Goal: Information Seeking & Learning: Learn about a topic

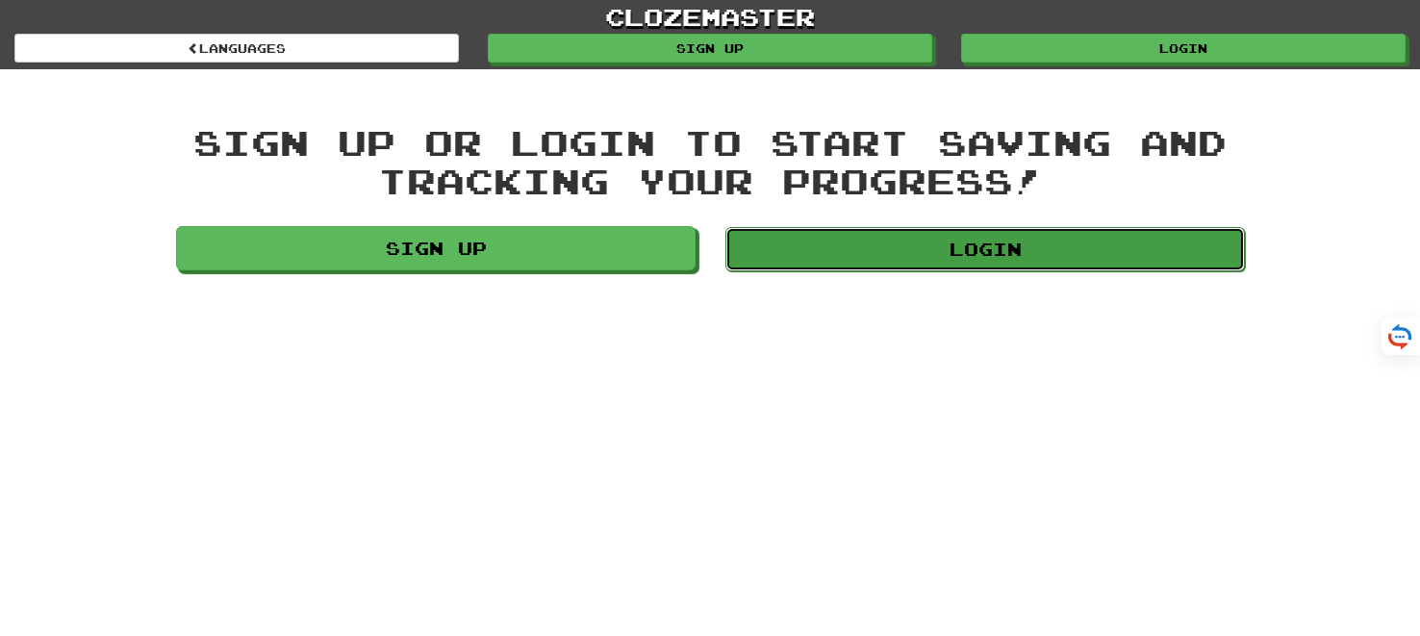
click at [933, 245] on link "Login" at bounding box center [984, 249] width 519 height 44
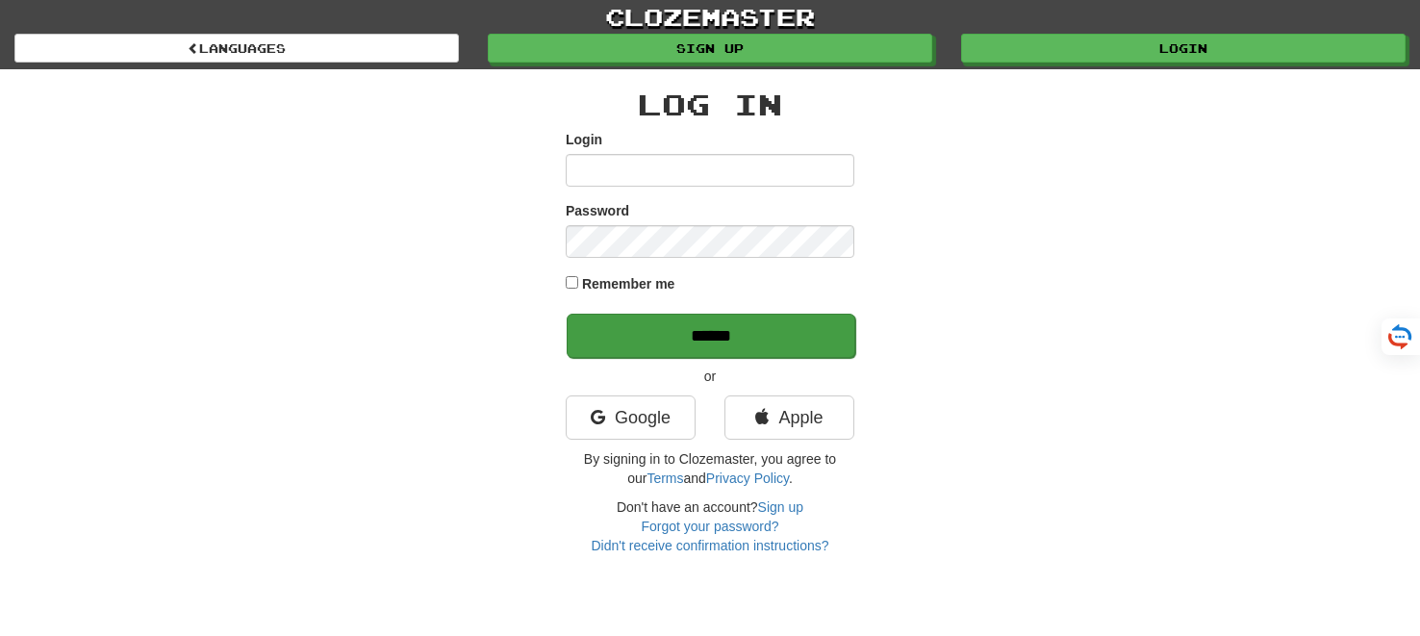
type input "*******"
click at [703, 346] on input "******" at bounding box center [711, 336] width 289 height 44
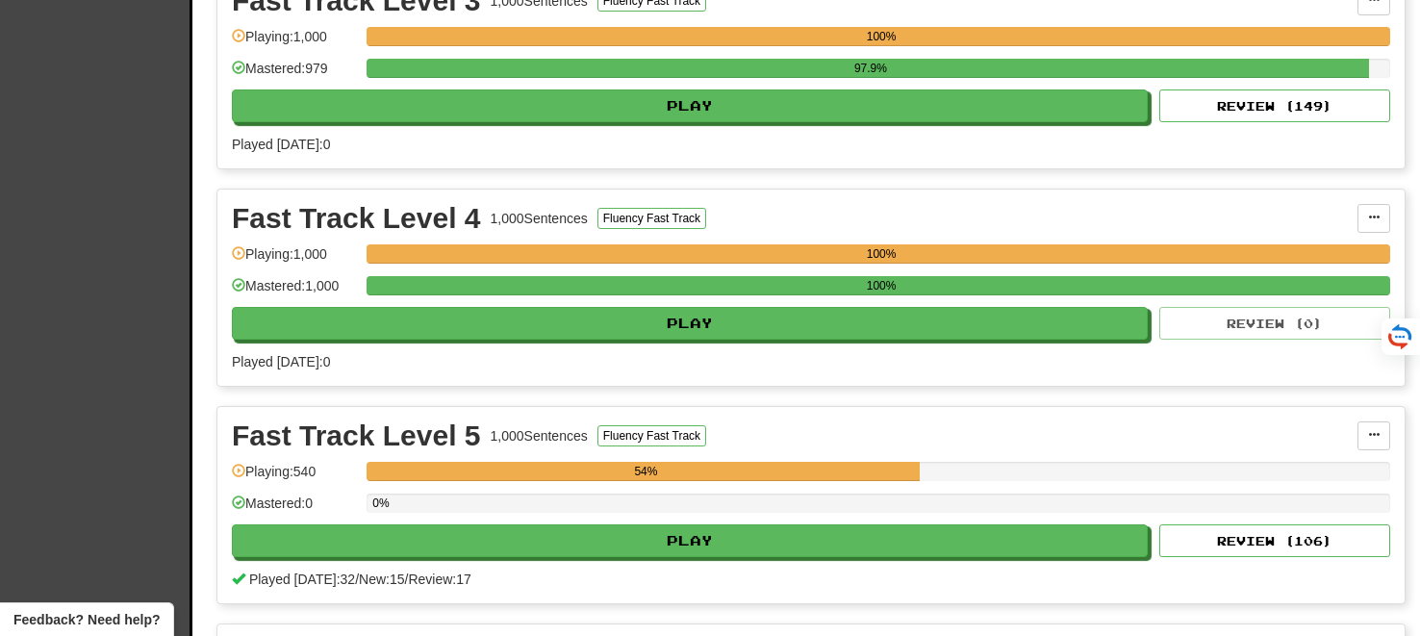
scroll to position [2913, 0]
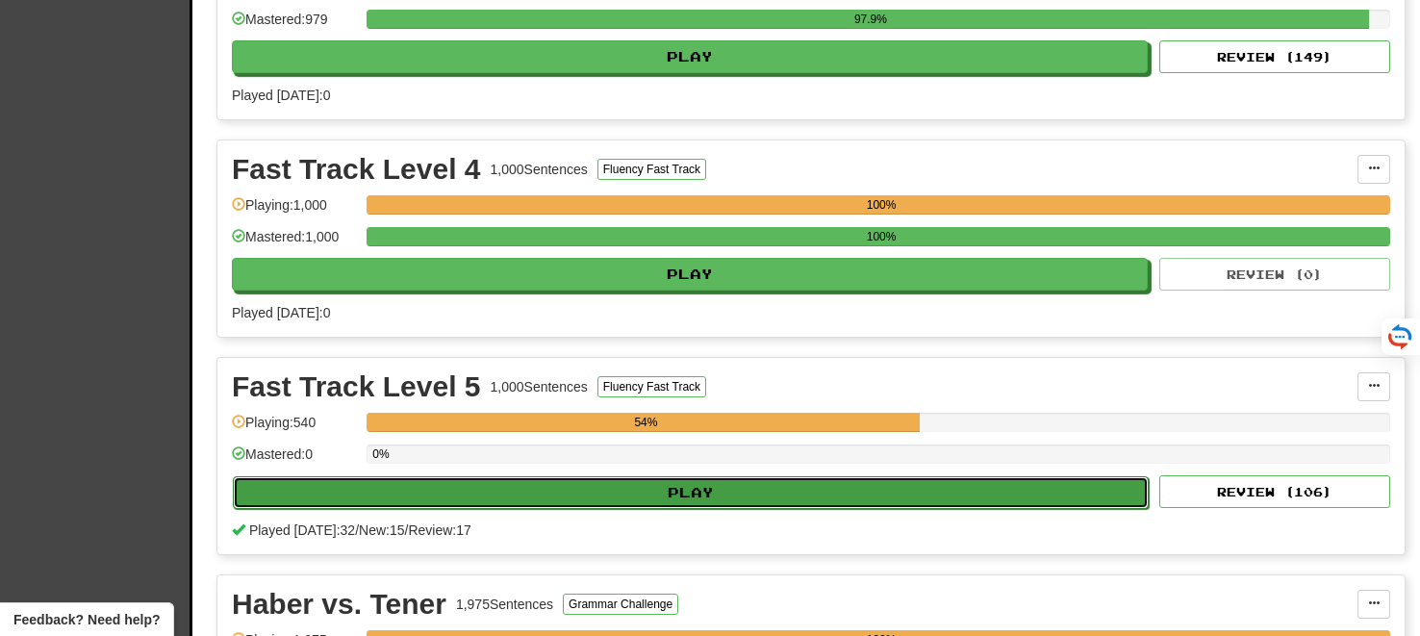
click at [704, 477] on button "Play" at bounding box center [691, 492] width 916 height 33
select select "**"
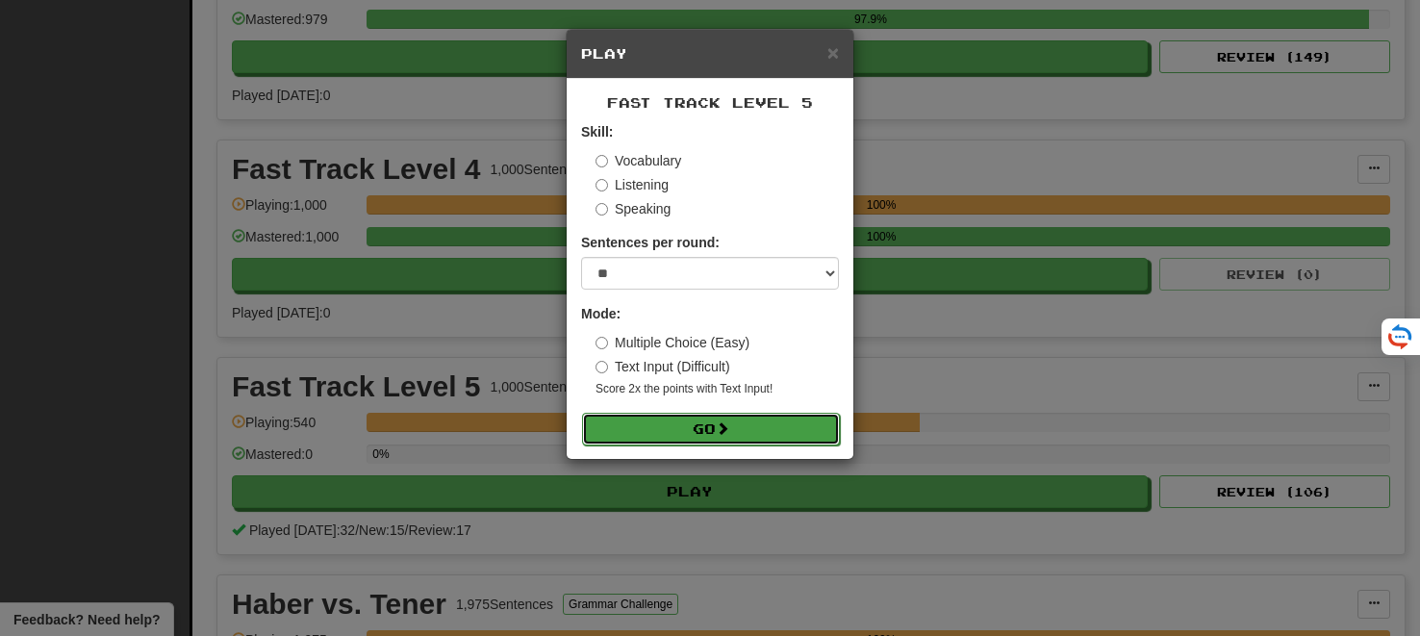
click at [675, 416] on button "Go" at bounding box center [711, 429] width 258 height 33
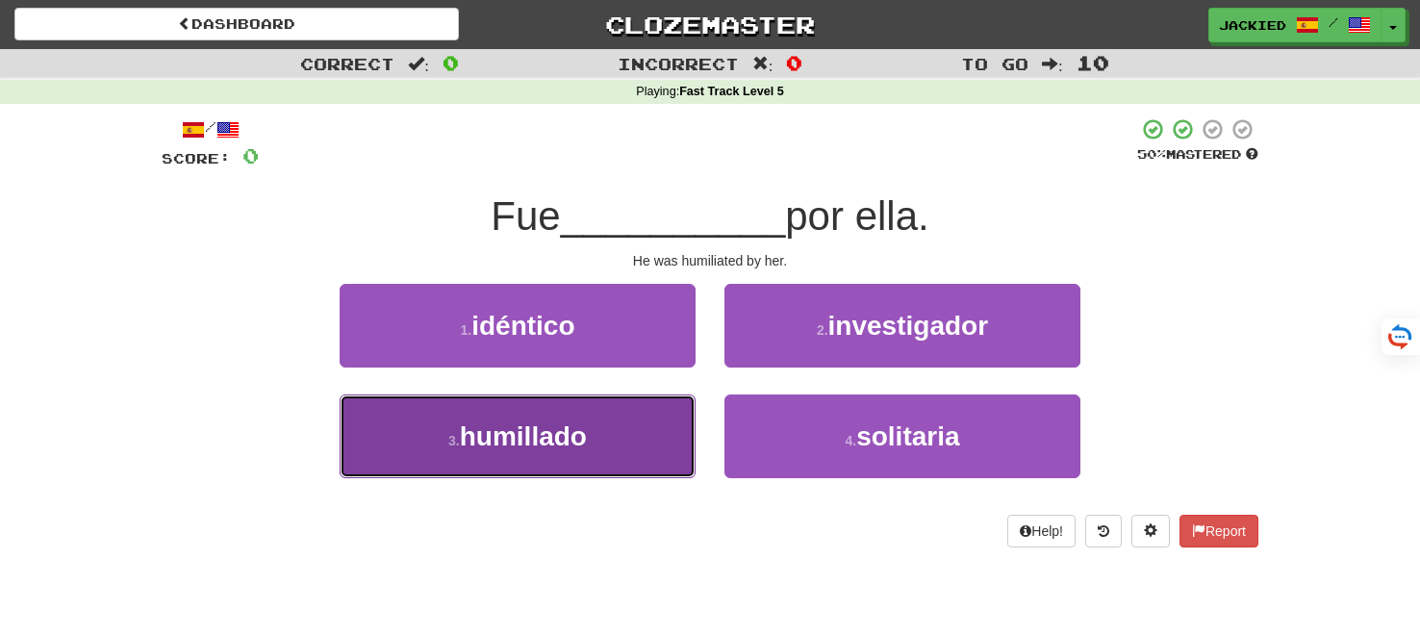
click at [592, 425] on button "3 . humillado" at bounding box center [518, 436] width 356 height 84
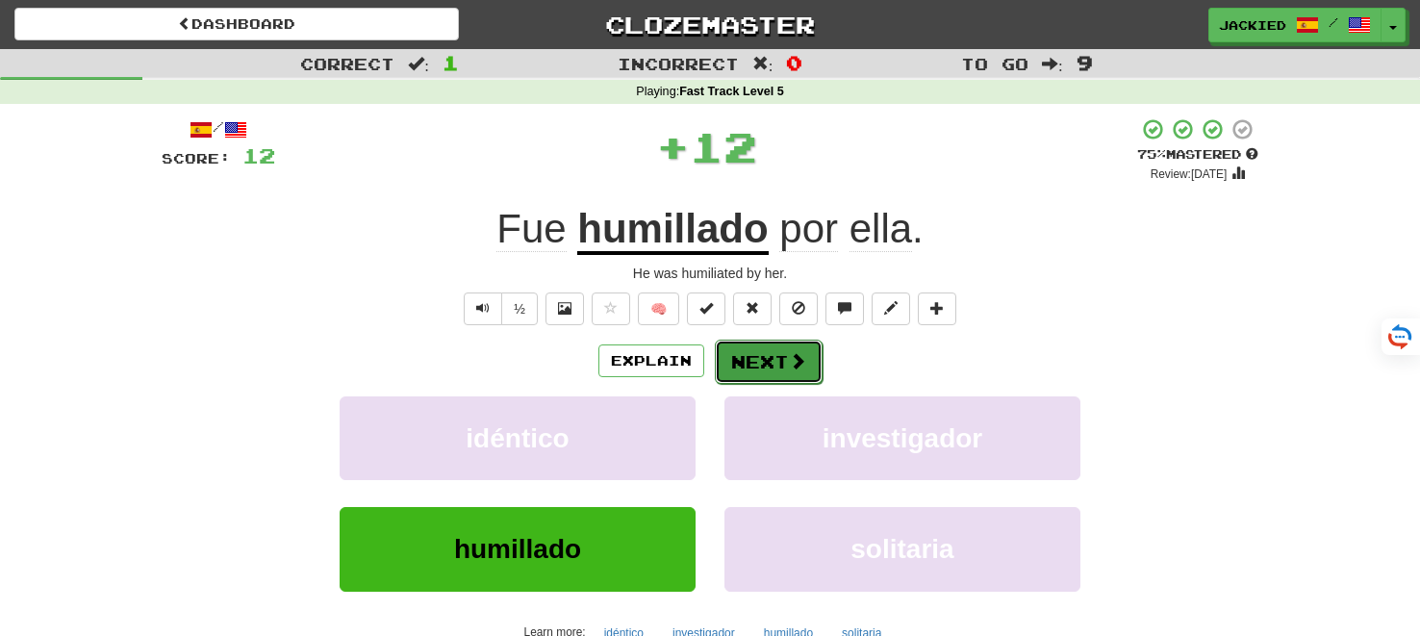
click at [748, 374] on button "Next" at bounding box center [769, 362] width 108 height 44
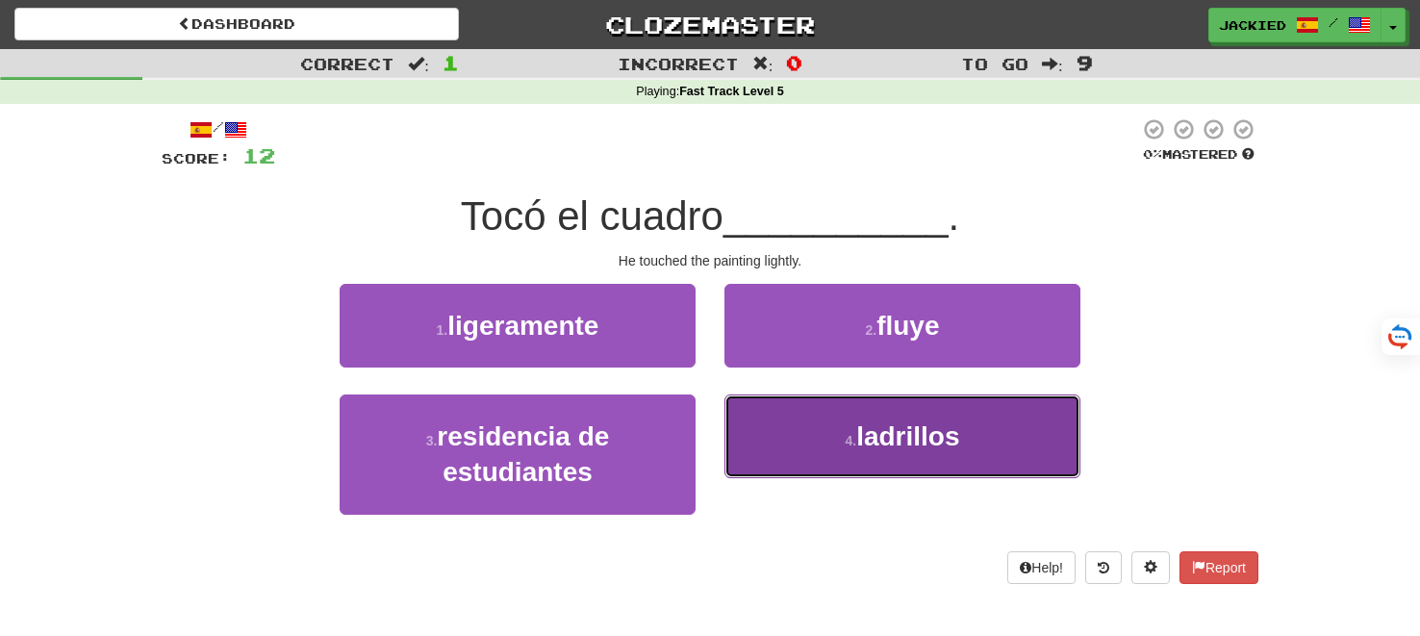
click at [816, 430] on button "4 . ladrillos" at bounding box center [902, 436] width 356 height 84
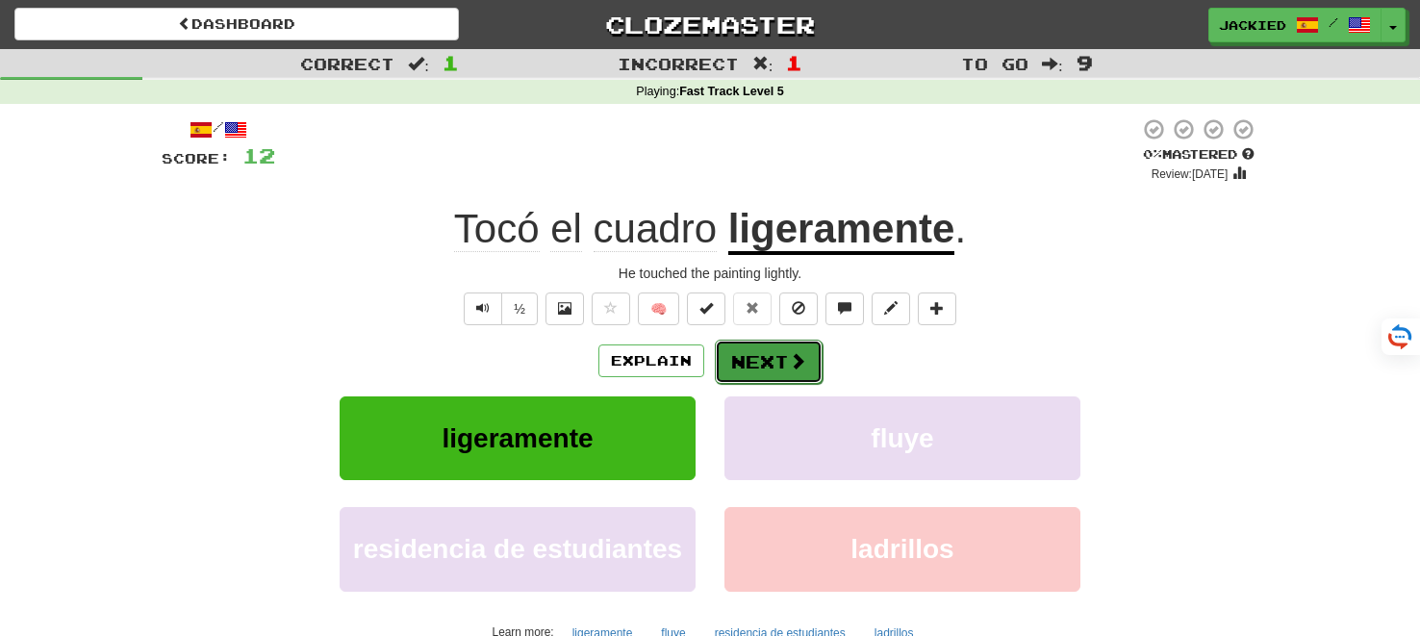
click at [750, 362] on button "Next" at bounding box center [769, 362] width 108 height 44
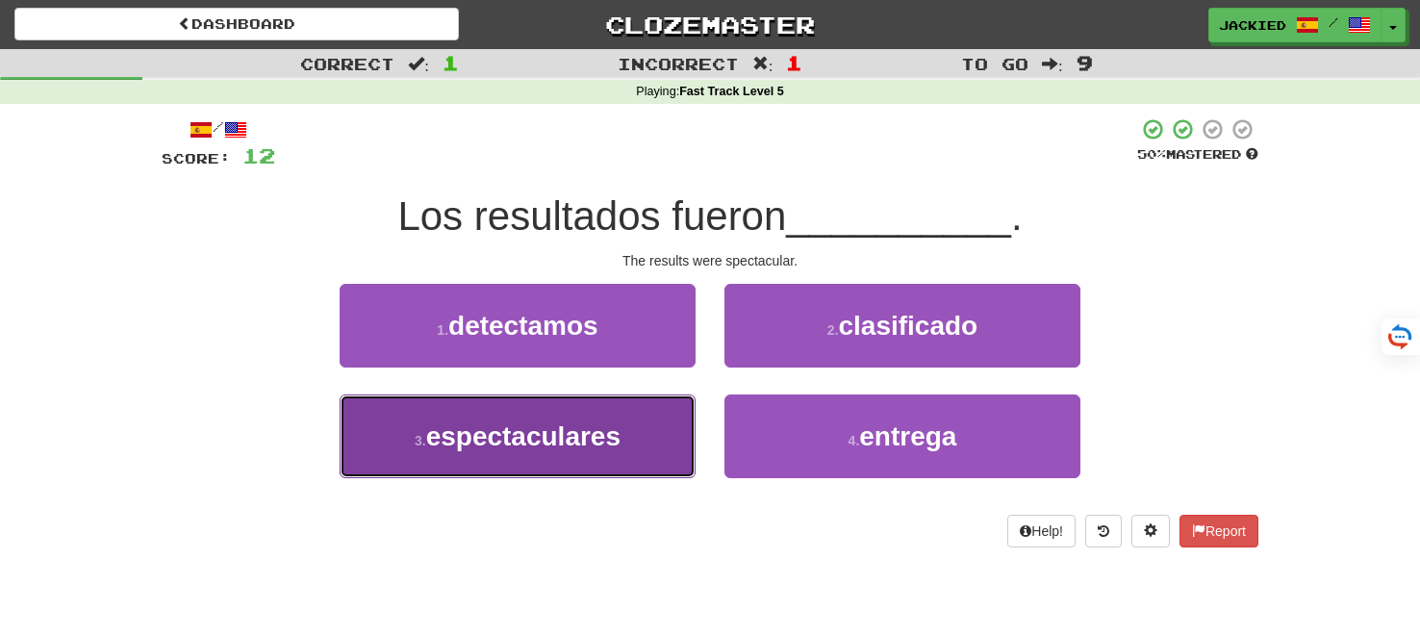
click at [561, 436] on span "espectaculares" at bounding box center [523, 436] width 194 height 30
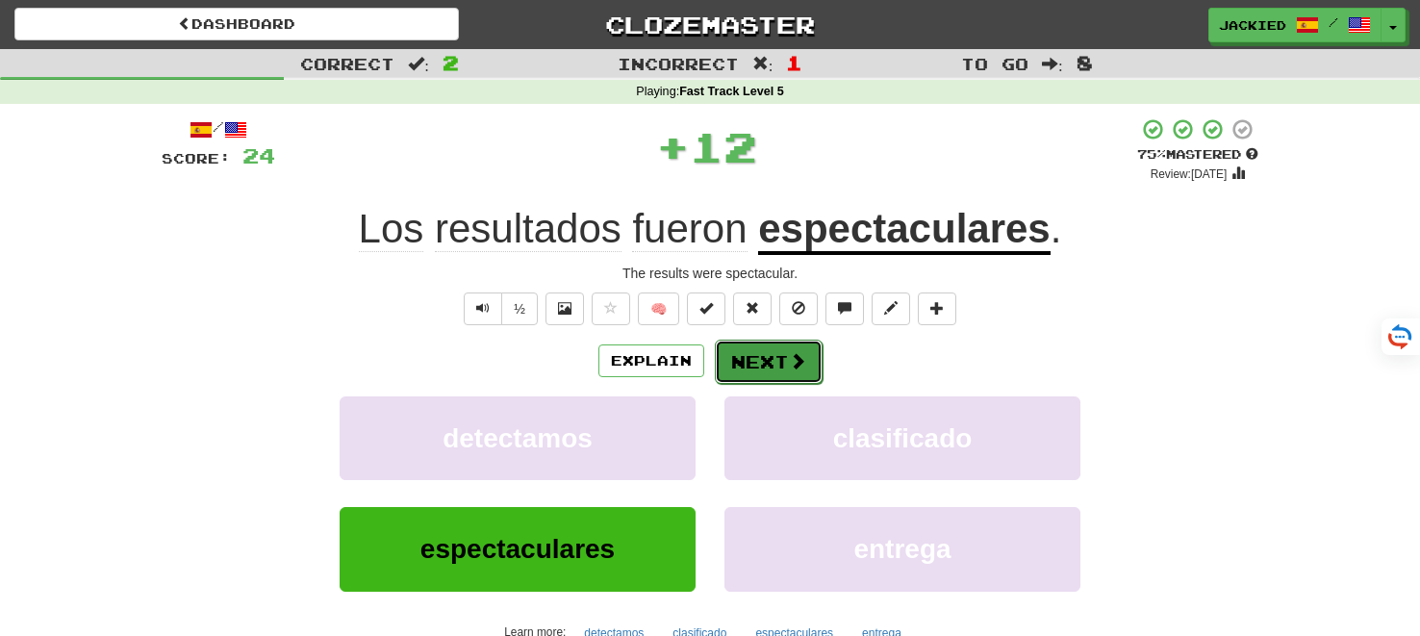
click at [751, 365] on button "Next" at bounding box center [769, 362] width 108 height 44
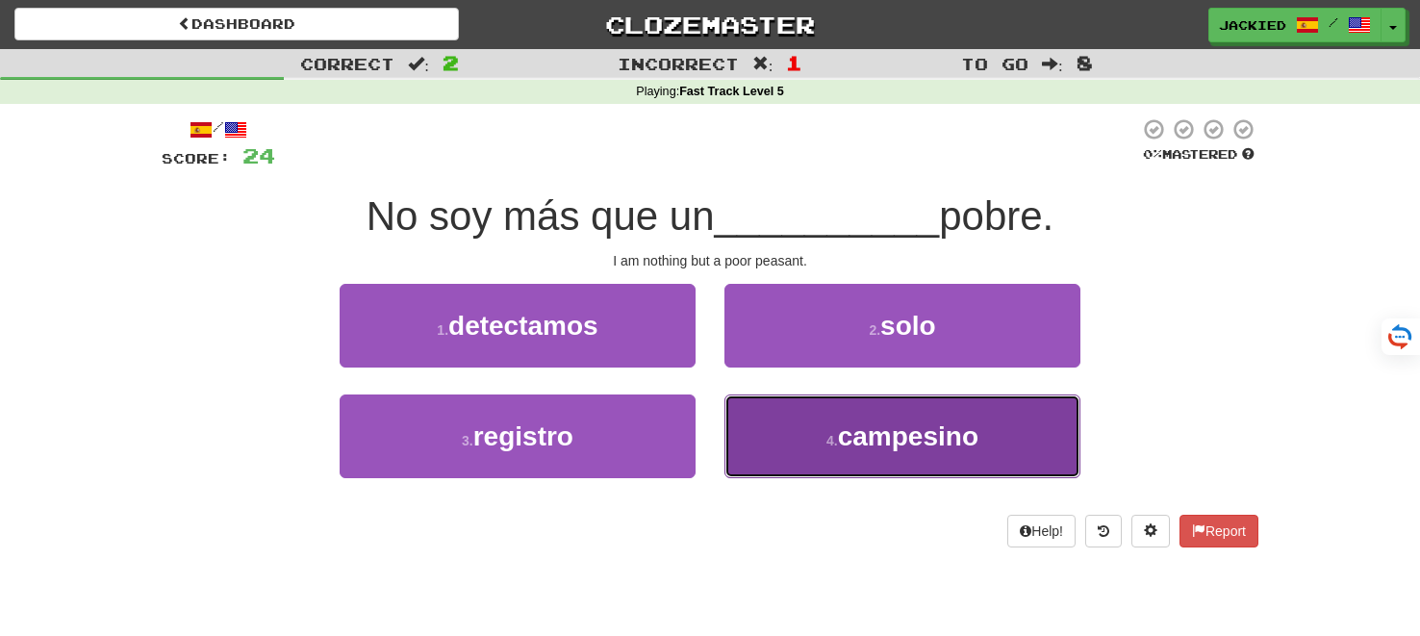
click at [781, 425] on button "4 . campesino" at bounding box center [902, 436] width 356 height 84
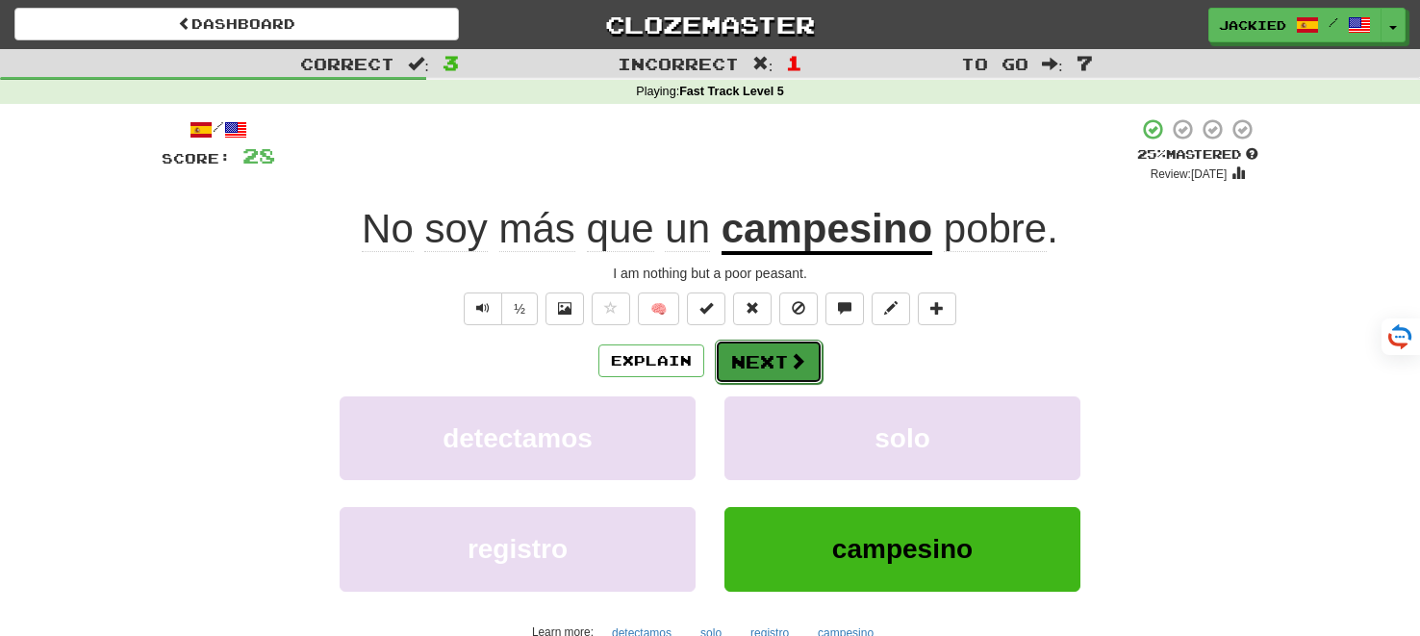
click at [741, 367] on button "Next" at bounding box center [769, 362] width 108 height 44
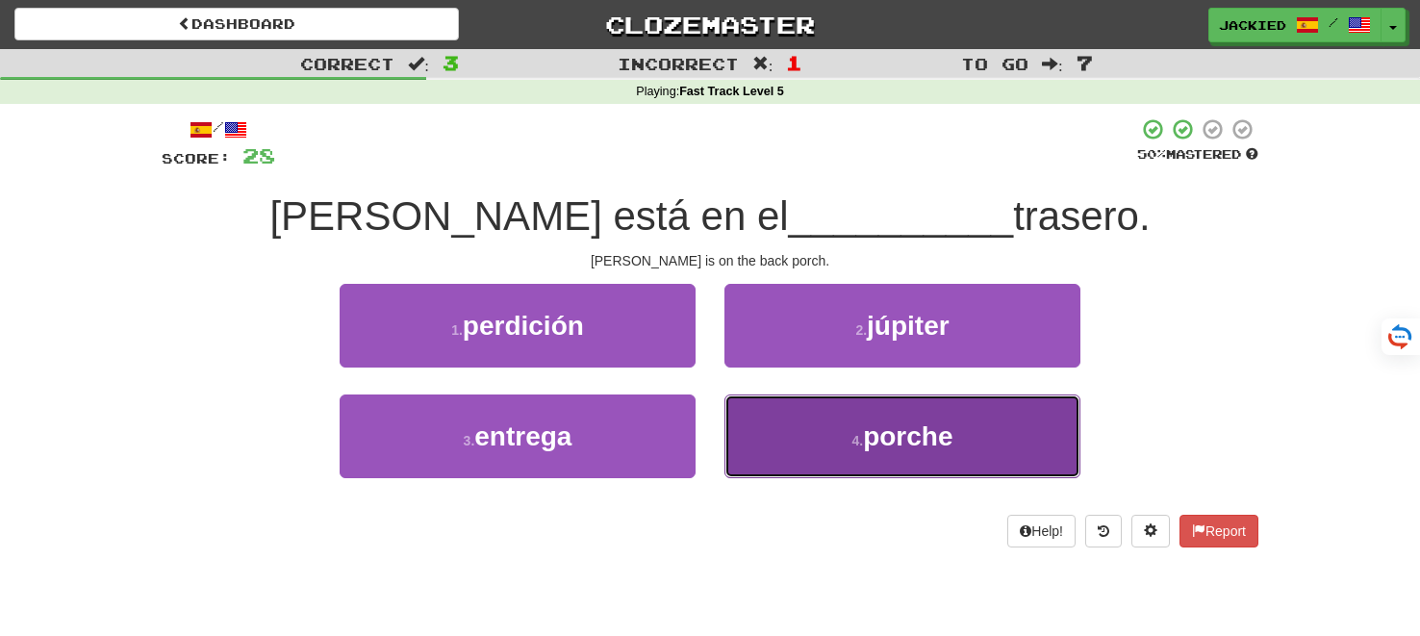
click at [794, 397] on button "4 . porche" at bounding box center [902, 436] width 356 height 84
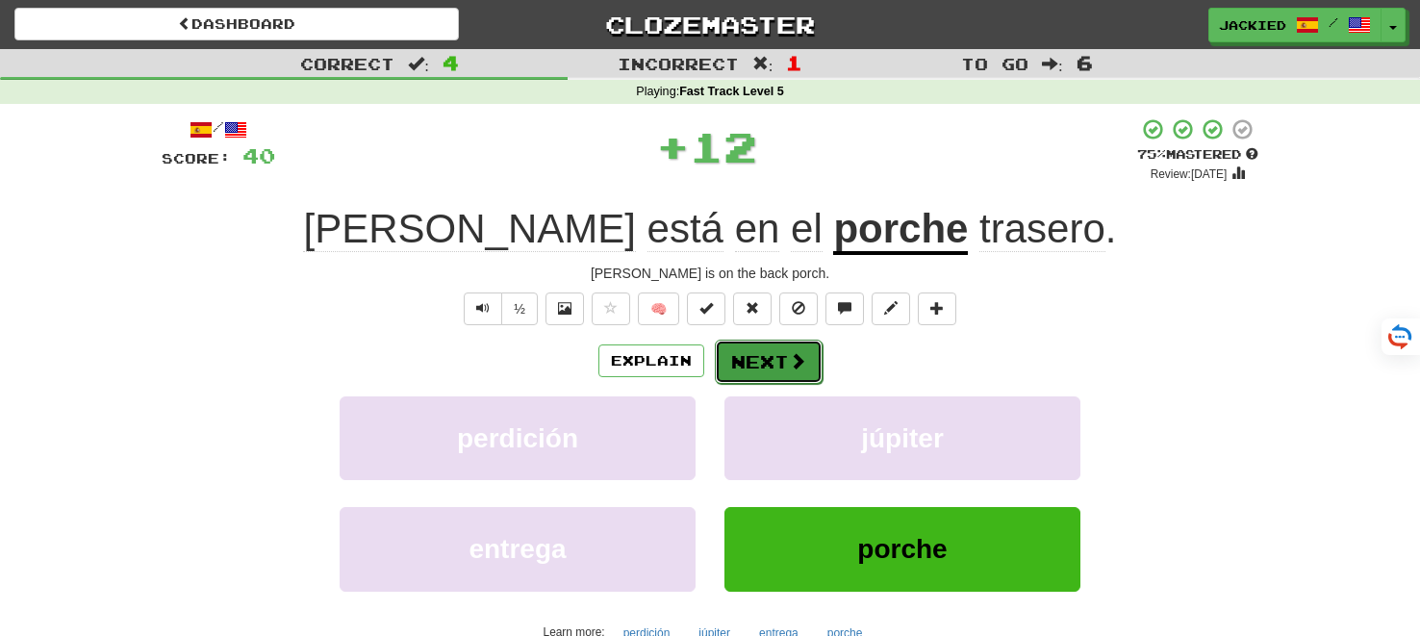
click at [762, 364] on button "Next" at bounding box center [769, 362] width 108 height 44
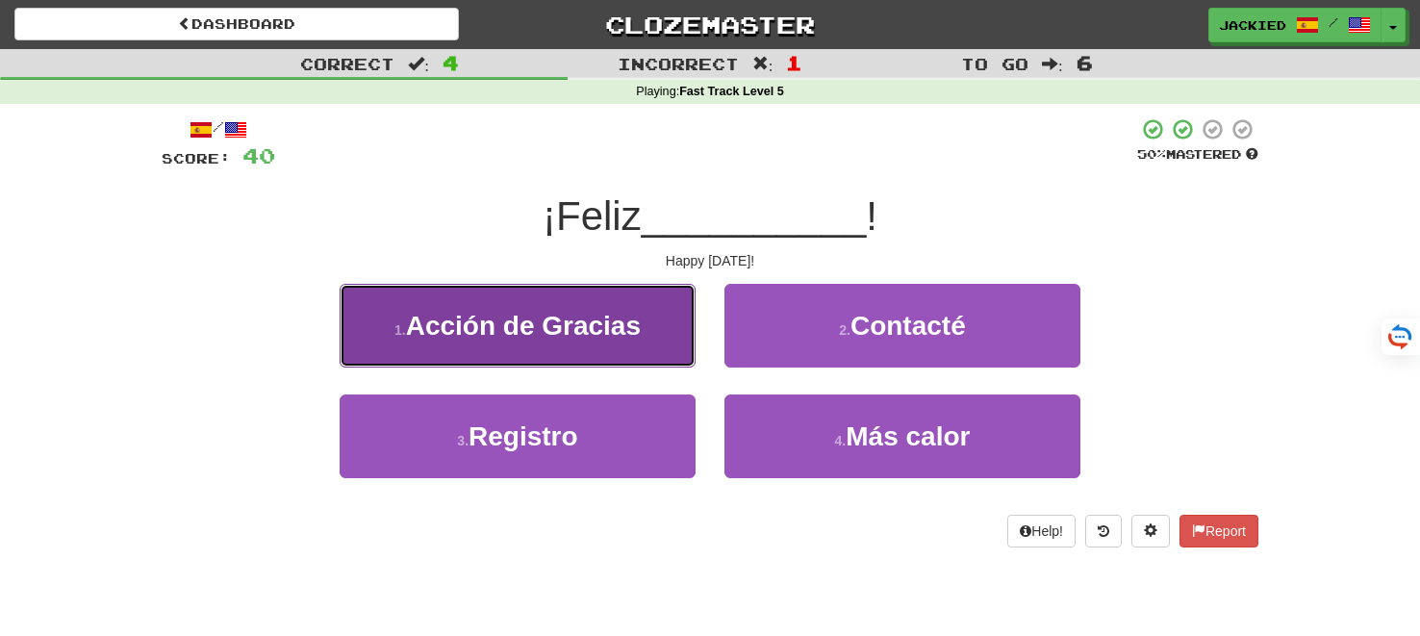
click at [615, 311] on span "Acción de Gracias" at bounding box center [523, 326] width 235 height 30
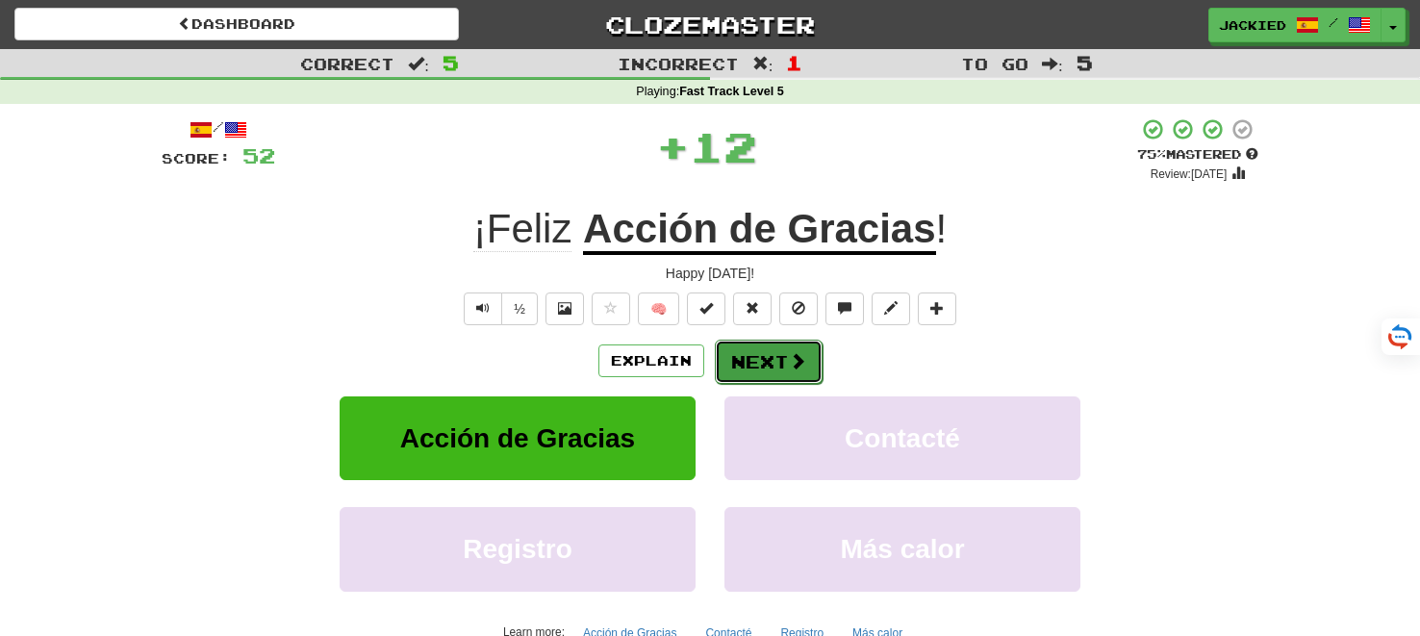
click at [747, 358] on button "Next" at bounding box center [769, 362] width 108 height 44
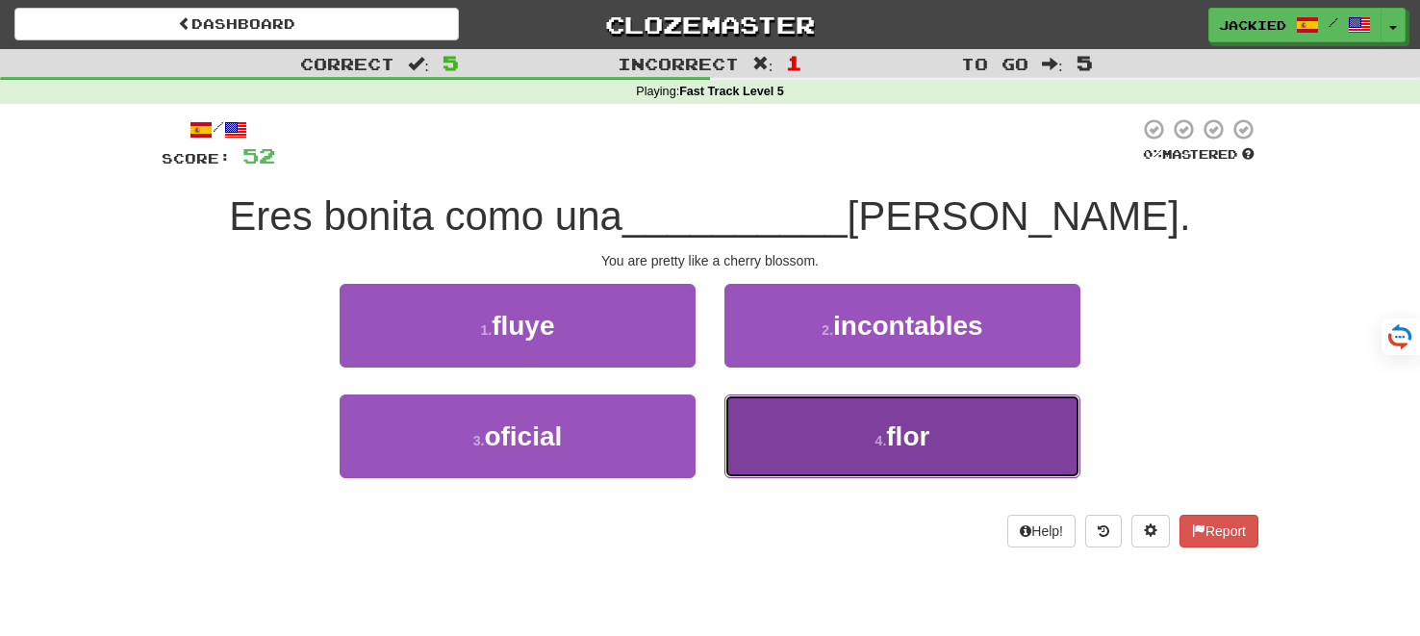
click at [965, 421] on button "4 . flor" at bounding box center [902, 436] width 356 height 84
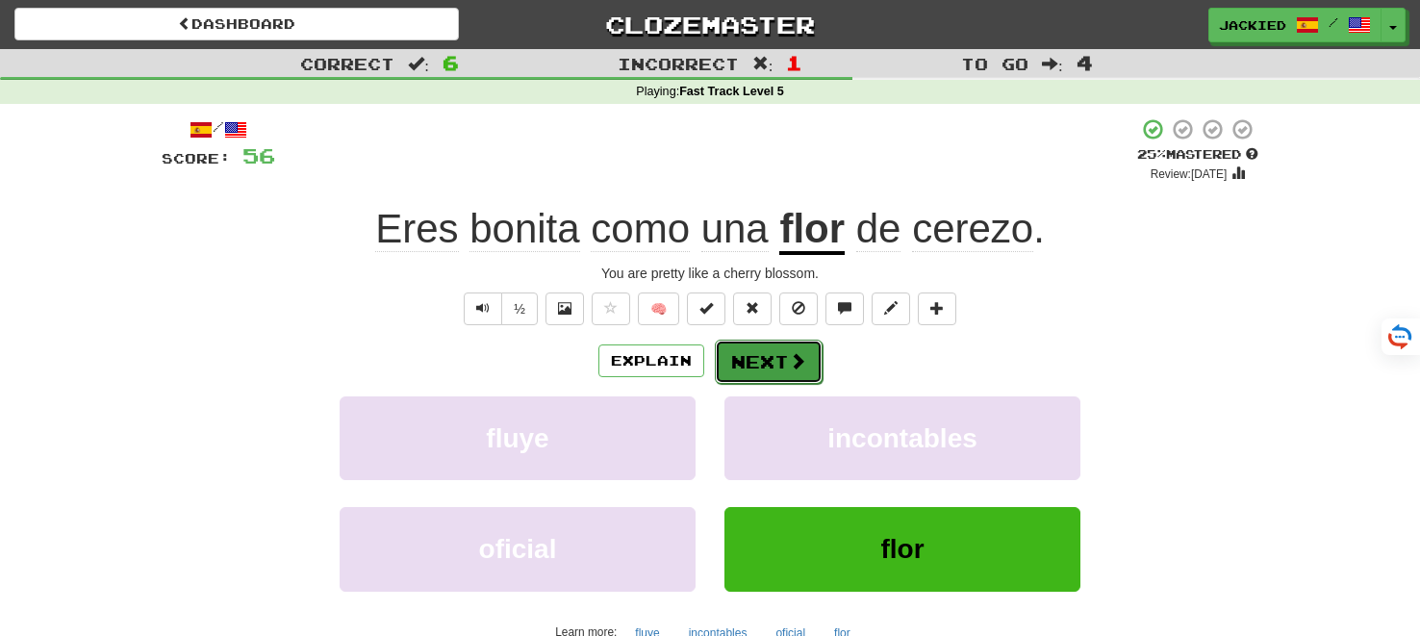
click at [750, 361] on button "Next" at bounding box center [769, 362] width 108 height 44
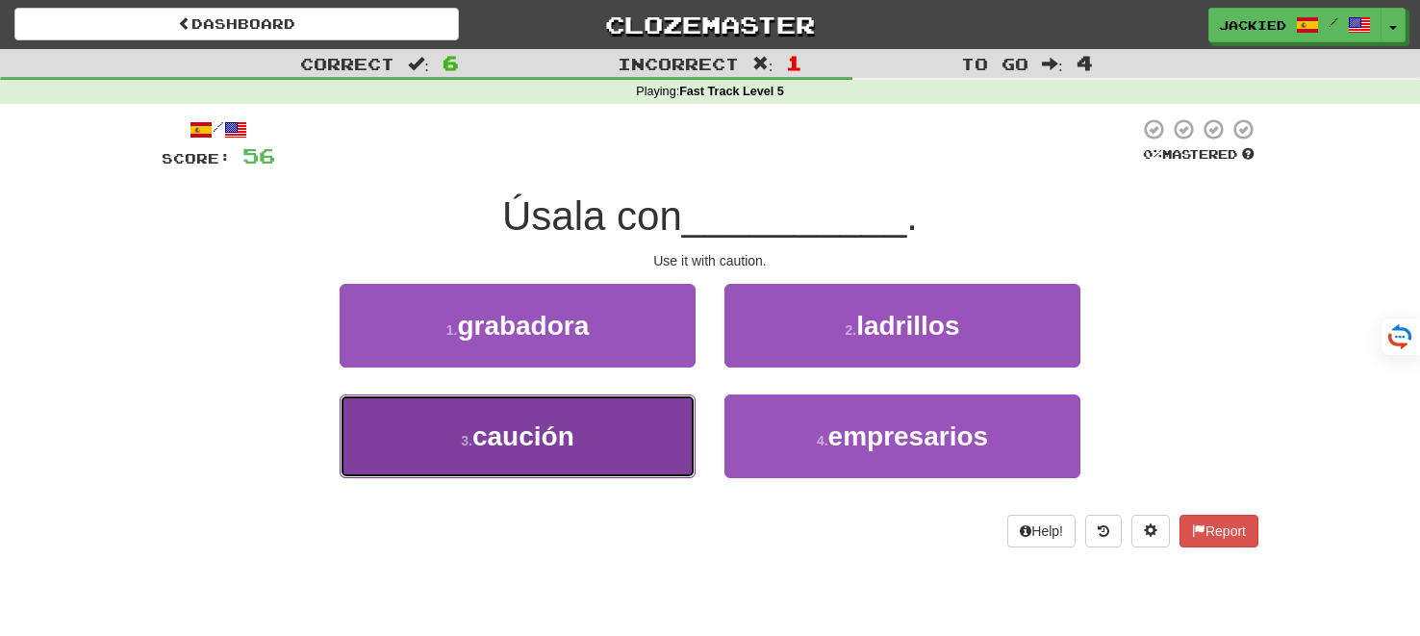
click at [597, 424] on button "3 . caución" at bounding box center [518, 436] width 356 height 84
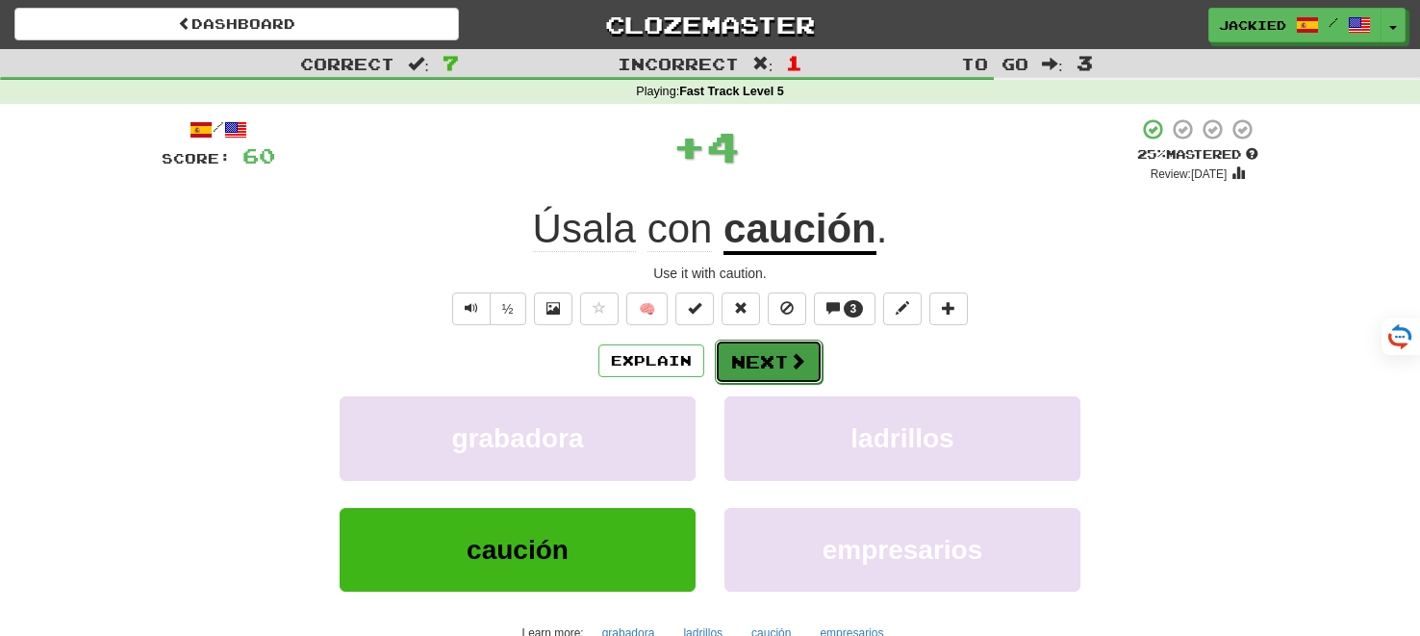
click at [752, 362] on button "Next" at bounding box center [769, 362] width 108 height 44
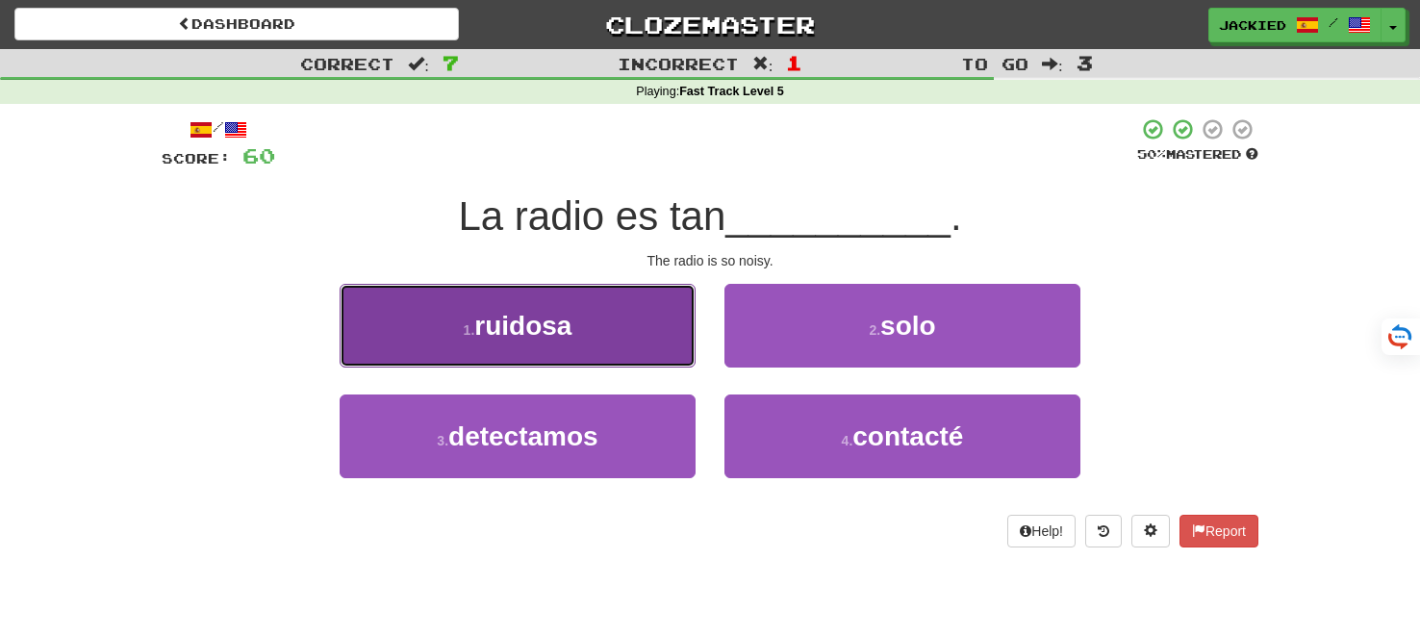
click at [606, 339] on button "1 . ruidosa" at bounding box center [518, 326] width 356 height 84
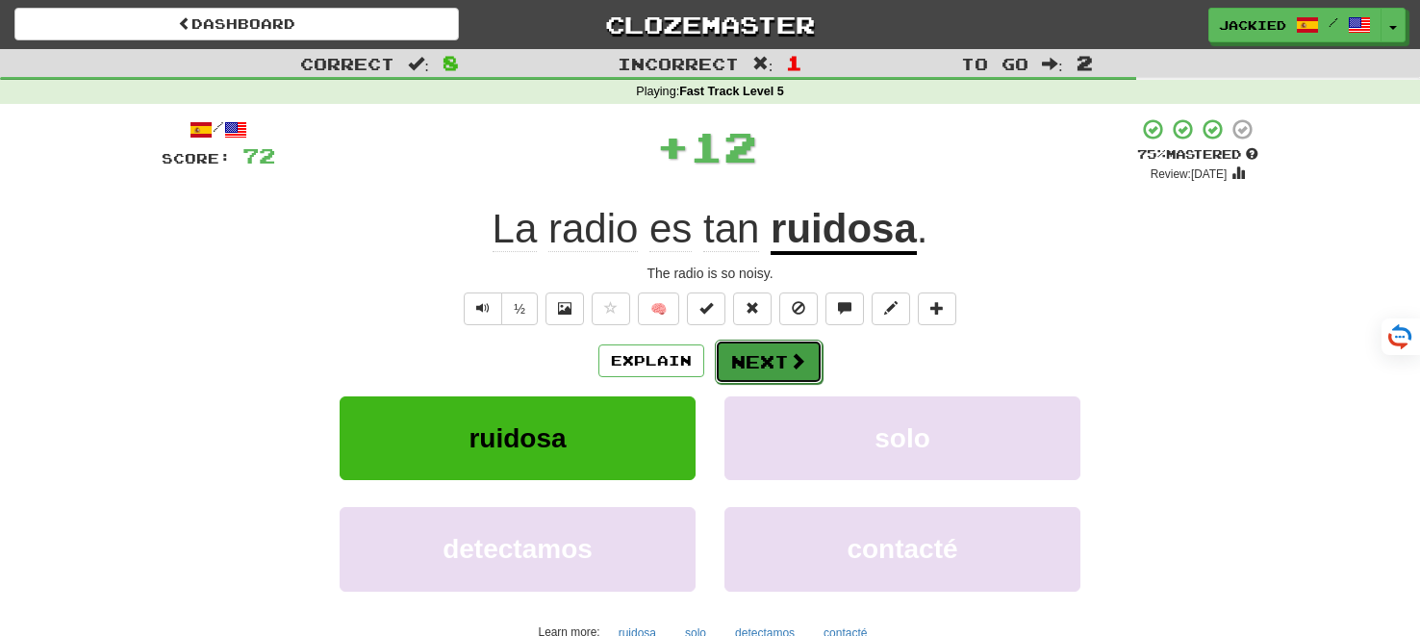
click at [765, 355] on button "Next" at bounding box center [769, 362] width 108 height 44
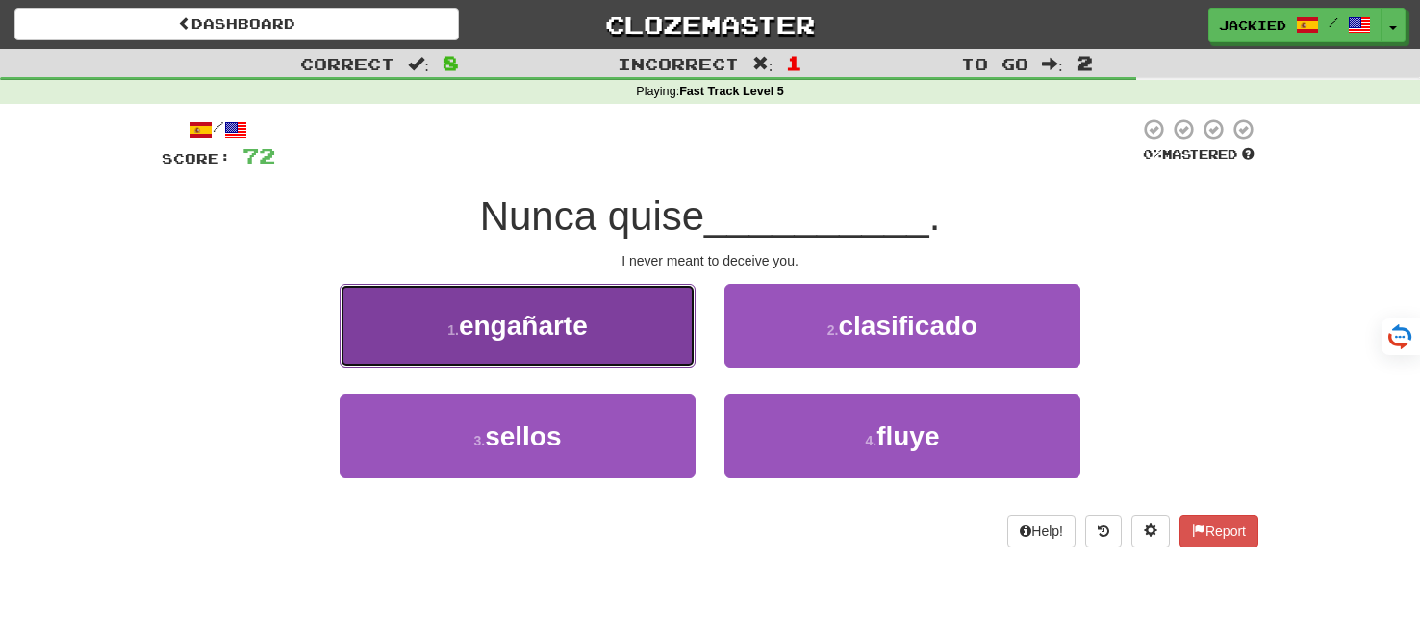
click at [590, 338] on button "1 . engañarte" at bounding box center [518, 326] width 356 height 84
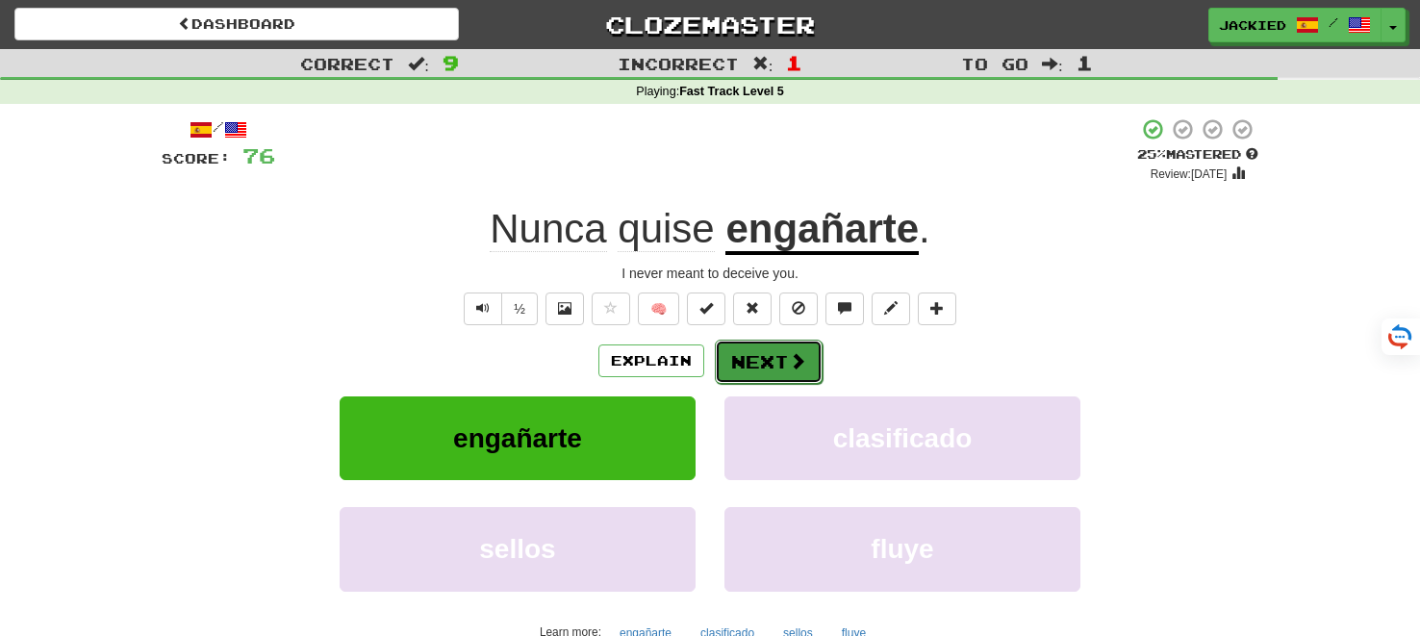
click at [742, 362] on button "Next" at bounding box center [769, 362] width 108 height 44
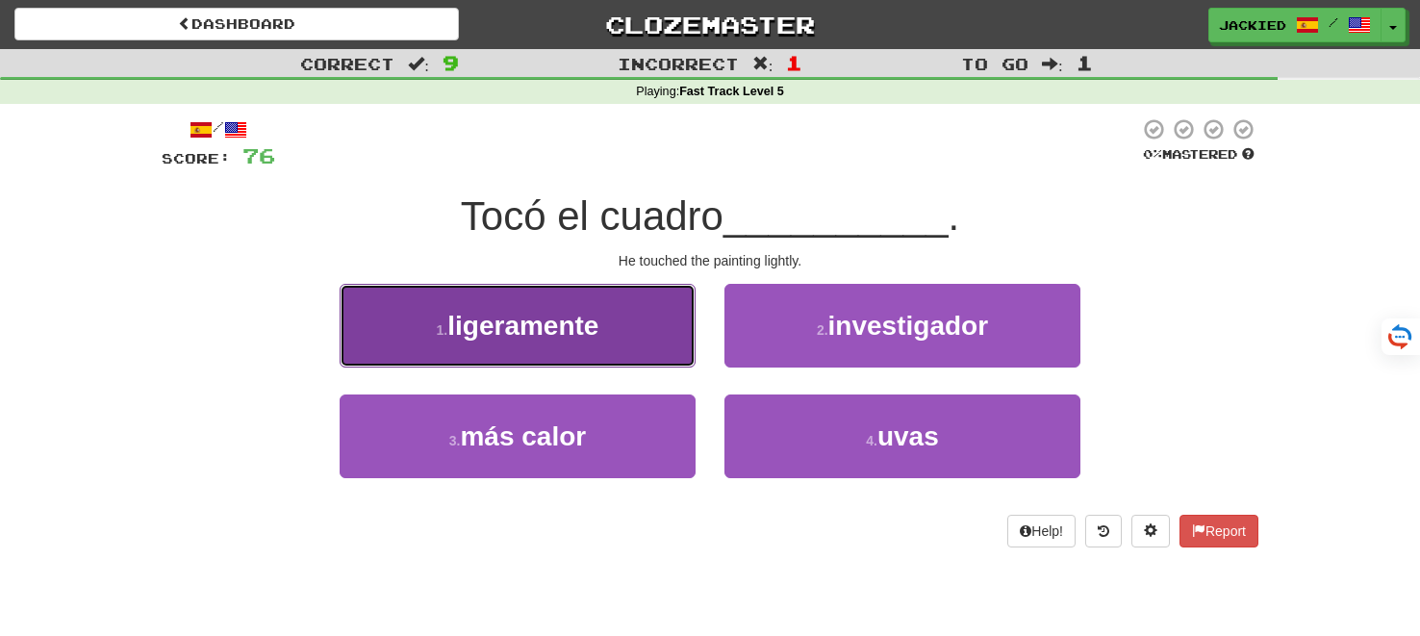
click at [572, 341] on button "1 . ligeramente" at bounding box center [518, 326] width 356 height 84
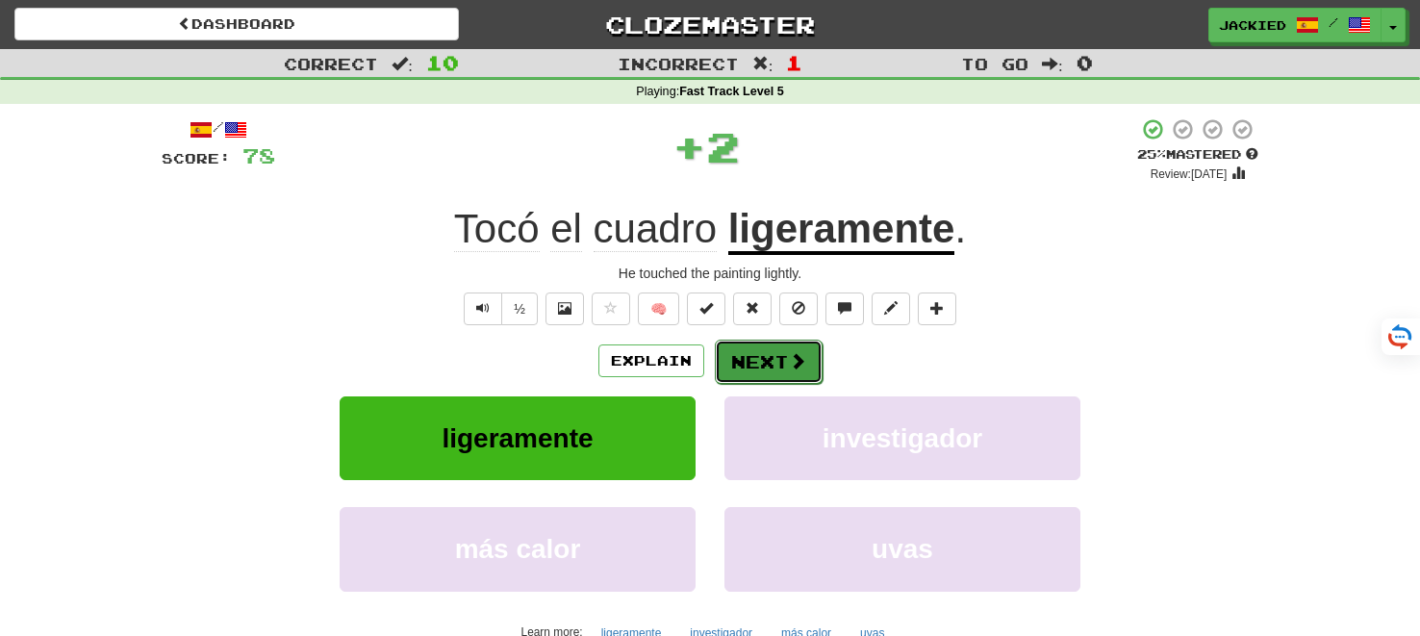
click at [763, 373] on button "Next" at bounding box center [769, 362] width 108 height 44
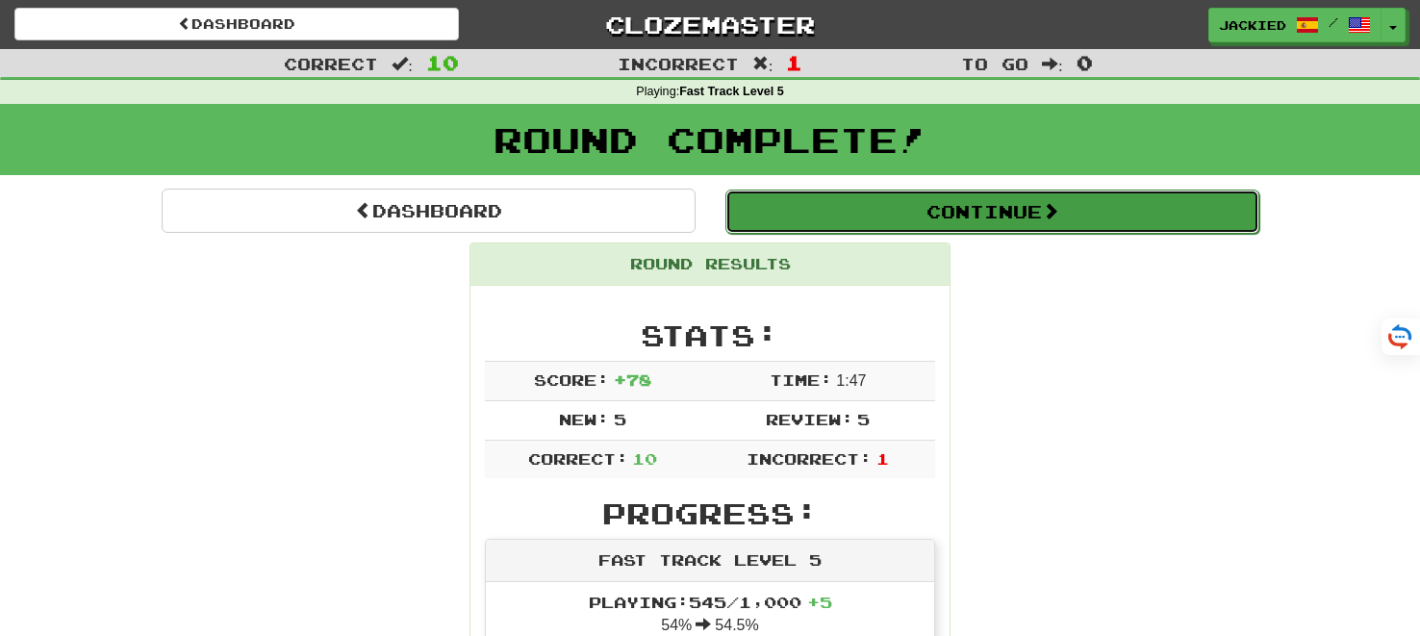
click at [891, 221] on button "Continue" at bounding box center [992, 212] width 534 height 44
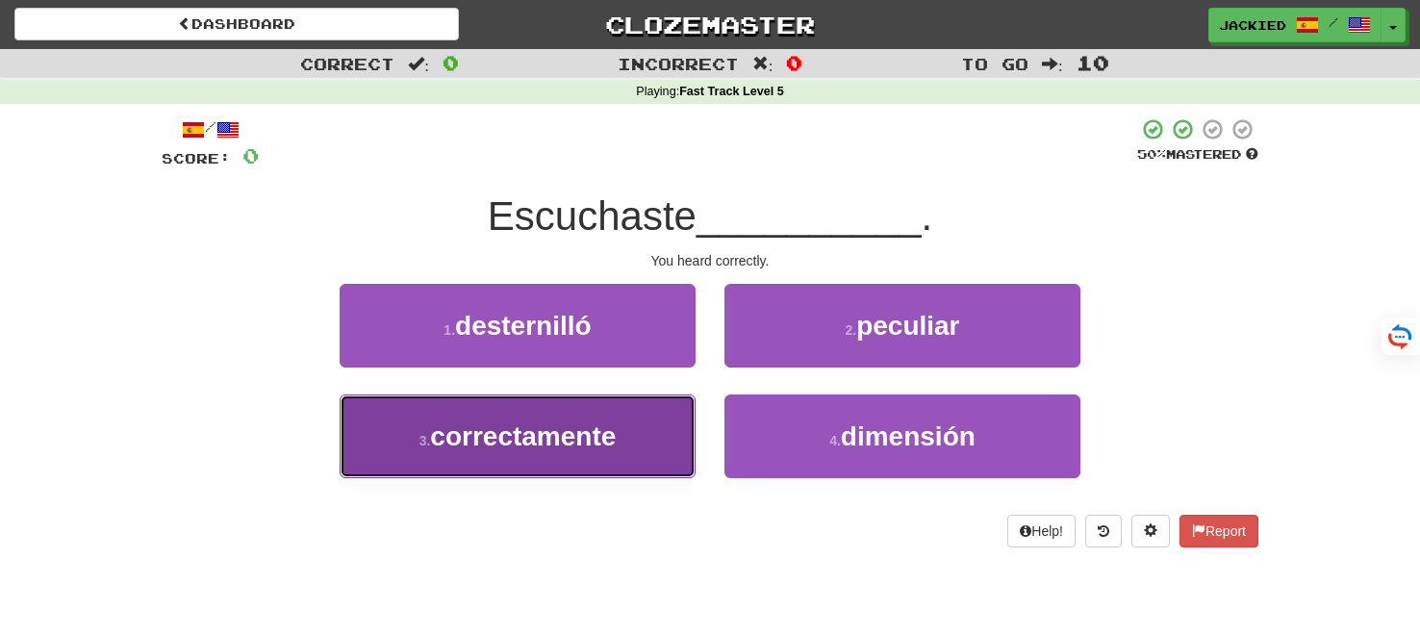
click at [620, 422] on button "3 . correctamente" at bounding box center [518, 436] width 356 height 84
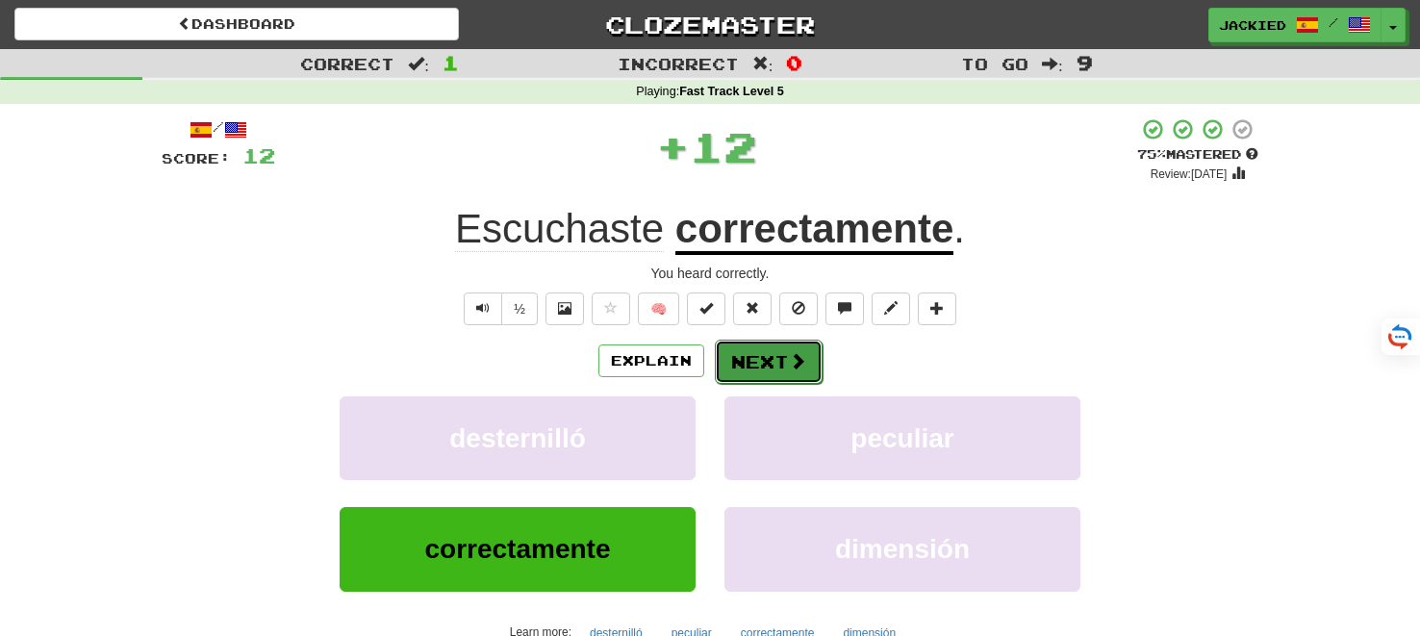
click at [746, 357] on button "Next" at bounding box center [769, 362] width 108 height 44
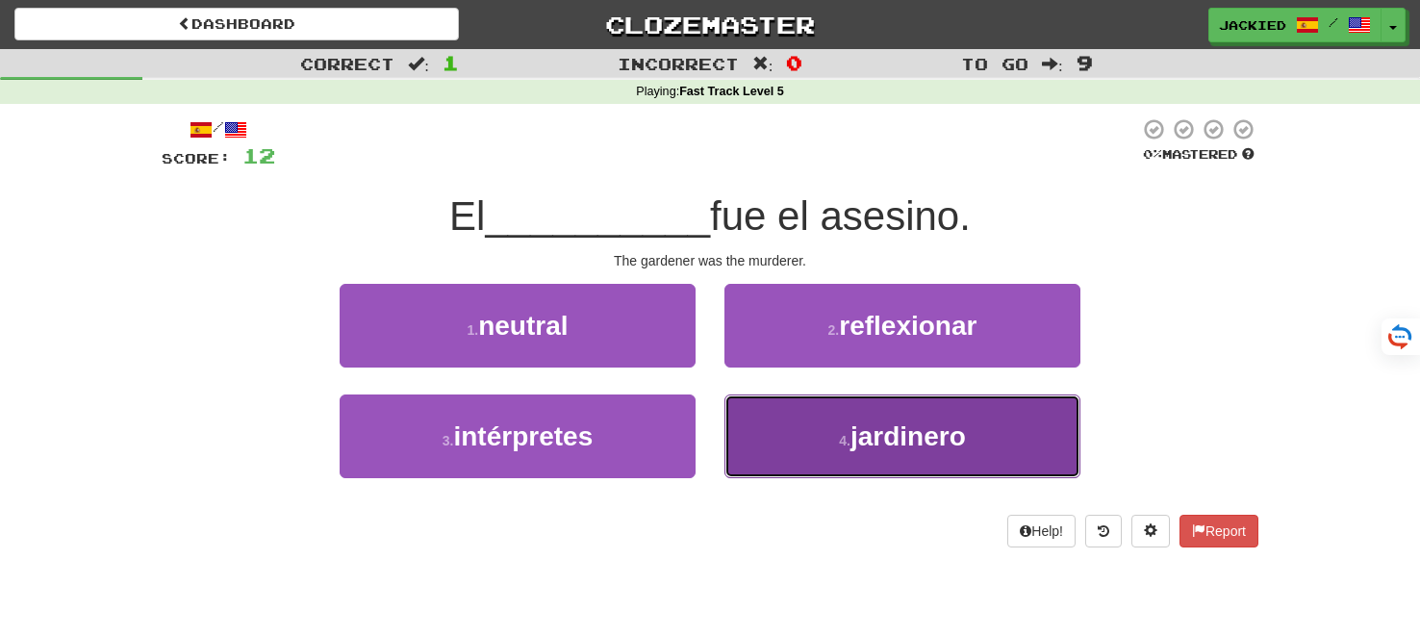
click at [807, 425] on button "4 . jardinero" at bounding box center [902, 436] width 356 height 84
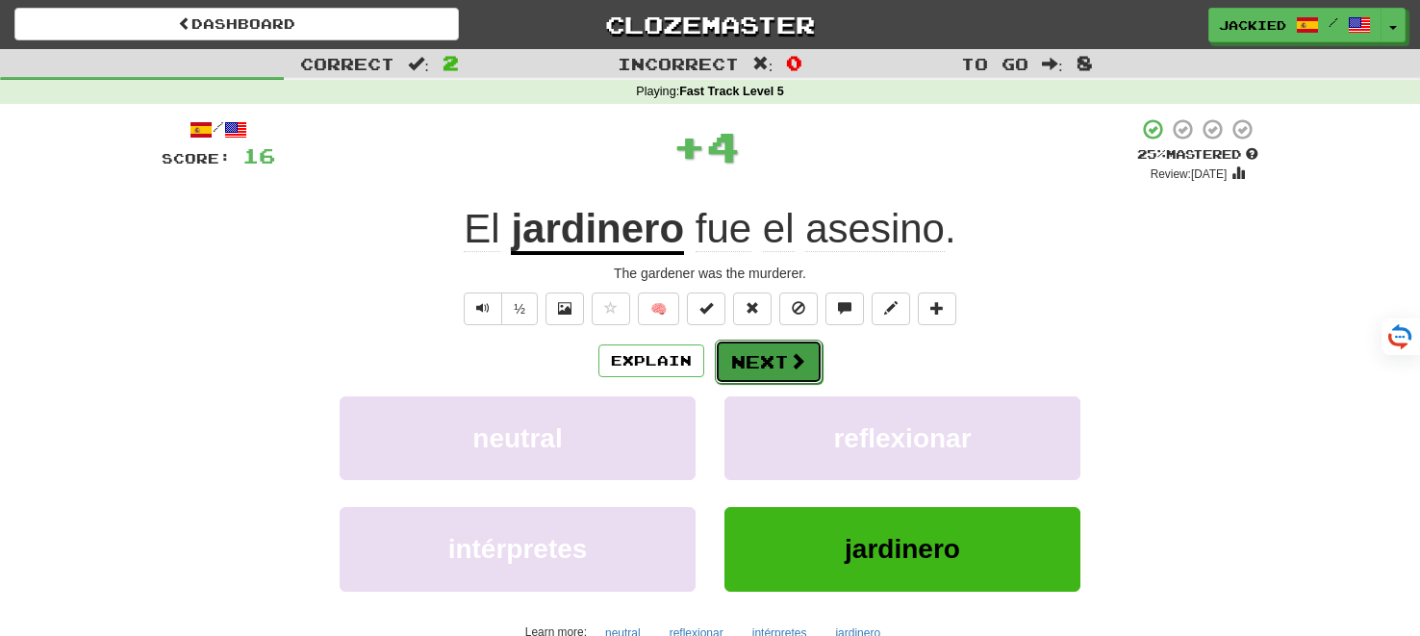
click at [750, 366] on button "Next" at bounding box center [769, 362] width 108 height 44
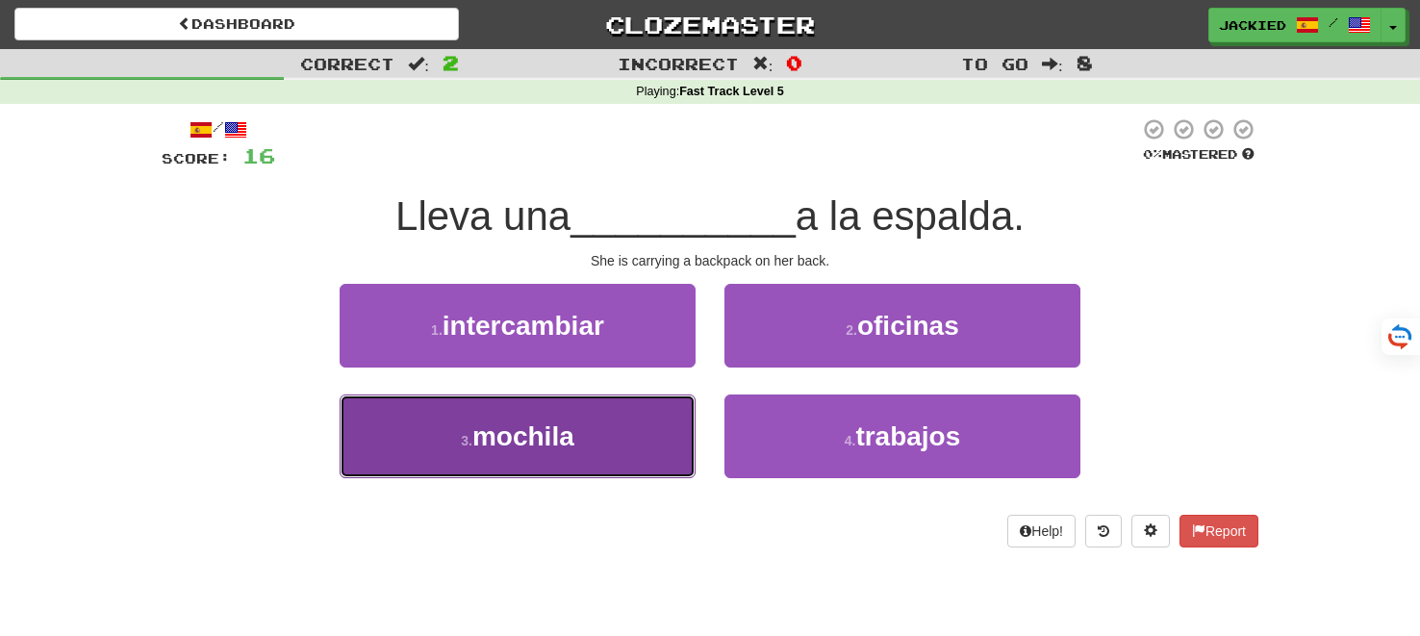
click at [676, 404] on button "3 . mochila" at bounding box center [518, 436] width 356 height 84
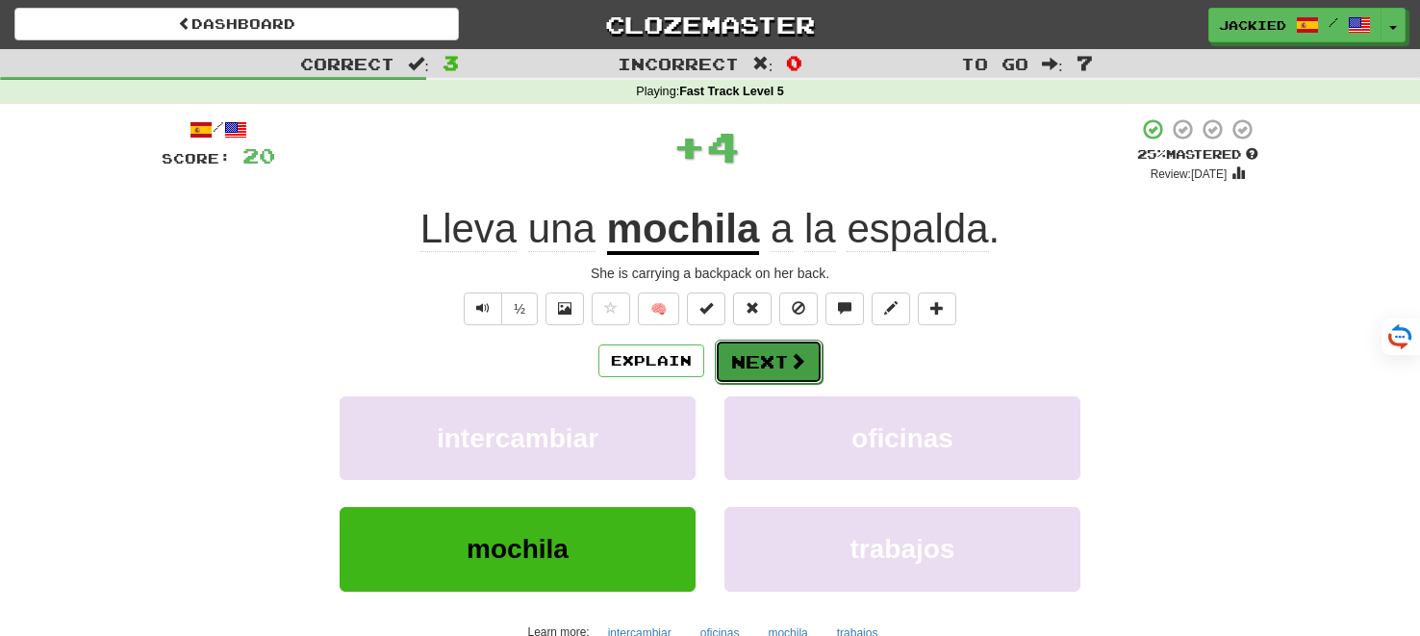
click at [762, 348] on button "Next" at bounding box center [769, 362] width 108 height 44
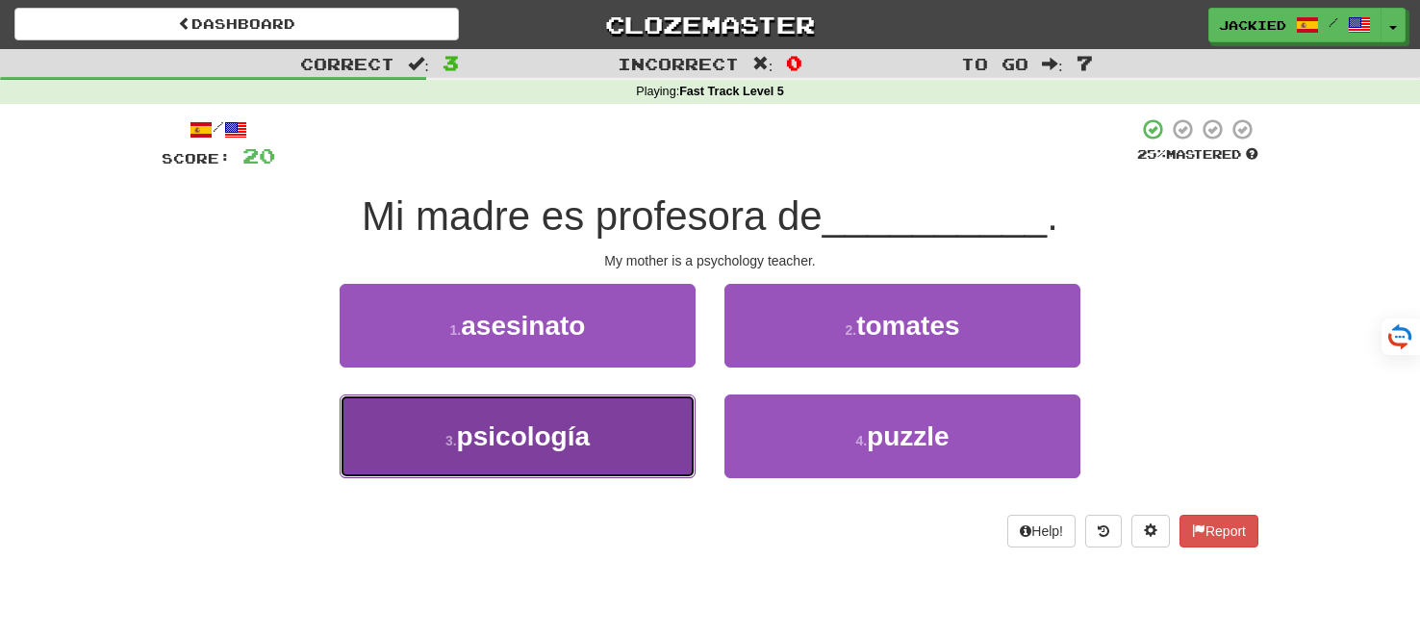
click at [646, 444] on button "3 . psicología" at bounding box center [518, 436] width 356 height 84
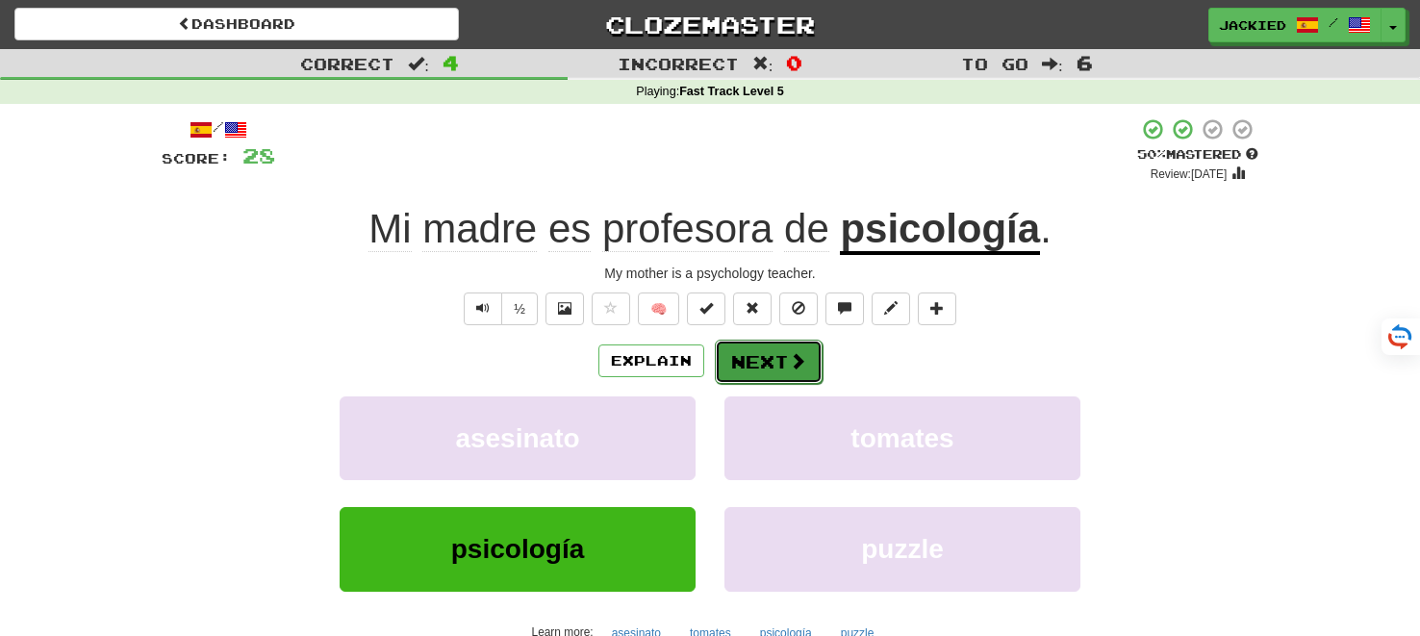
click at [762, 359] on button "Next" at bounding box center [769, 362] width 108 height 44
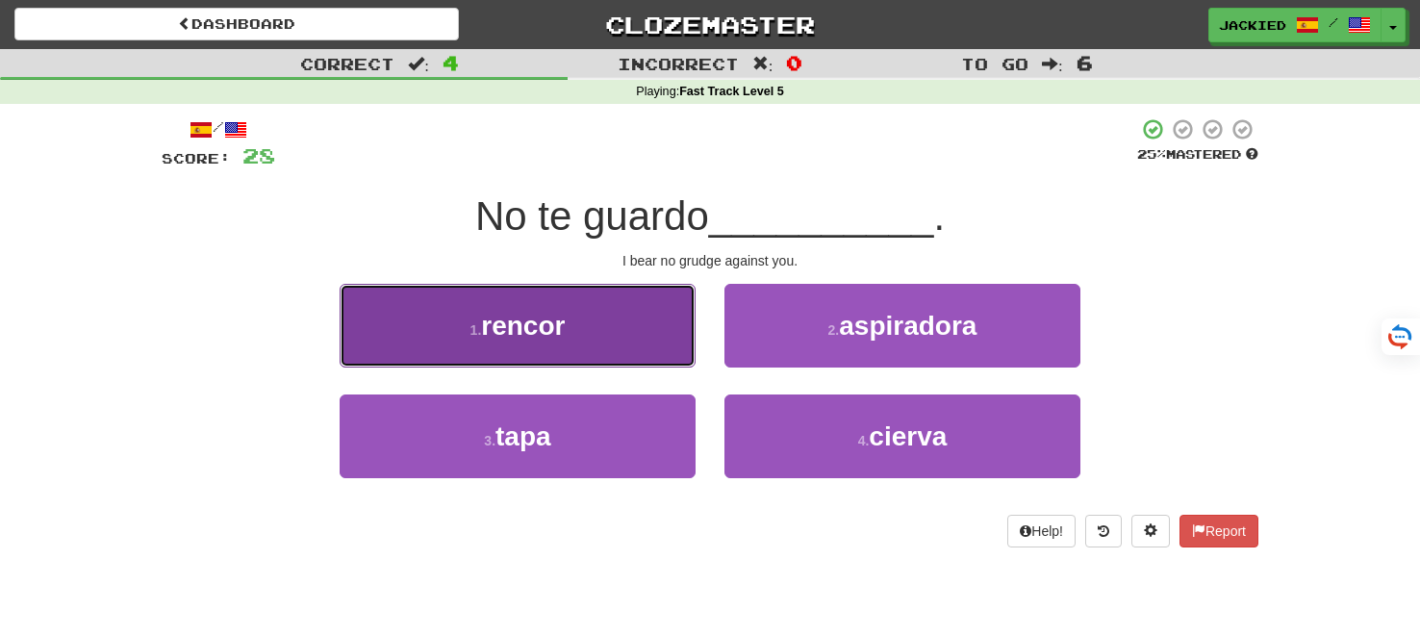
click at [594, 311] on button "1 . rencor" at bounding box center [518, 326] width 356 height 84
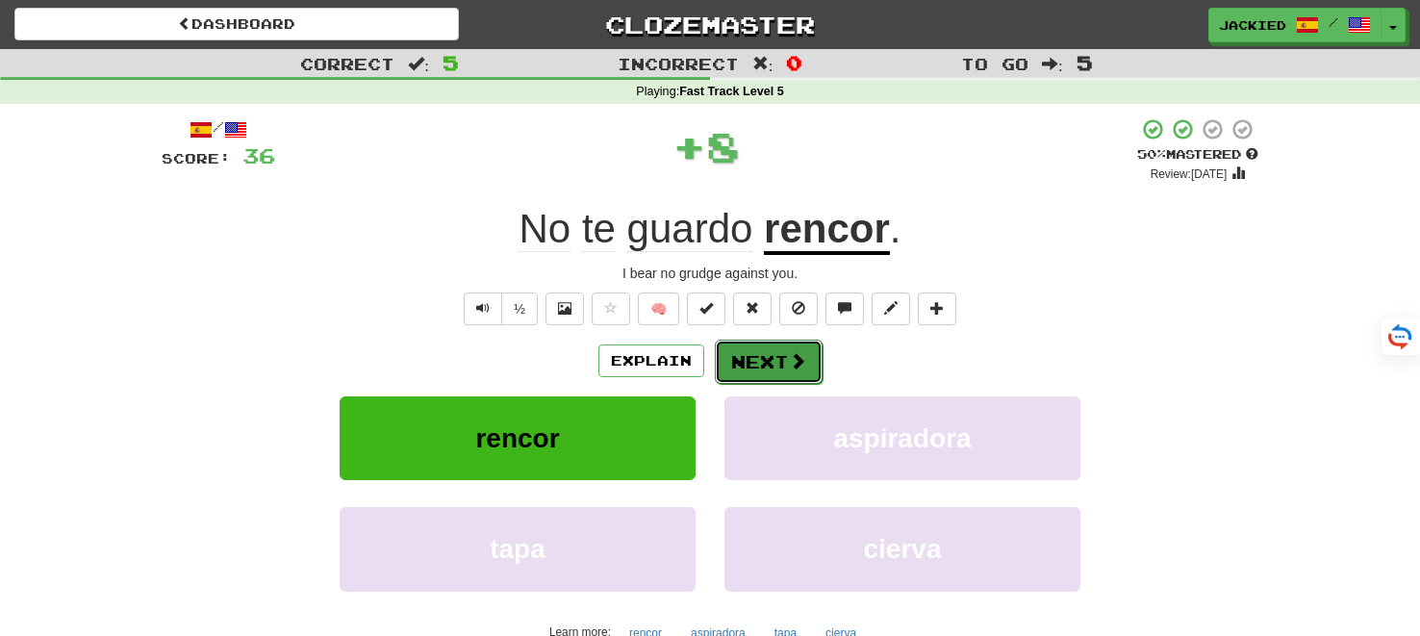
click at [750, 360] on button "Next" at bounding box center [769, 362] width 108 height 44
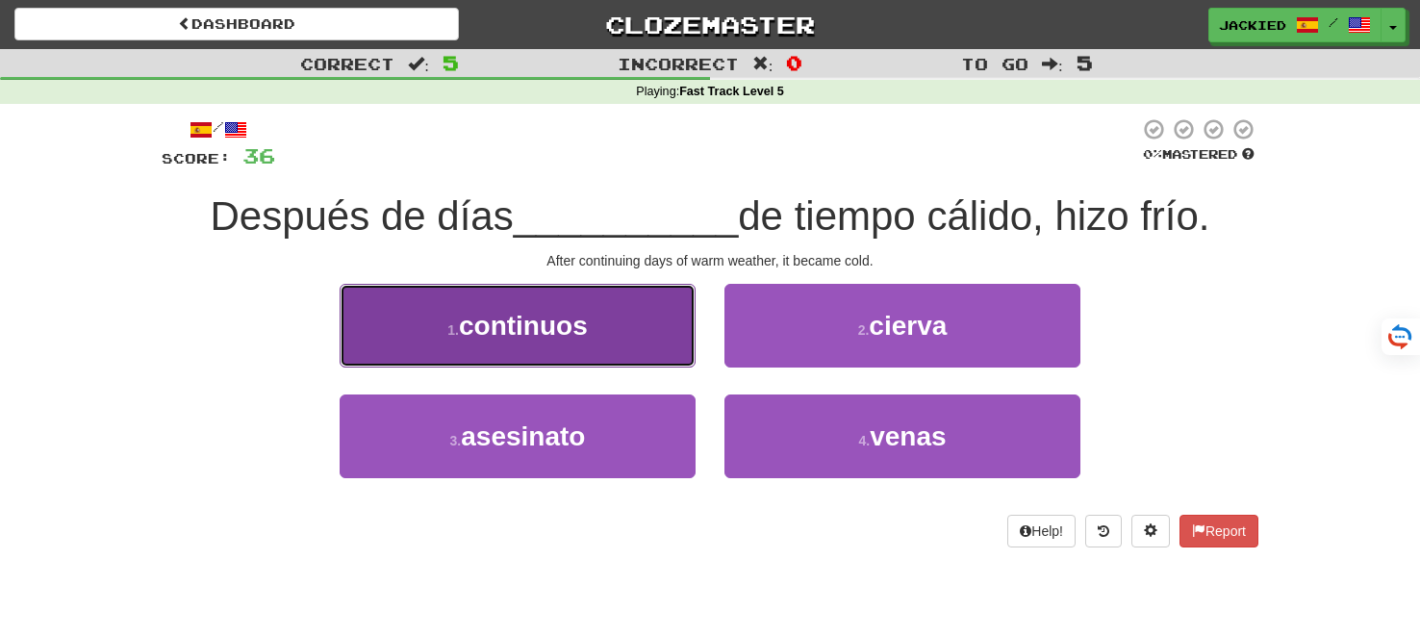
click at [569, 344] on button "1 . continuos" at bounding box center [518, 326] width 356 height 84
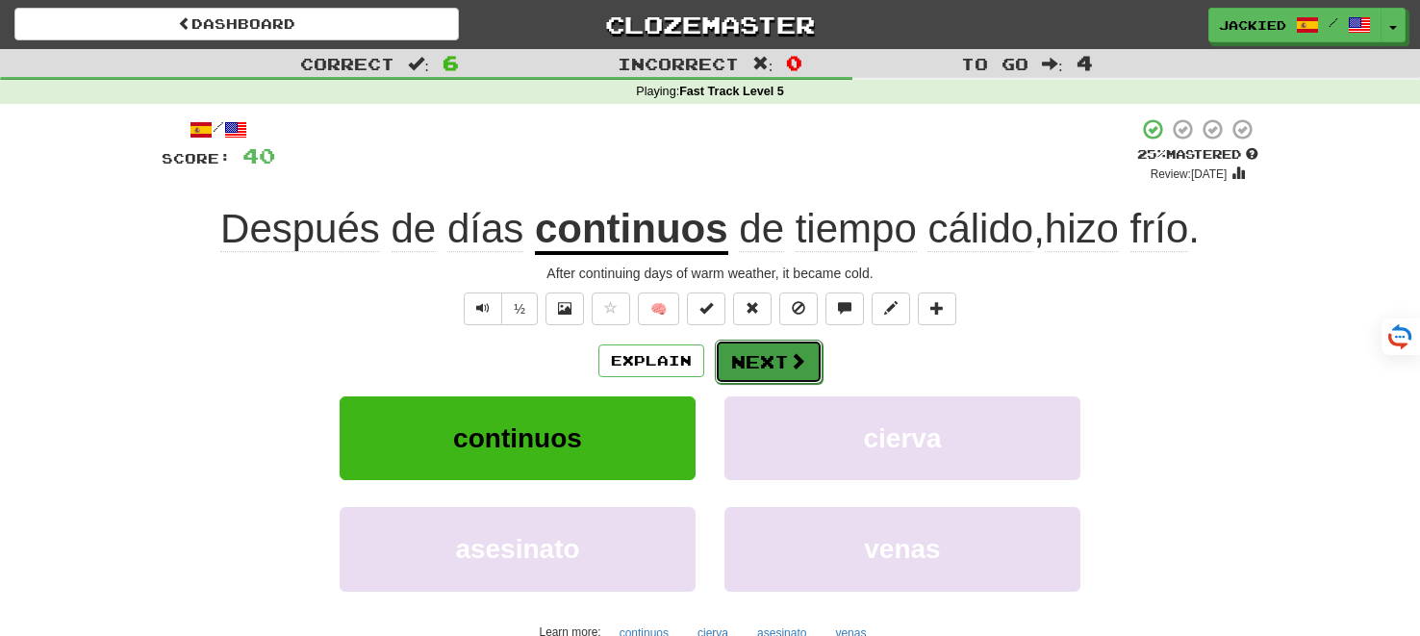
click at [760, 364] on button "Next" at bounding box center [769, 362] width 108 height 44
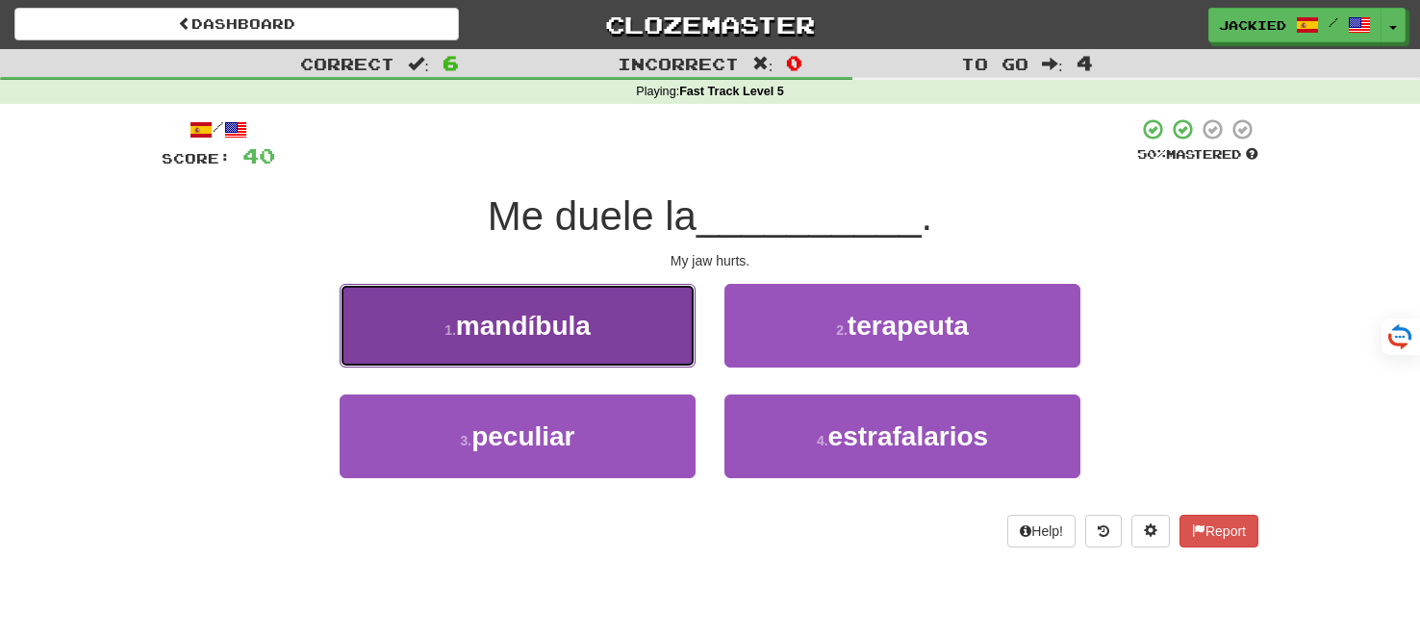
click at [648, 319] on button "1 . mandíbula" at bounding box center [518, 326] width 356 height 84
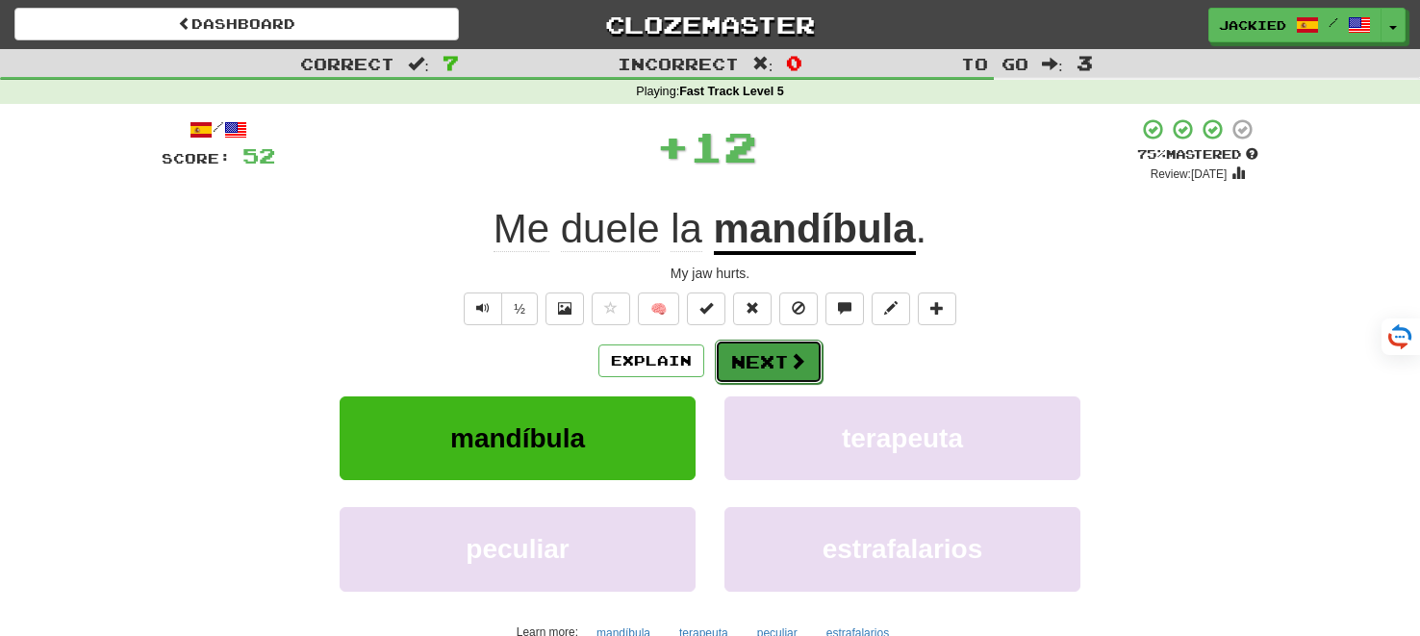
click at [757, 369] on button "Next" at bounding box center [769, 362] width 108 height 44
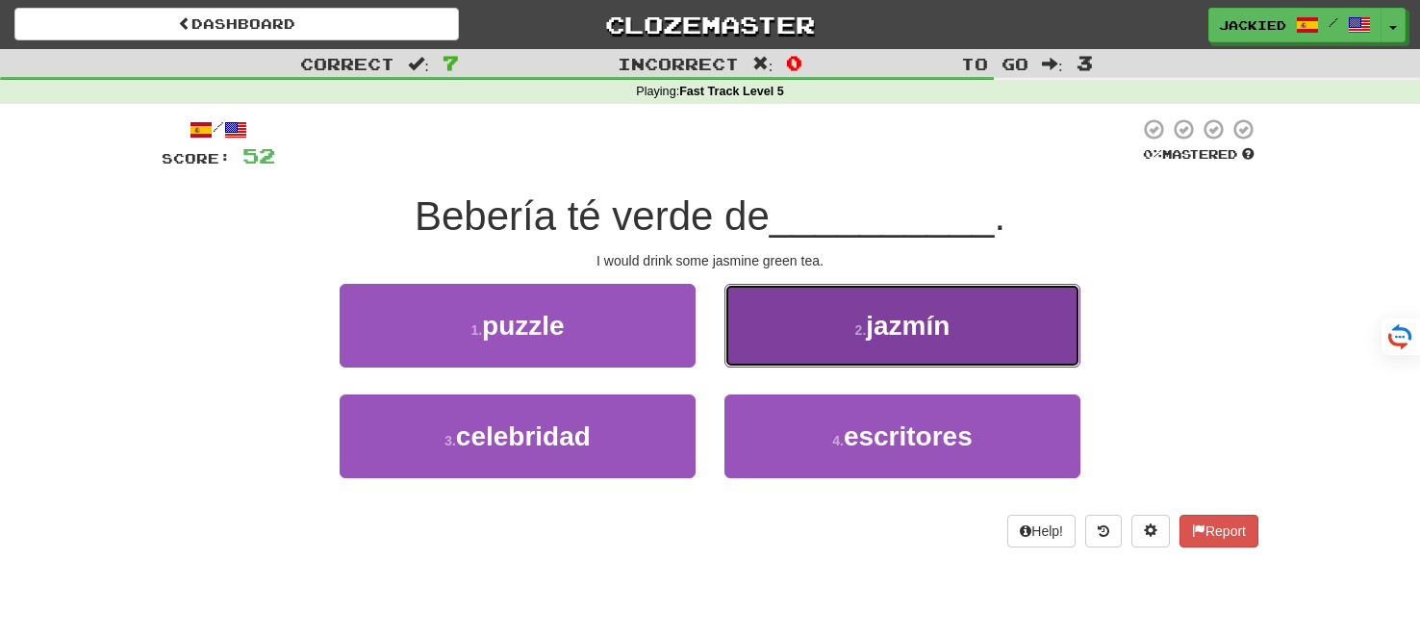
click at [855, 337] on button "2 . jazmín" at bounding box center [902, 326] width 356 height 84
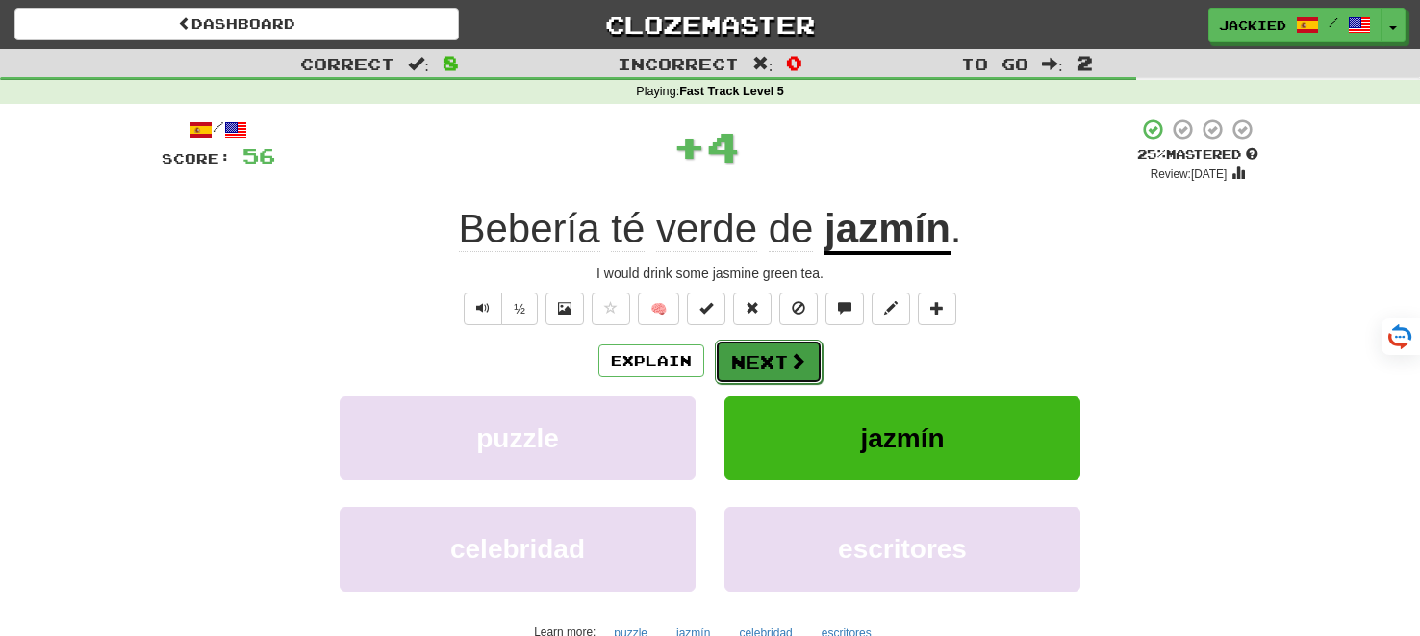
click at [767, 371] on button "Next" at bounding box center [769, 362] width 108 height 44
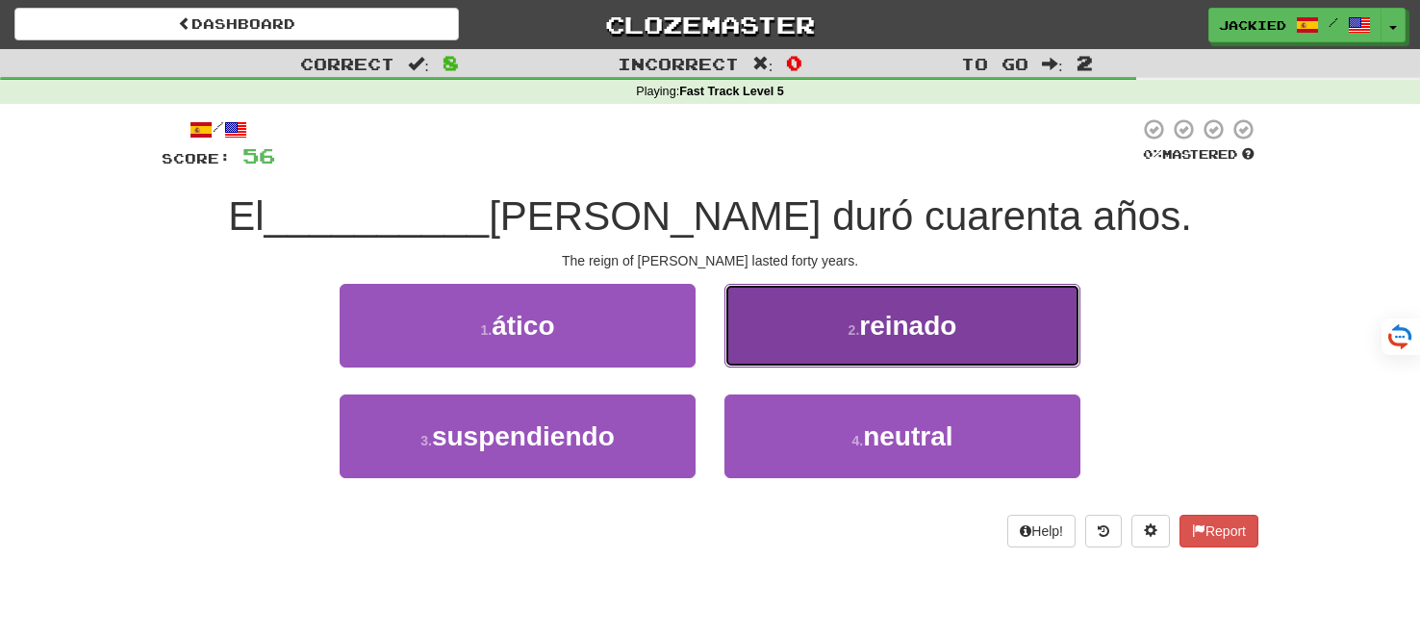
click at [793, 298] on button "2 . reinado" at bounding box center [902, 326] width 356 height 84
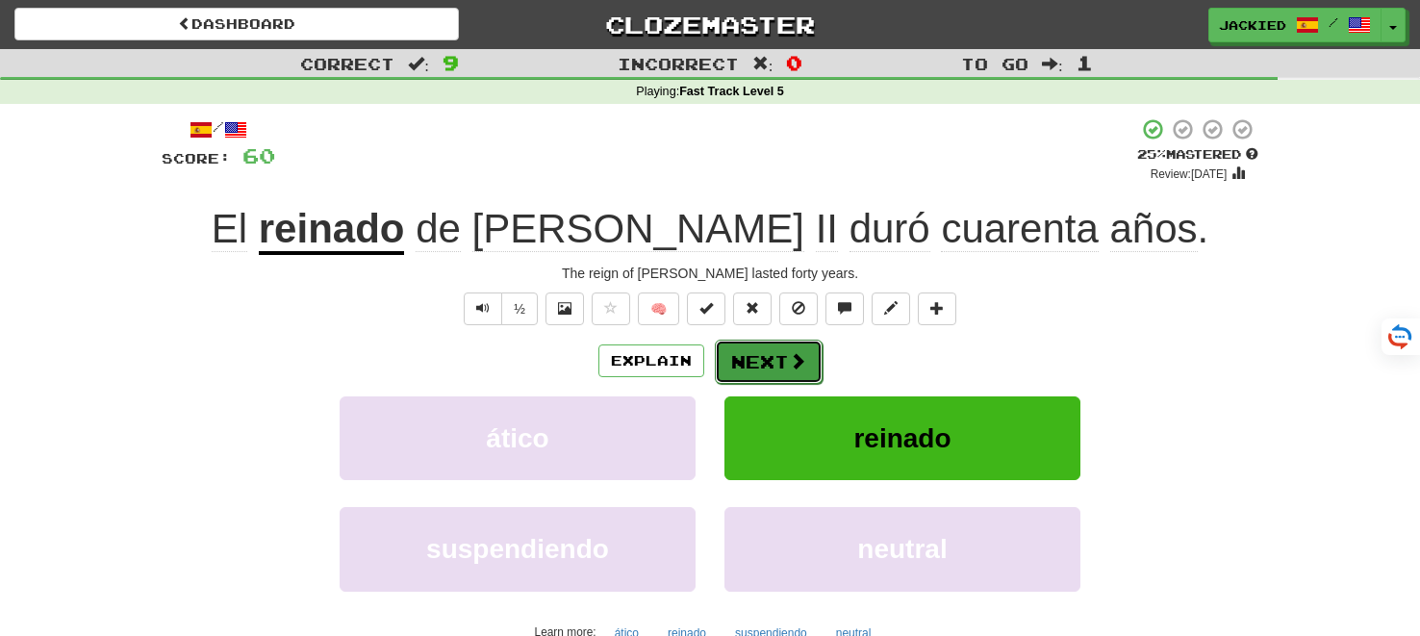
click at [772, 359] on button "Next" at bounding box center [769, 362] width 108 height 44
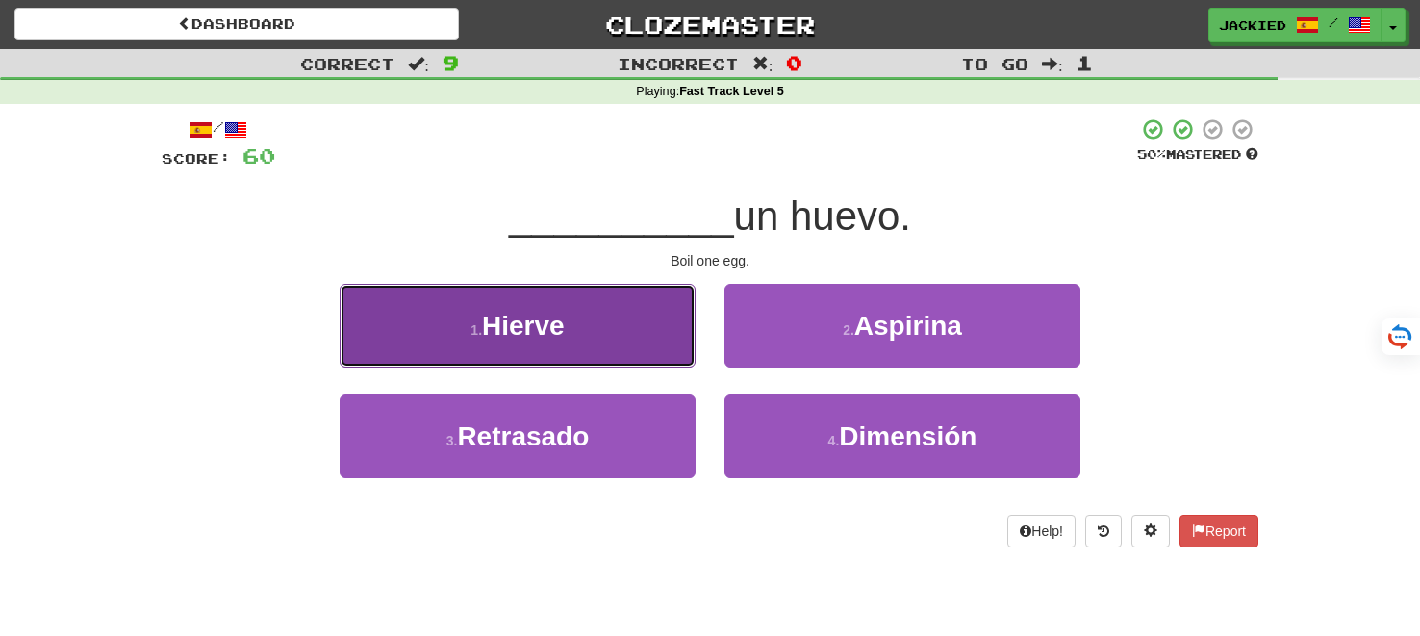
click at [598, 334] on button "1 . Hierve" at bounding box center [518, 326] width 356 height 84
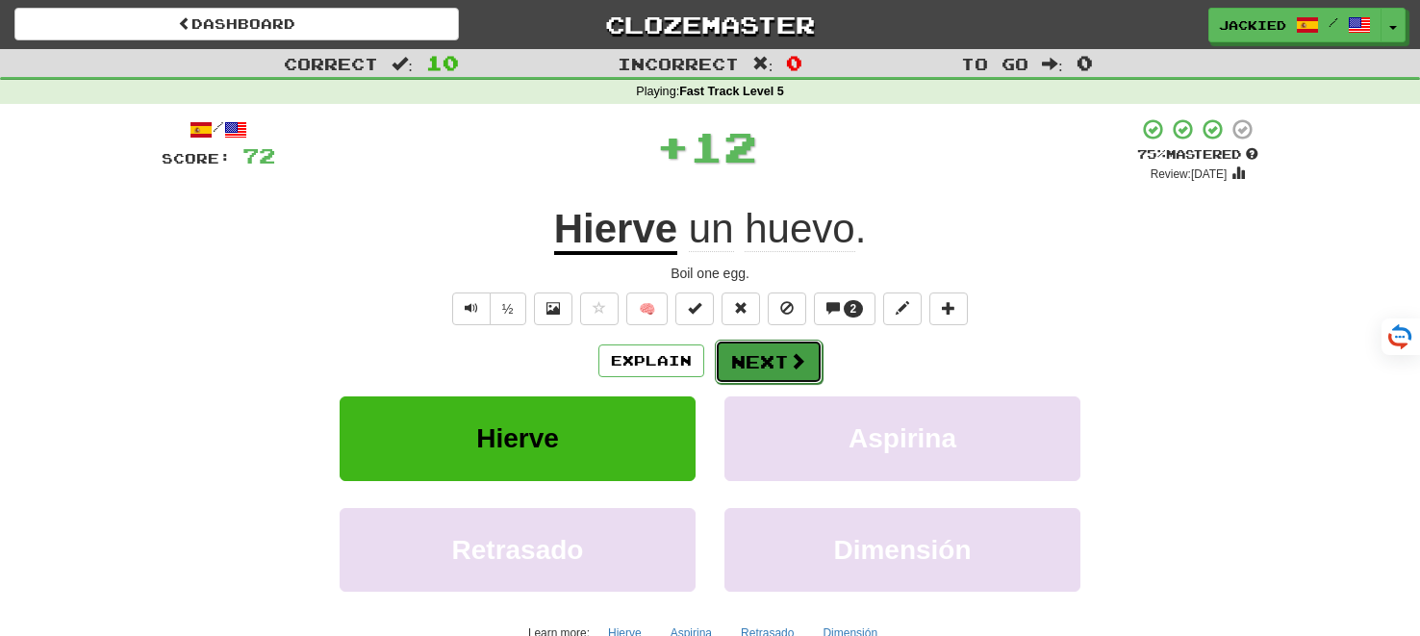
click at [736, 349] on button "Next" at bounding box center [769, 362] width 108 height 44
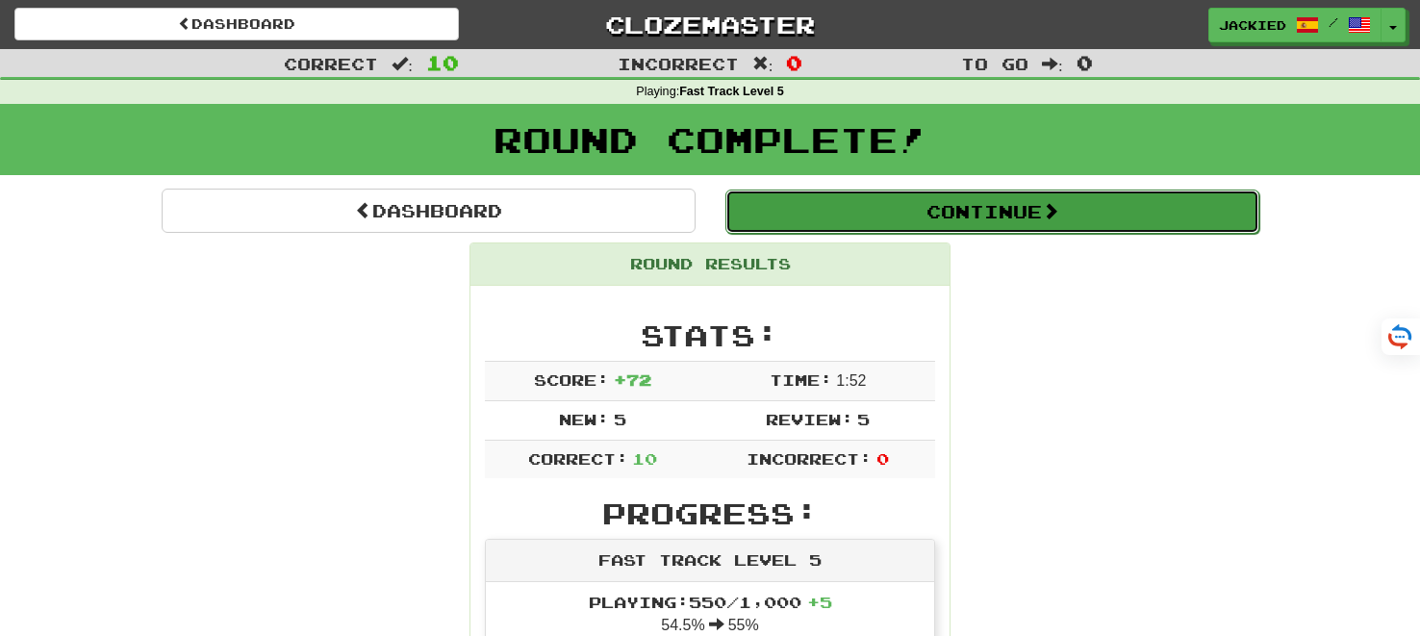
click at [905, 200] on button "Continue" at bounding box center [992, 212] width 534 height 44
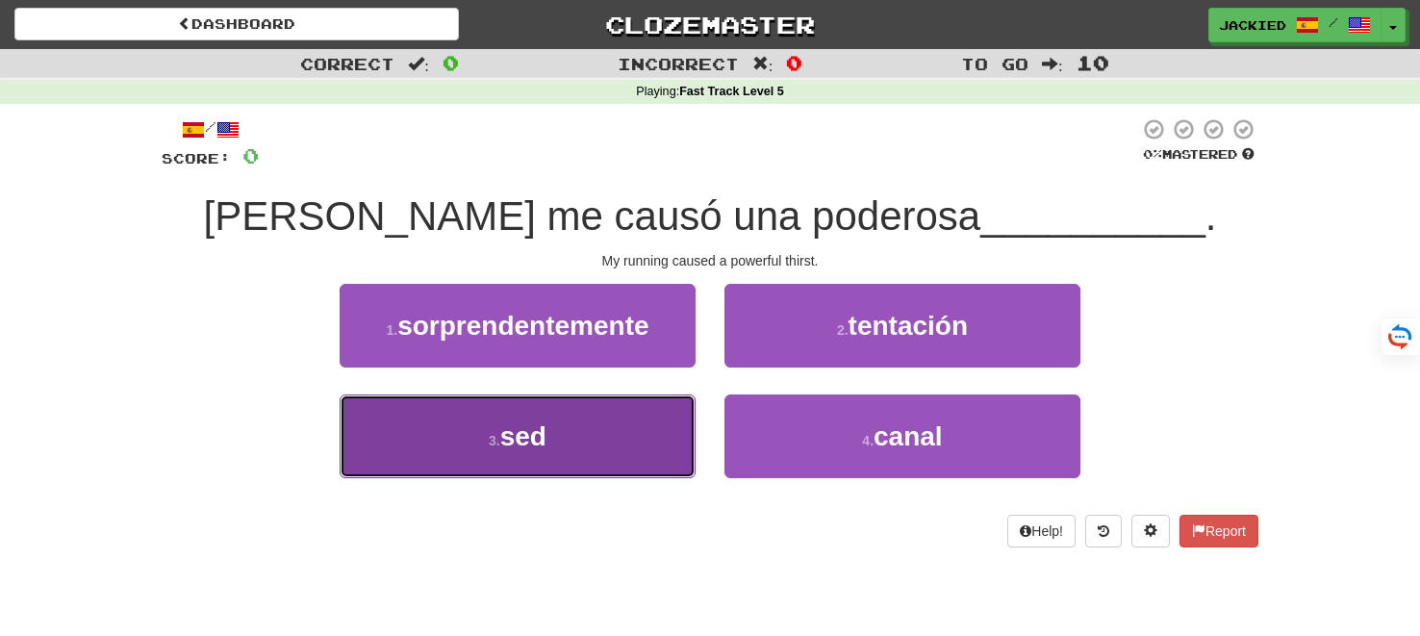
click at [538, 443] on span "sed" at bounding box center [523, 436] width 46 height 30
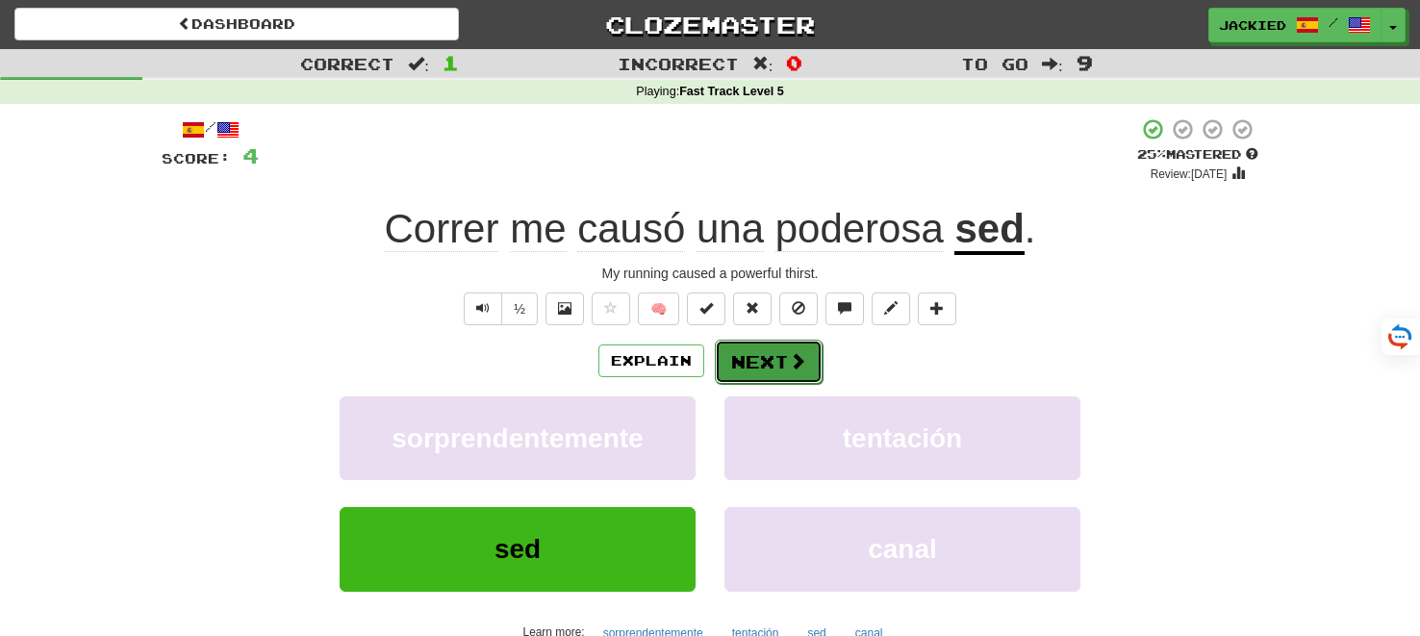
click at [722, 363] on button "Next" at bounding box center [769, 362] width 108 height 44
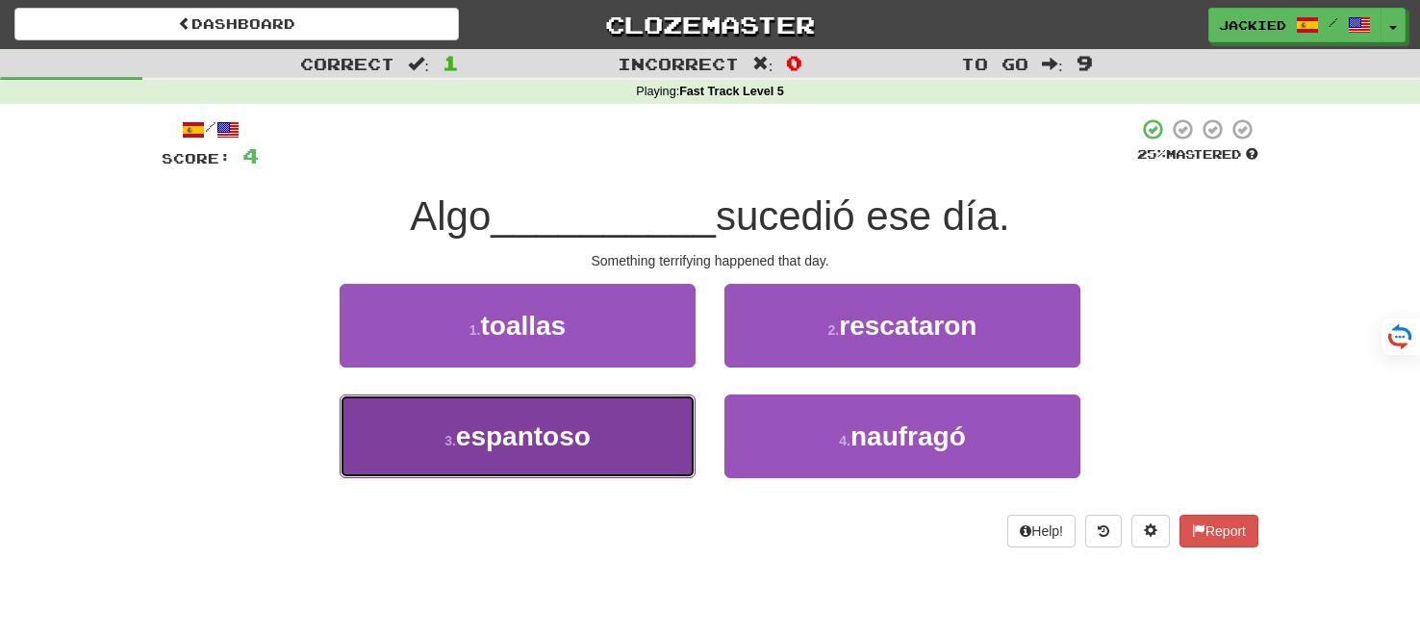
click at [640, 396] on button "3 . espantoso" at bounding box center [518, 436] width 356 height 84
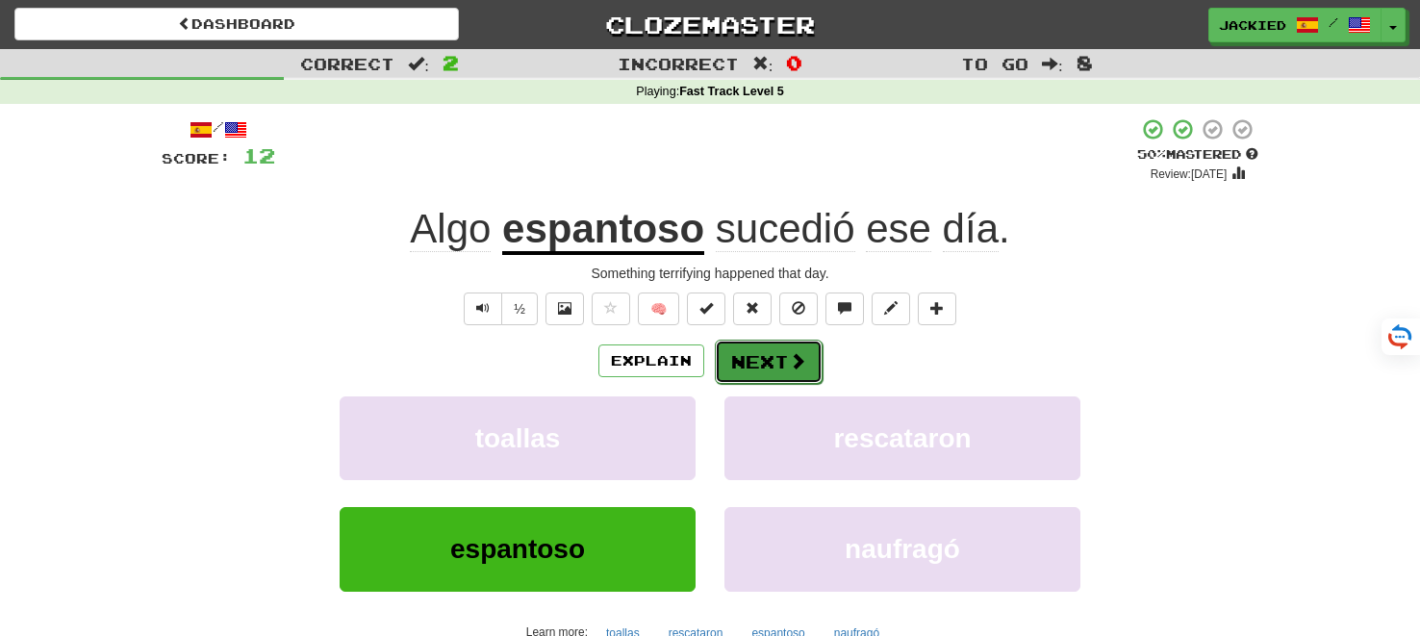
click at [734, 359] on button "Next" at bounding box center [769, 362] width 108 height 44
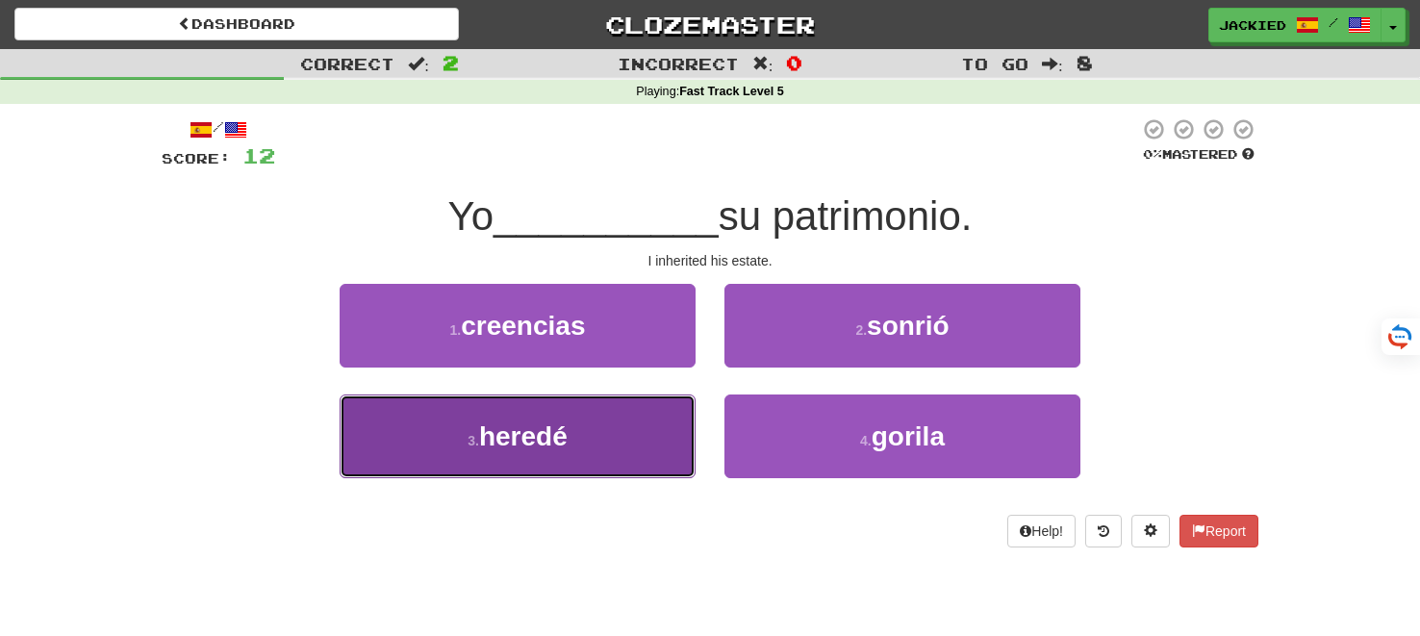
click at [614, 426] on button "3 . heredé" at bounding box center [518, 436] width 356 height 84
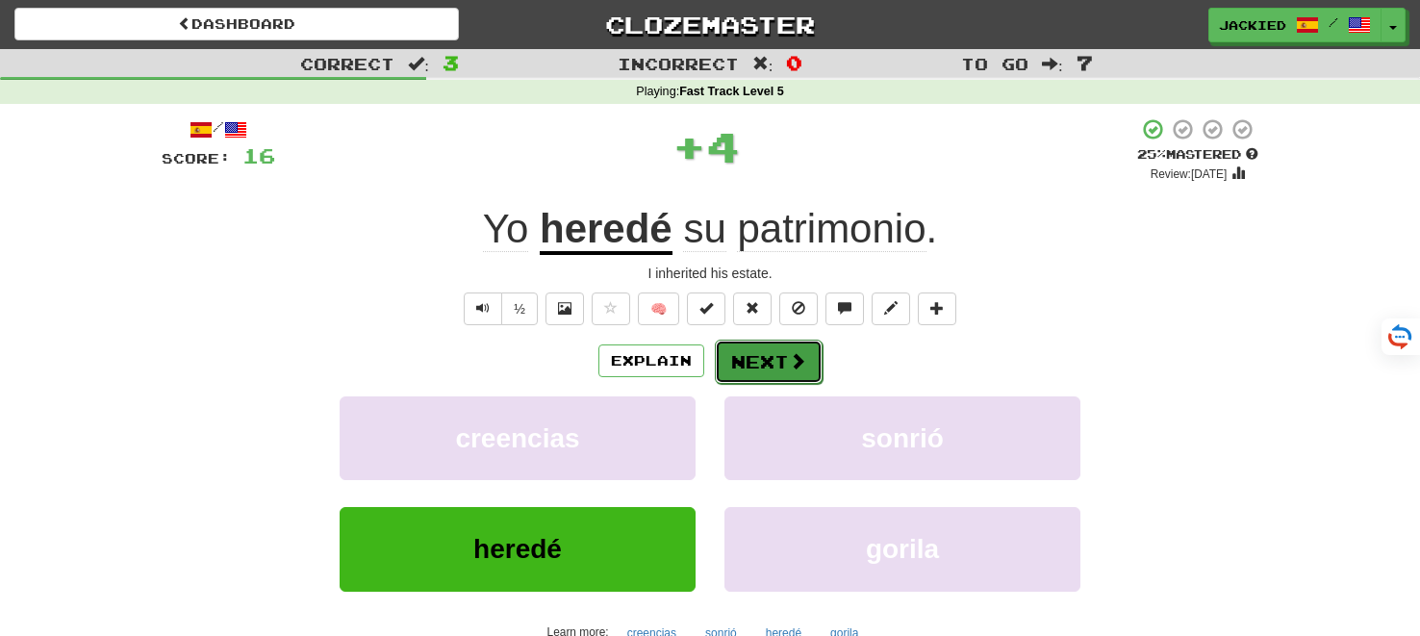
click at [762, 357] on button "Next" at bounding box center [769, 362] width 108 height 44
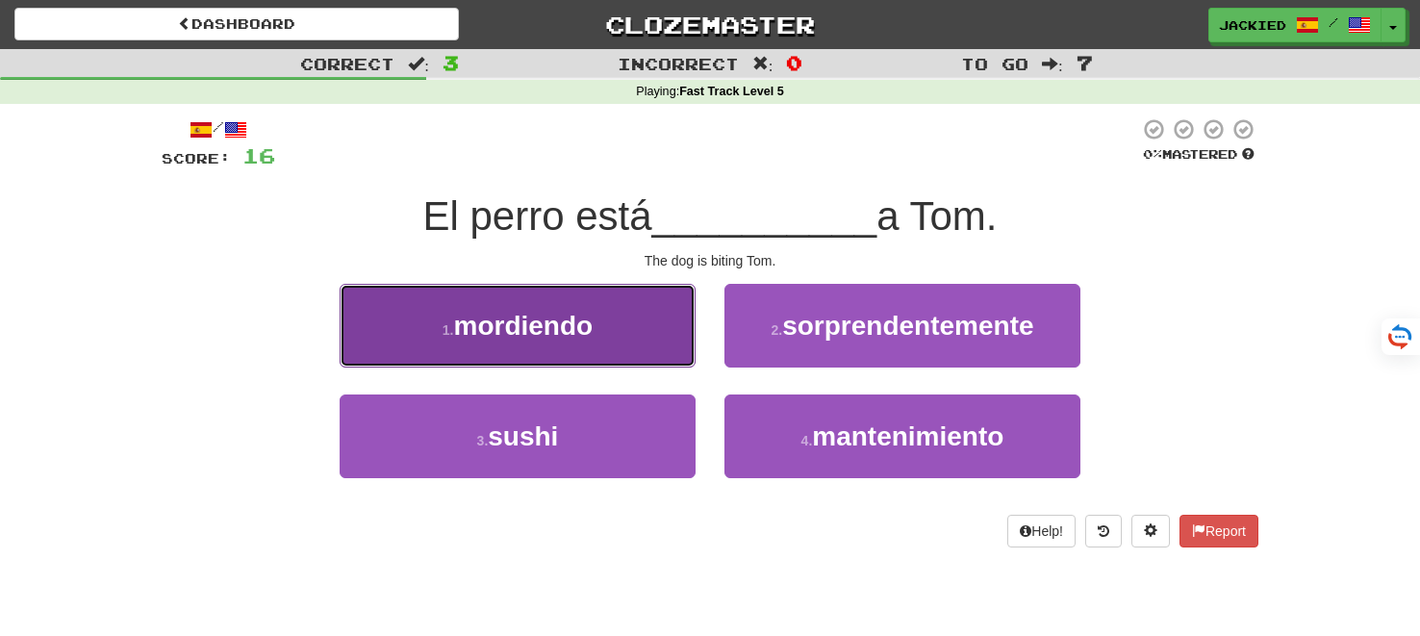
click at [598, 317] on button "1 . mordiendo" at bounding box center [518, 326] width 356 height 84
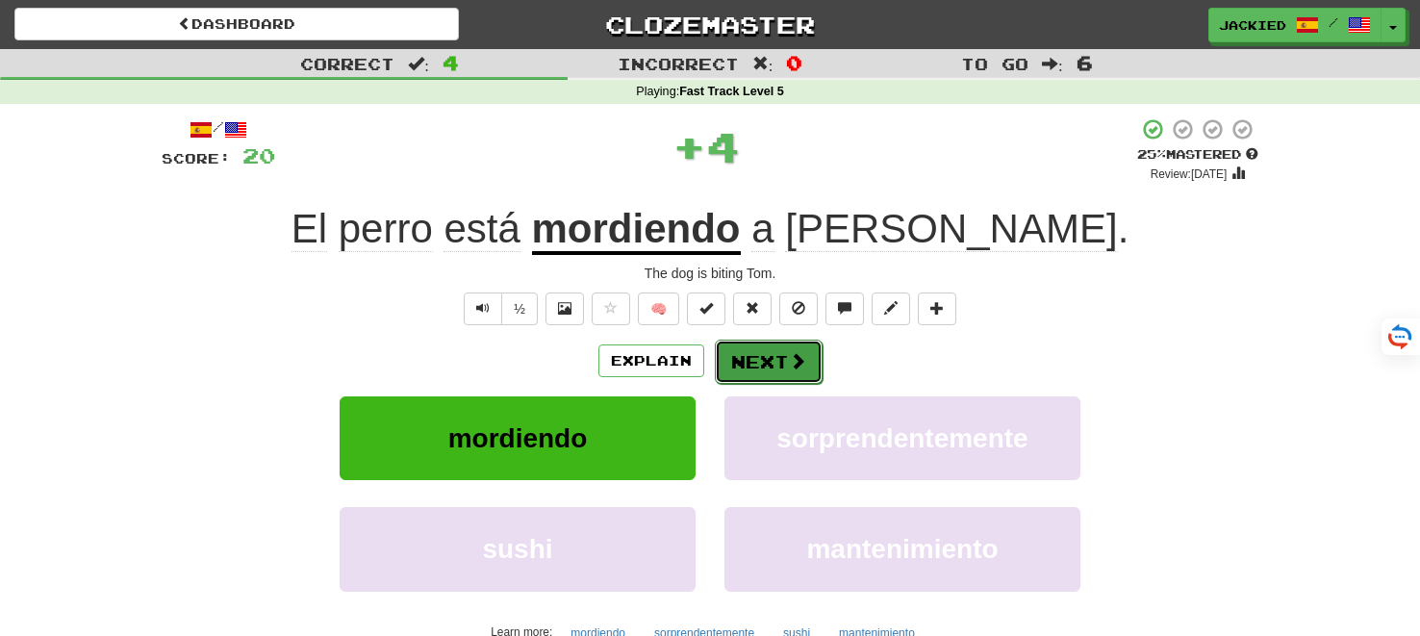
click at [744, 356] on button "Next" at bounding box center [769, 362] width 108 height 44
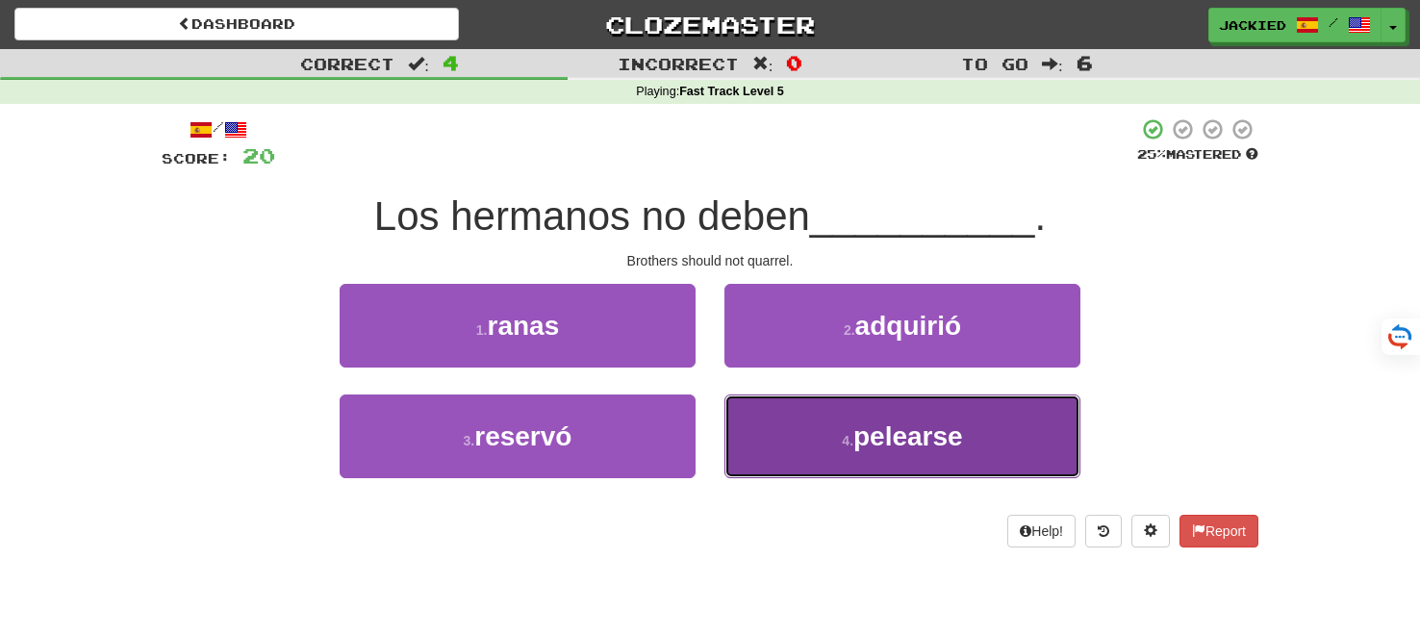
click at [804, 430] on button "4 . pelearse" at bounding box center [902, 436] width 356 height 84
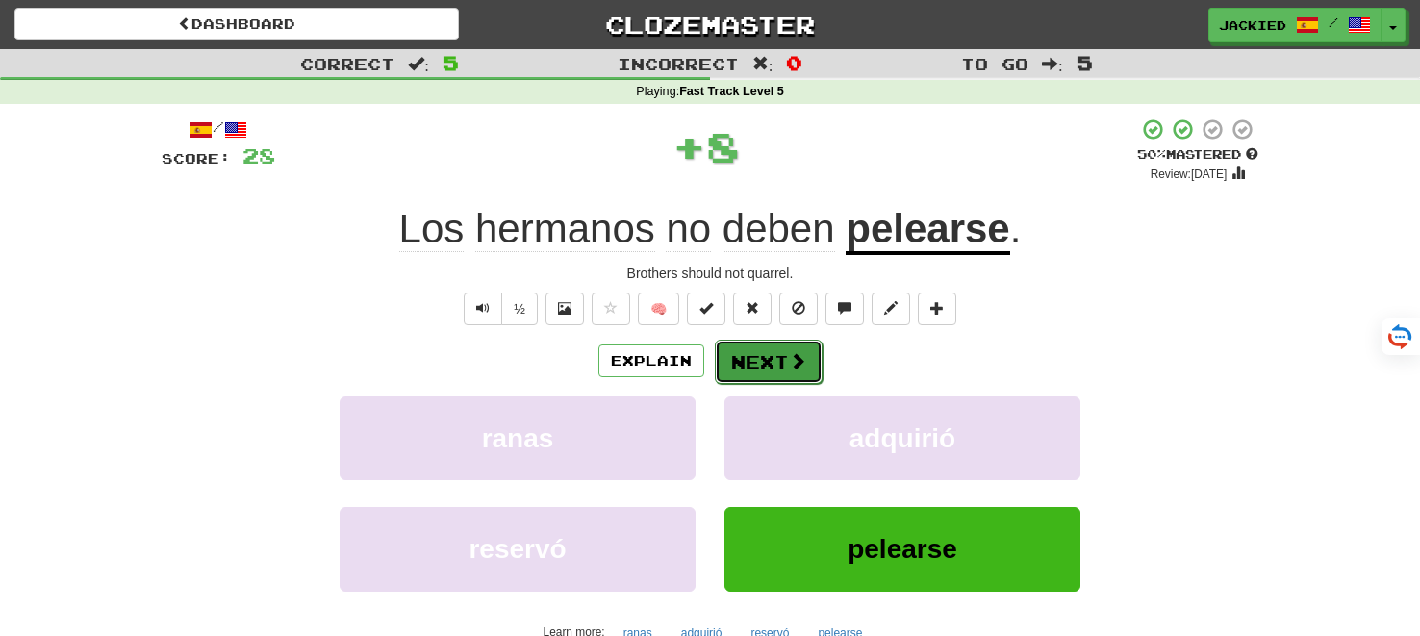
click at [763, 364] on button "Next" at bounding box center [769, 362] width 108 height 44
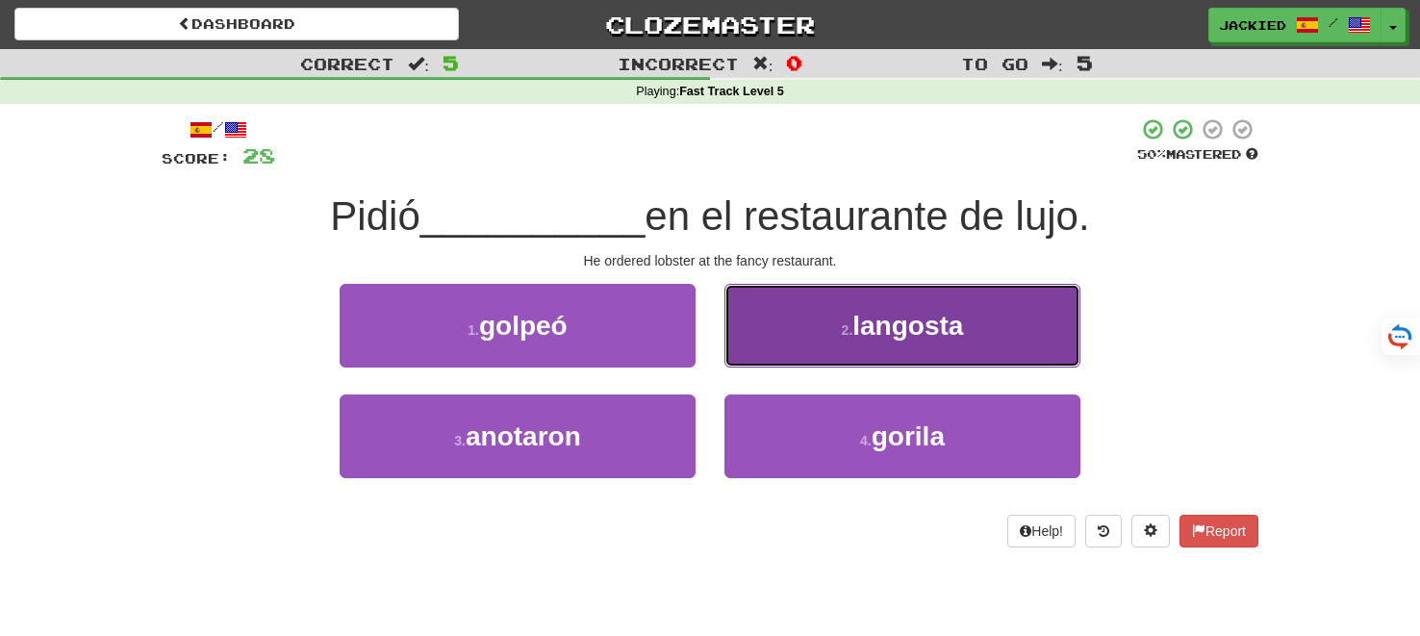
click at [966, 326] on button "2 . langosta" at bounding box center [902, 326] width 356 height 84
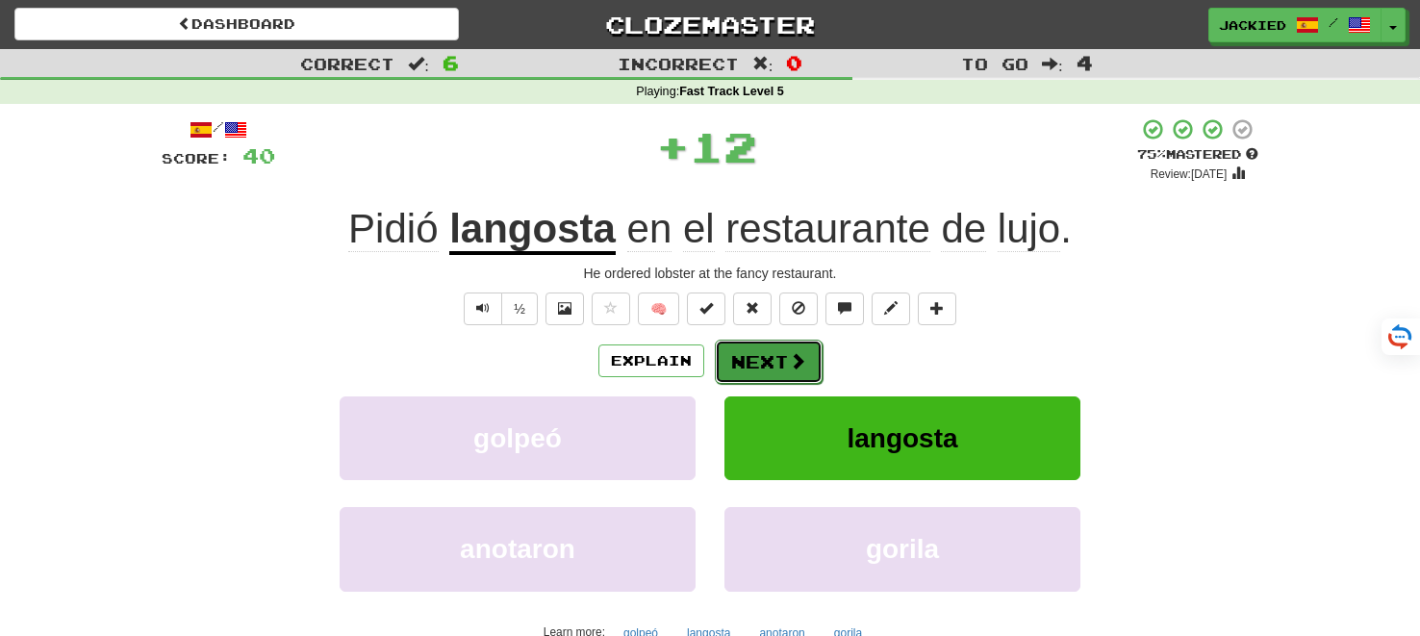
click at [764, 358] on button "Next" at bounding box center [769, 362] width 108 height 44
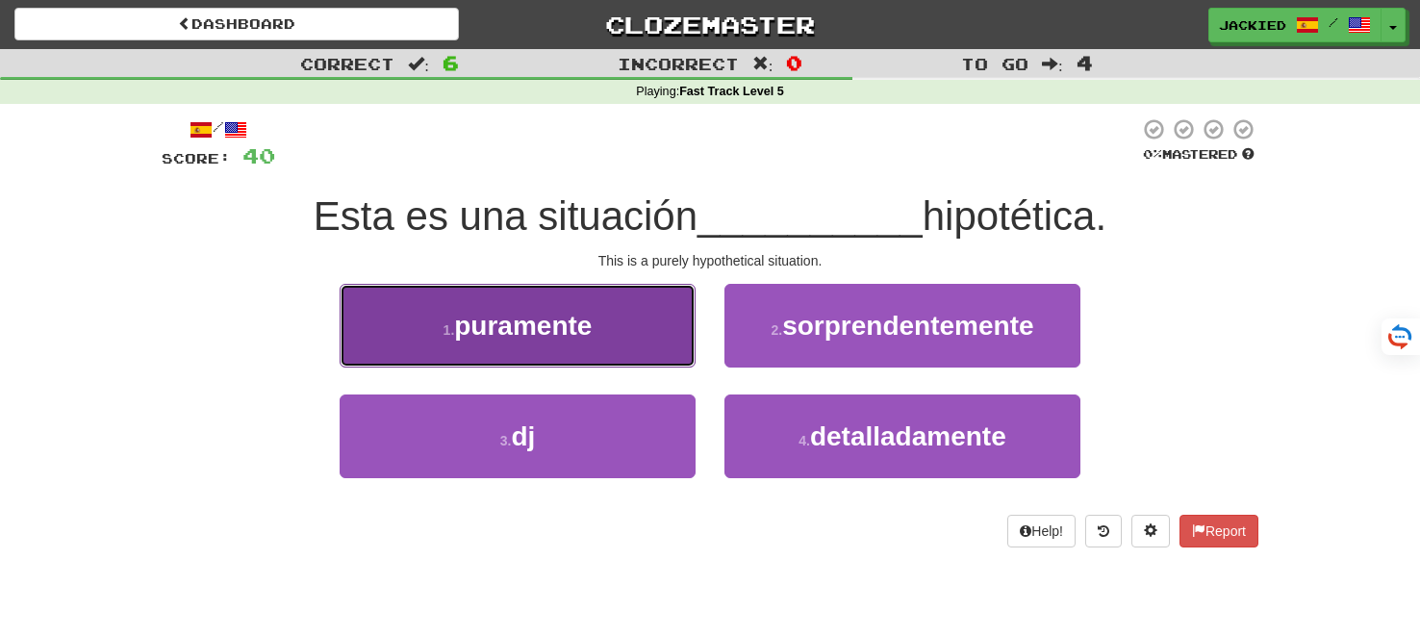
click at [621, 321] on button "1 . puramente" at bounding box center [518, 326] width 356 height 84
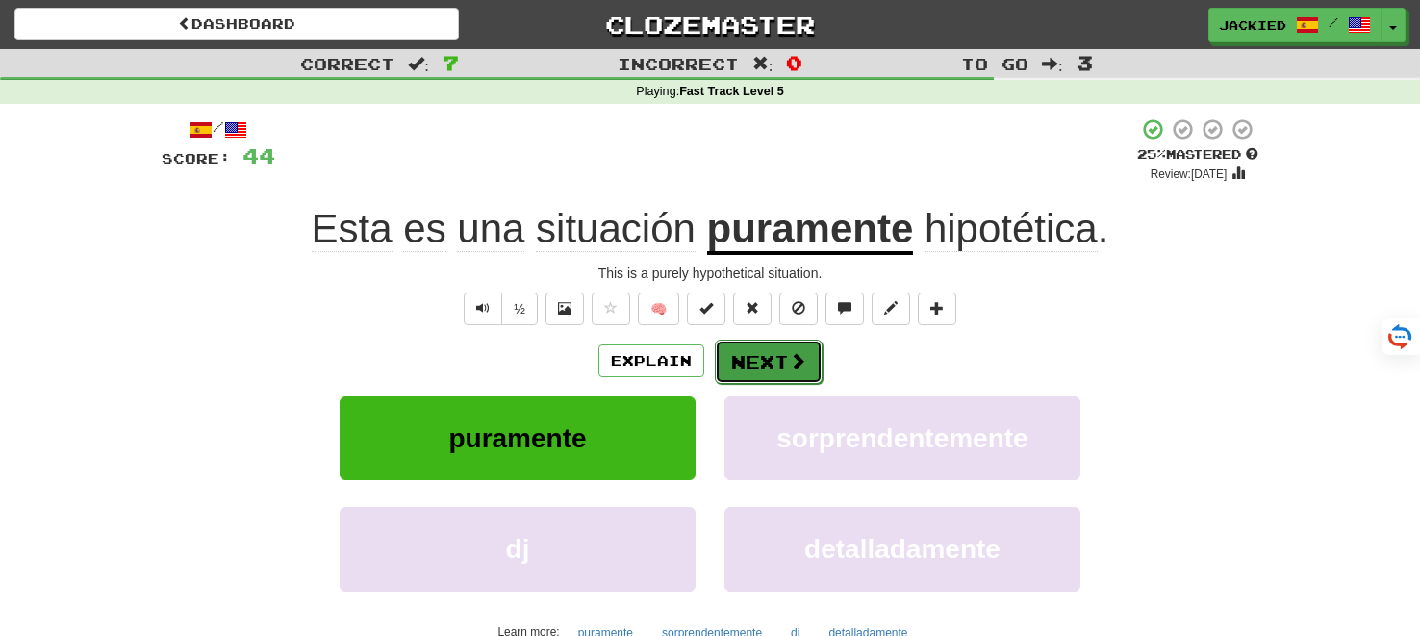
click at [748, 355] on button "Next" at bounding box center [769, 362] width 108 height 44
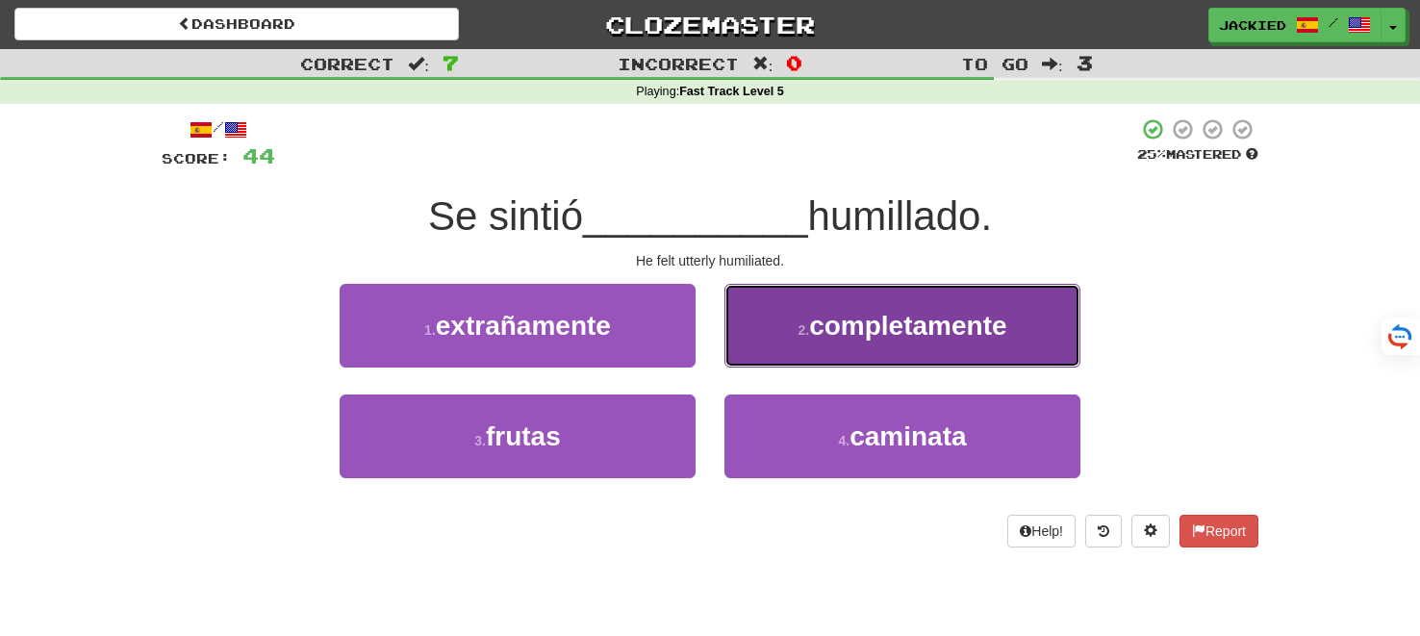
click at [919, 302] on button "2 . completamente" at bounding box center [902, 326] width 356 height 84
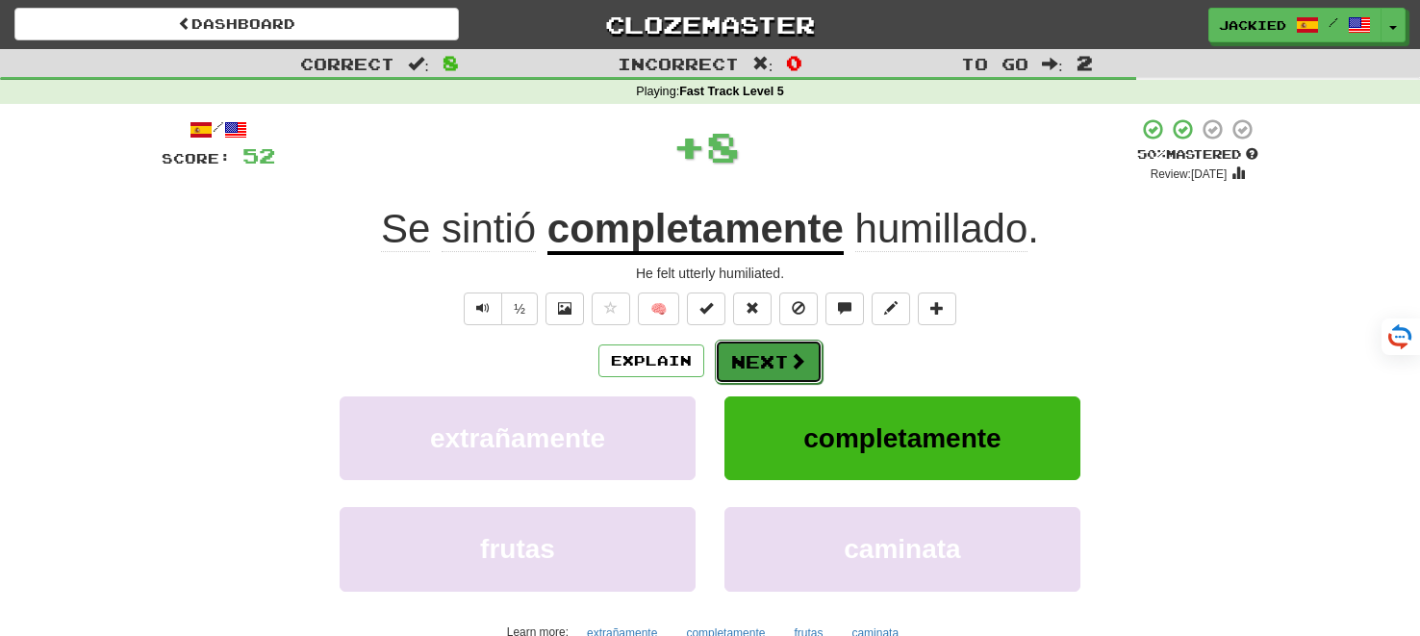
click at [753, 365] on button "Next" at bounding box center [769, 362] width 108 height 44
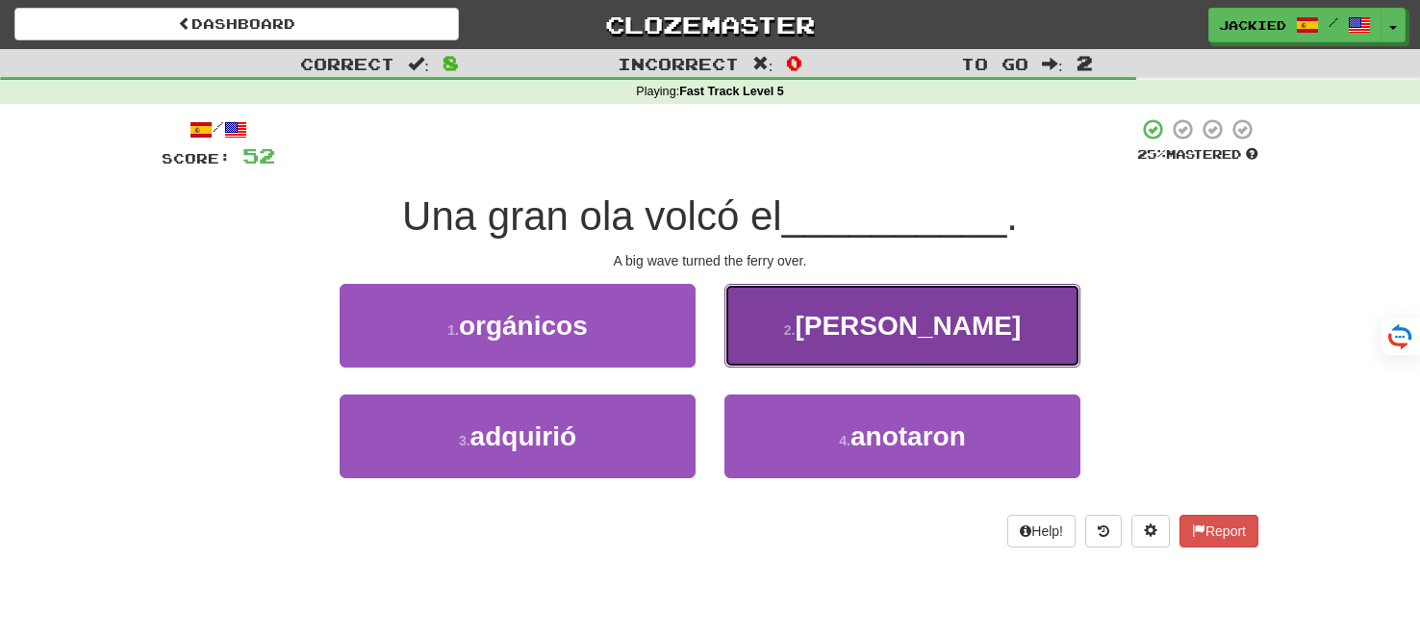
click at [970, 306] on button "2 . ferri" at bounding box center [902, 326] width 356 height 84
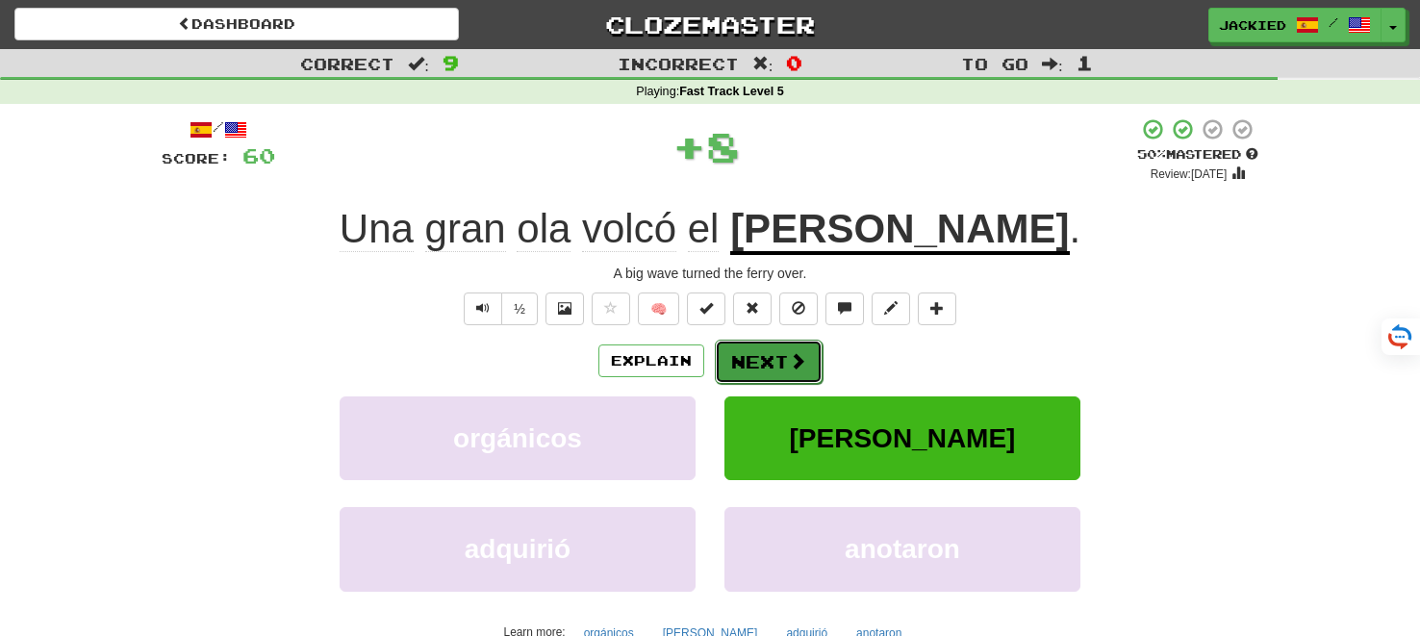
click at [762, 351] on button "Next" at bounding box center [769, 362] width 108 height 44
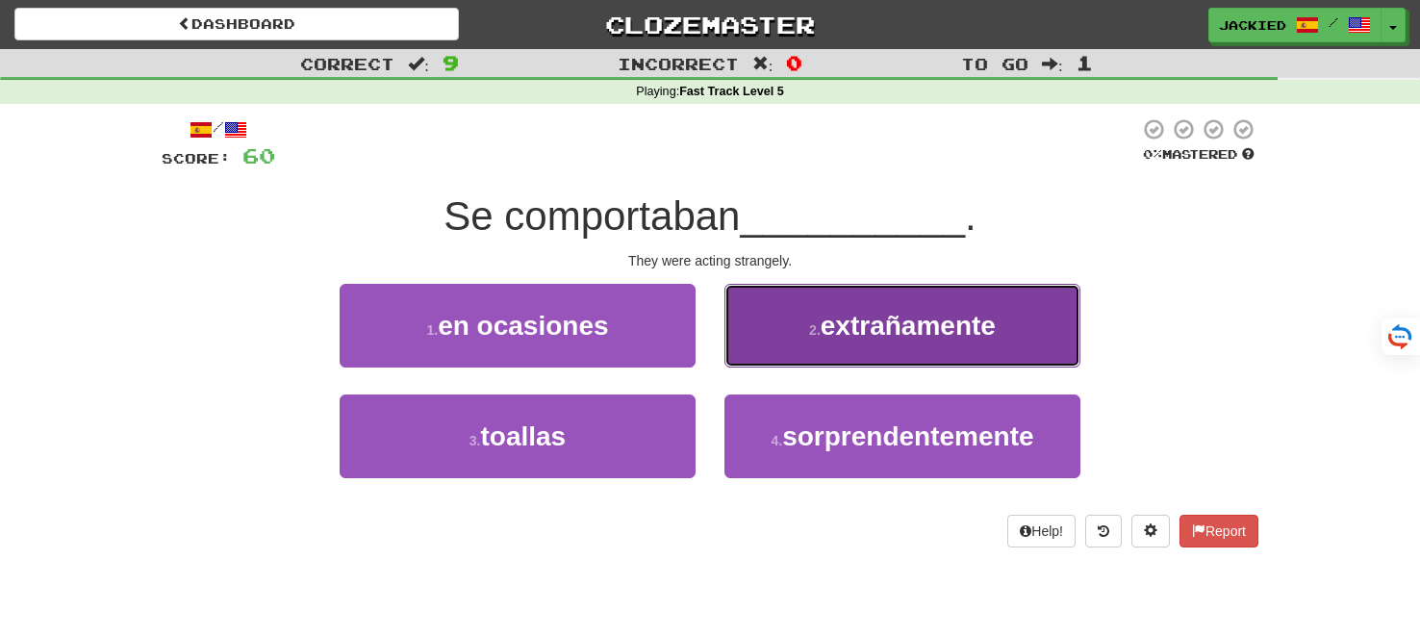
click at [855, 305] on button "2 . extrañamente" at bounding box center [902, 326] width 356 height 84
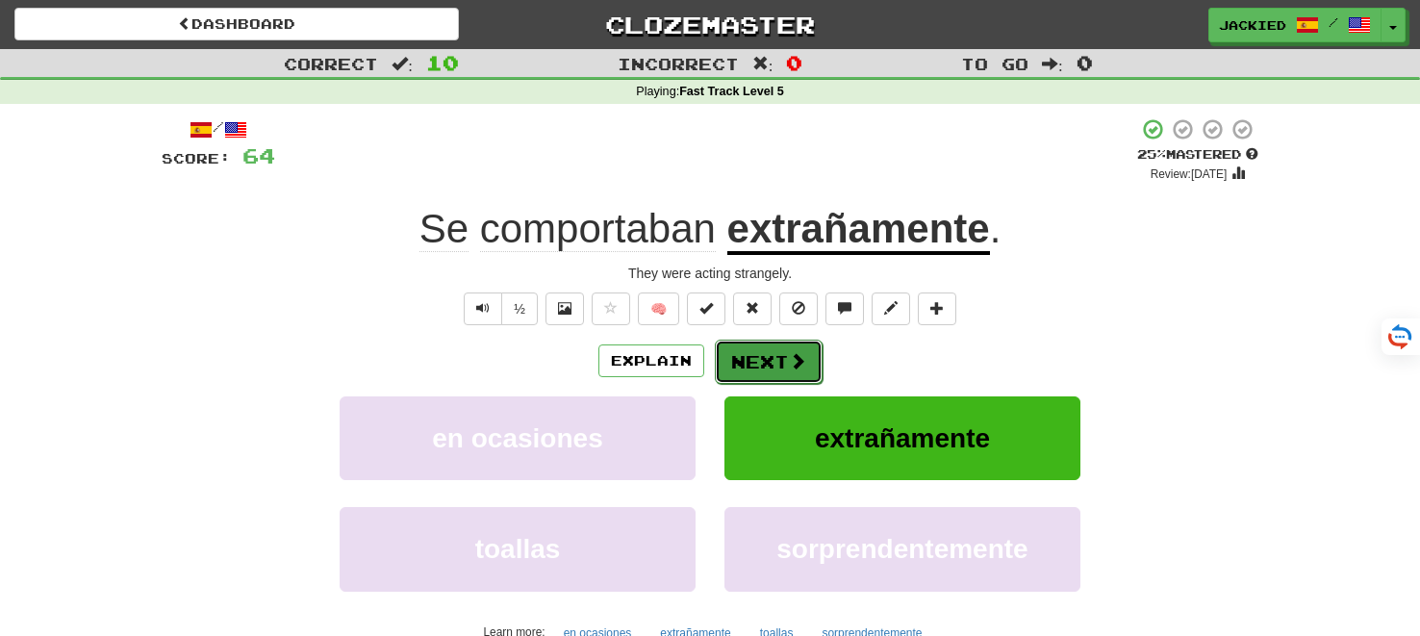
click at [753, 356] on button "Next" at bounding box center [769, 362] width 108 height 44
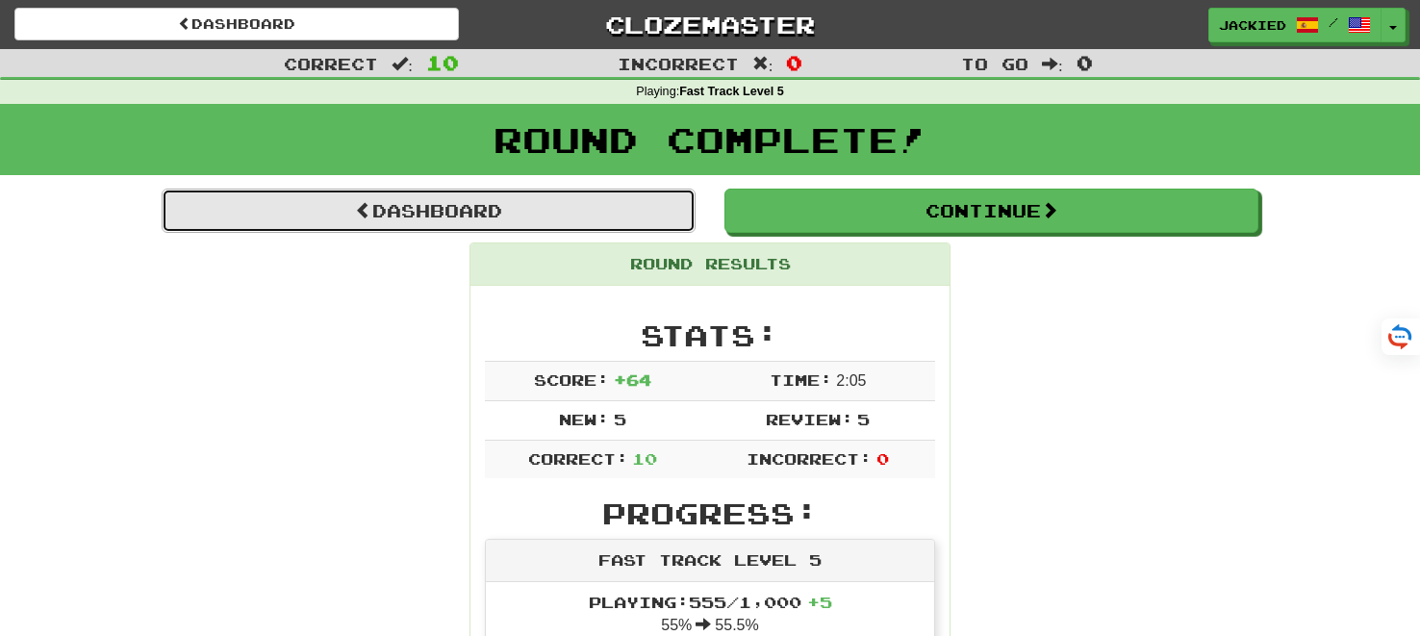
click at [463, 207] on link "Dashboard" at bounding box center [429, 211] width 534 height 44
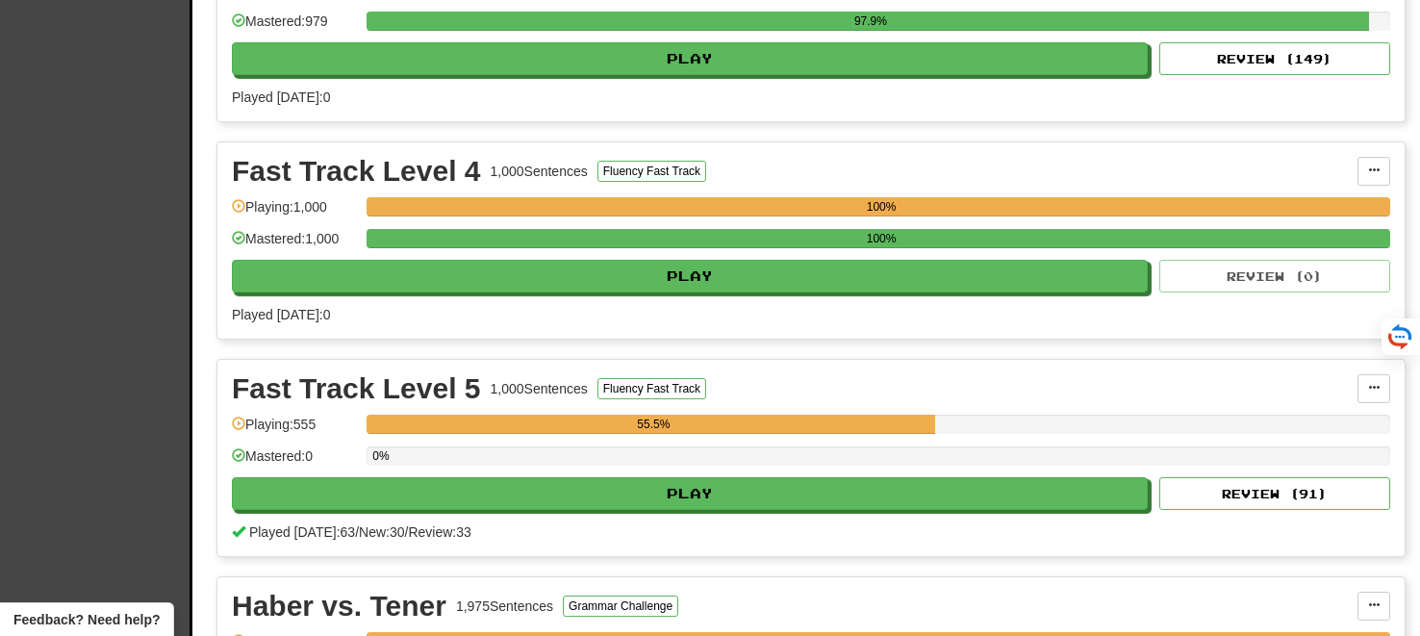
scroll to position [2935, 0]
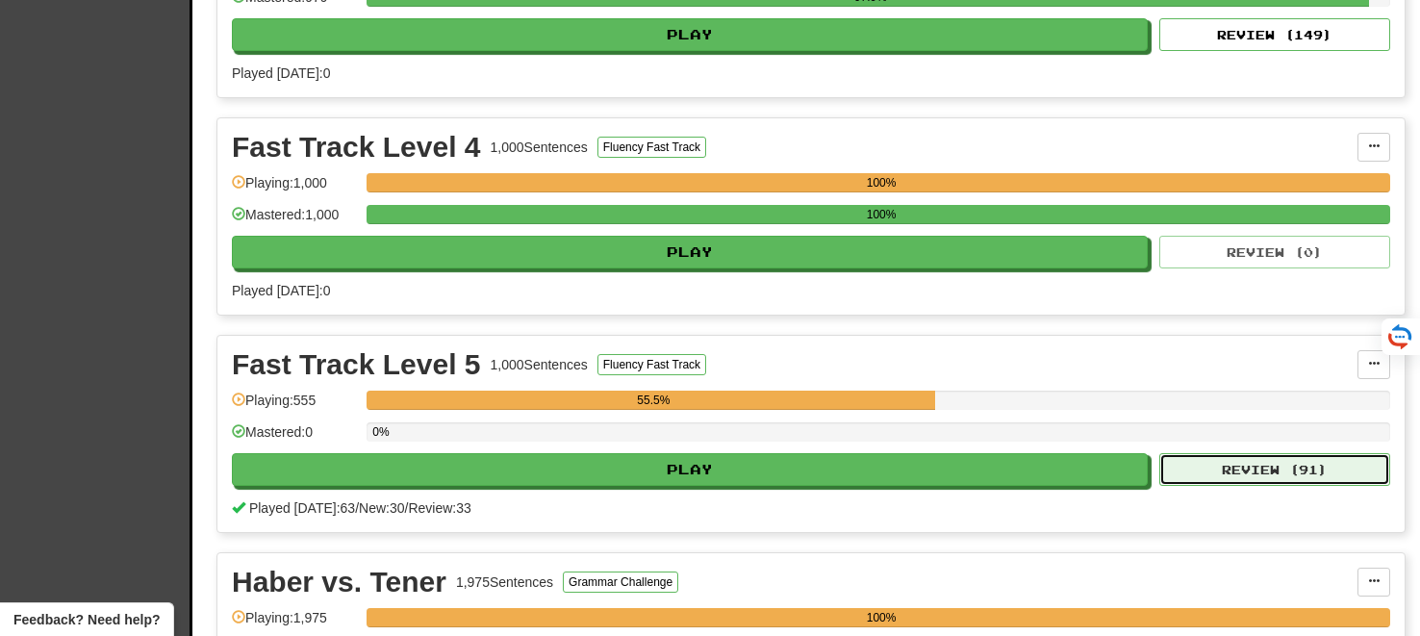
click at [1273, 460] on button "Review ( 91 )" at bounding box center [1274, 469] width 231 height 33
select select "**"
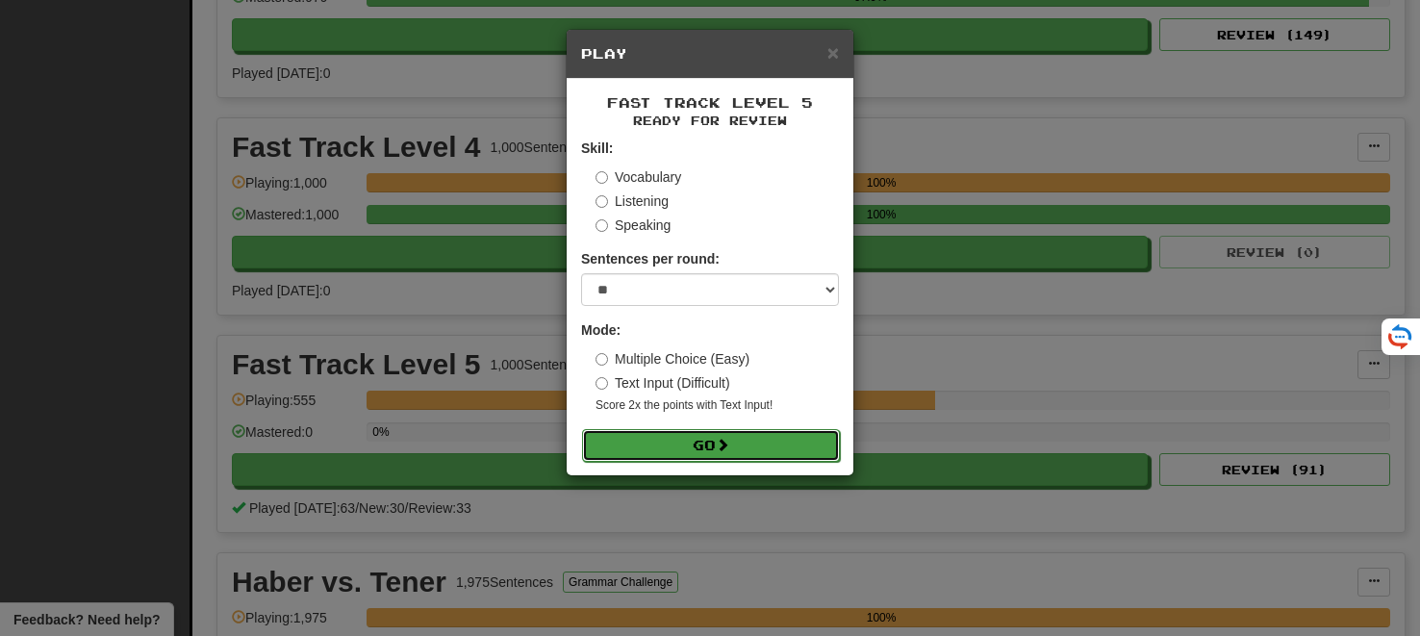
click at [706, 443] on button "Go" at bounding box center [711, 445] width 258 height 33
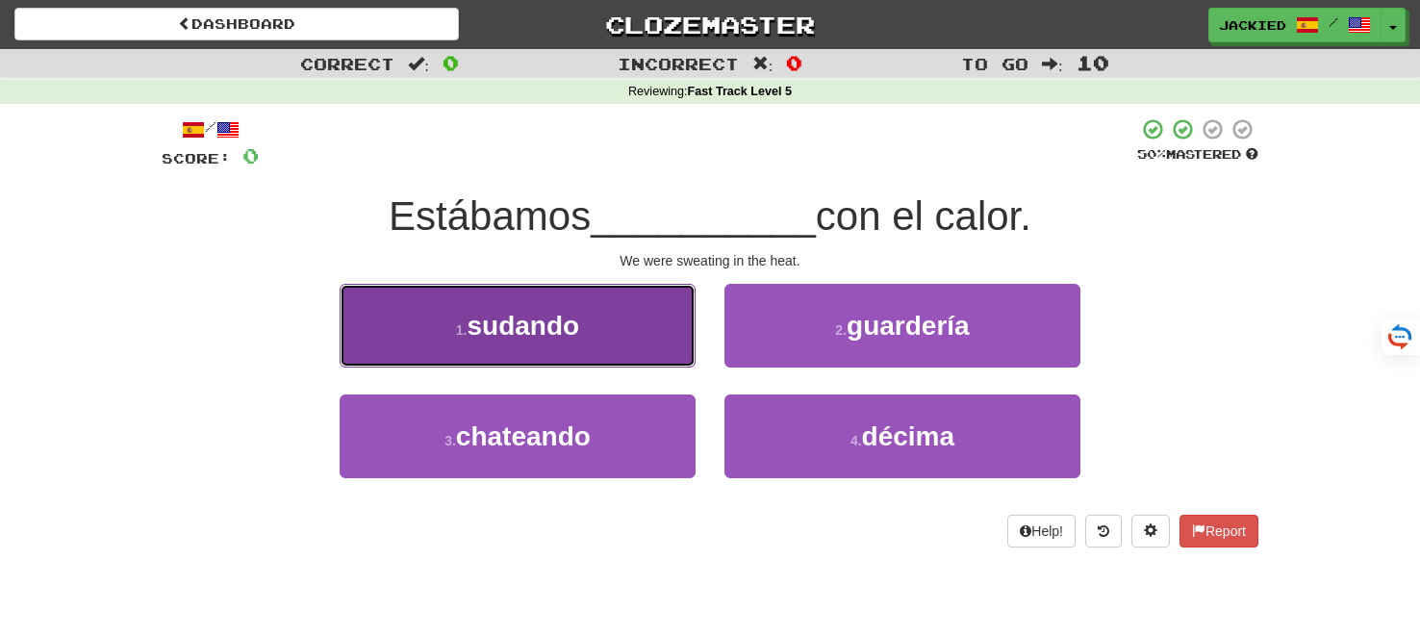
click at [499, 320] on span "sudando" at bounding box center [524, 326] width 113 height 30
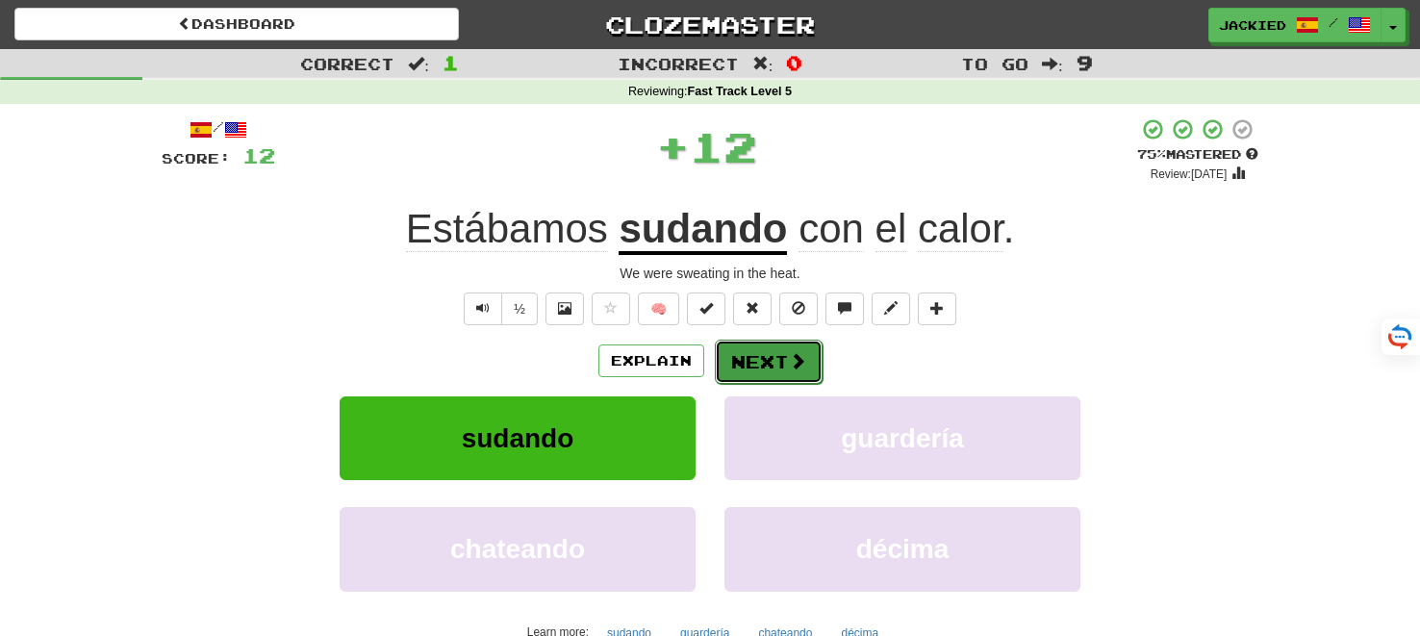
click at [742, 362] on button "Next" at bounding box center [769, 362] width 108 height 44
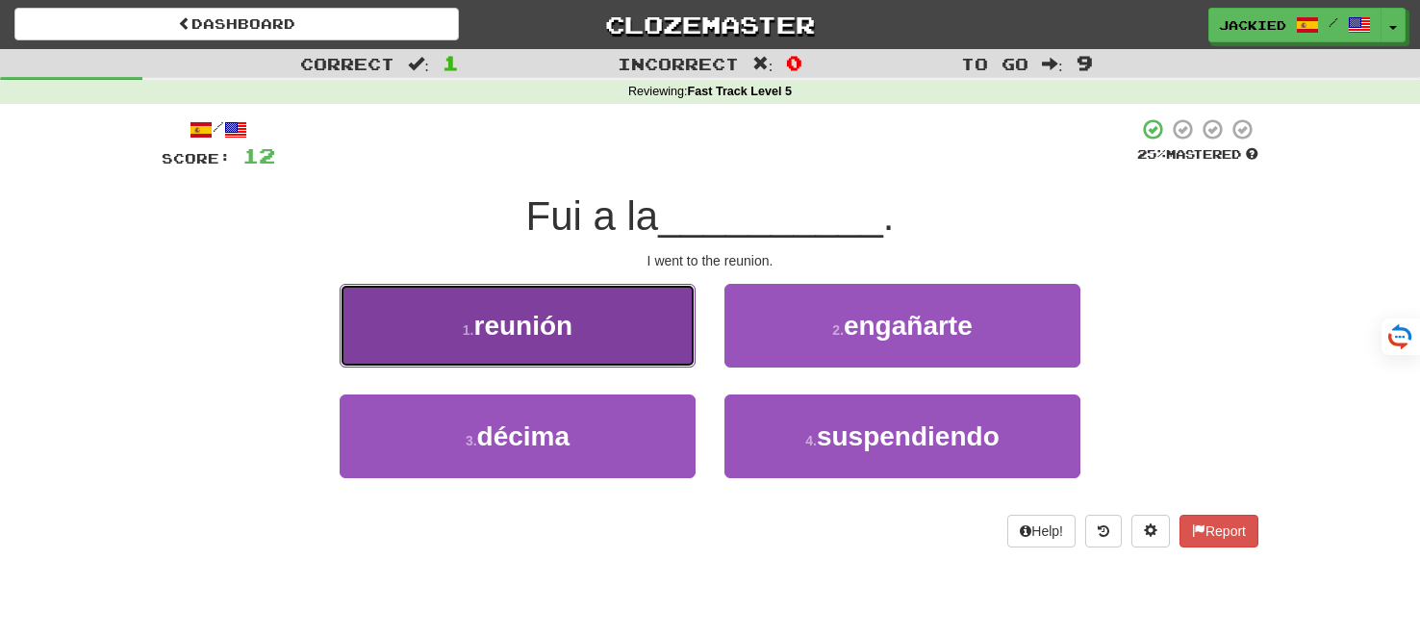
click at [670, 319] on button "1 . reunión" at bounding box center [518, 326] width 356 height 84
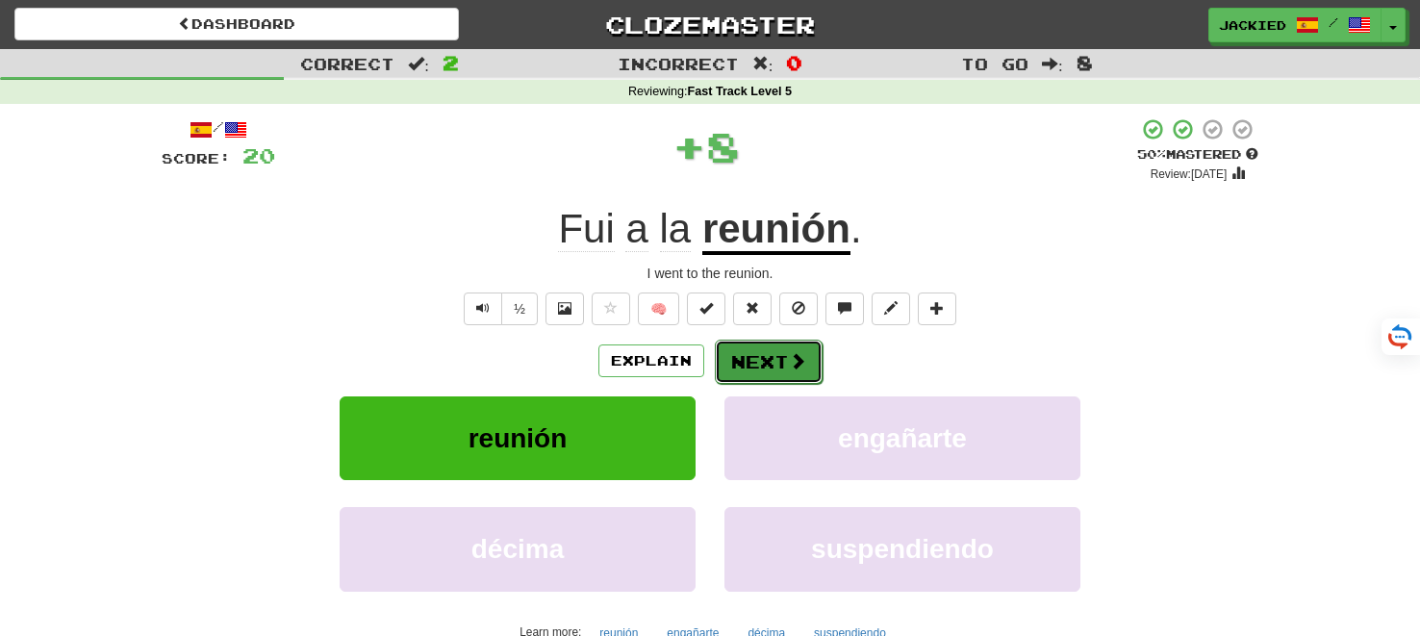
click at [762, 360] on button "Next" at bounding box center [769, 362] width 108 height 44
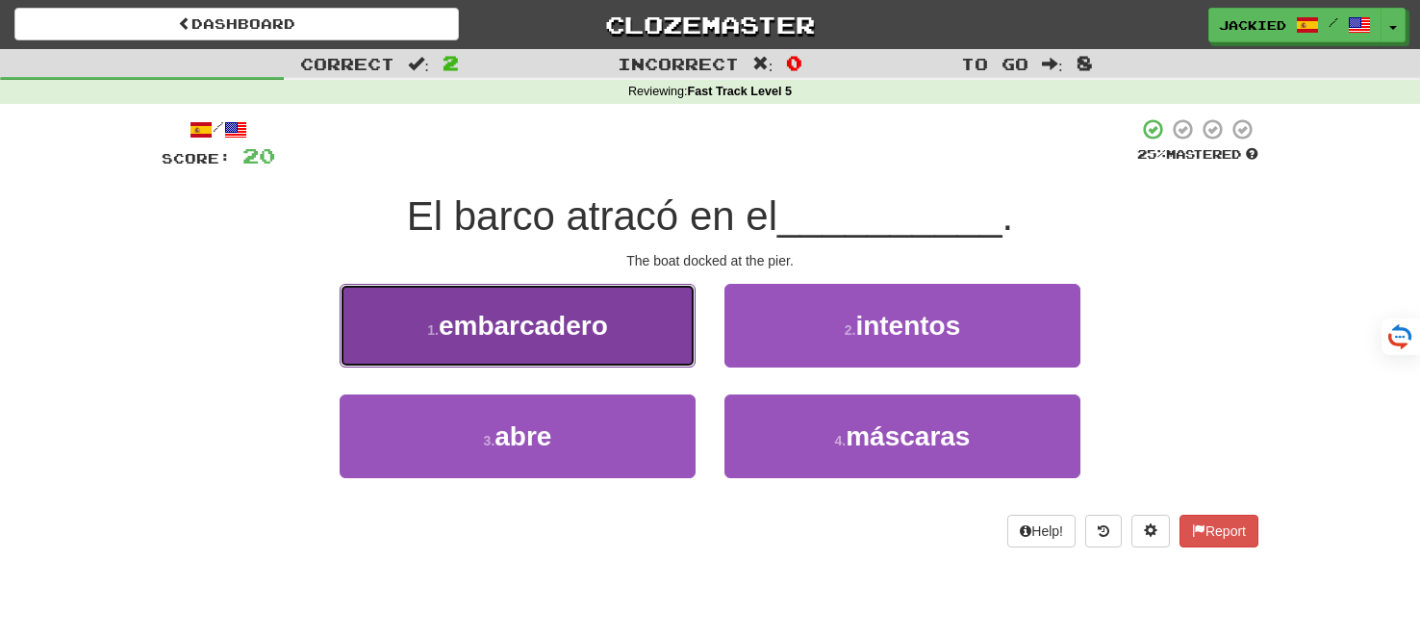
click at [557, 334] on span "embarcadero" at bounding box center [523, 326] width 169 height 30
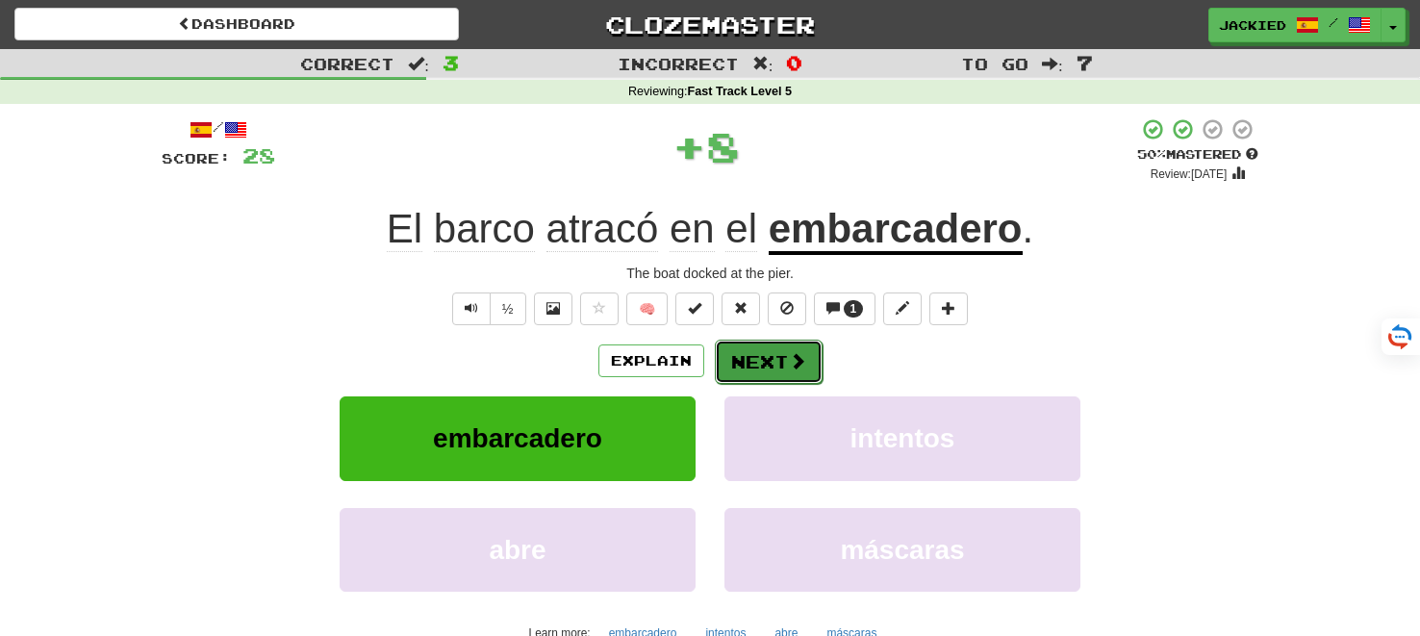
click at [767, 356] on button "Next" at bounding box center [769, 362] width 108 height 44
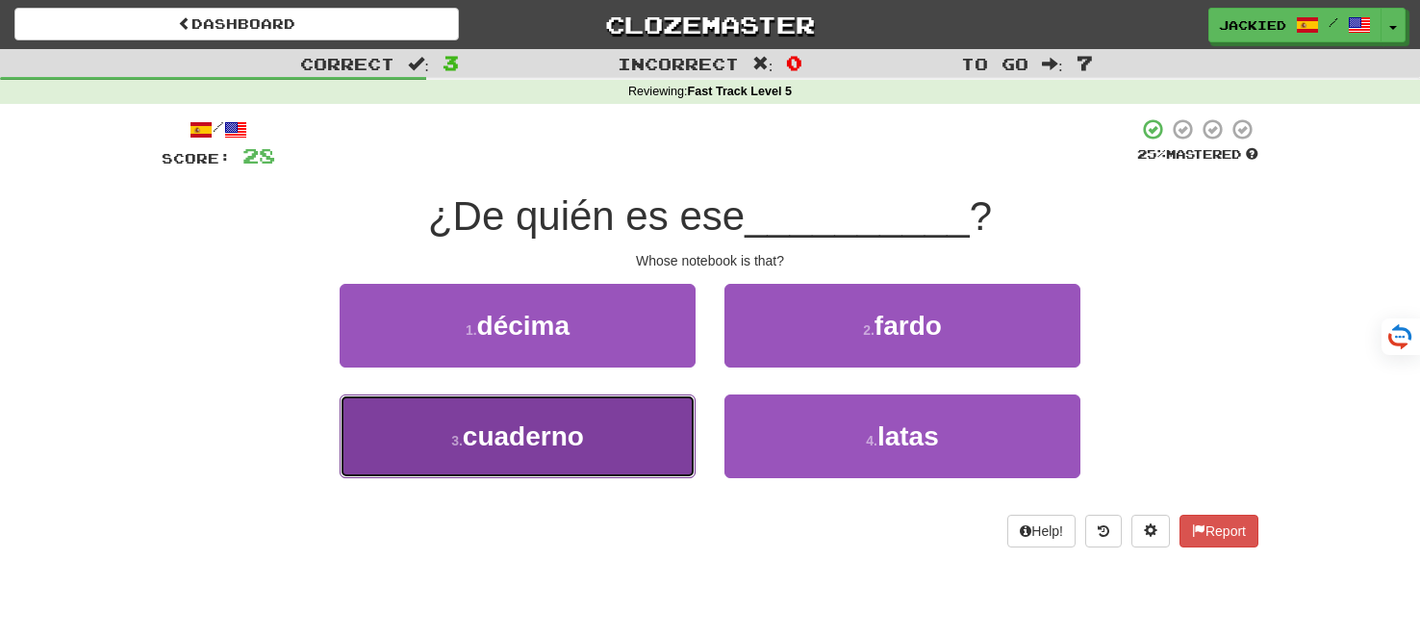
click at [624, 432] on button "3 . cuaderno" at bounding box center [518, 436] width 356 height 84
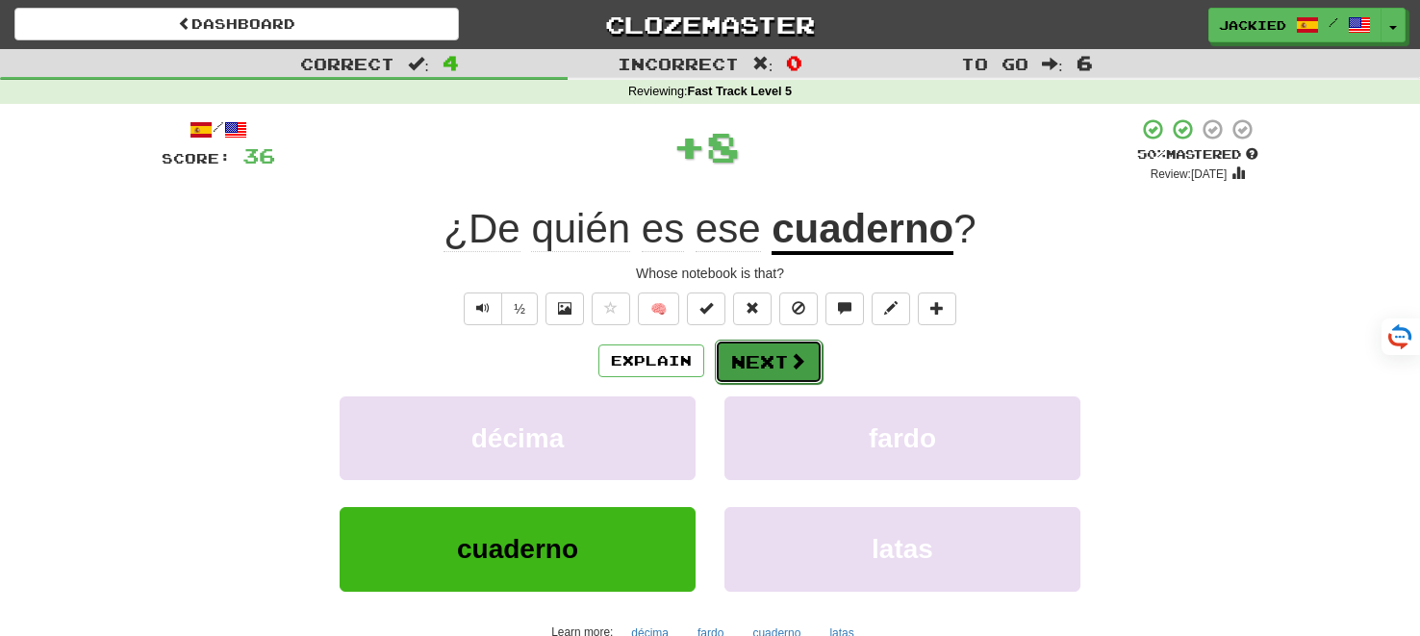
click at [749, 365] on button "Next" at bounding box center [769, 362] width 108 height 44
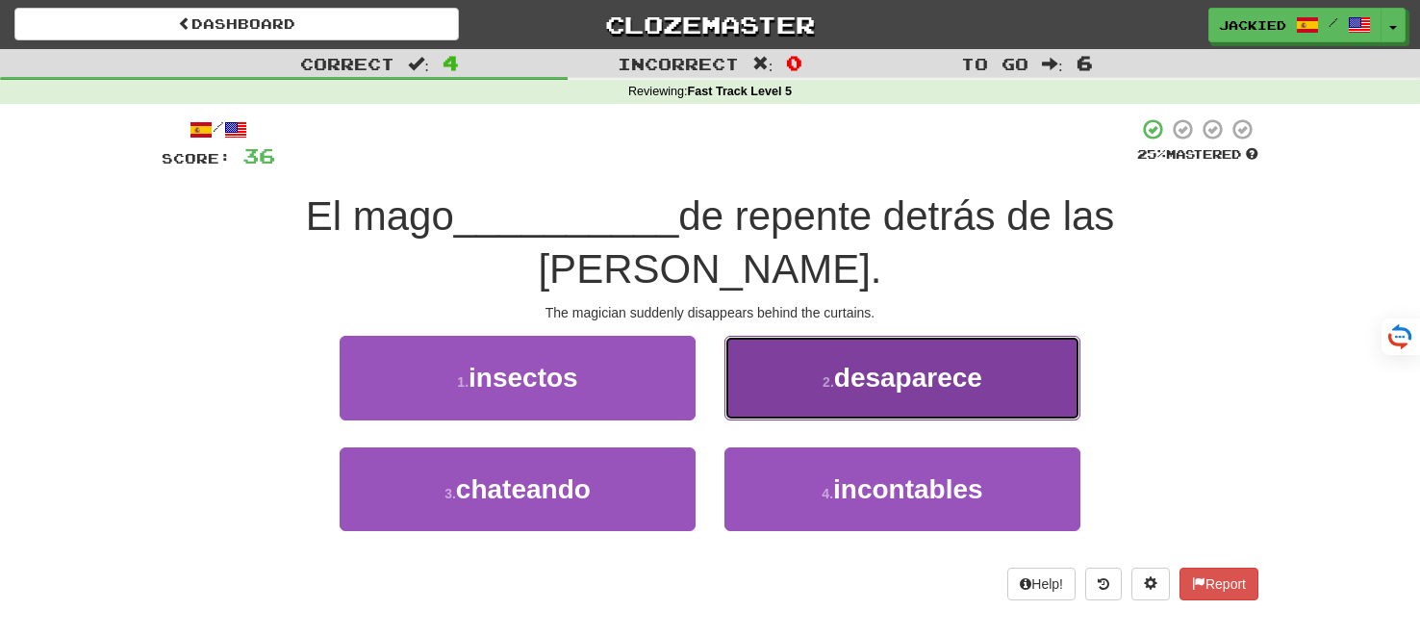
click at [802, 336] on button "2 . desaparece" at bounding box center [902, 378] width 356 height 84
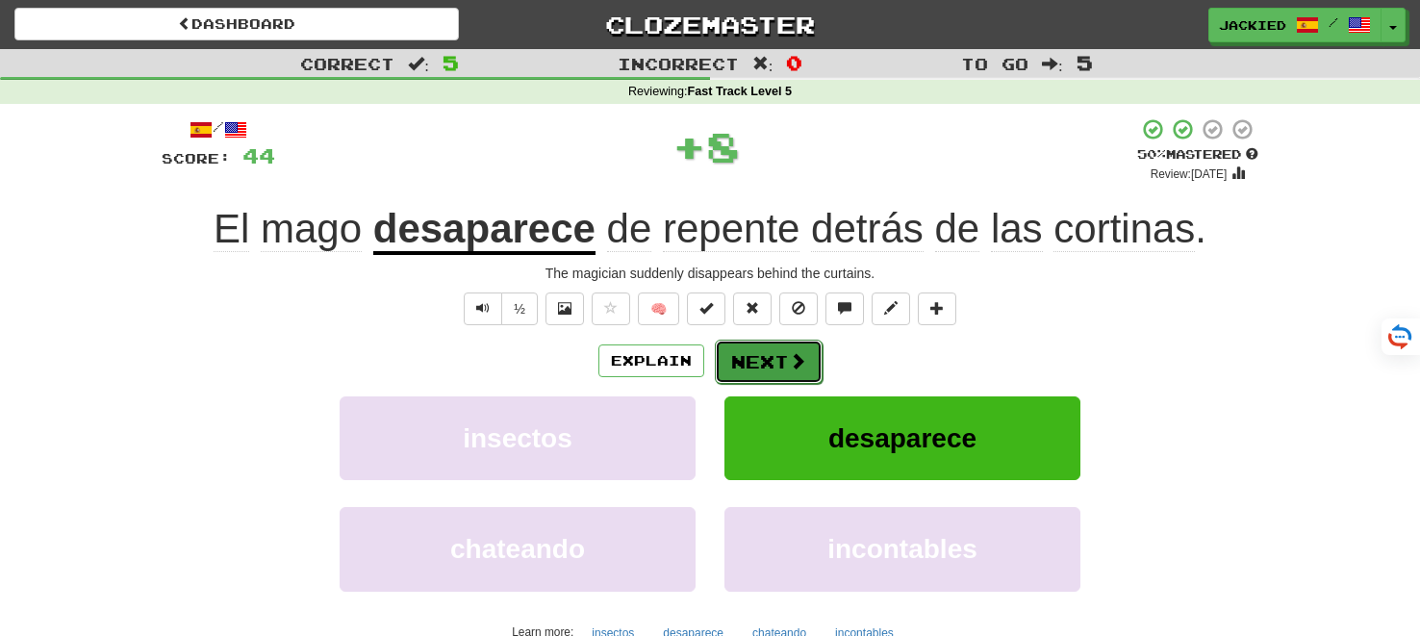
click at [759, 362] on button "Next" at bounding box center [769, 362] width 108 height 44
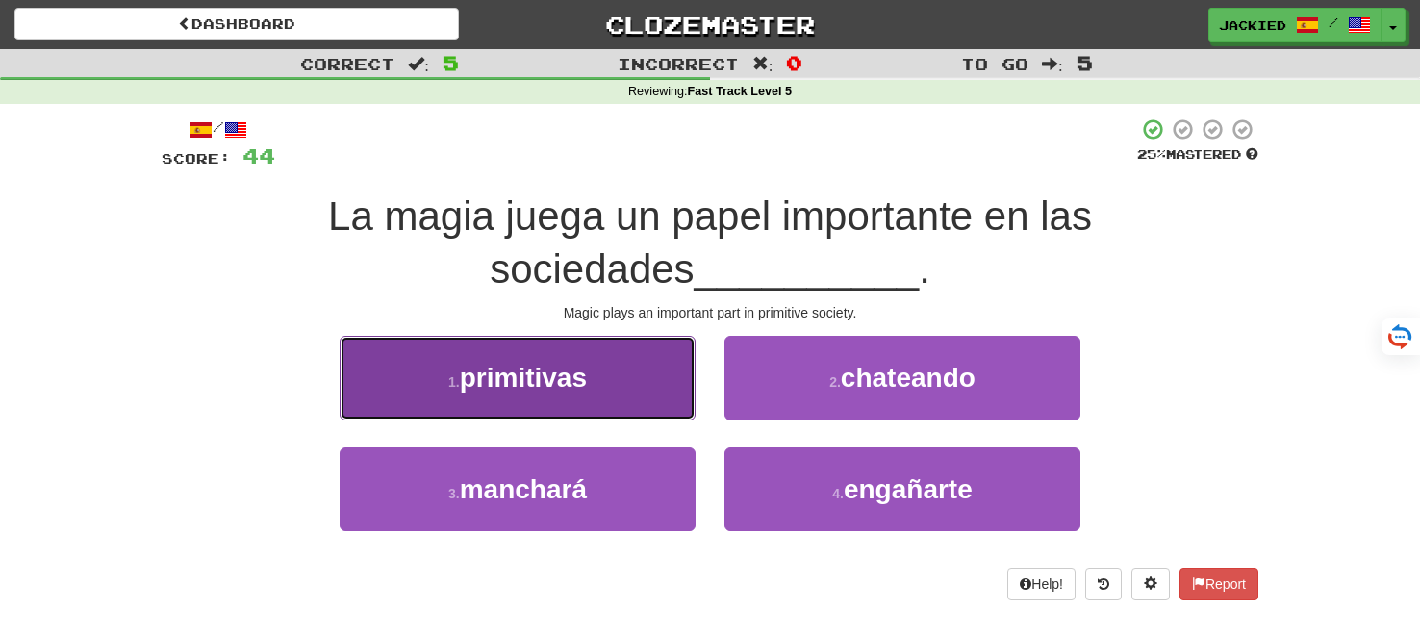
click at [560, 379] on span "primitivas" at bounding box center [523, 378] width 127 height 30
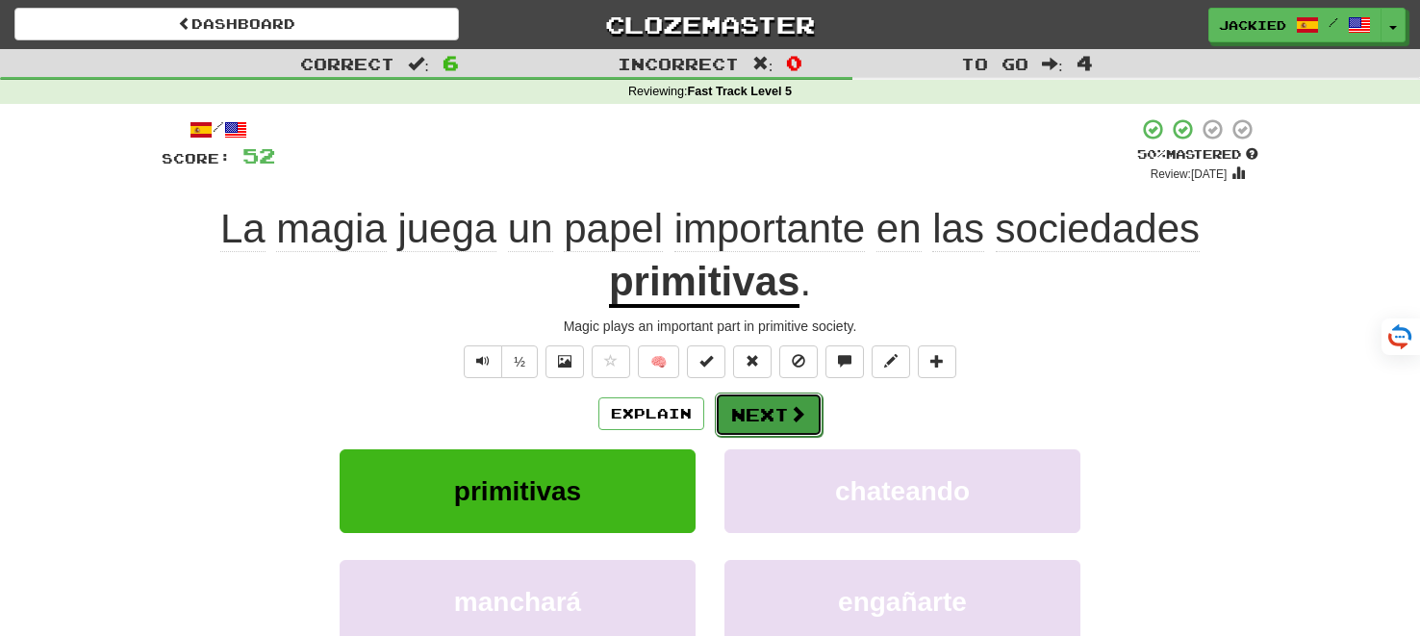
click at [749, 411] on button "Next" at bounding box center [769, 414] width 108 height 44
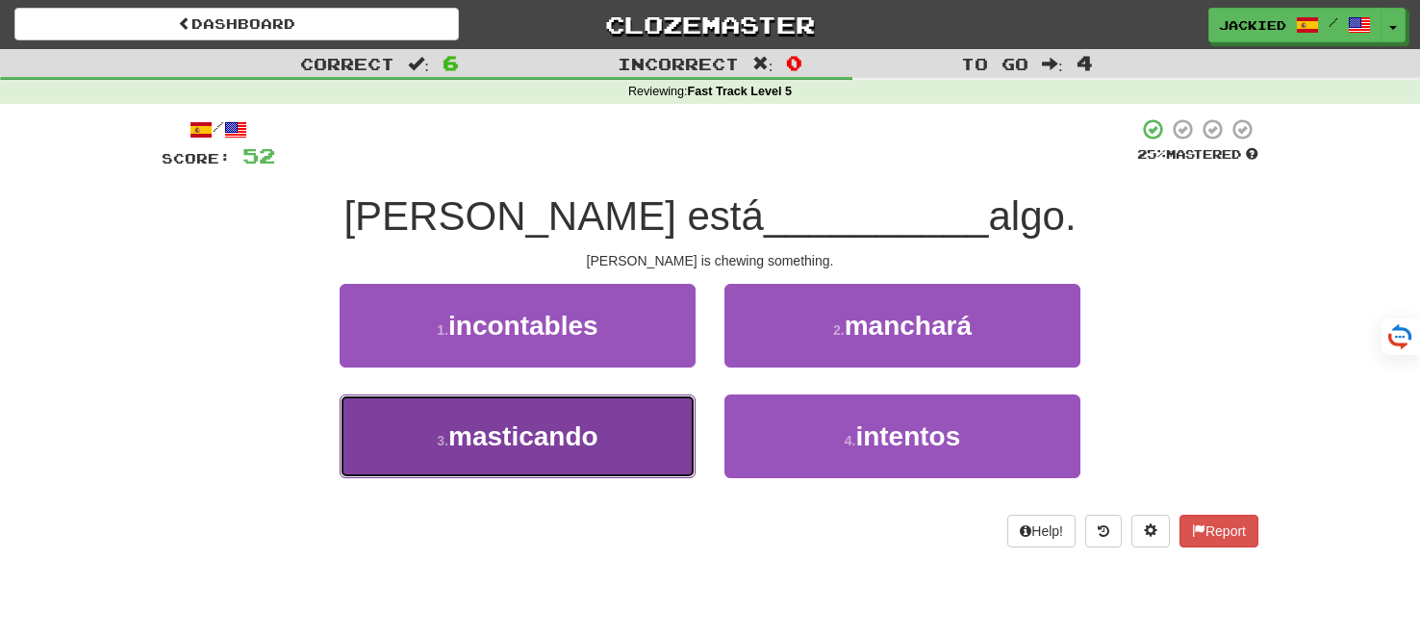
click at [591, 447] on span "masticando" at bounding box center [523, 436] width 150 height 30
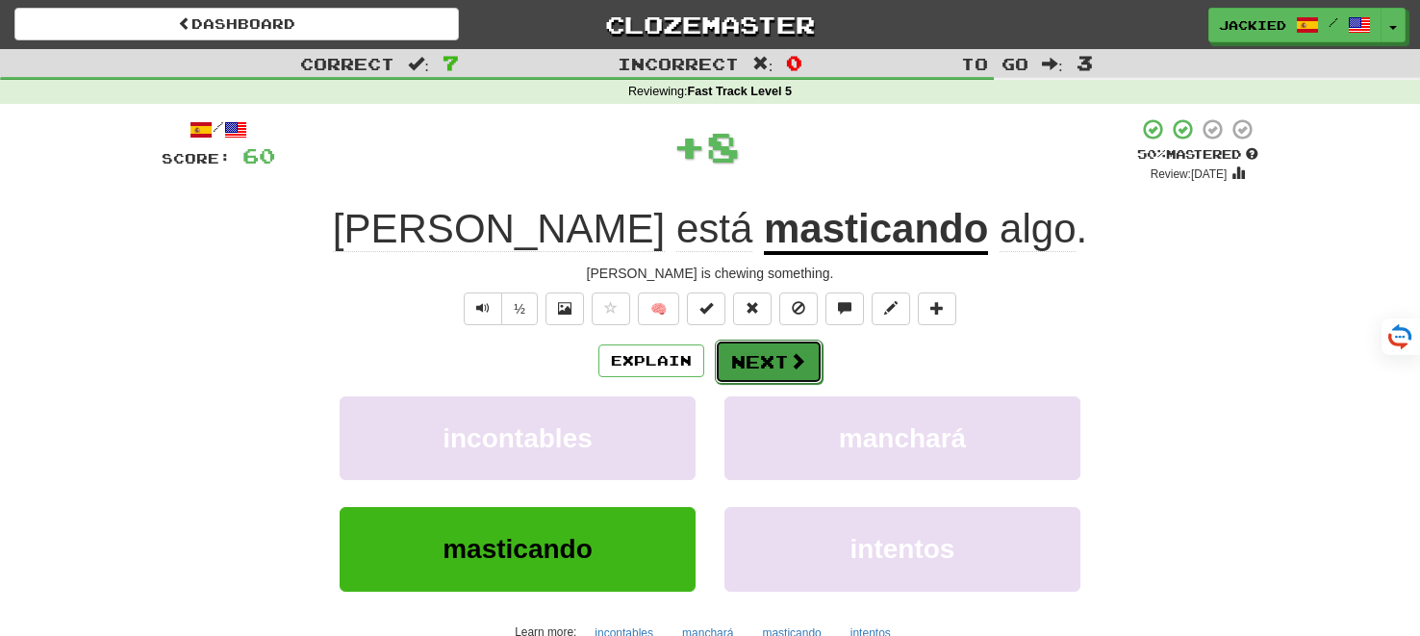
click at [747, 357] on button "Next" at bounding box center [769, 362] width 108 height 44
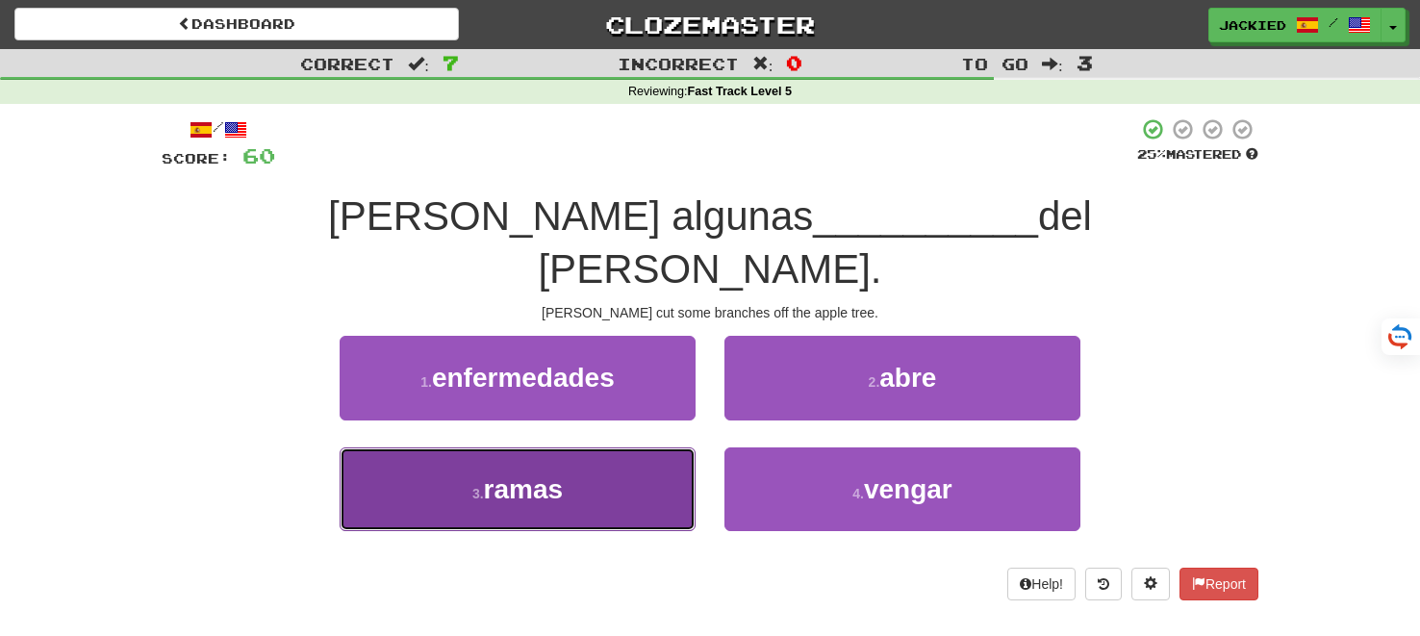
click at [593, 447] on button "3 . ramas" at bounding box center [518, 489] width 356 height 84
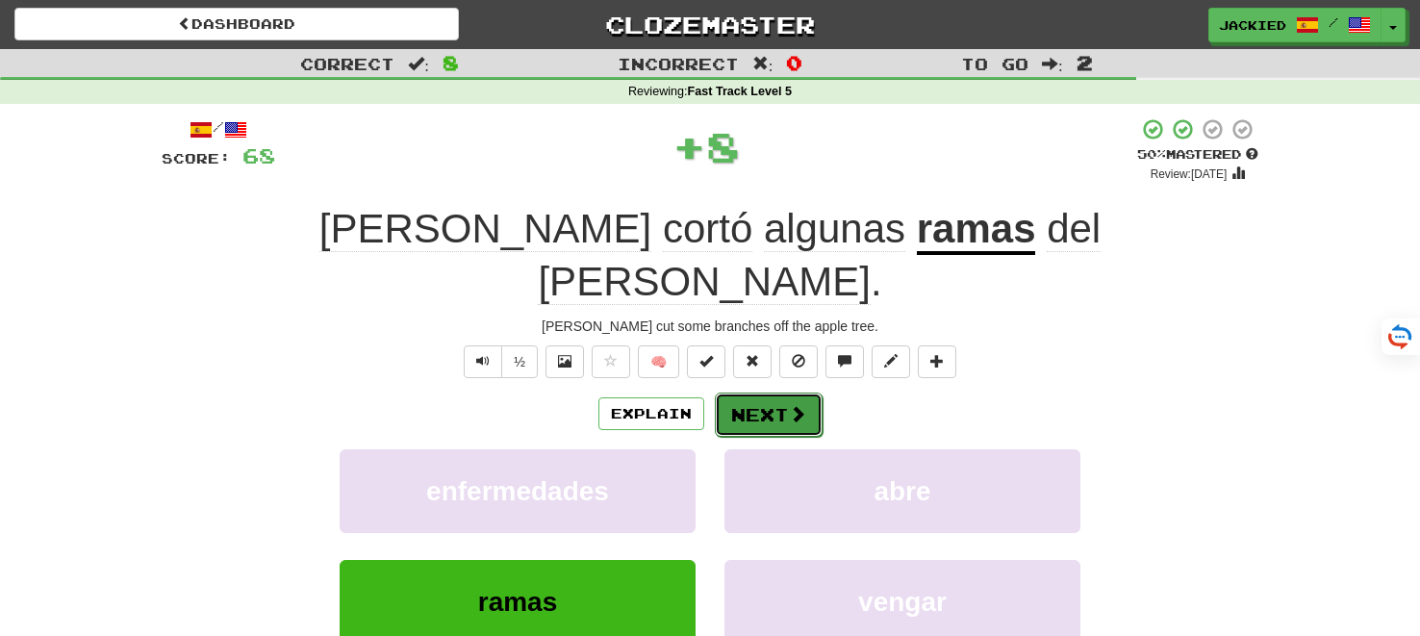
click at [756, 392] on button "Next" at bounding box center [769, 414] width 108 height 44
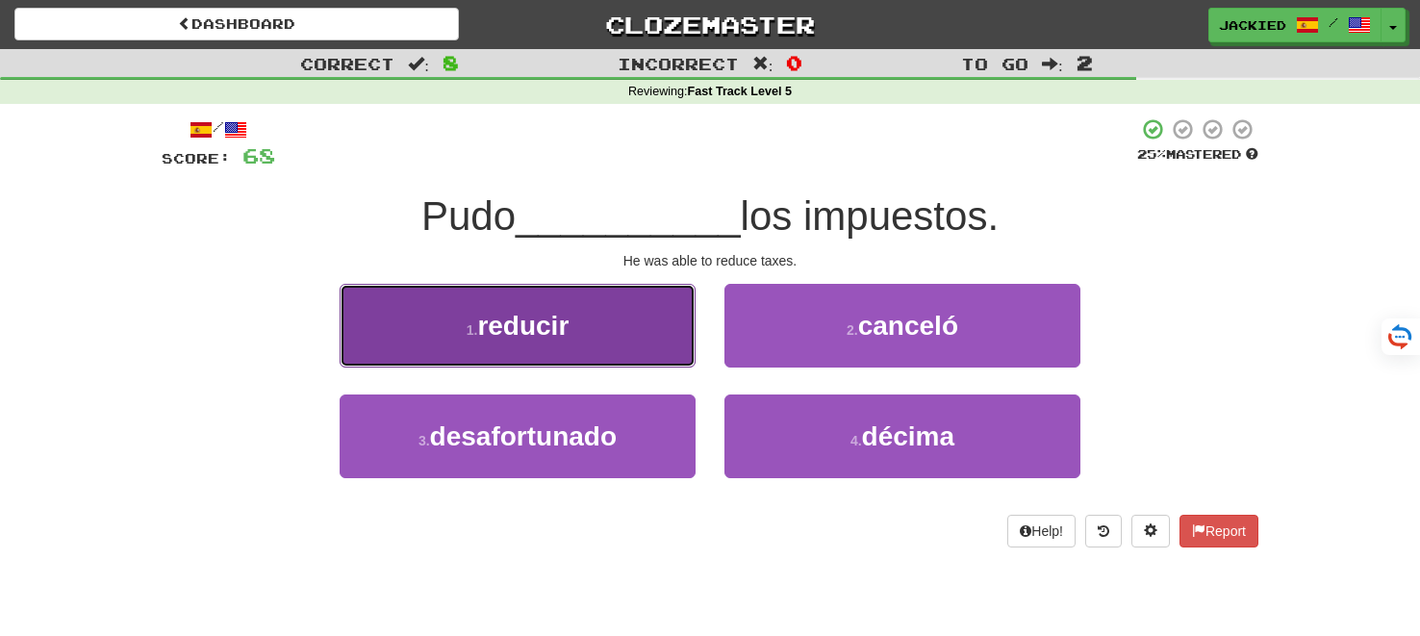
click at [587, 311] on button "1 . reducir" at bounding box center [518, 326] width 356 height 84
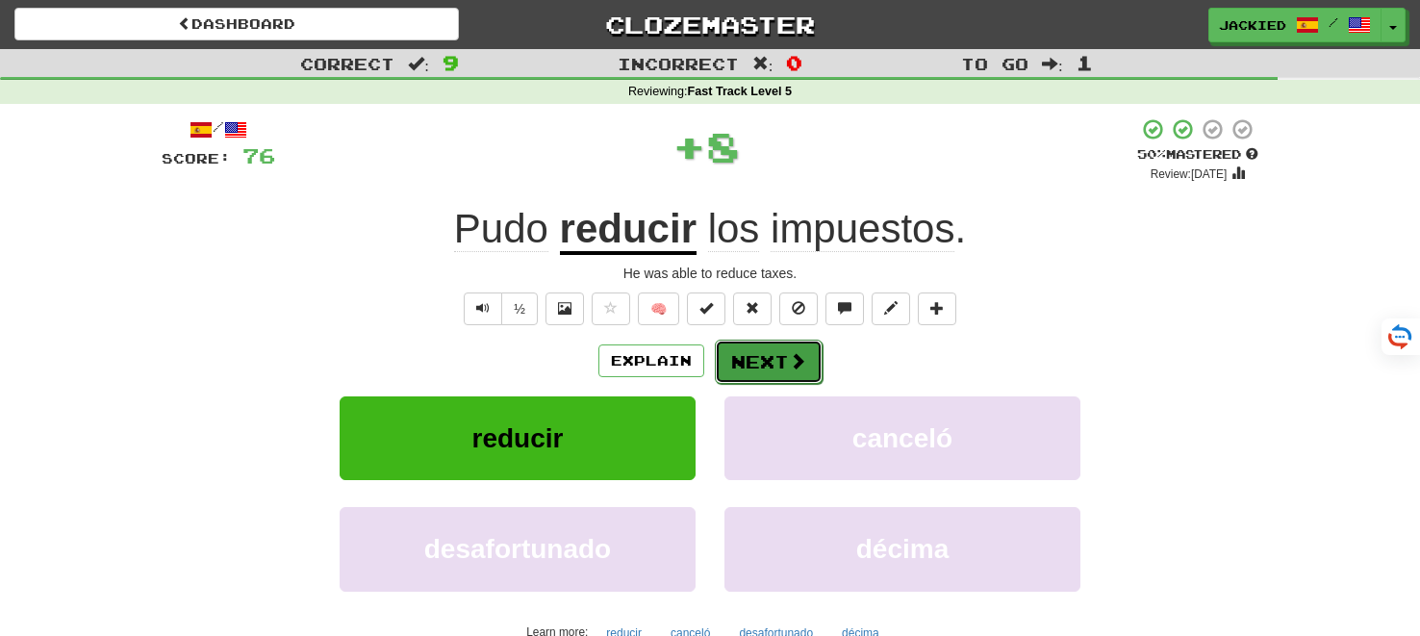
click at [755, 353] on button "Next" at bounding box center [769, 362] width 108 height 44
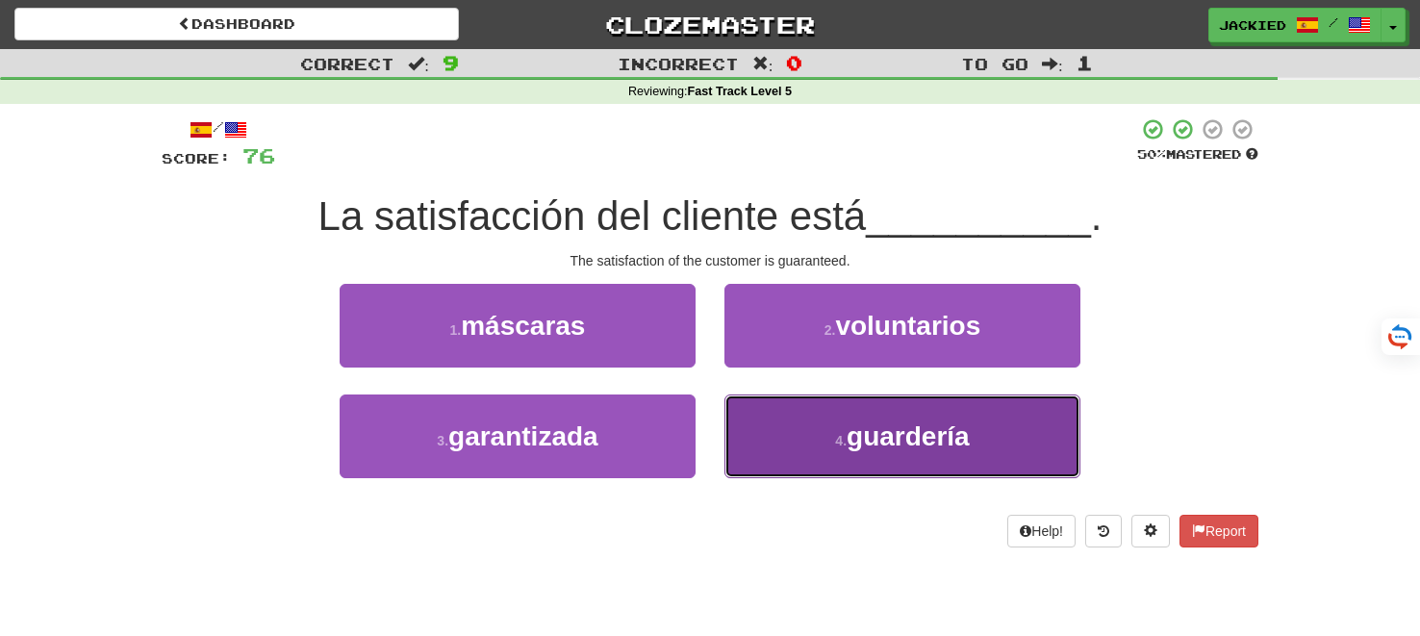
click at [822, 421] on button "4 . guardería" at bounding box center [902, 436] width 356 height 84
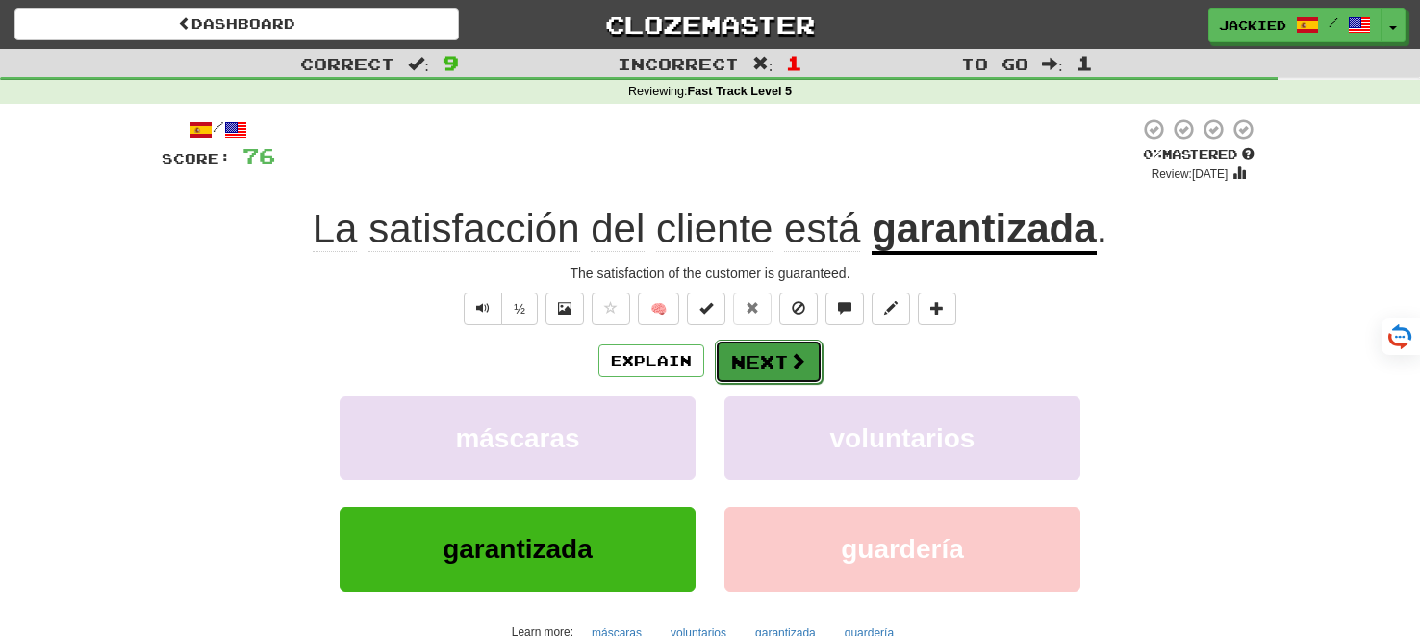
click at [742, 353] on button "Next" at bounding box center [769, 362] width 108 height 44
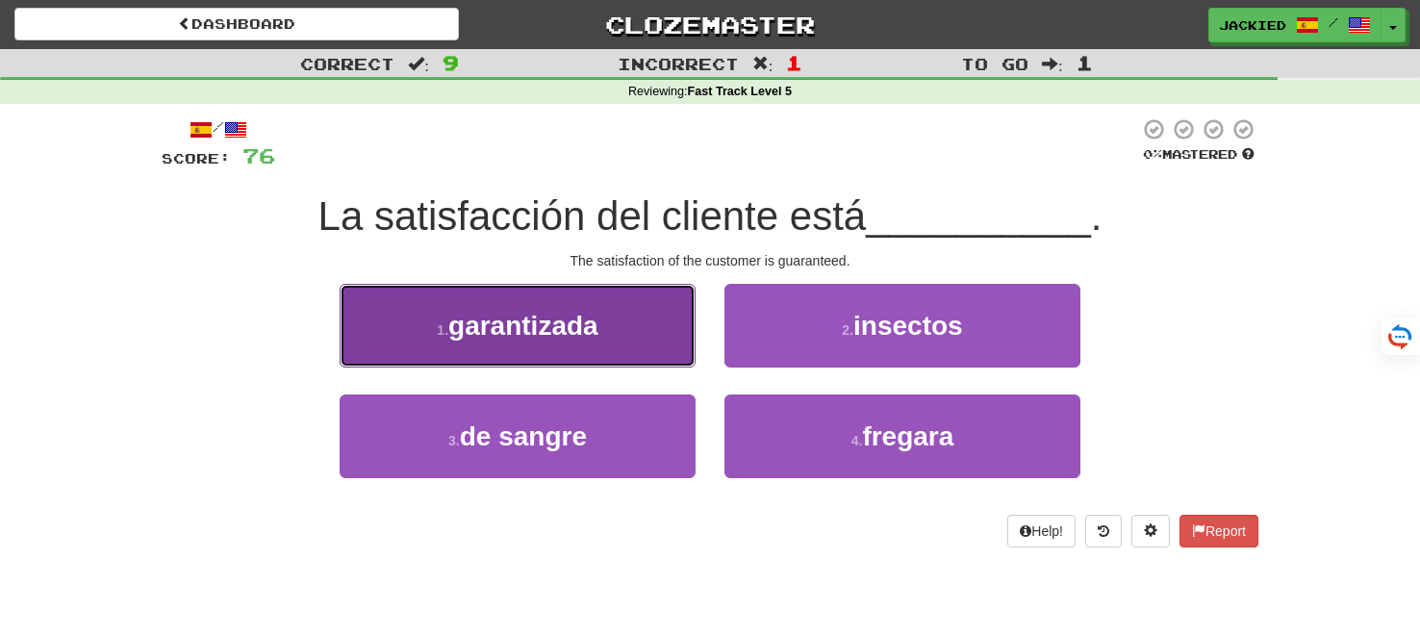
click at [538, 299] on button "1 . garantizada" at bounding box center [518, 326] width 356 height 84
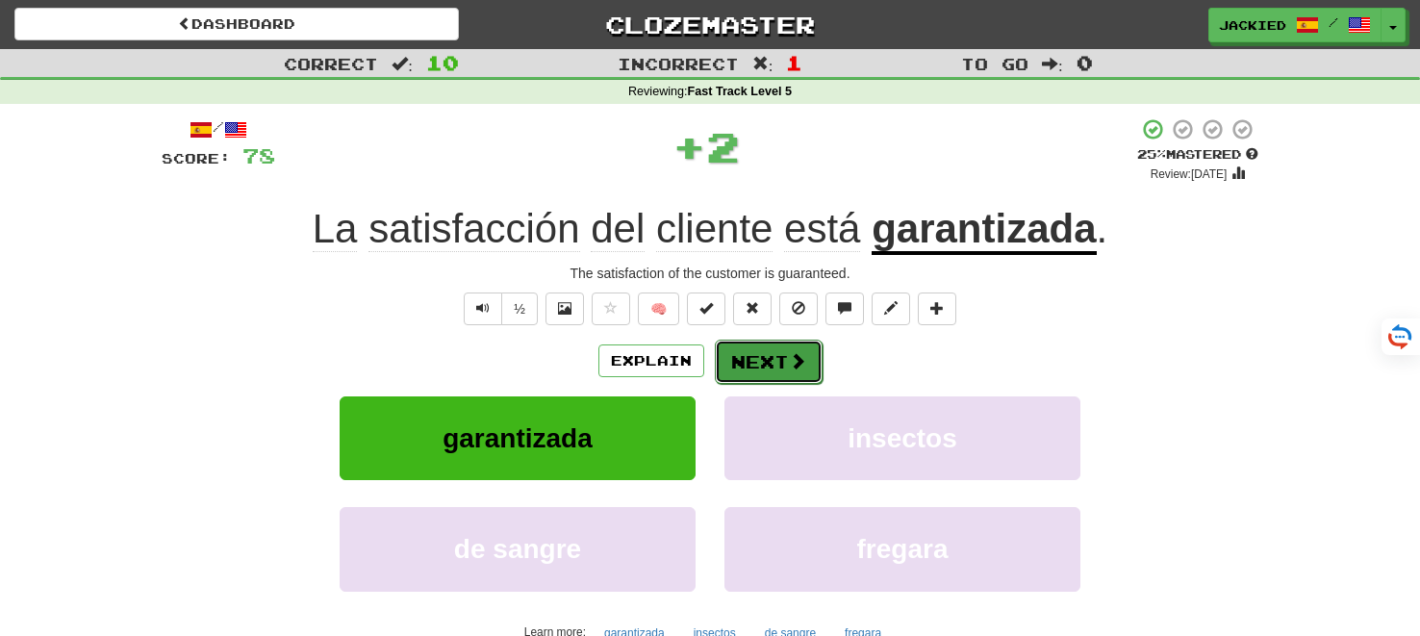
click at [744, 348] on button "Next" at bounding box center [769, 362] width 108 height 44
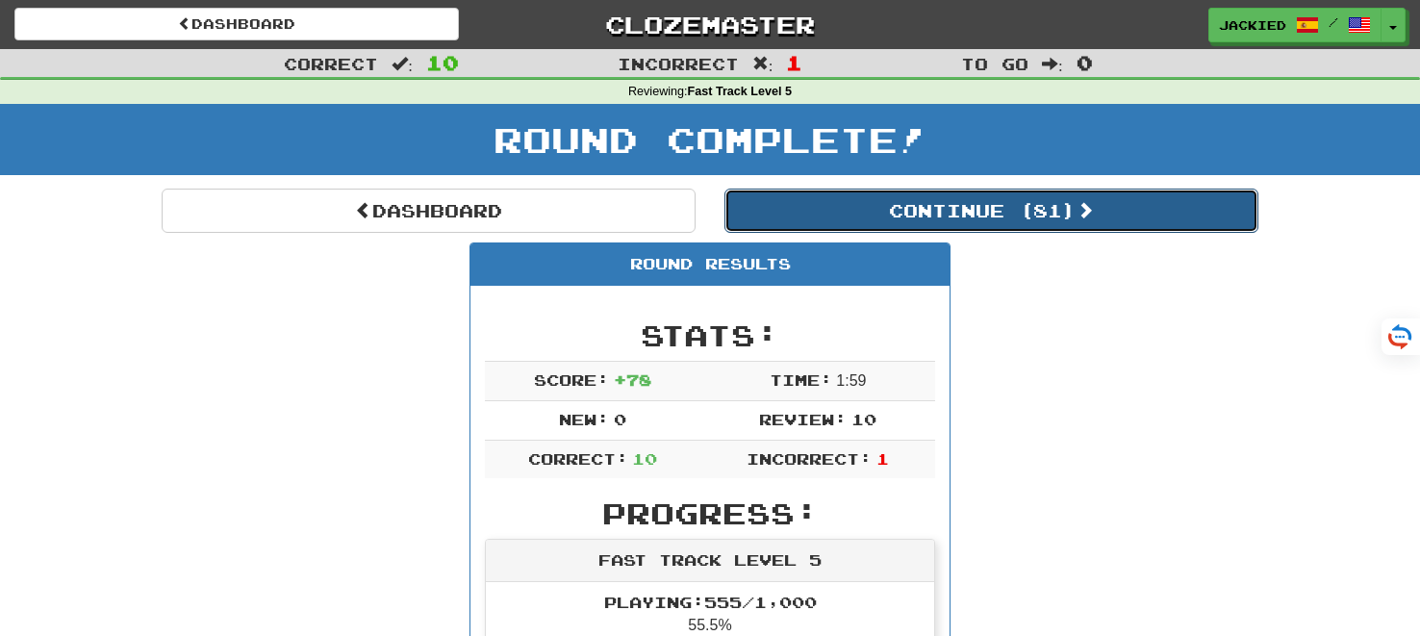
click at [963, 197] on button "Continue ( 81 )" at bounding box center [991, 211] width 534 height 44
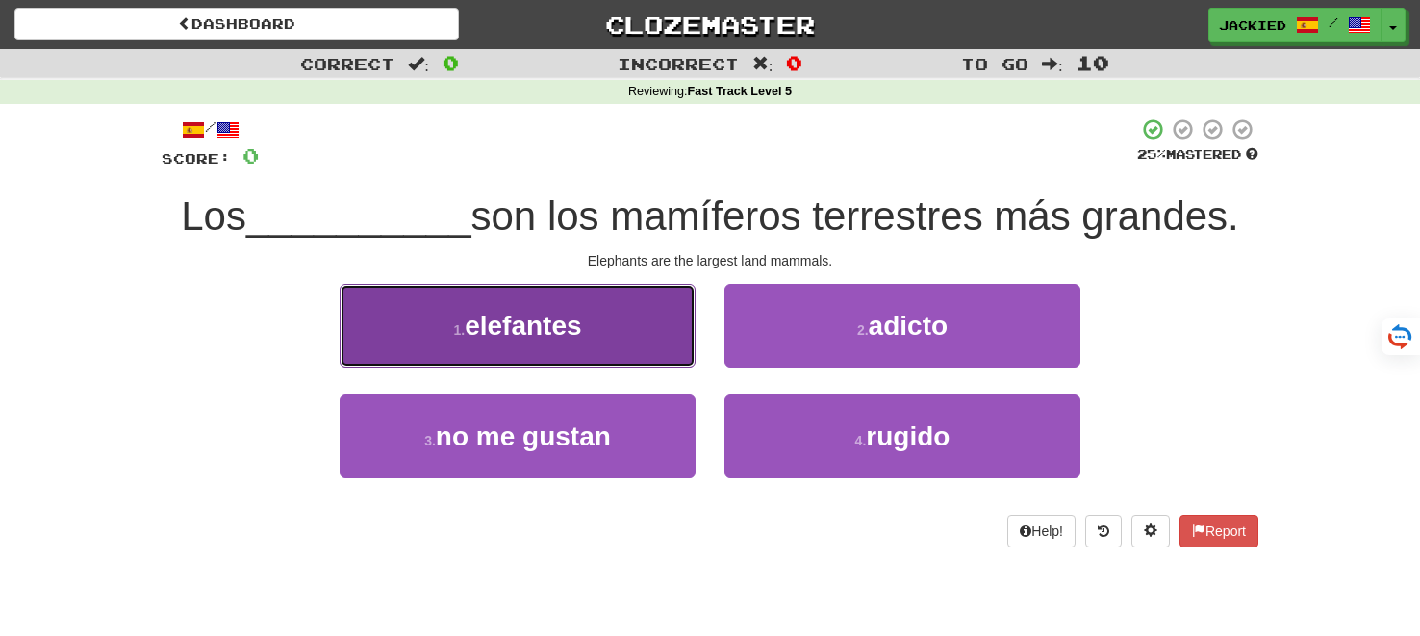
click at [501, 308] on button "1 . elefantes" at bounding box center [518, 326] width 356 height 84
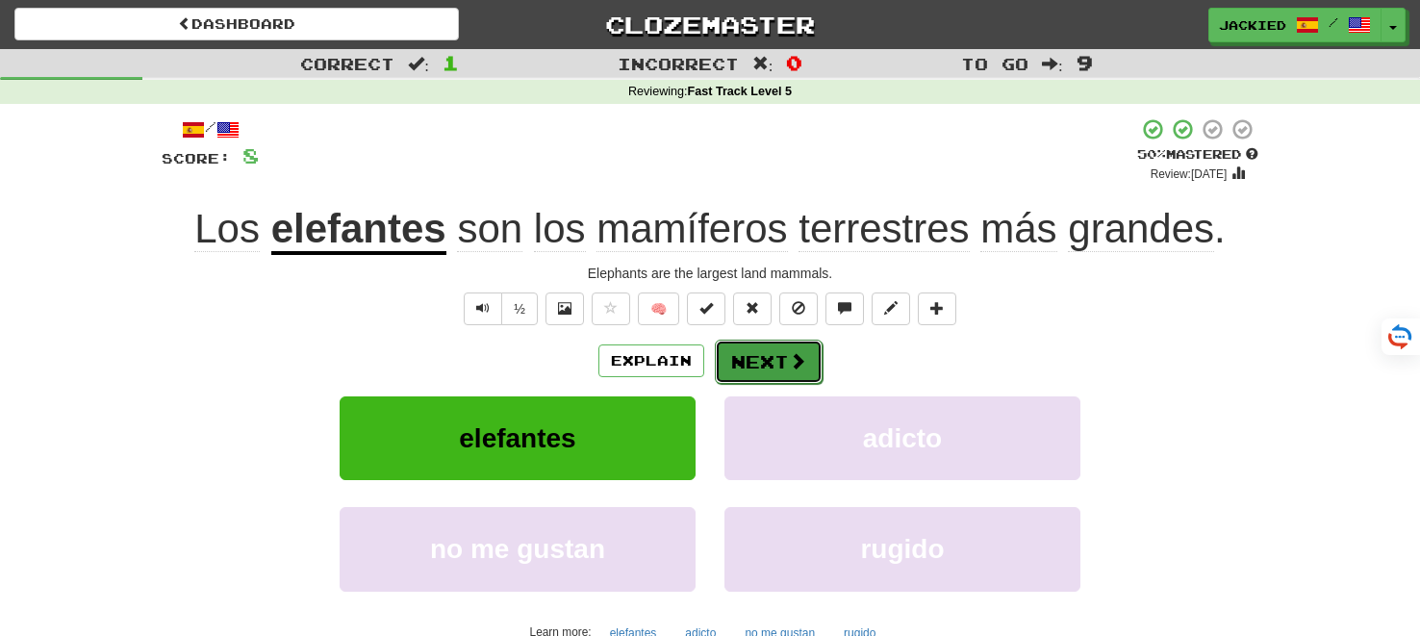
click at [751, 358] on button "Next" at bounding box center [769, 362] width 108 height 44
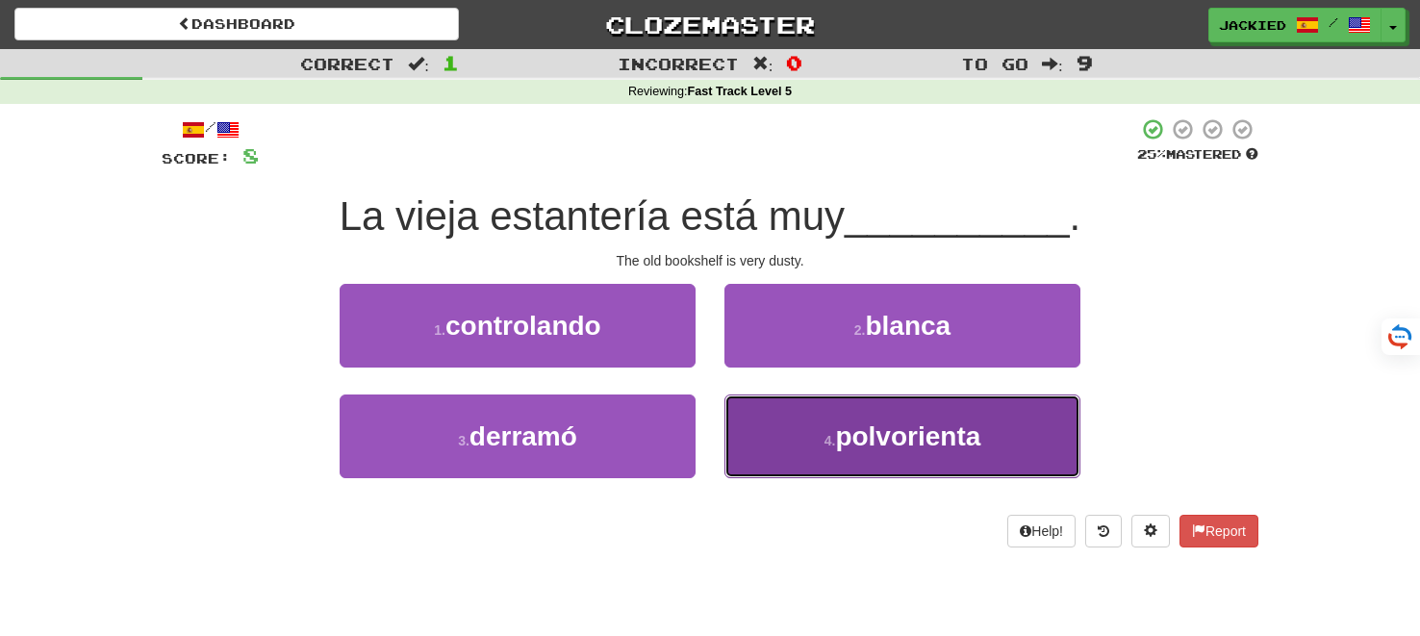
click at [841, 425] on span "polvorienta" at bounding box center [907, 436] width 145 height 30
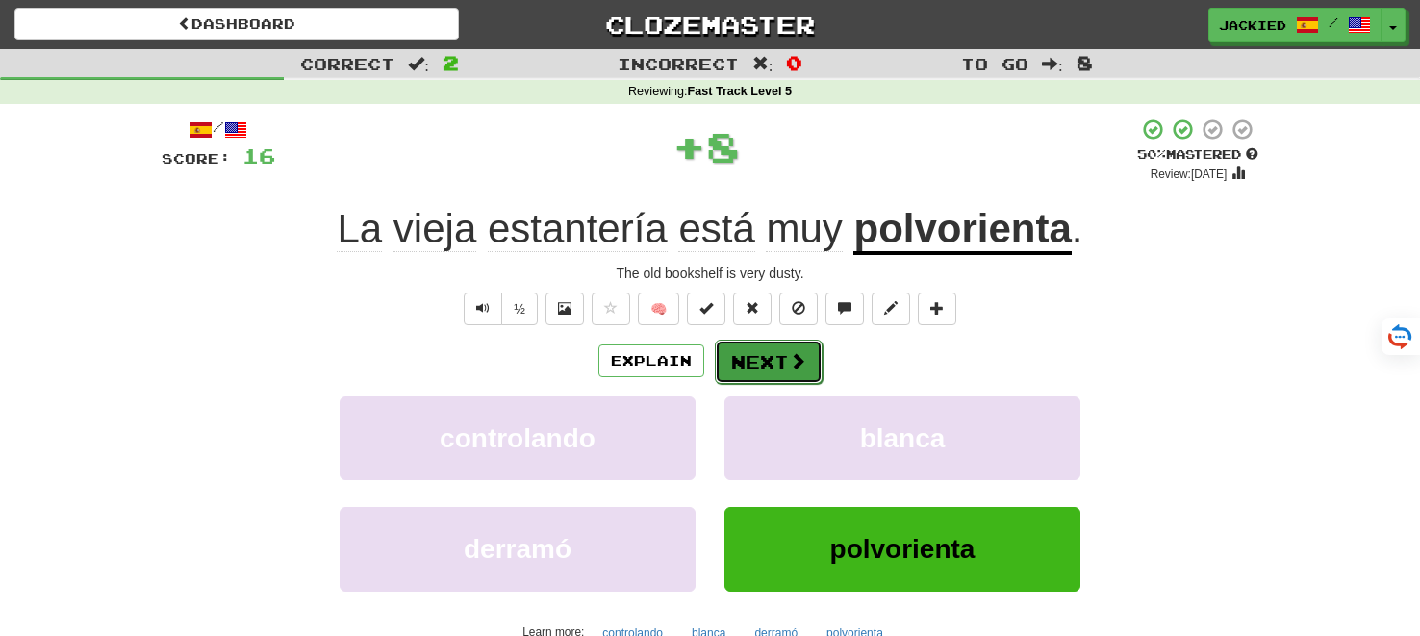
click at [762, 369] on button "Next" at bounding box center [769, 362] width 108 height 44
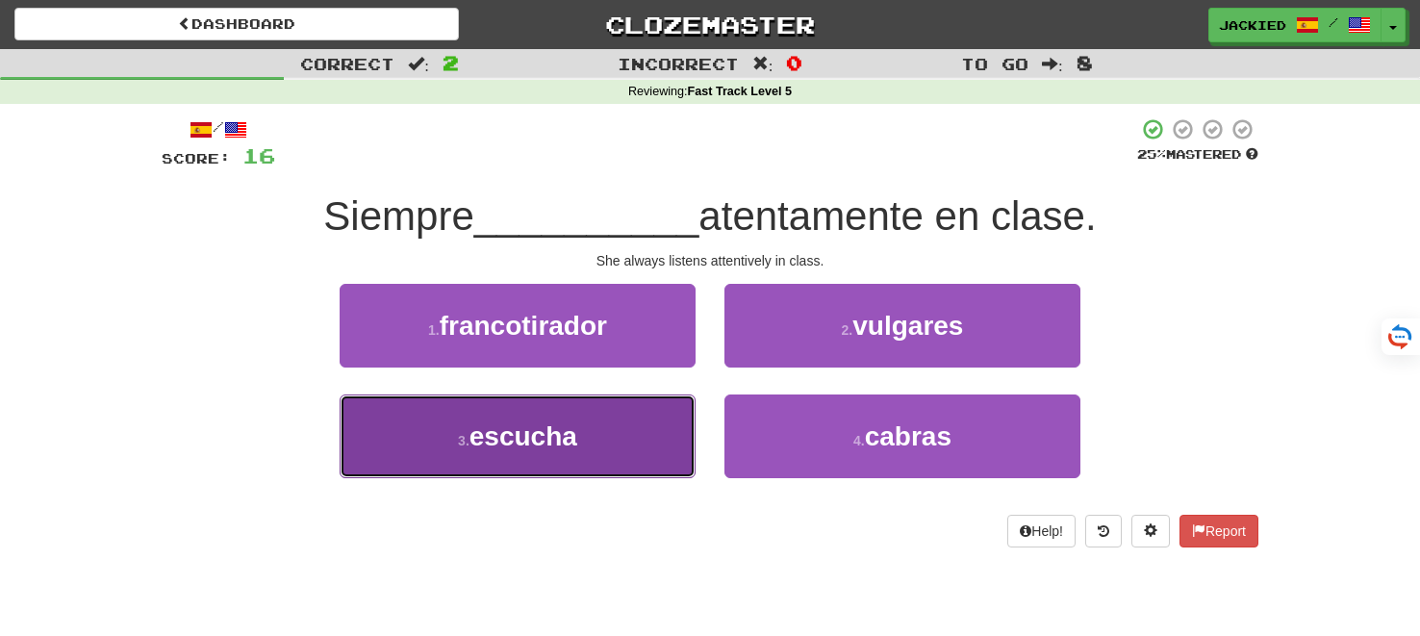
click at [522, 422] on span "escucha" at bounding box center [523, 436] width 108 height 30
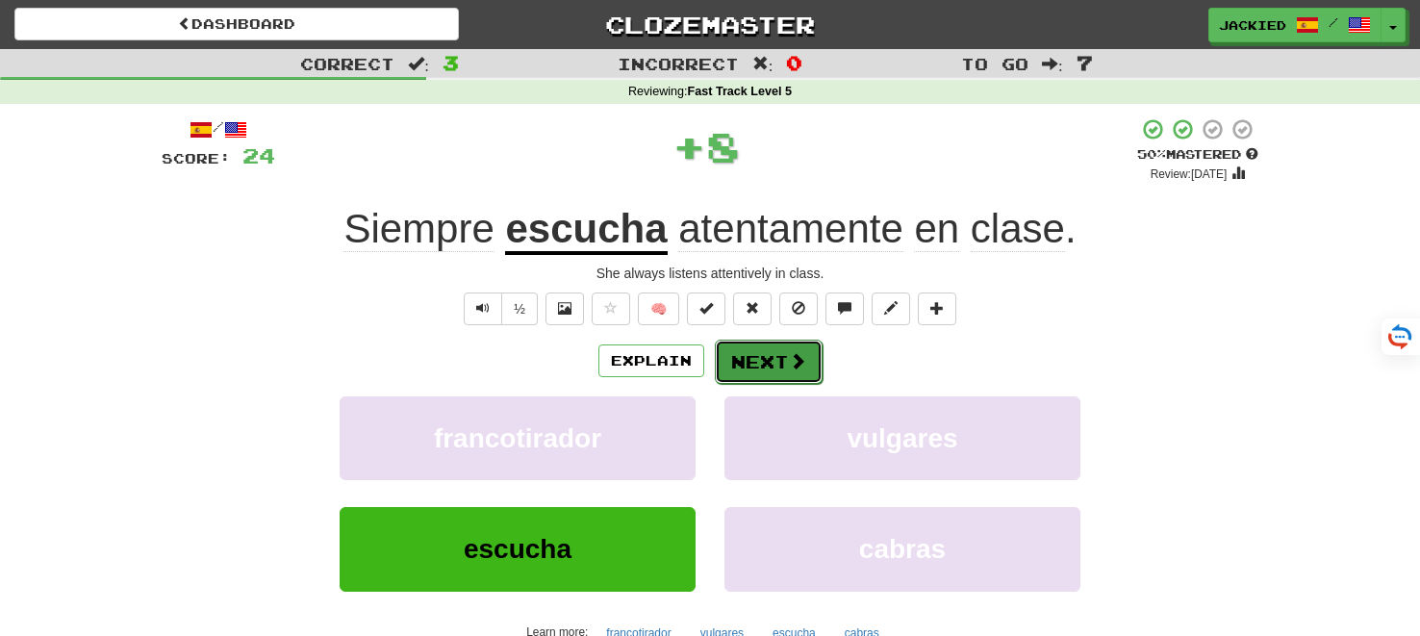
click at [748, 354] on button "Next" at bounding box center [769, 362] width 108 height 44
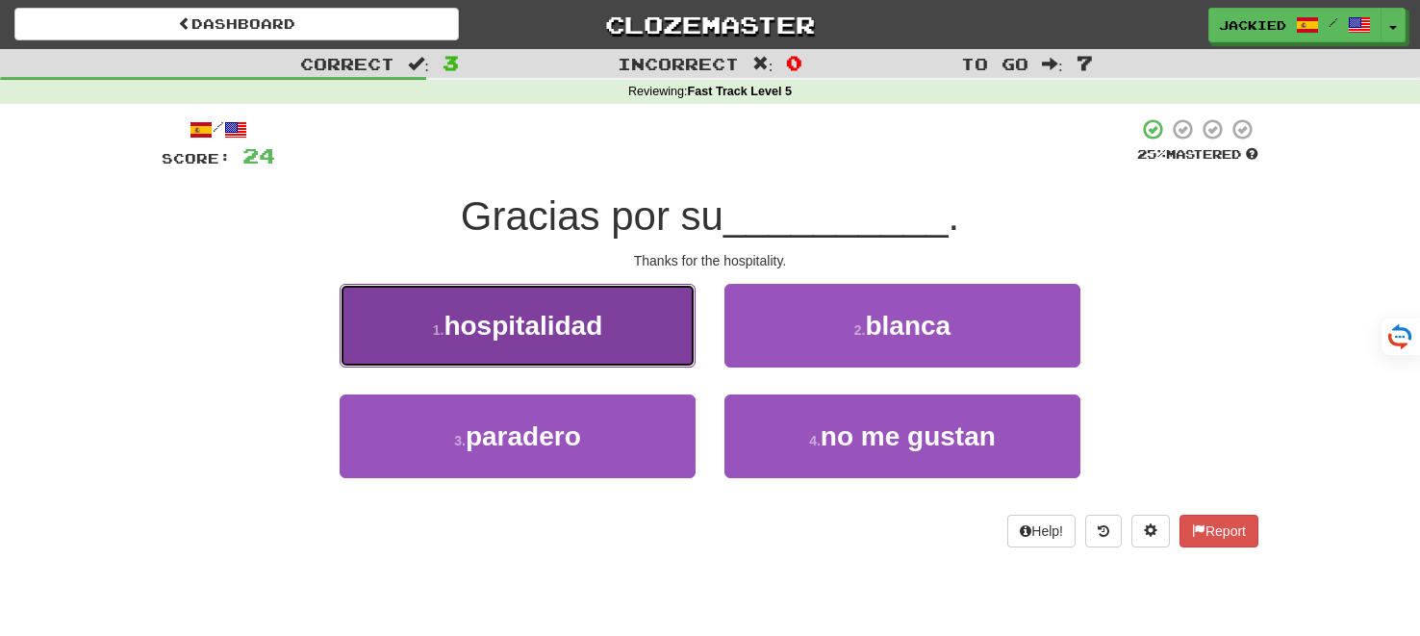
click at [606, 312] on button "1 . hospitalidad" at bounding box center [518, 326] width 356 height 84
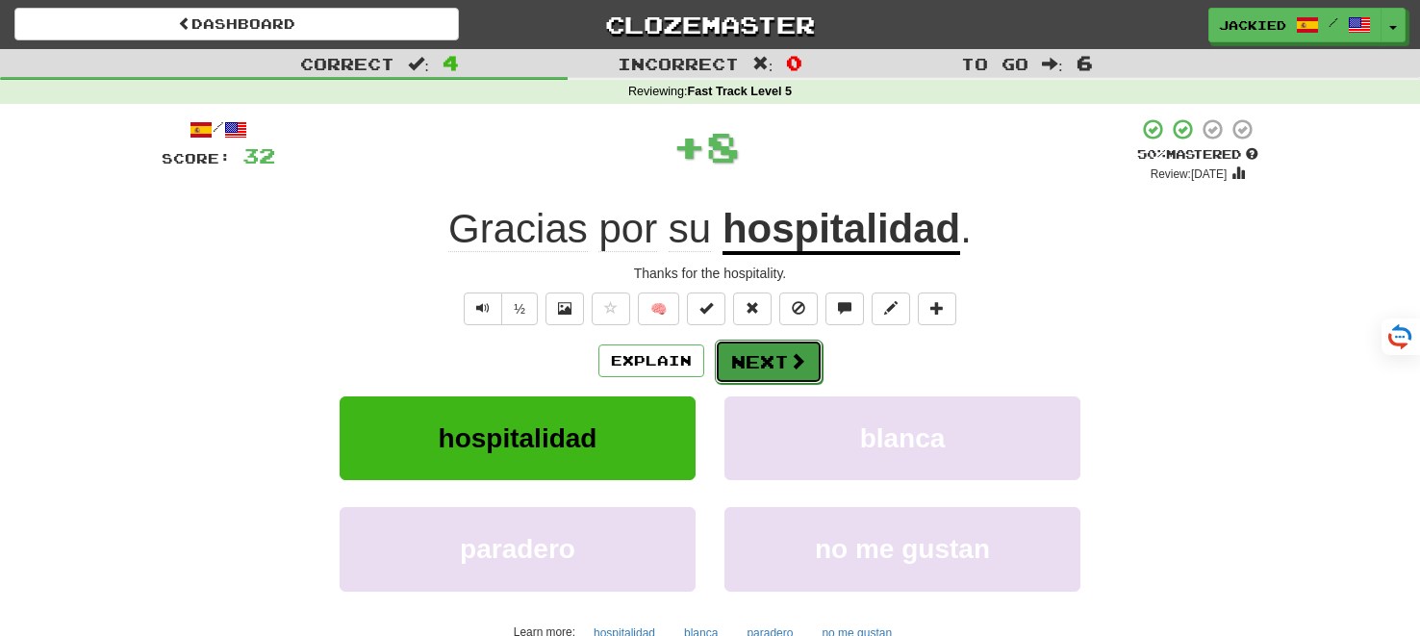
click at [751, 356] on button "Next" at bounding box center [769, 362] width 108 height 44
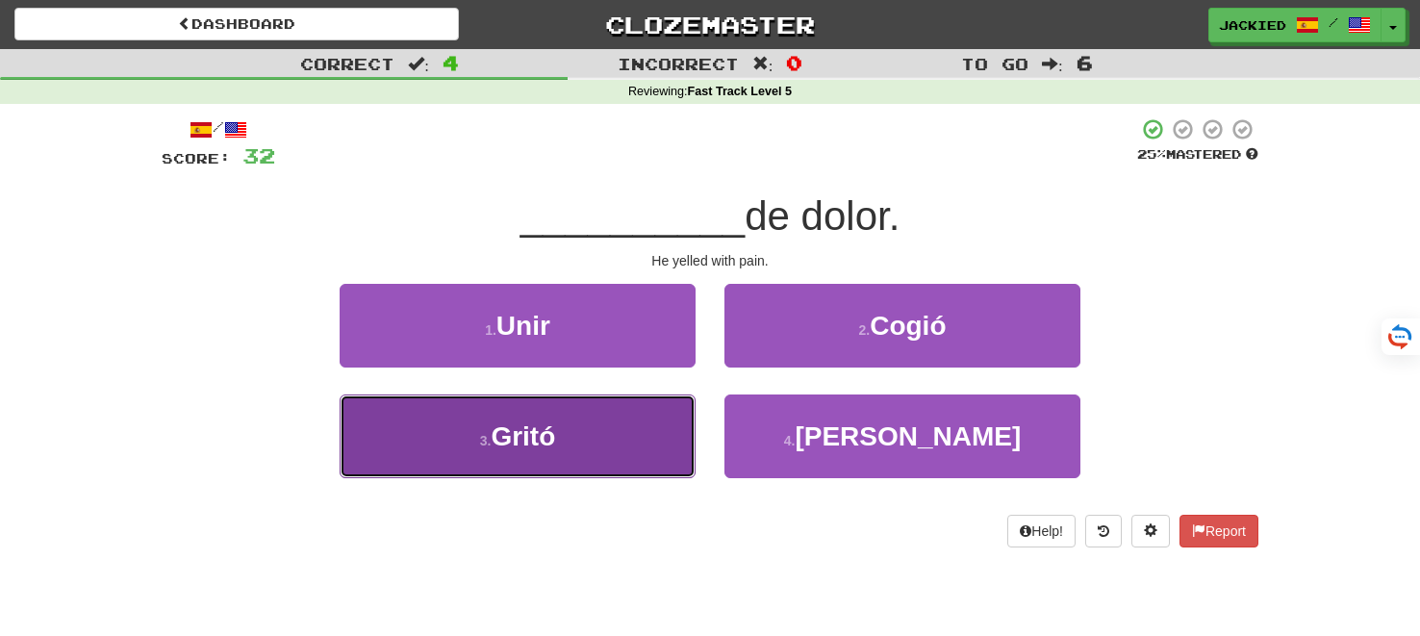
click at [552, 417] on button "3 . Gritó" at bounding box center [518, 436] width 356 height 84
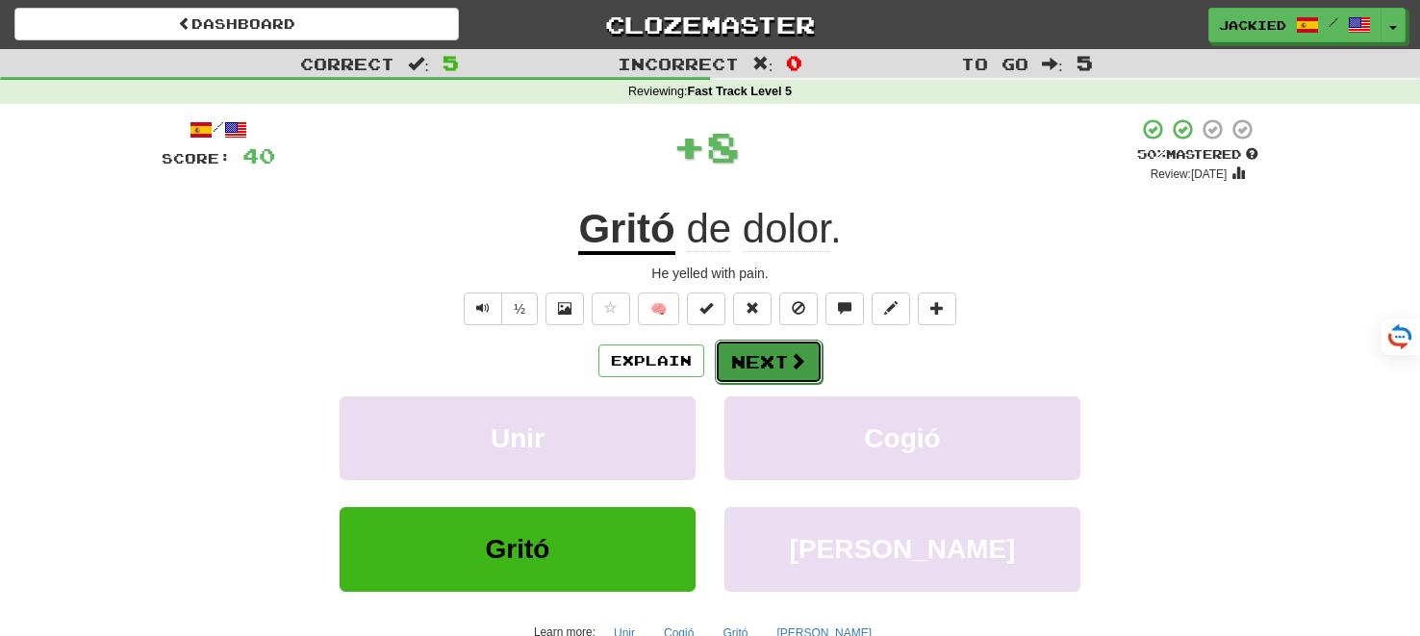
click at [754, 363] on button "Next" at bounding box center [769, 362] width 108 height 44
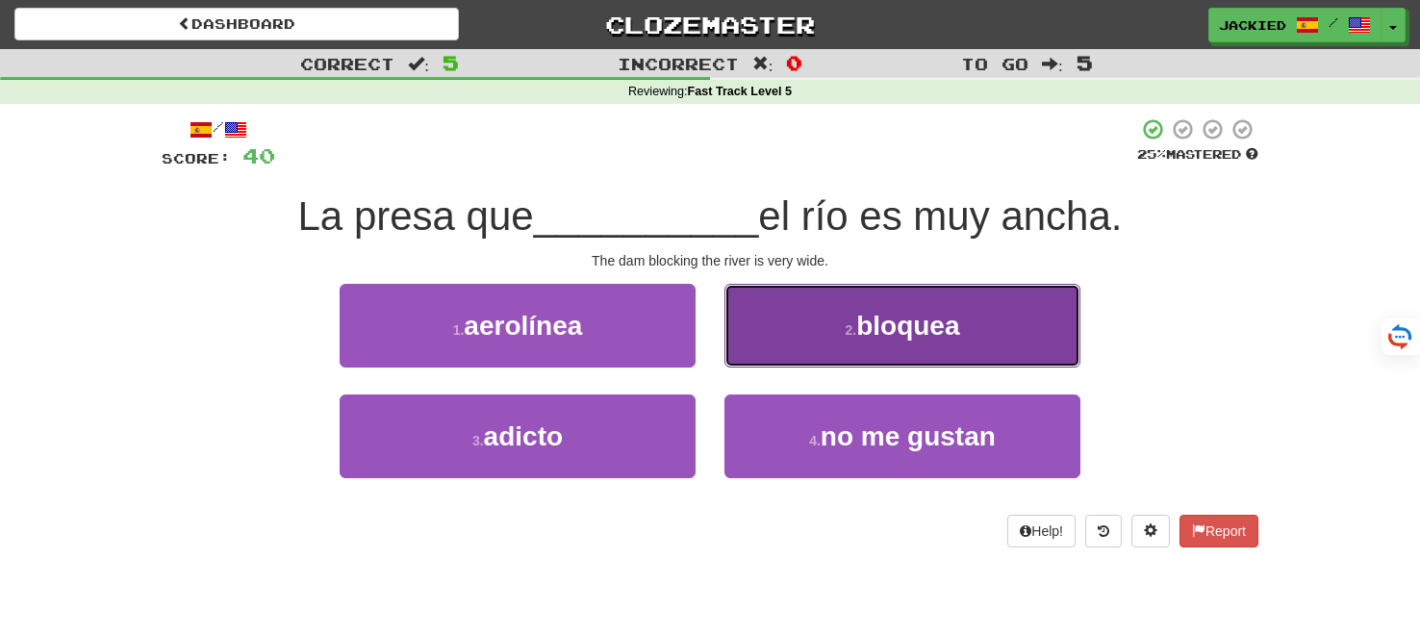
click at [841, 314] on button "2 . bloquea" at bounding box center [902, 326] width 356 height 84
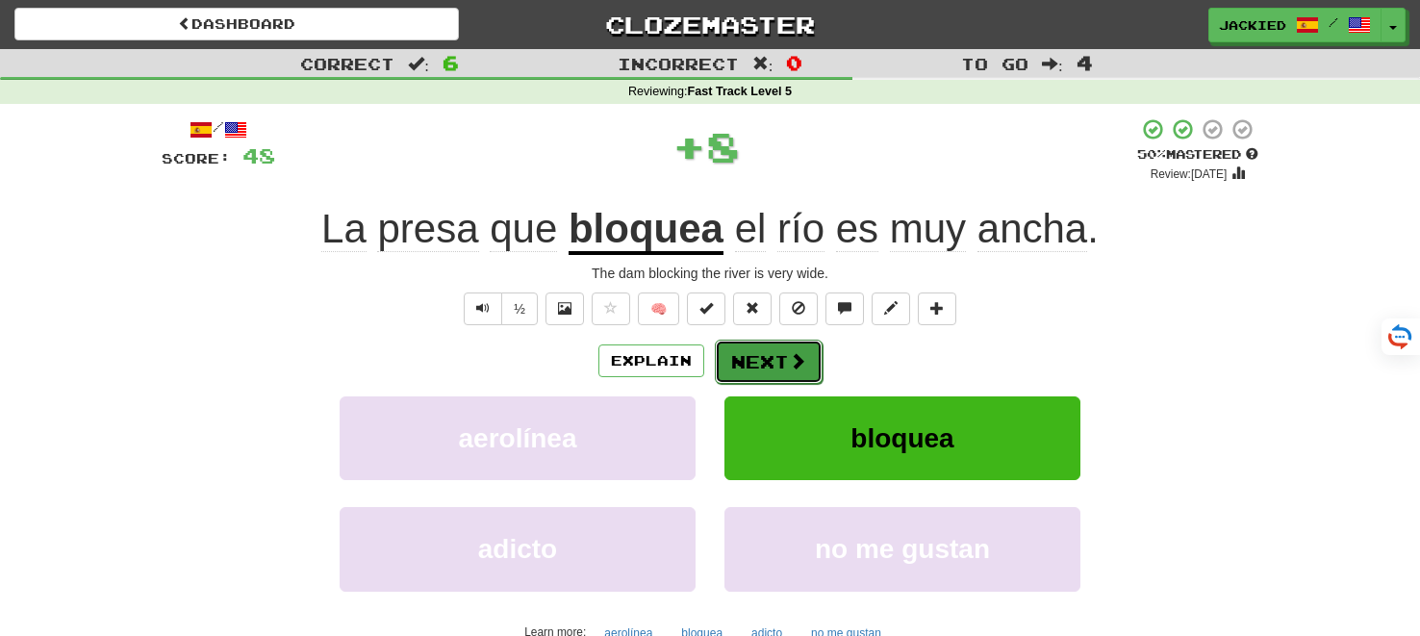
click at [750, 349] on button "Next" at bounding box center [769, 362] width 108 height 44
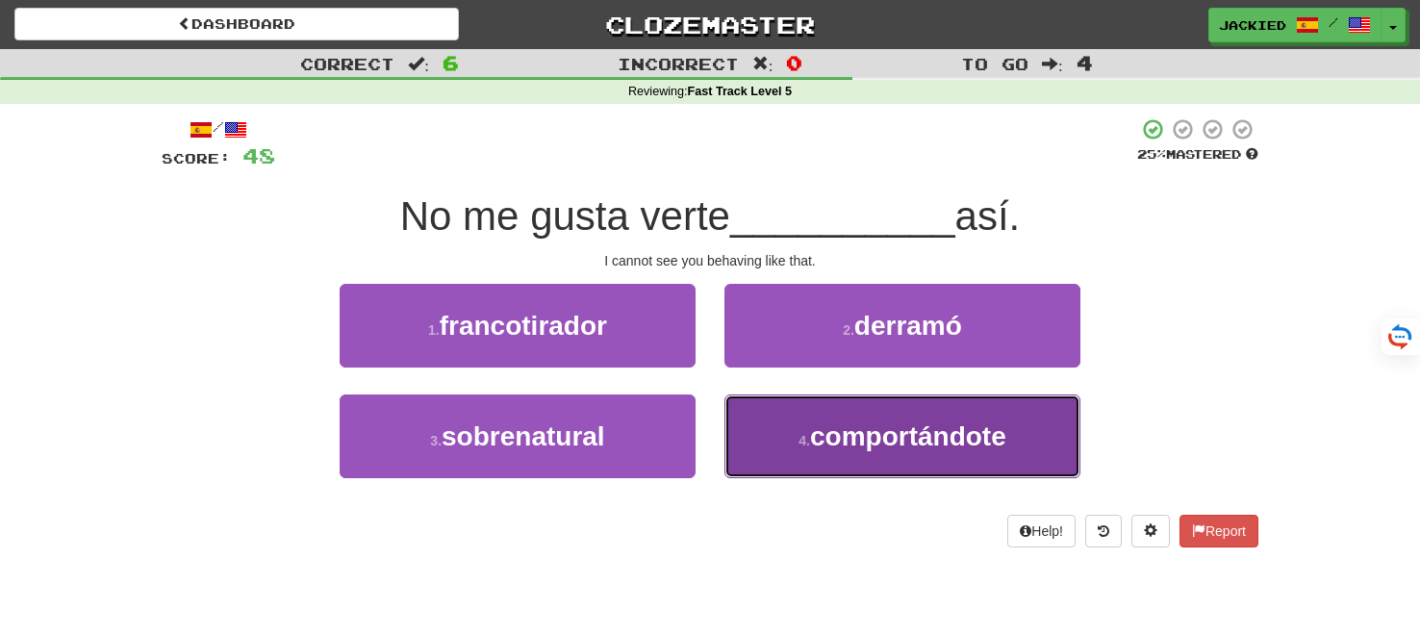
click at [822, 421] on span "comportándote" at bounding box center [908, 436] width 196 height 30
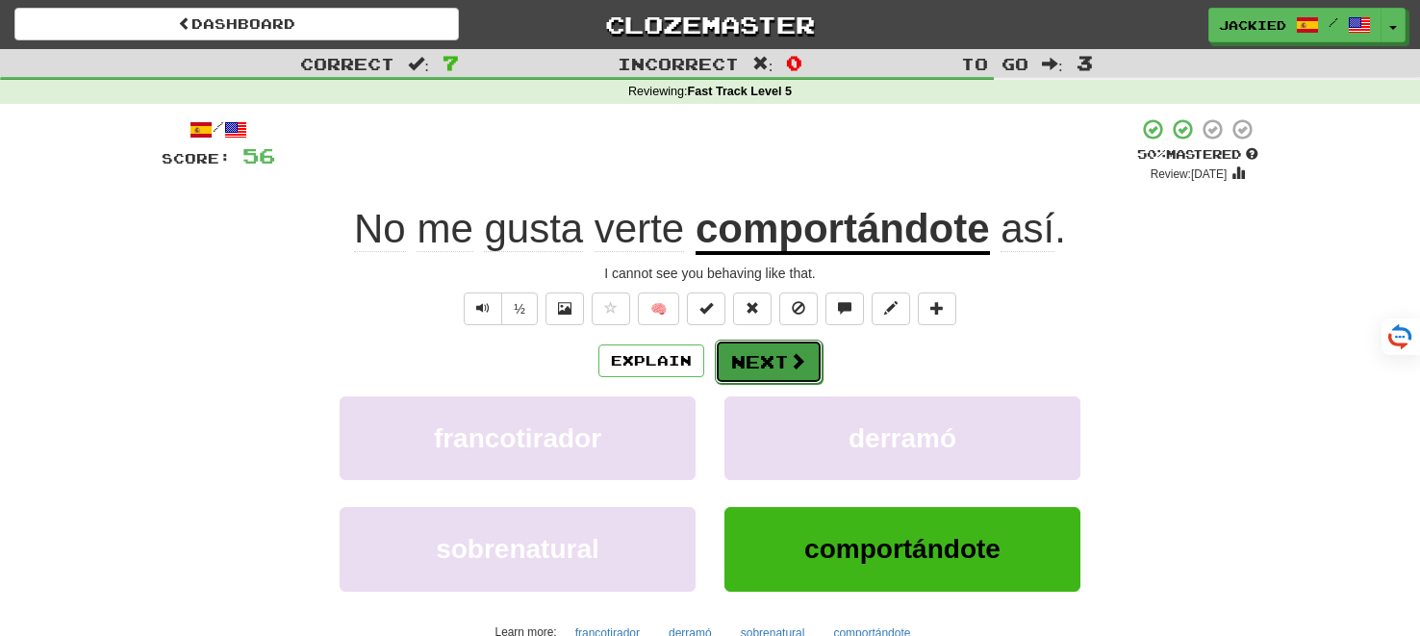
click at [776, 348] on button "Next" at bounding box center [769, 362] width 108 height 44
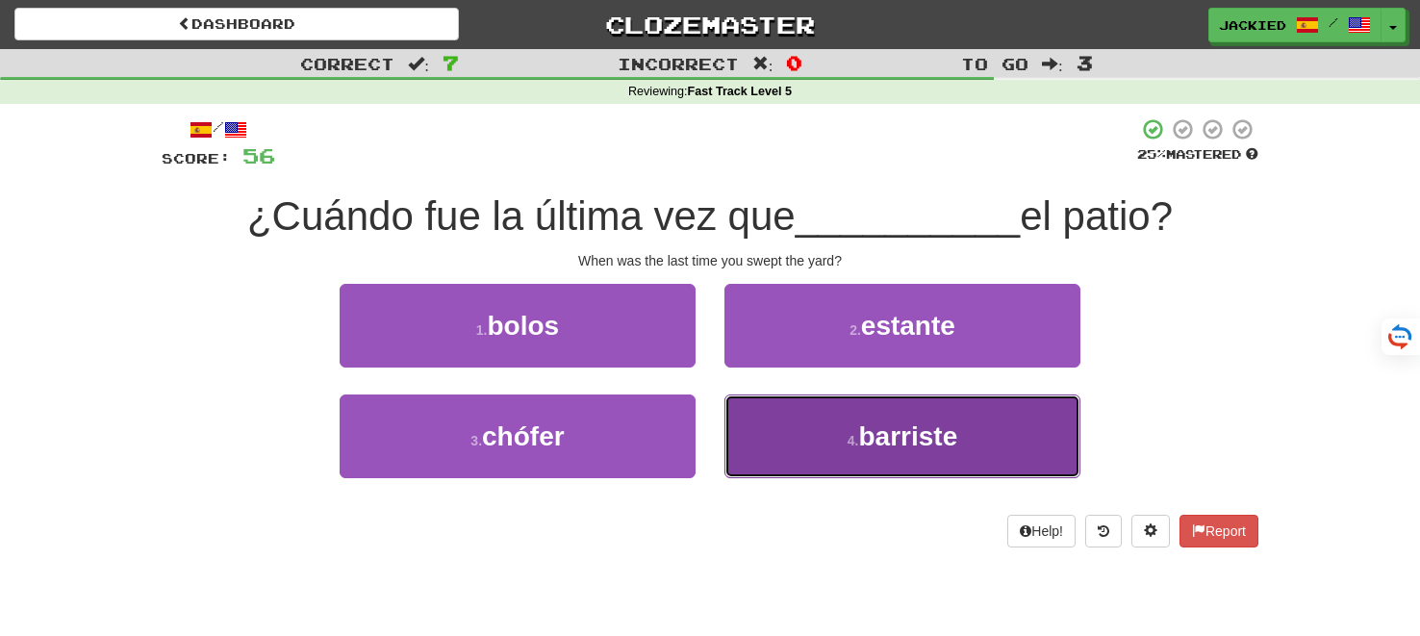
click at [807, 429] on button "4 . barriste" at bounding box center [902, 436] width 356 height 84
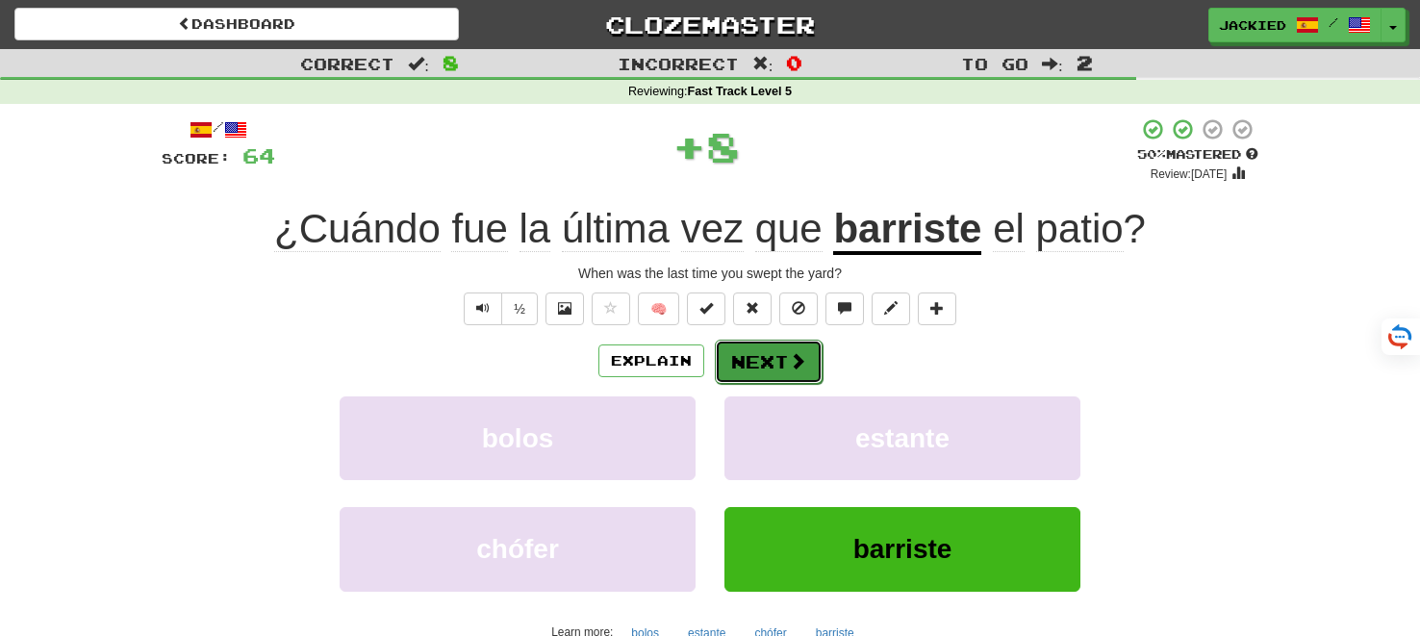
click at [743, 356] on button "Next" at bounding box center [769, 362] width 108 height 44
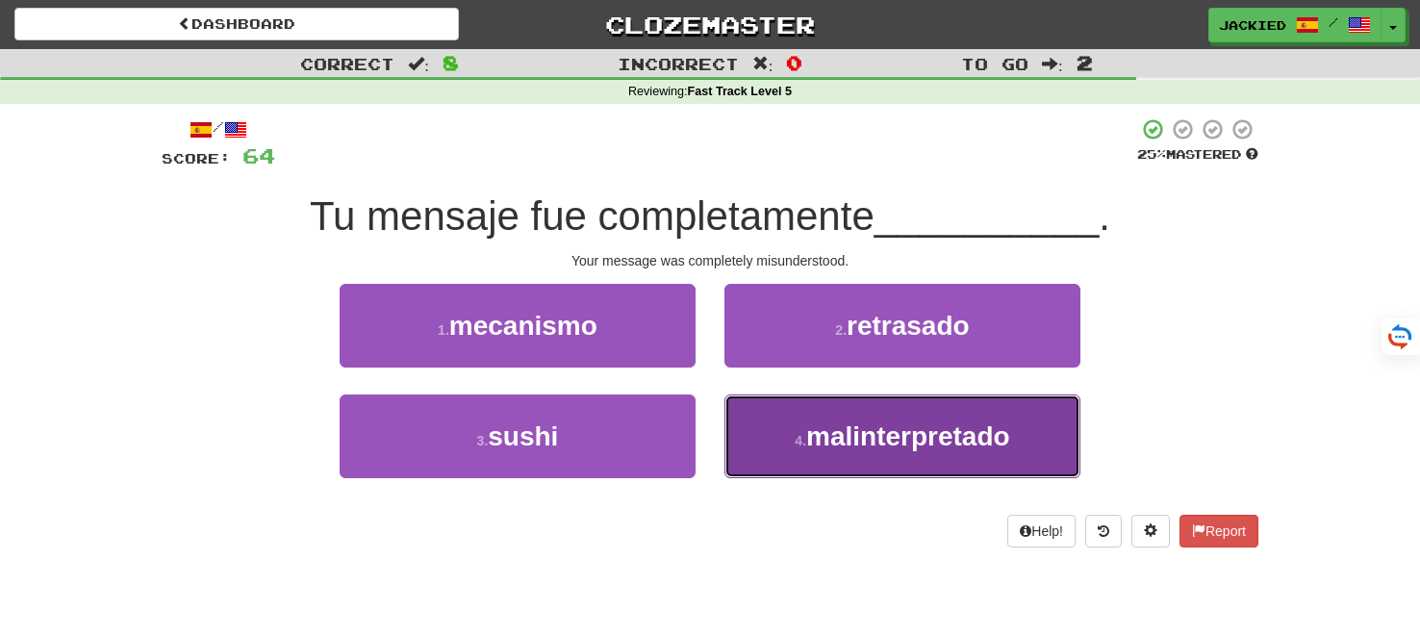
click at [772, 420] on button "4 . malinterpretado" at bounding box center [902, 436] width 356 height 84
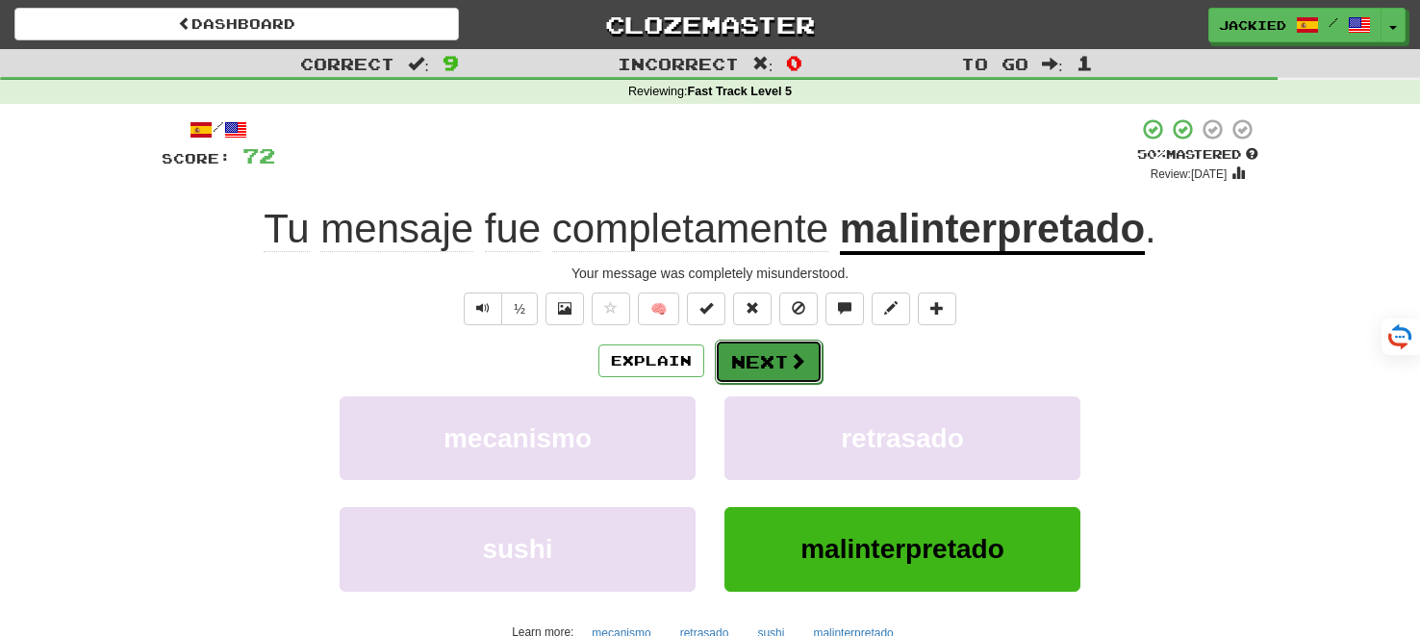
click at [748, 366] on button "Next" at bounding box center [769, 362] width 108 height 44
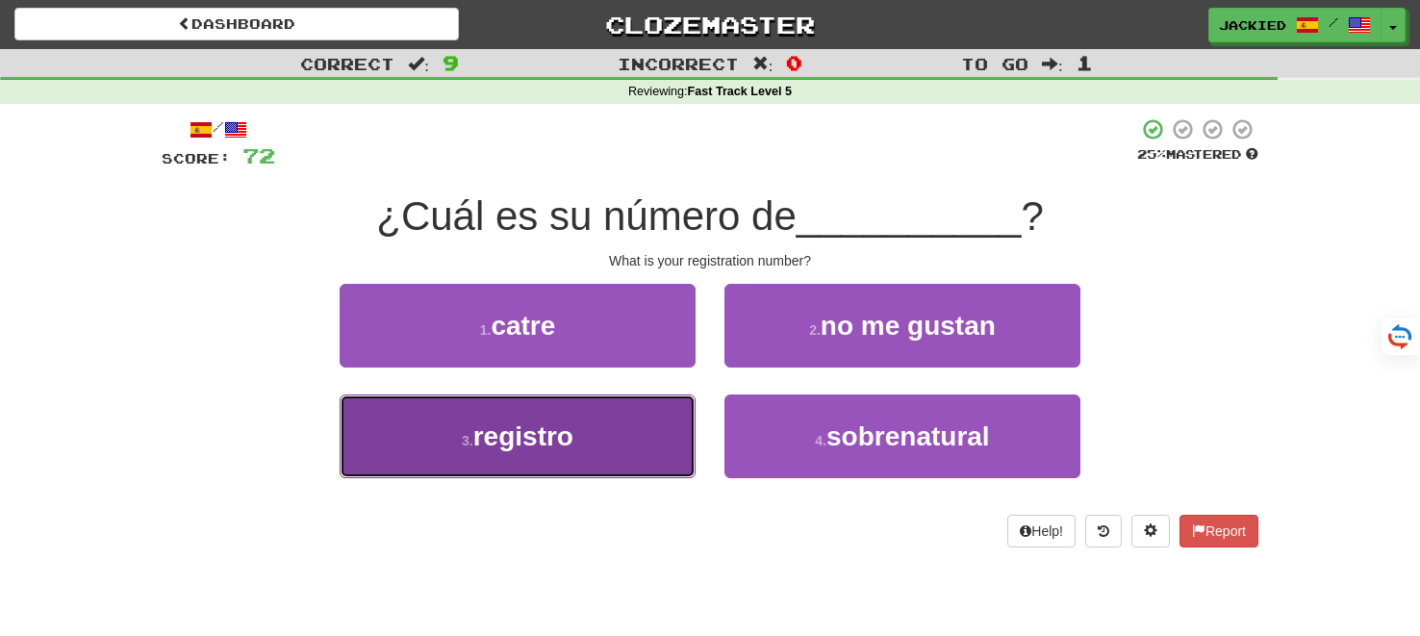
click at [578, 423] on button "3 . registro" at bounding box center [518, 436] width 356 height 84
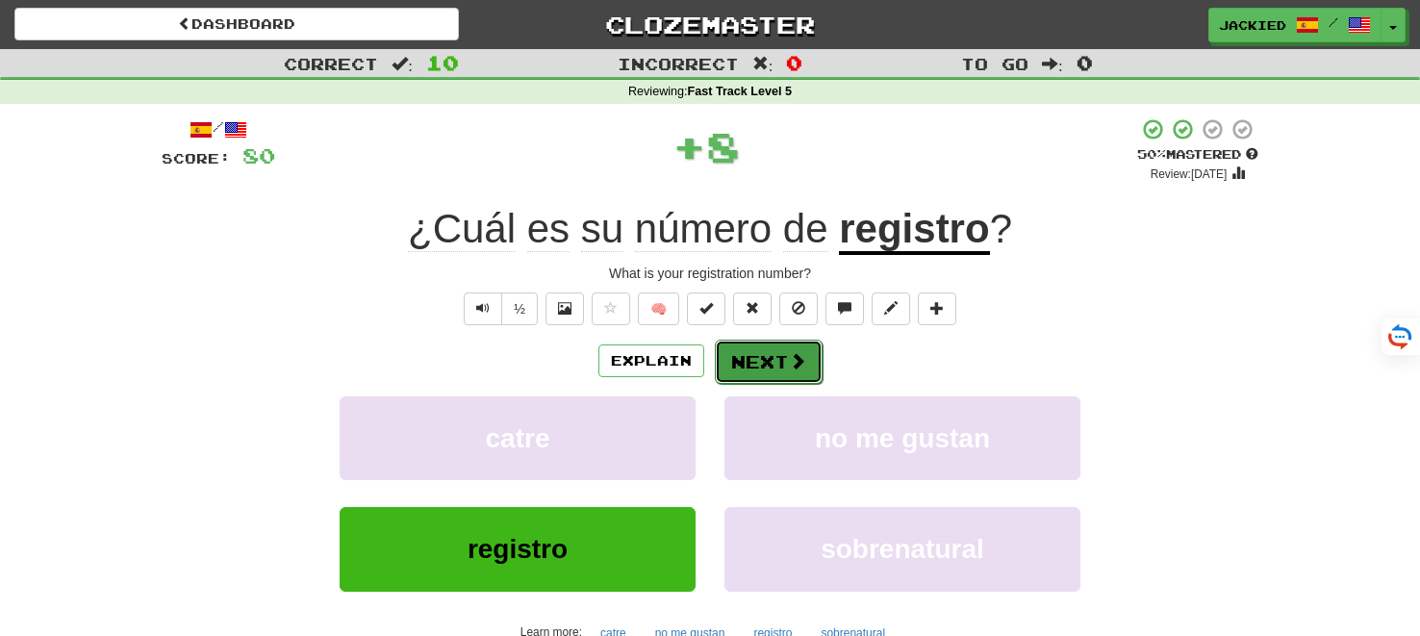
click at [765, 360] on button "Next" at bounding box center [769, 362] width 108 height 44
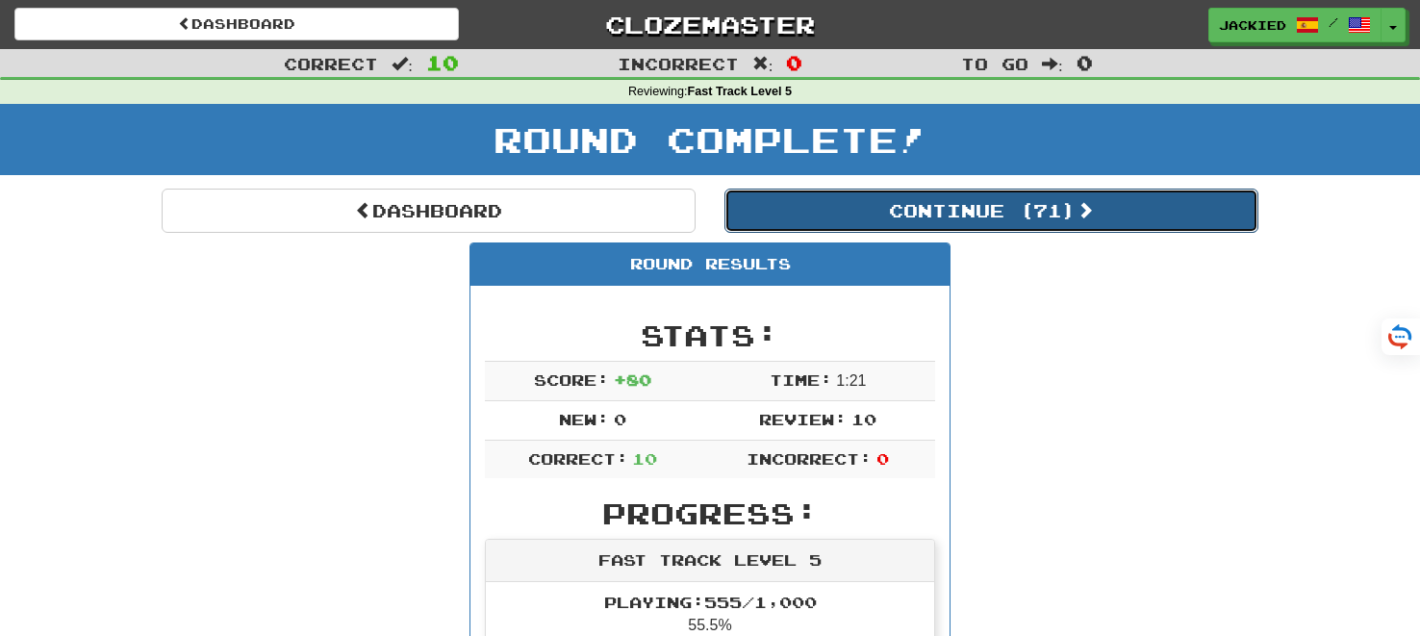
click at [924, 210] on button "Continue ( 71 )" at bounding box center [991, 211] width 534 height 44
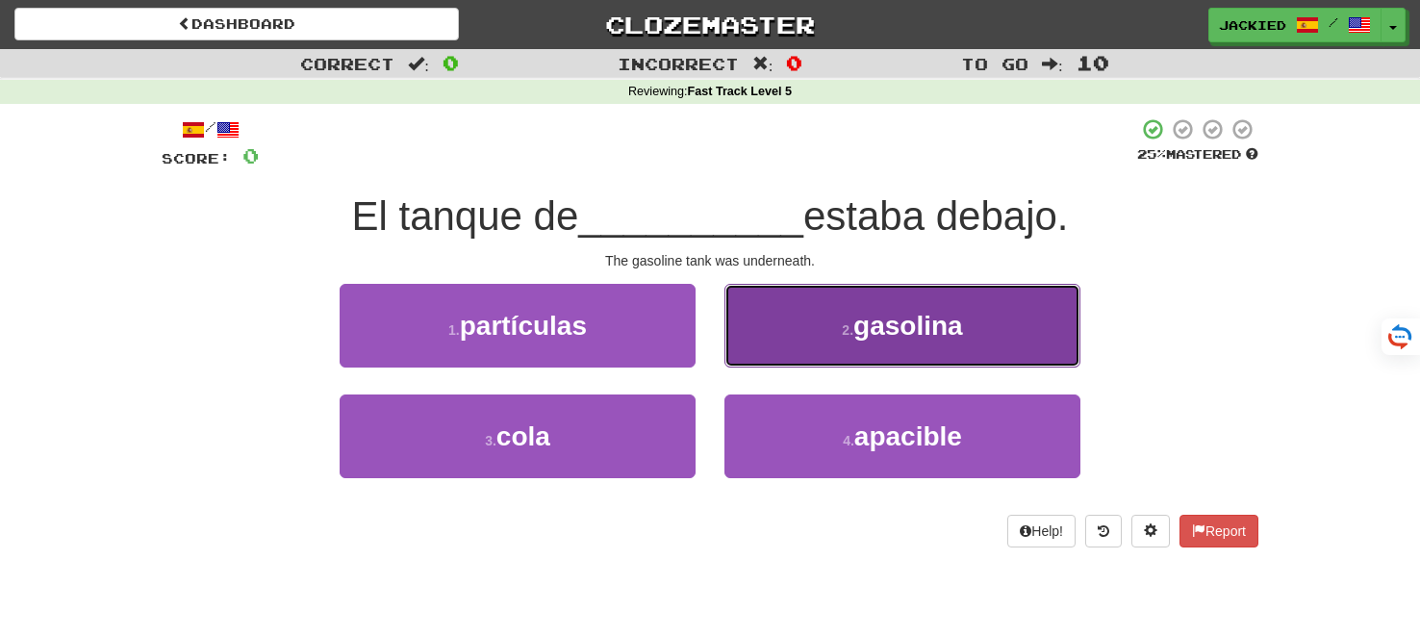
click at [853, 324] on small "2 ." at bounding box center [848, 329] width 12 height 15
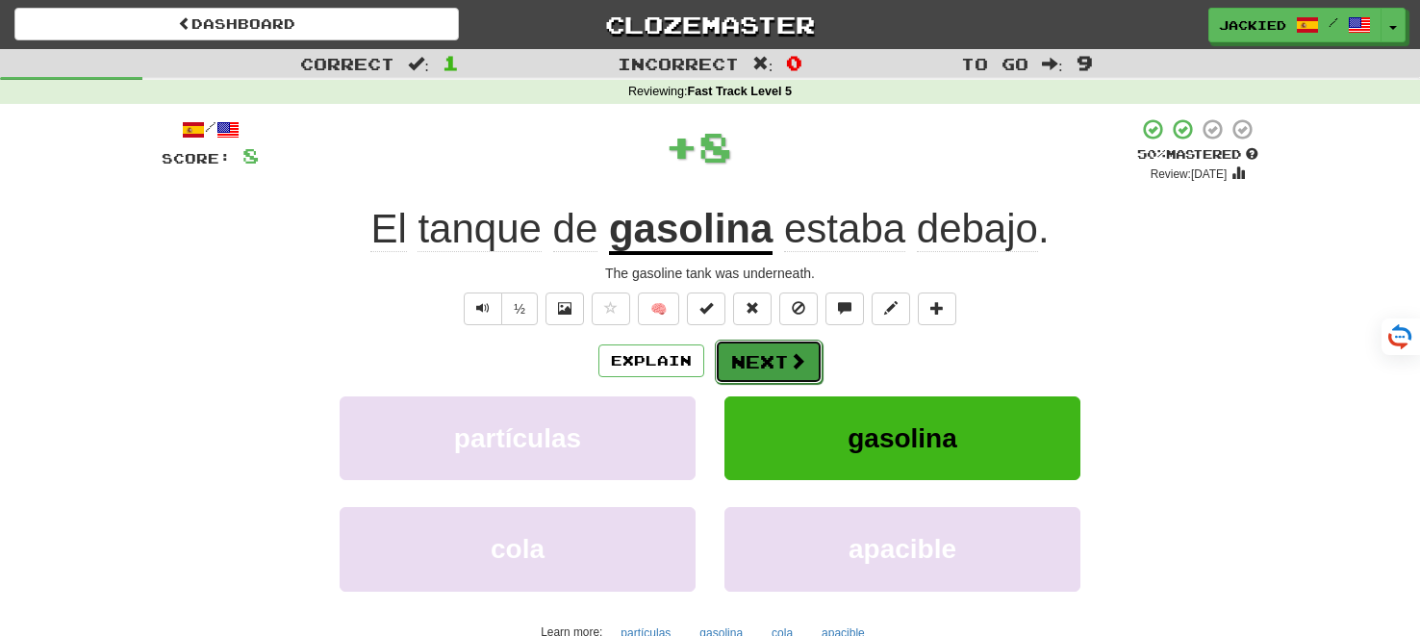
click at [782, 361] on button "Next" at bounding box center [769, 362] width 108 height 44
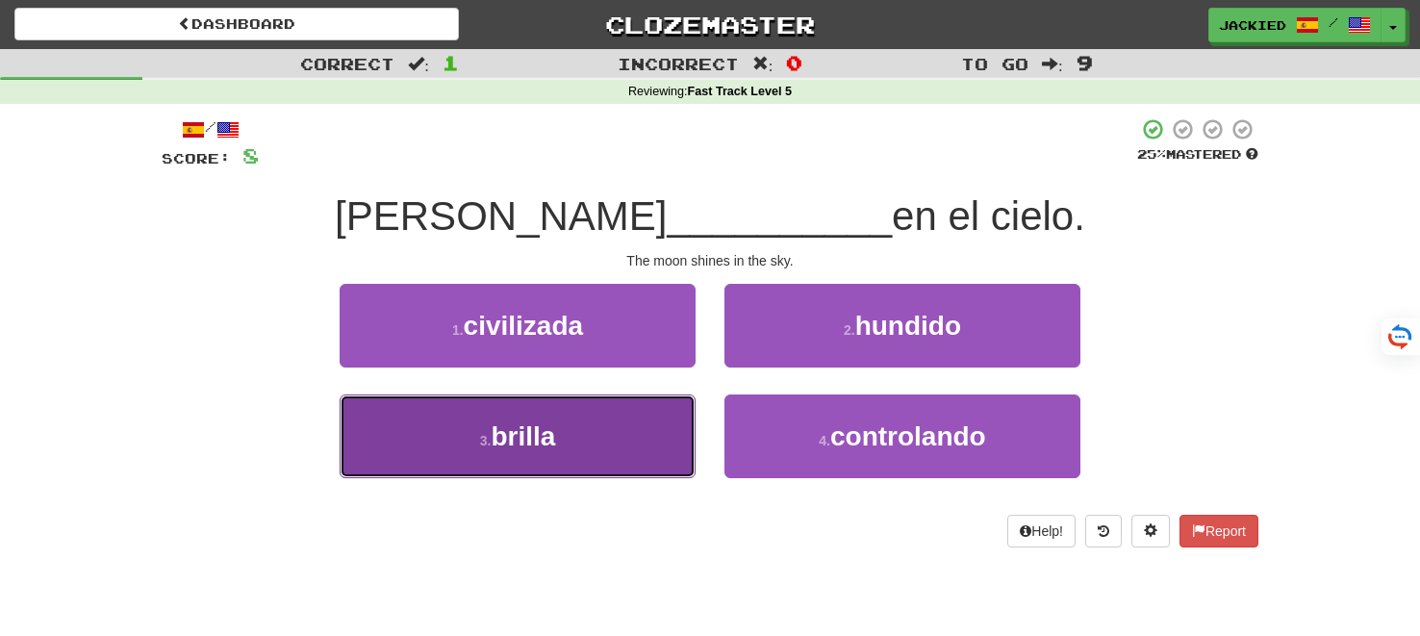
click at [604, 431] on button "3 . brilla" at bounding box center [518, 436] width 356 height 84
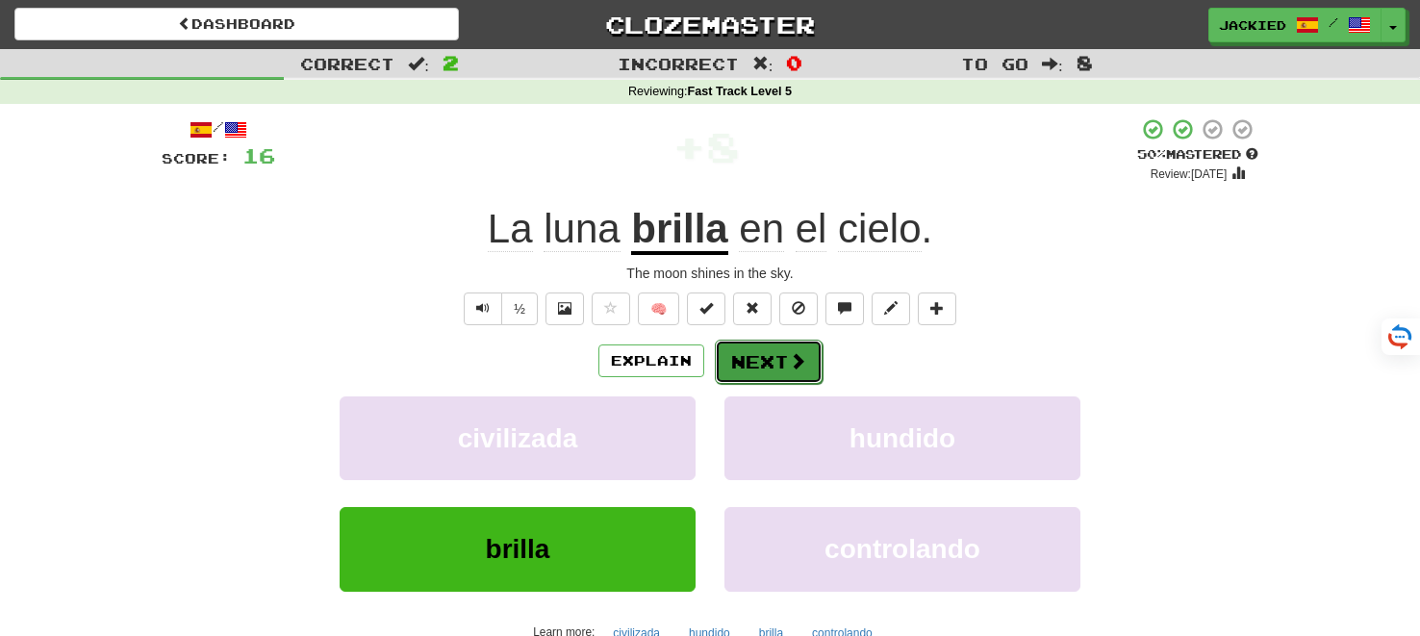
click at [740, 345] on button "Next" at bounding box center [769, 362] width 108 height 44
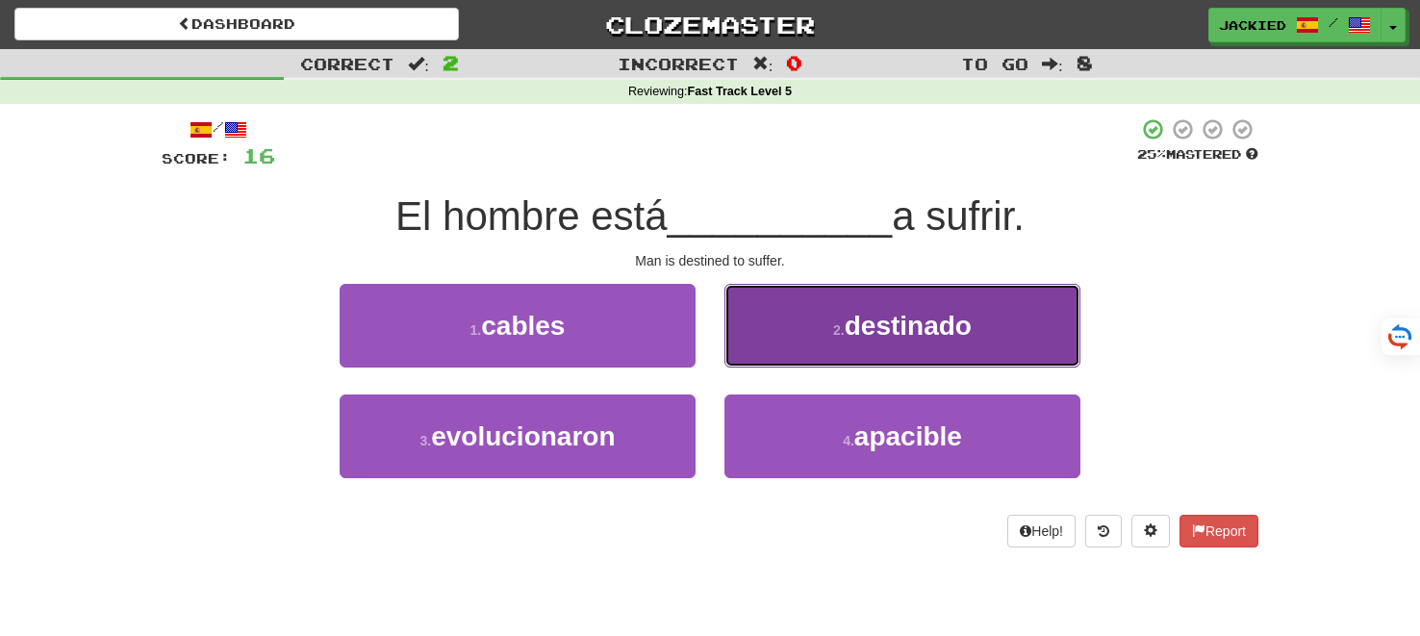
click at [811, 302] on button "2 . destinado" at bounding box center [902, 326] width 356 height 84
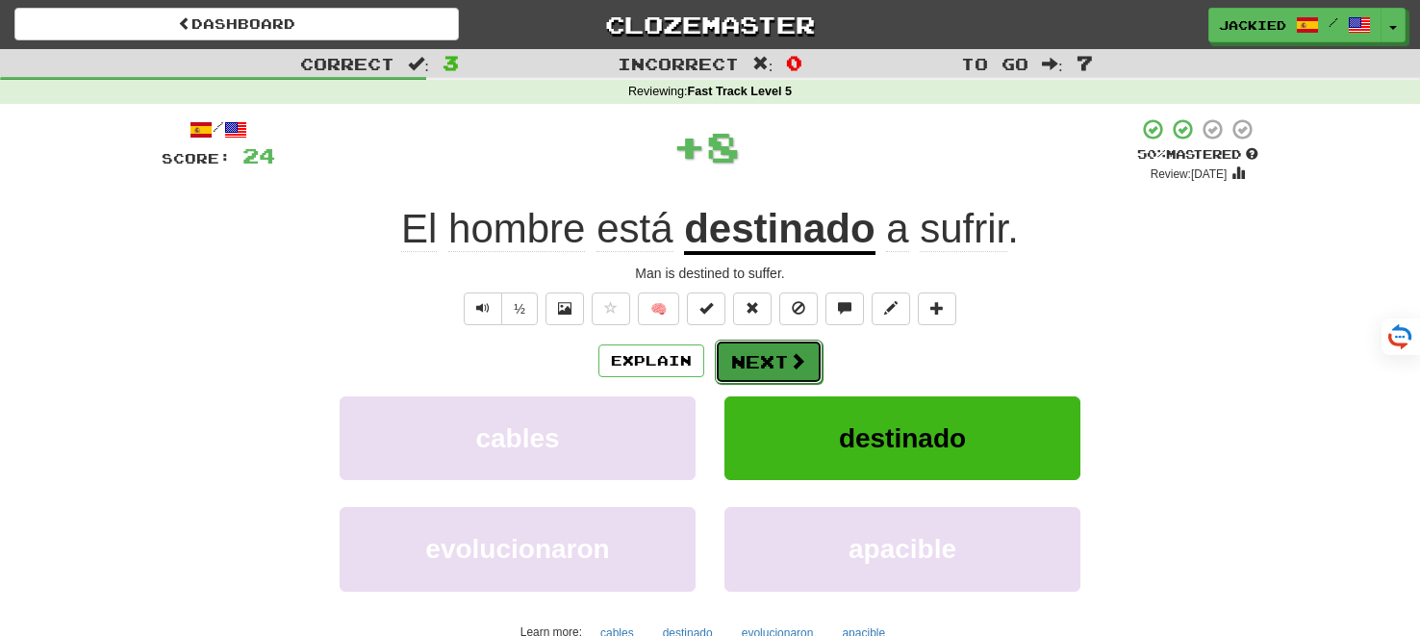
click at [757, 346] on button "Next" at bounding box center [769, 362] width 108 height 44
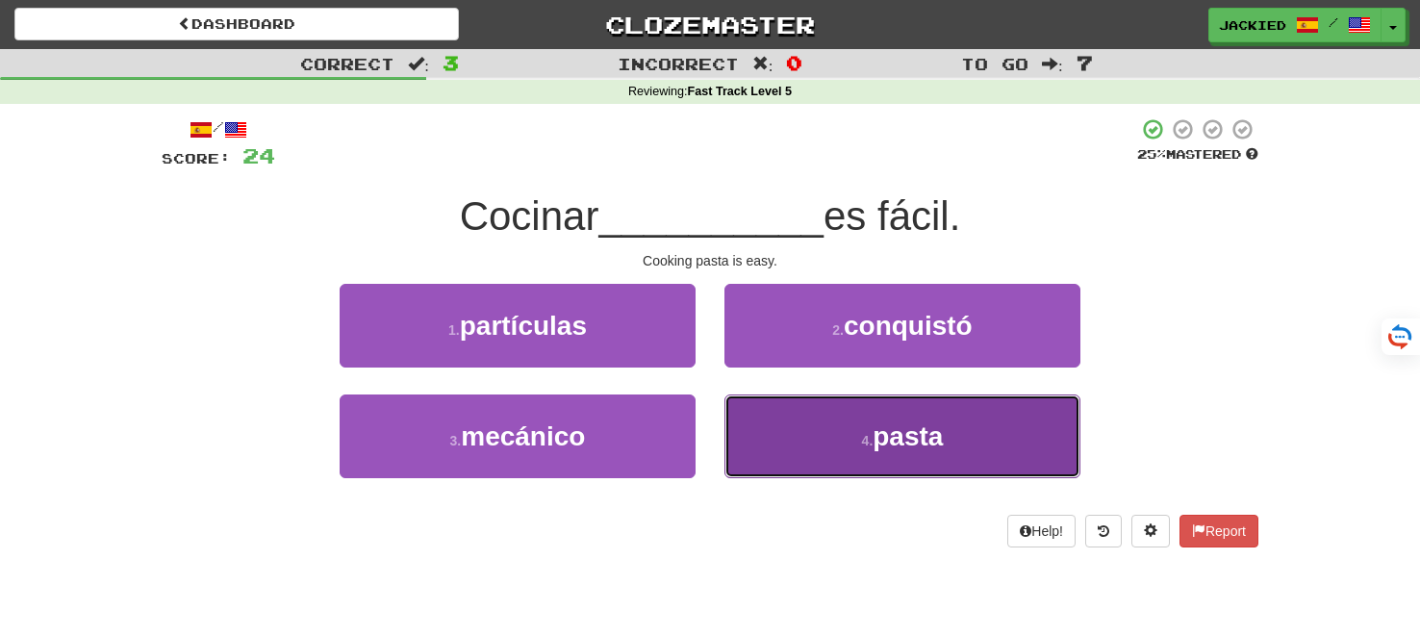
click at [807, 437] on button "4 . pasta" at bounding box center [902, 436] width 356 height 84
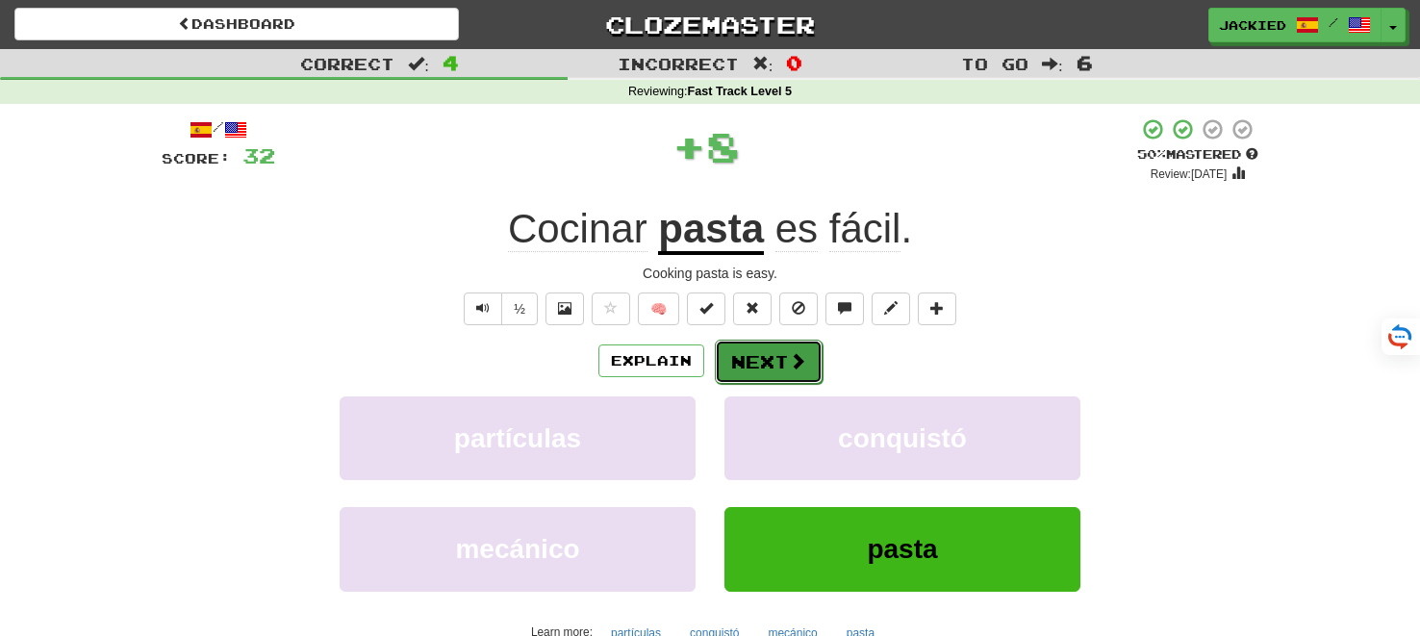
click at [761, 358] on button "Next" at bounding box center [769, 362] width 108 height 44
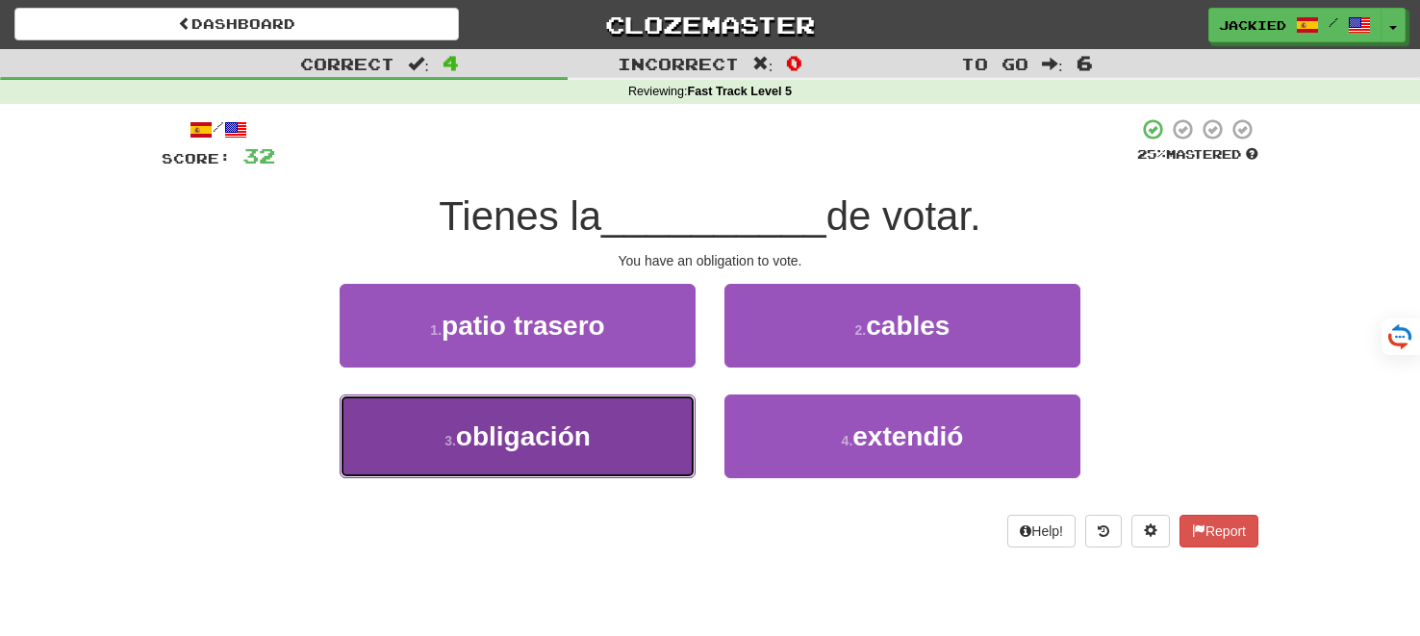
click at [620, 423] on button "3 . obligación" at bounding box center [518, 436] width 356 height 84
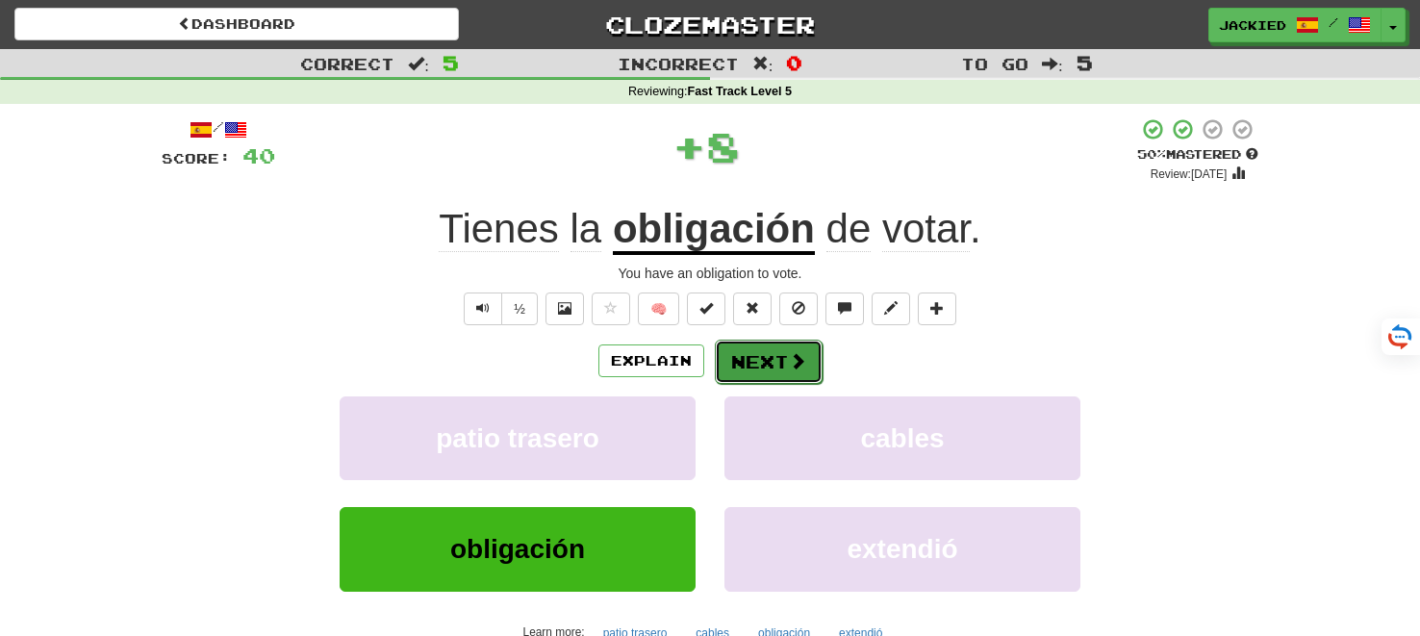
click at [741, 363] on button "Next" at bounding box center [769, 362] width 108 height 44
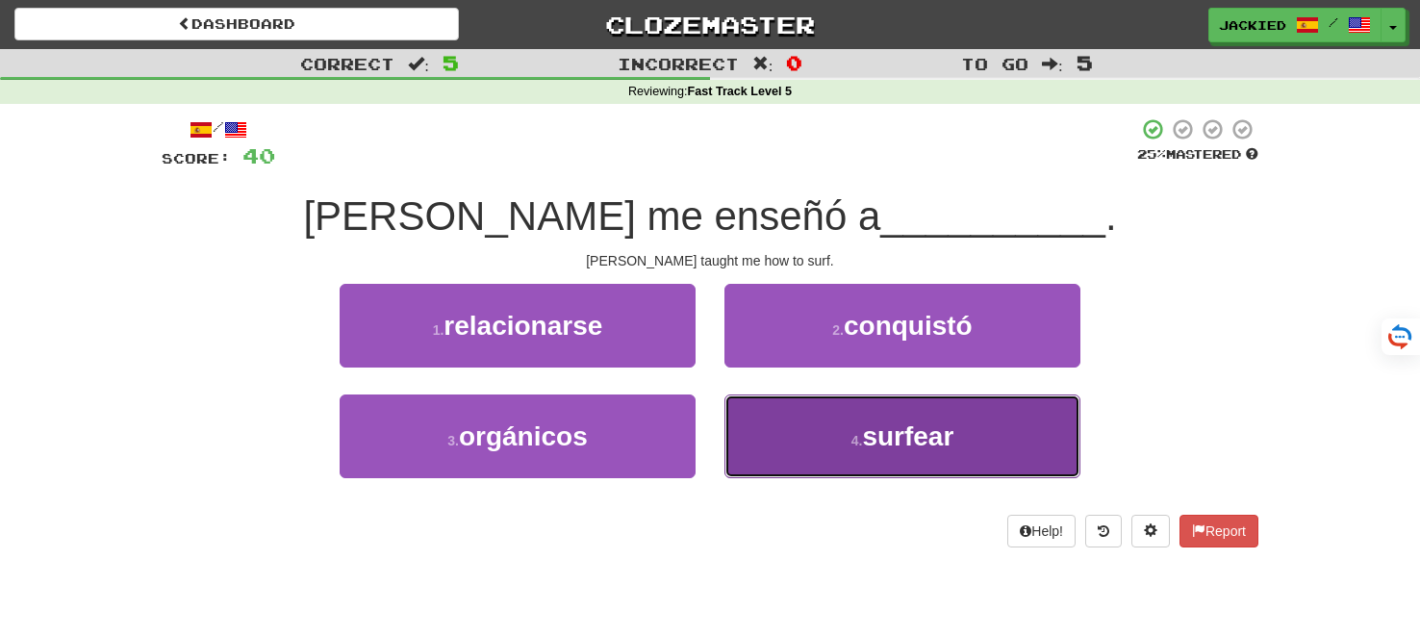
click at [784, 421] on button "4 . surfear" at bounding box center [902, 436] width 356 height 84
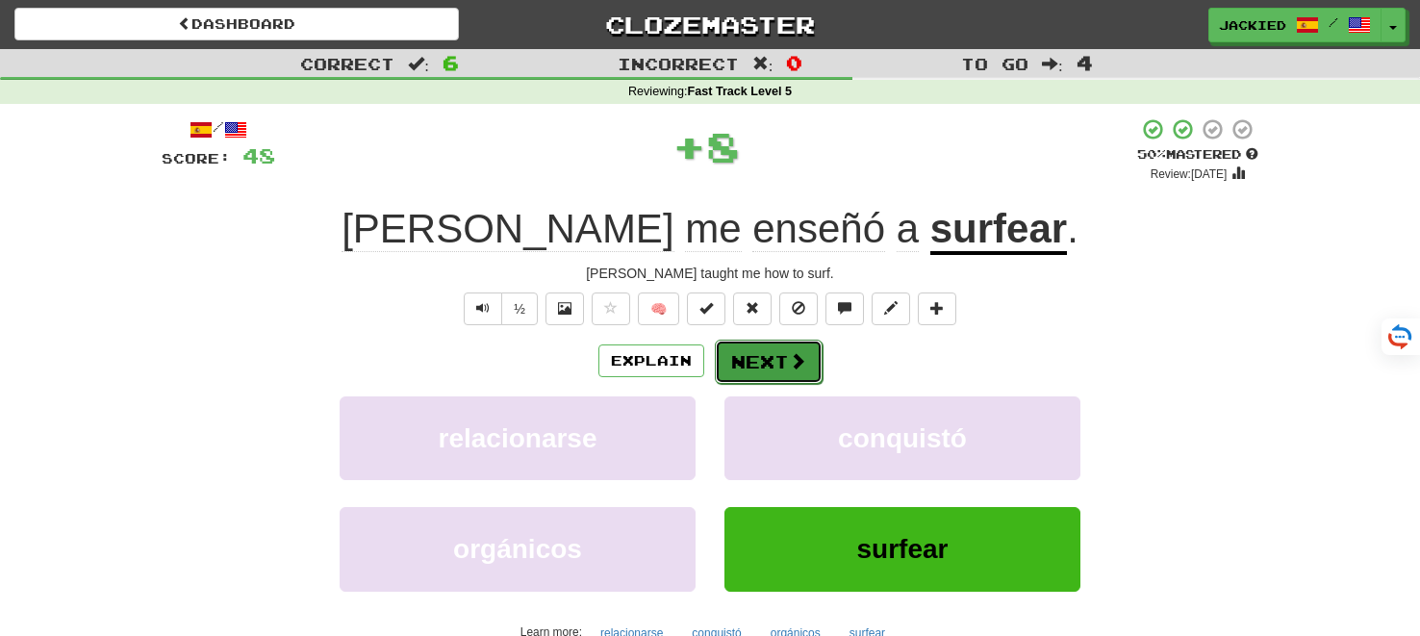
click at [753, 358] on button "Next" at bounding box center [769, 362] width 108 height 44
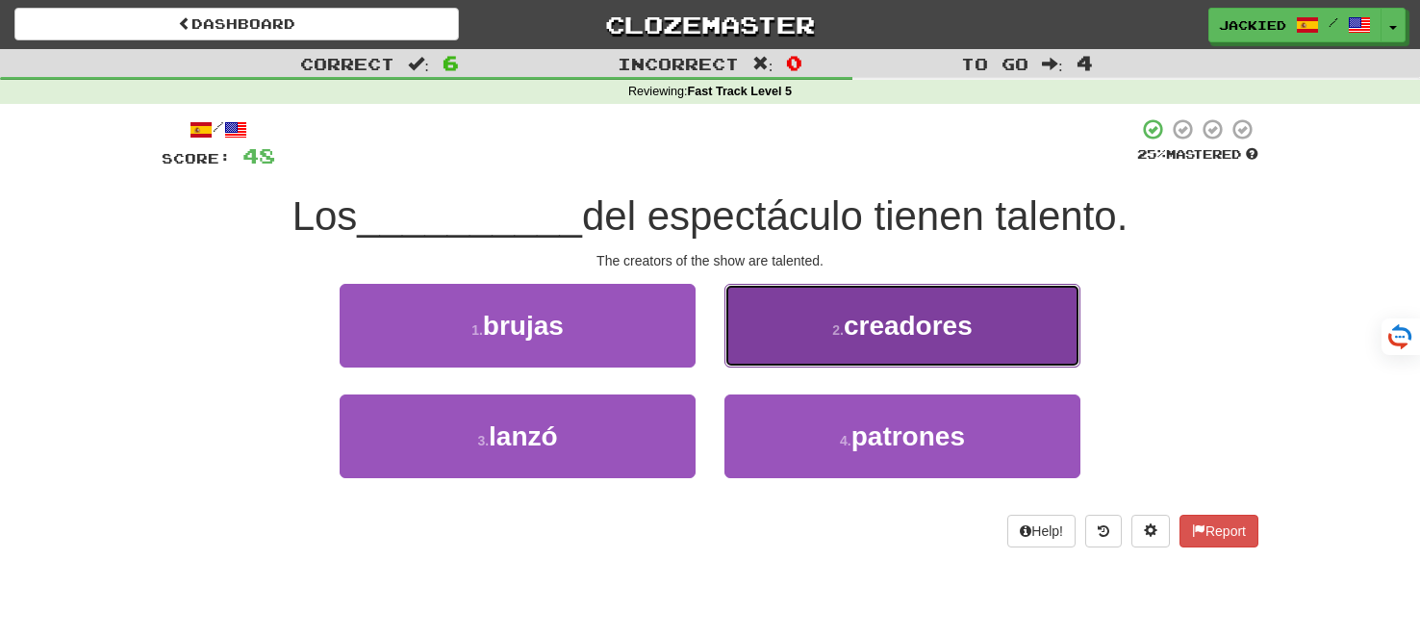
click at [811, 306] on button "2 . creadores" at bounding box center [902, 326] width 356 height 84
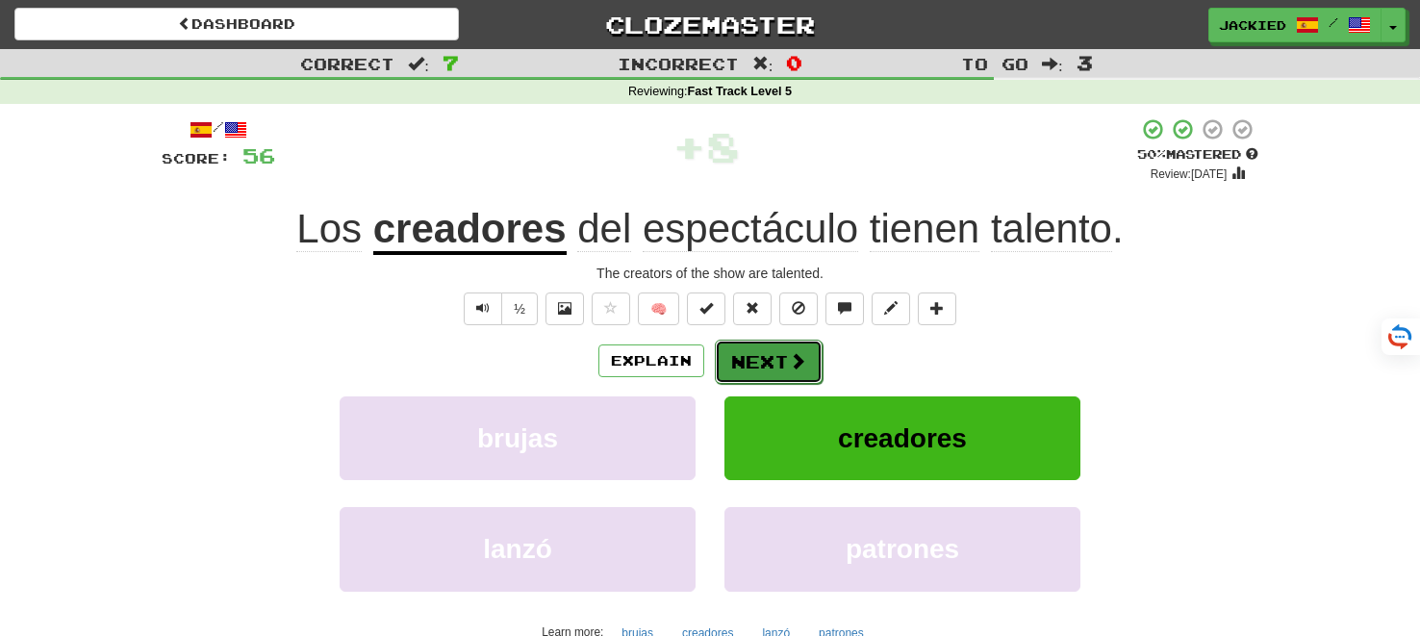
click at [756, 342] on button "Next" at bounding box center [769, 362] width 108 height 44
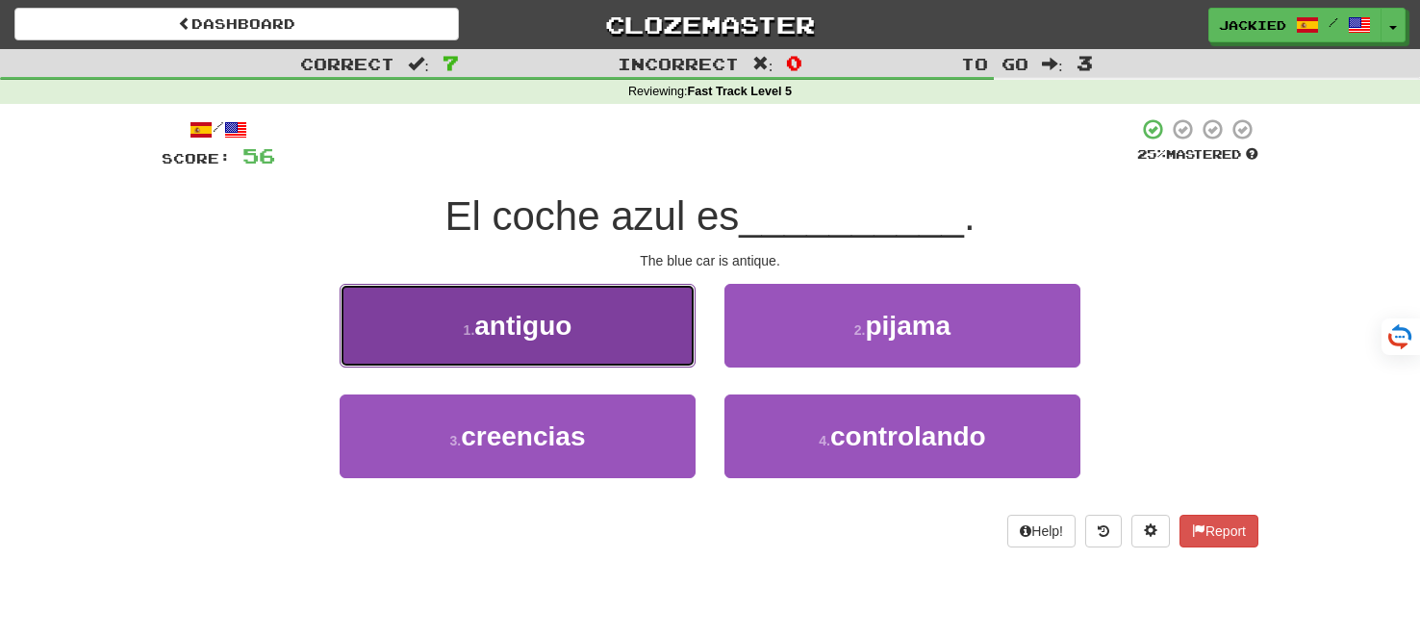
click at [646, 326] on button "1 . antiguo" at bounding box center [518, 326] width 356 height 84
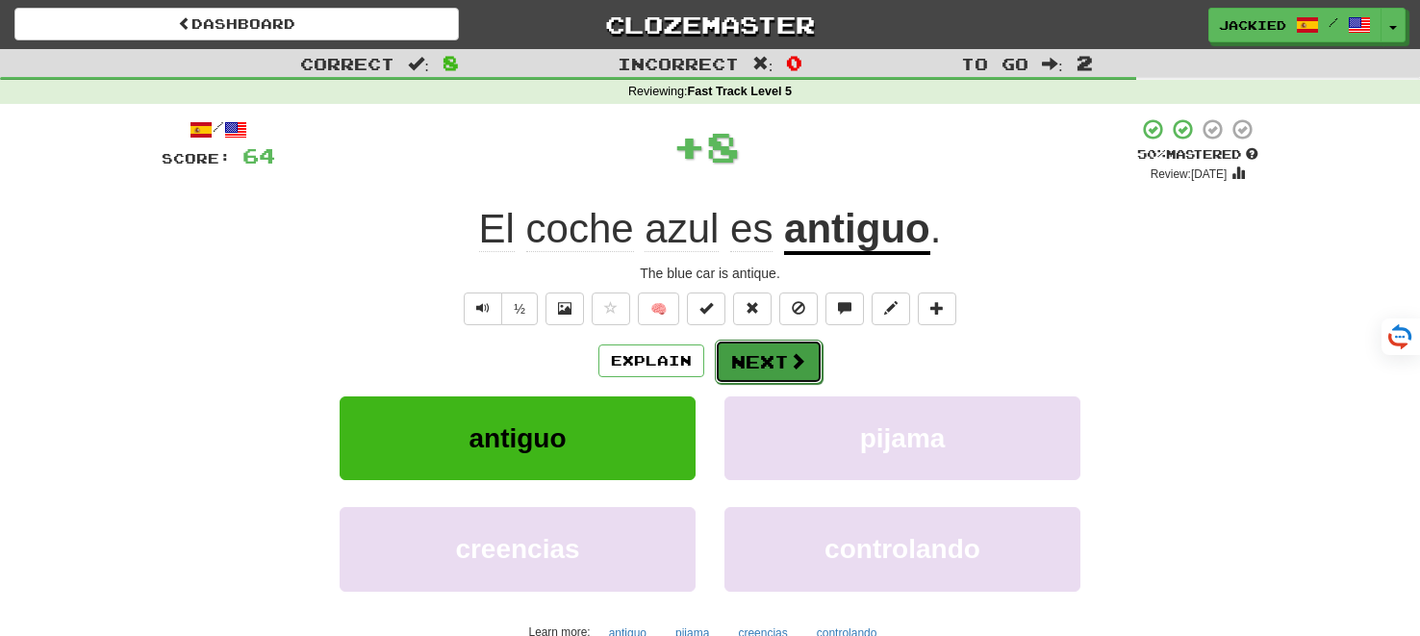
click at [739, 361] on button "Next" at bounding box center [769, 362] width 108 height 44
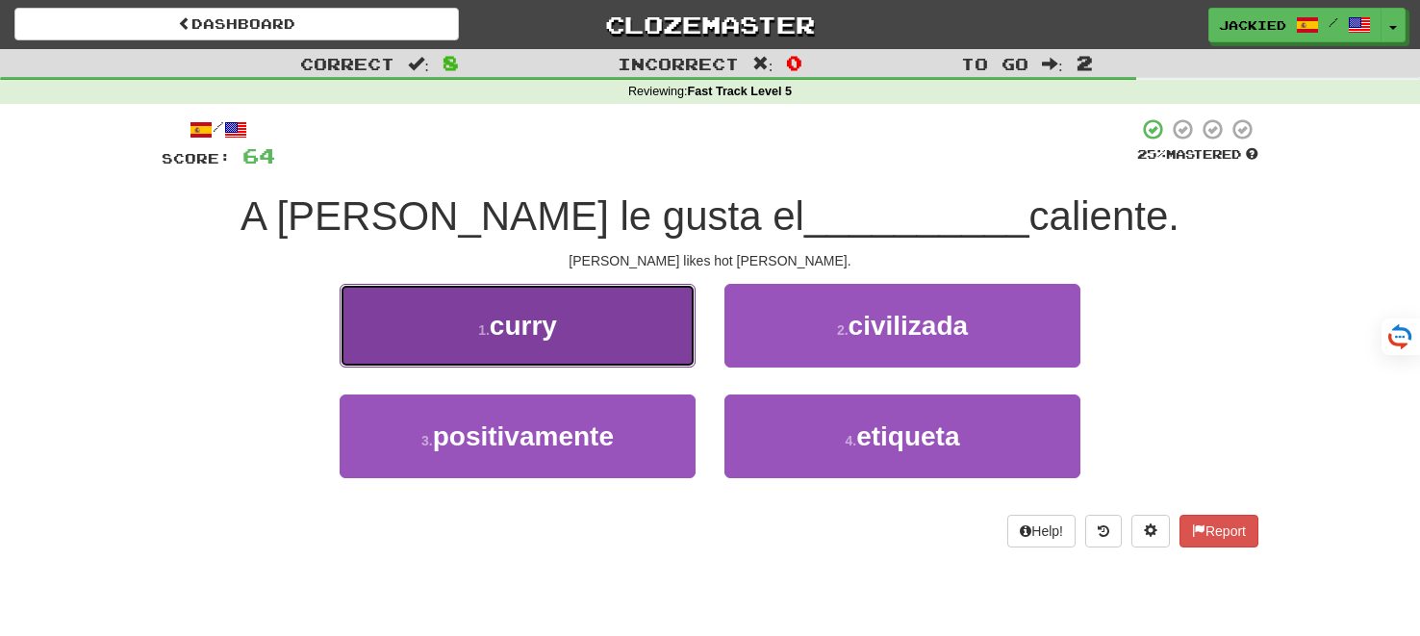
click at [601, 316] on button "1 . curry" at bounding box center [518, 326] width 356 height 84
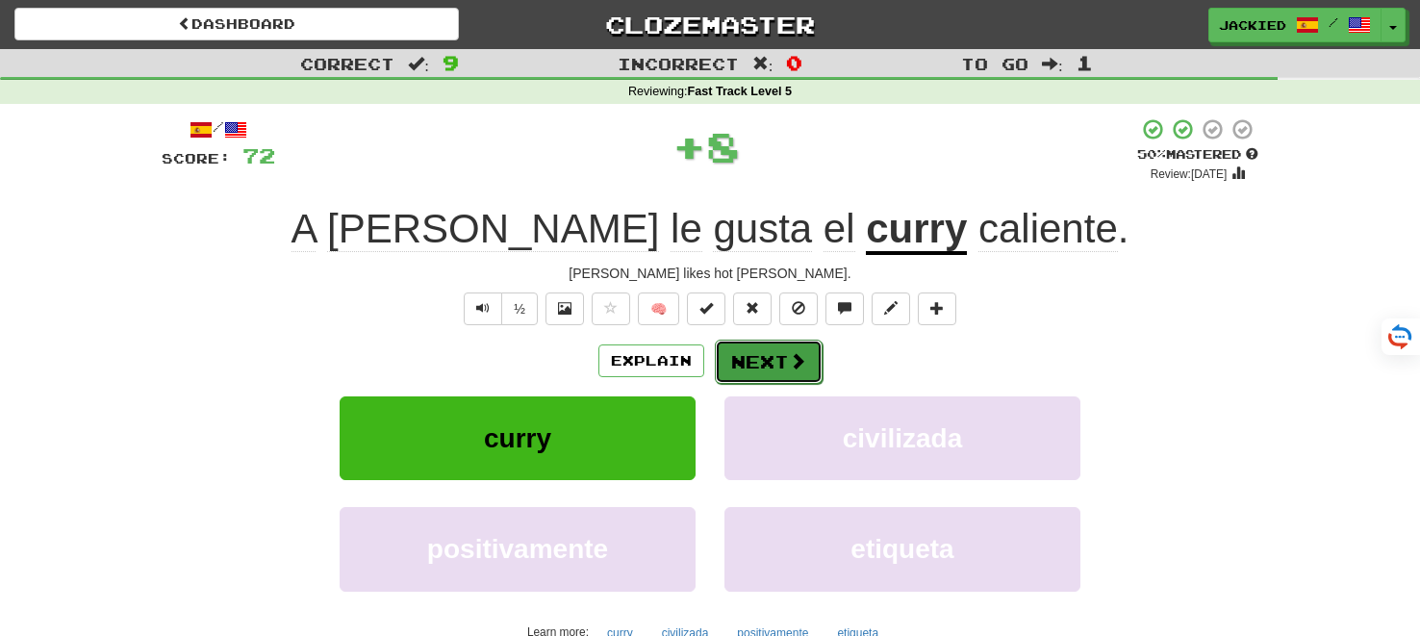
click at [746, 360] on button "Next" at bounding box center [769, 362] width 108 height 44
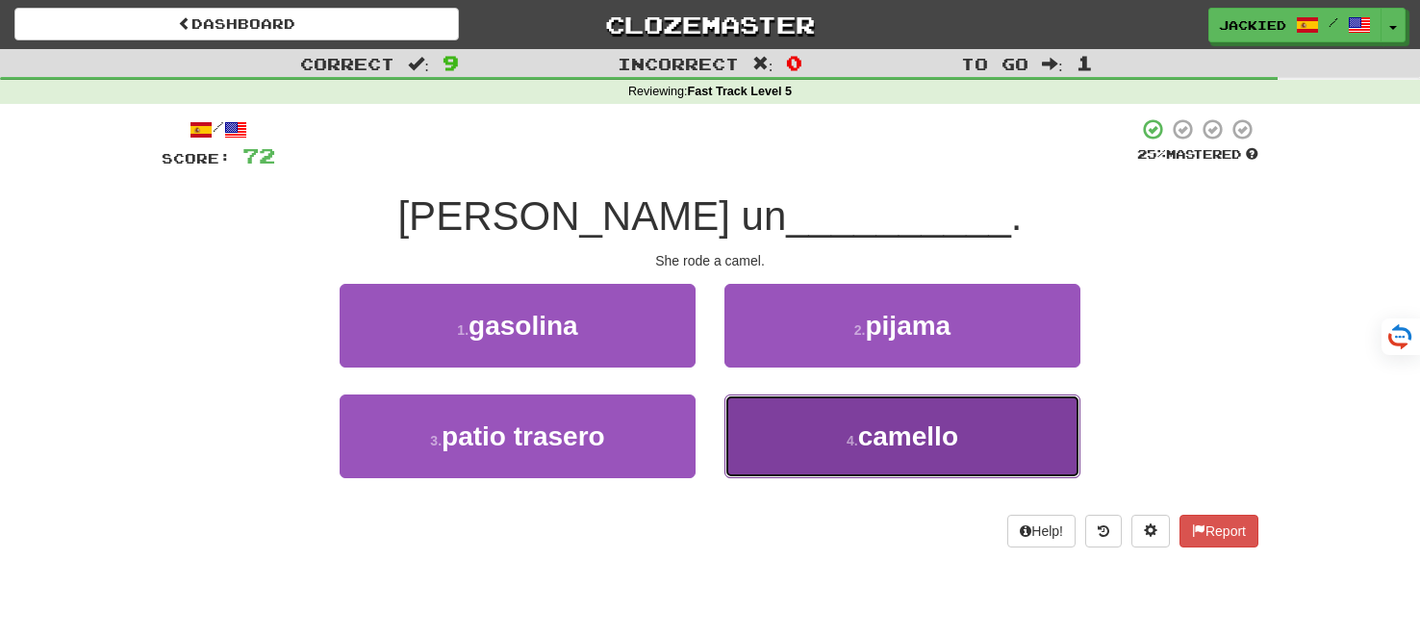
click at [767, 432] on button "4 . camello" at bounding box center [902, 436] width 356 height 84
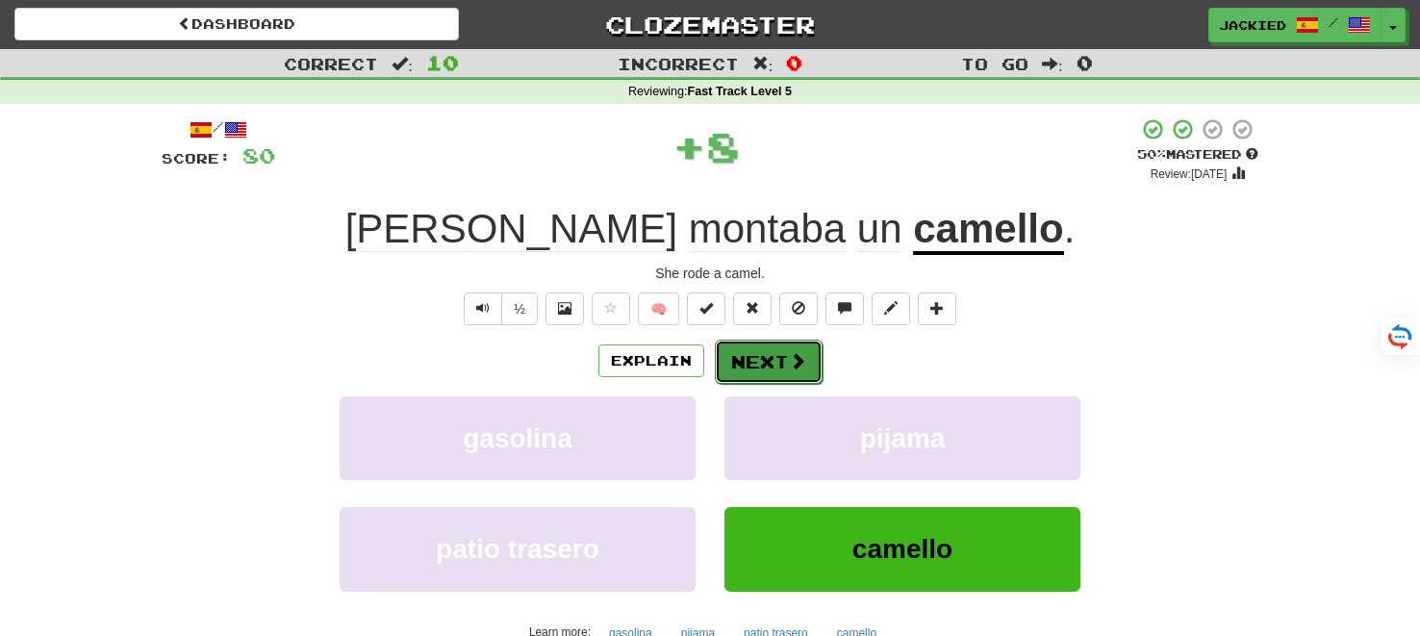
click at [755, 363] on button "Next" at bounding box center [769, 362] width 108 height 44
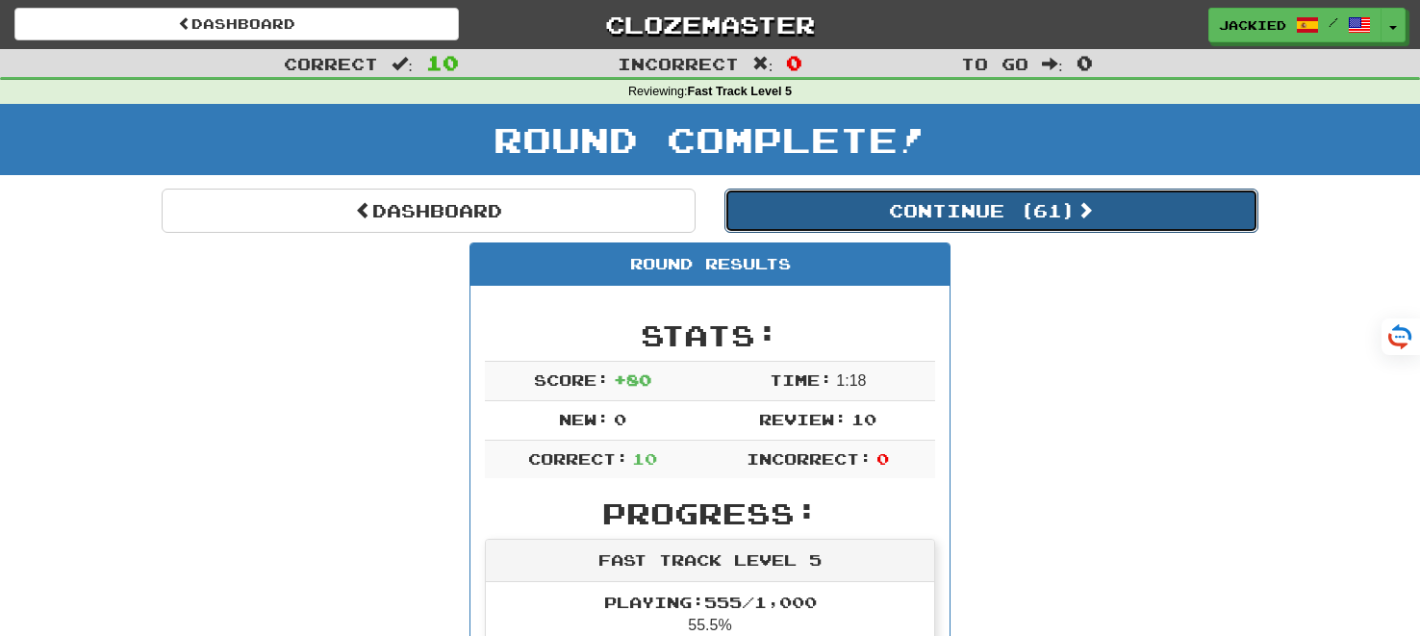
click at [902, 209] on button "Continue ( 61 )" at bounding box center [991, 211] width 534 height 44
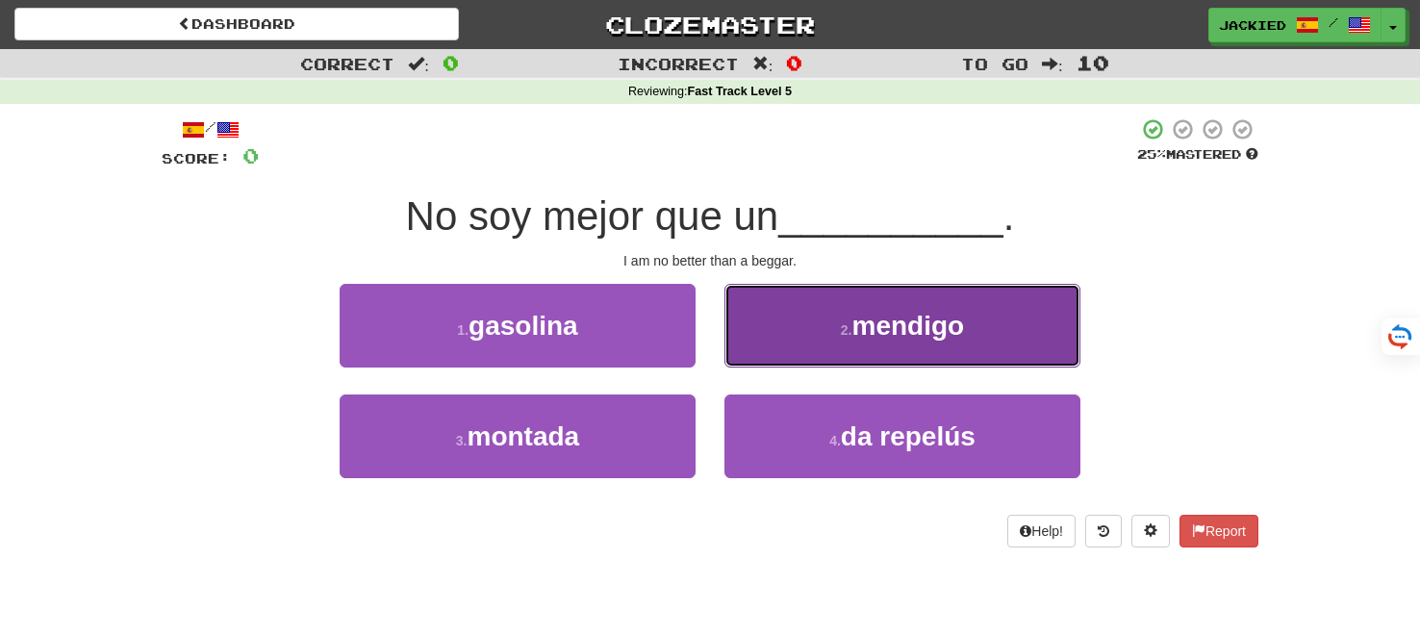
click at [872, 296] on button "2 . mendigo" at bounding box center [902, 326] width 356 height 84
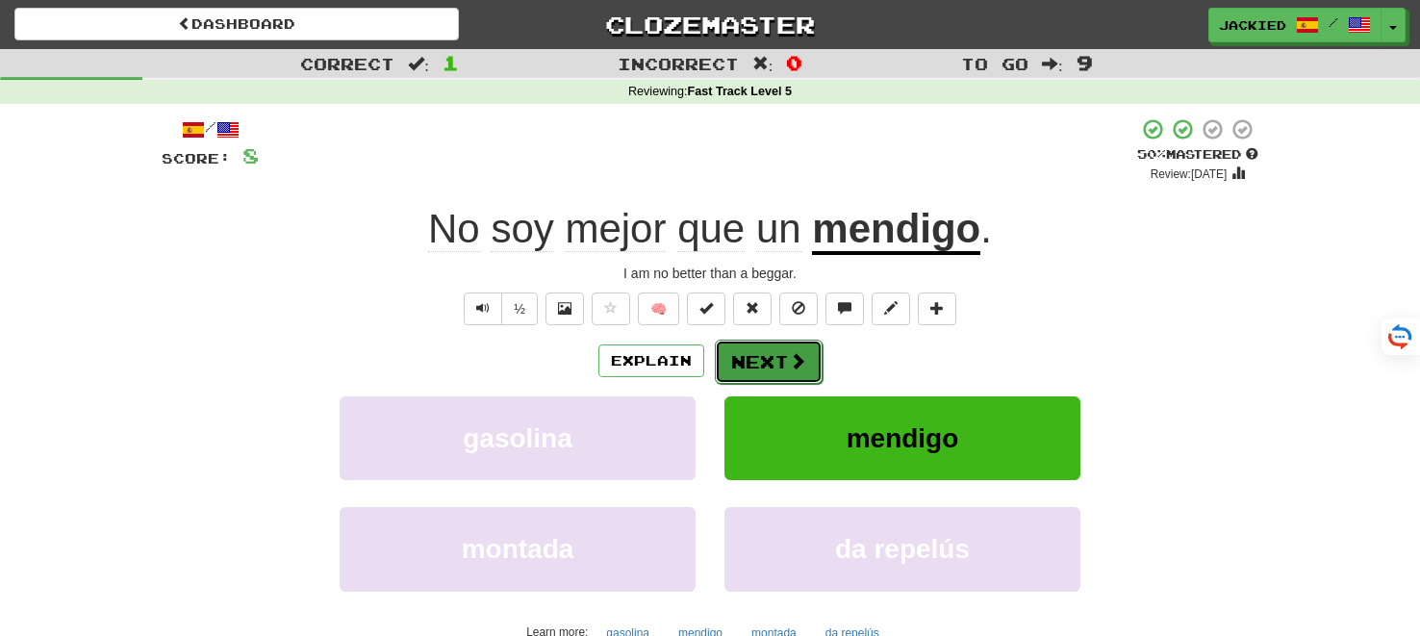
click at [756, 349] on button "Next" at bounding box center [769, 362] width 108 height 44
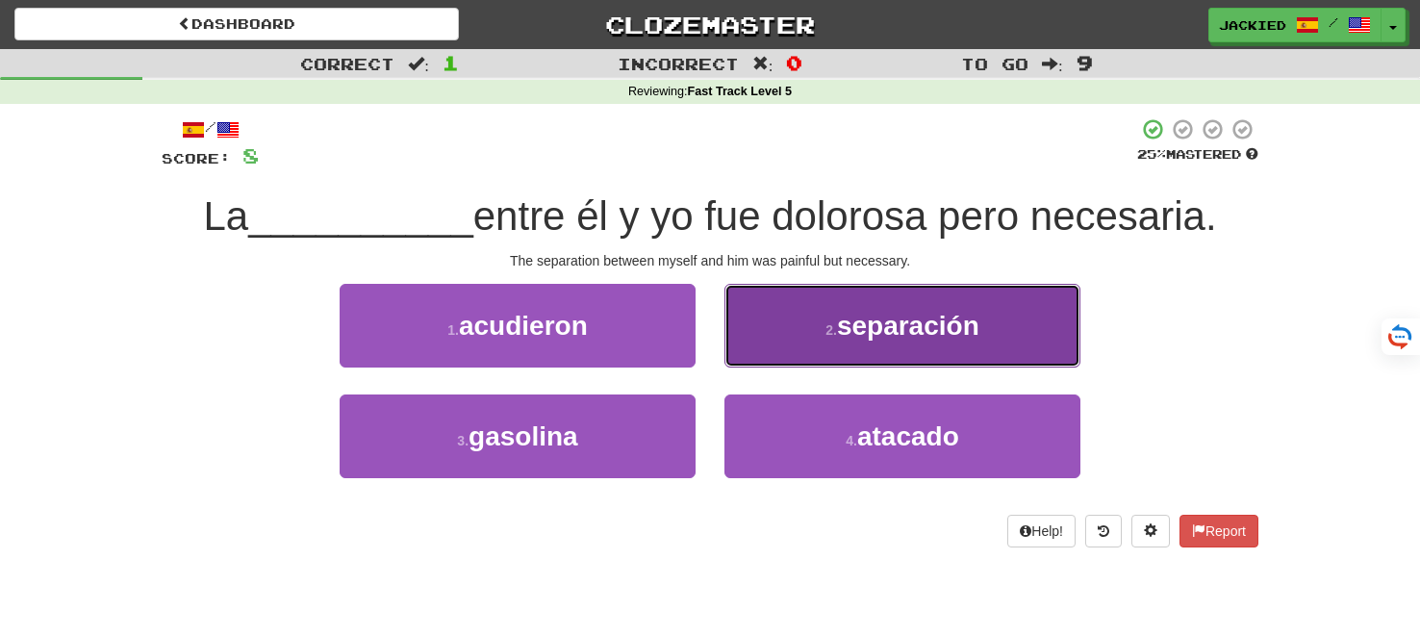
click at [985, 316] on button "2 . separación" at bounding box center [902, 326] width 356 height 84
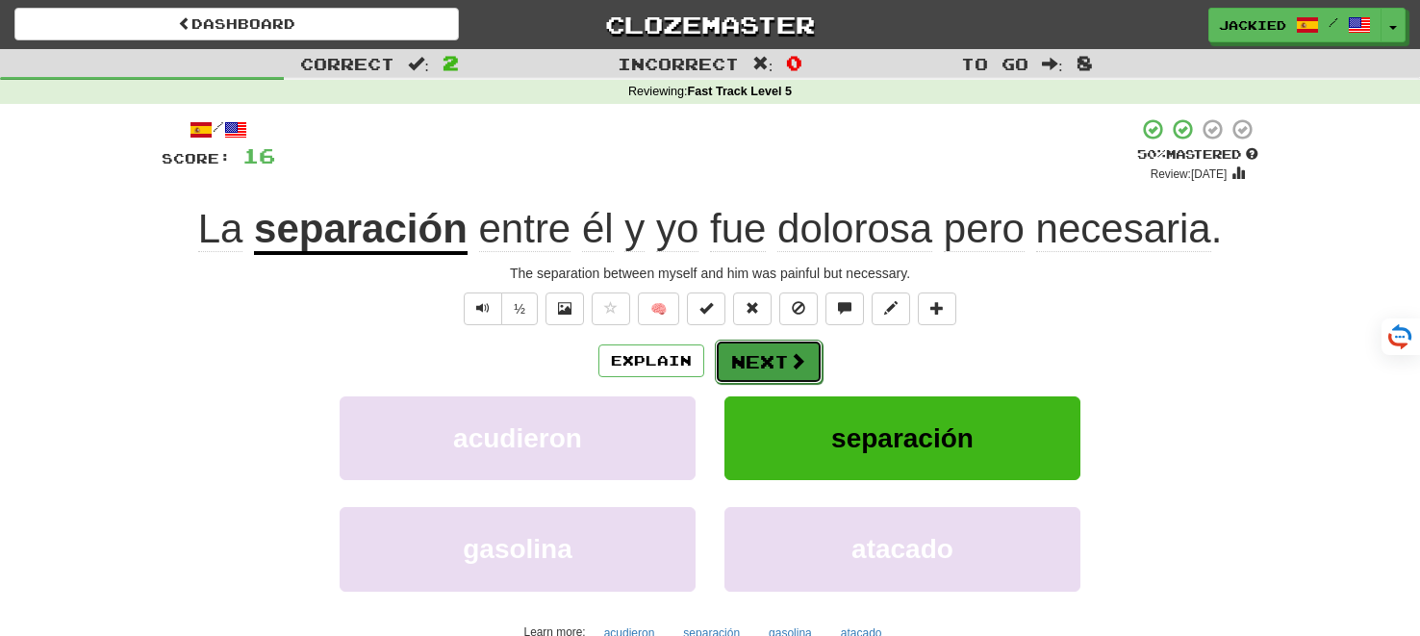
click at [752, 367] on button "Next" at bounding box center [769, 362] width 108 height 44
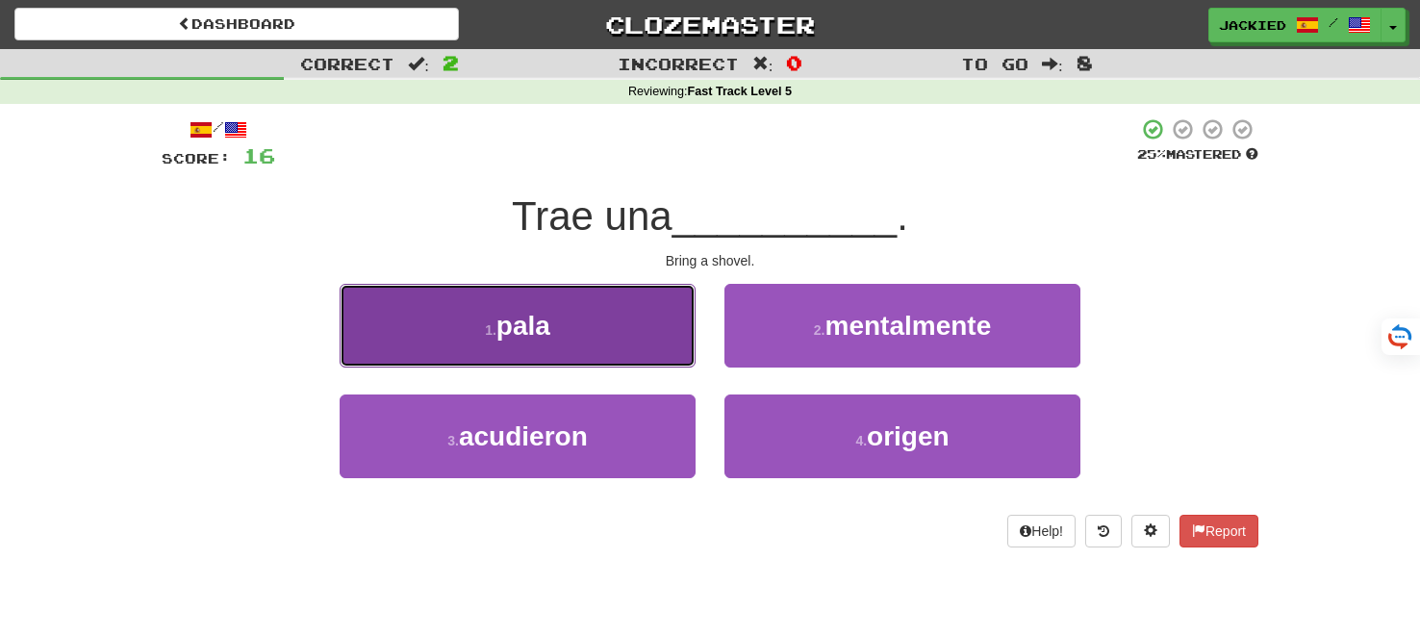
click at [610, 307] on button "1 . pala" at bounding box center [518, 326] width 356 height 84
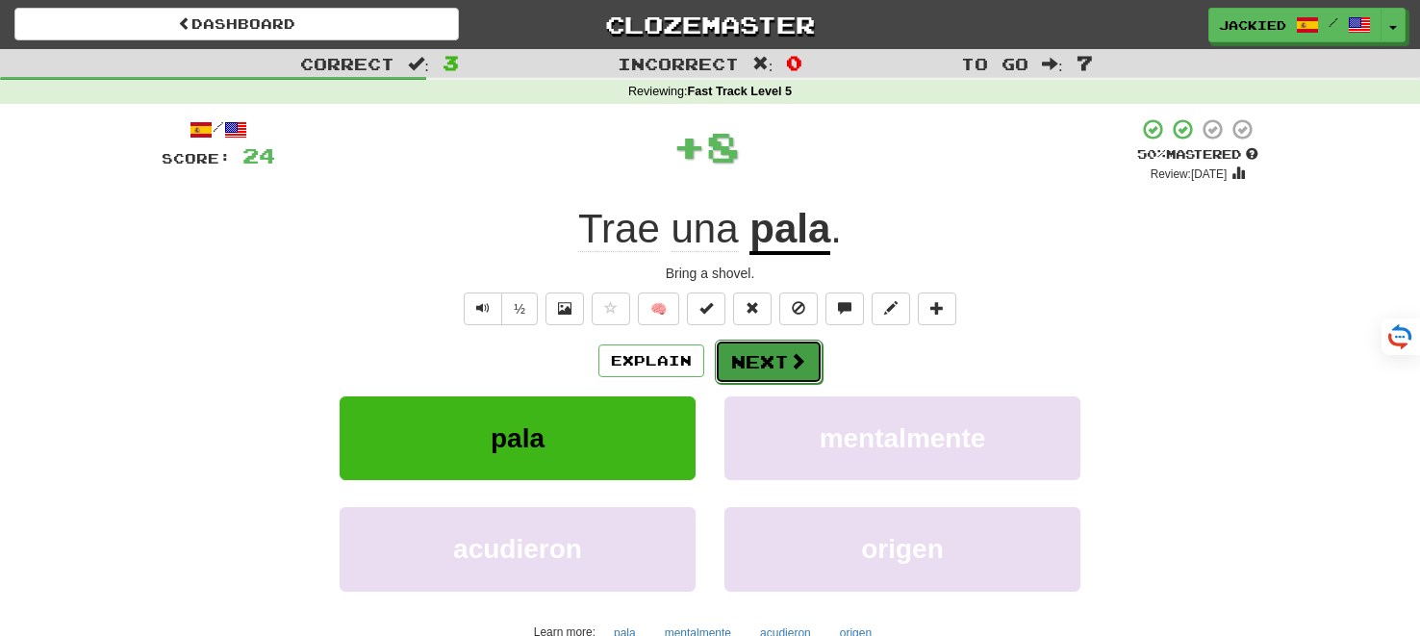
click at [751, 359] on button "Next" at bounding box center [769, 362] width 108 height 44
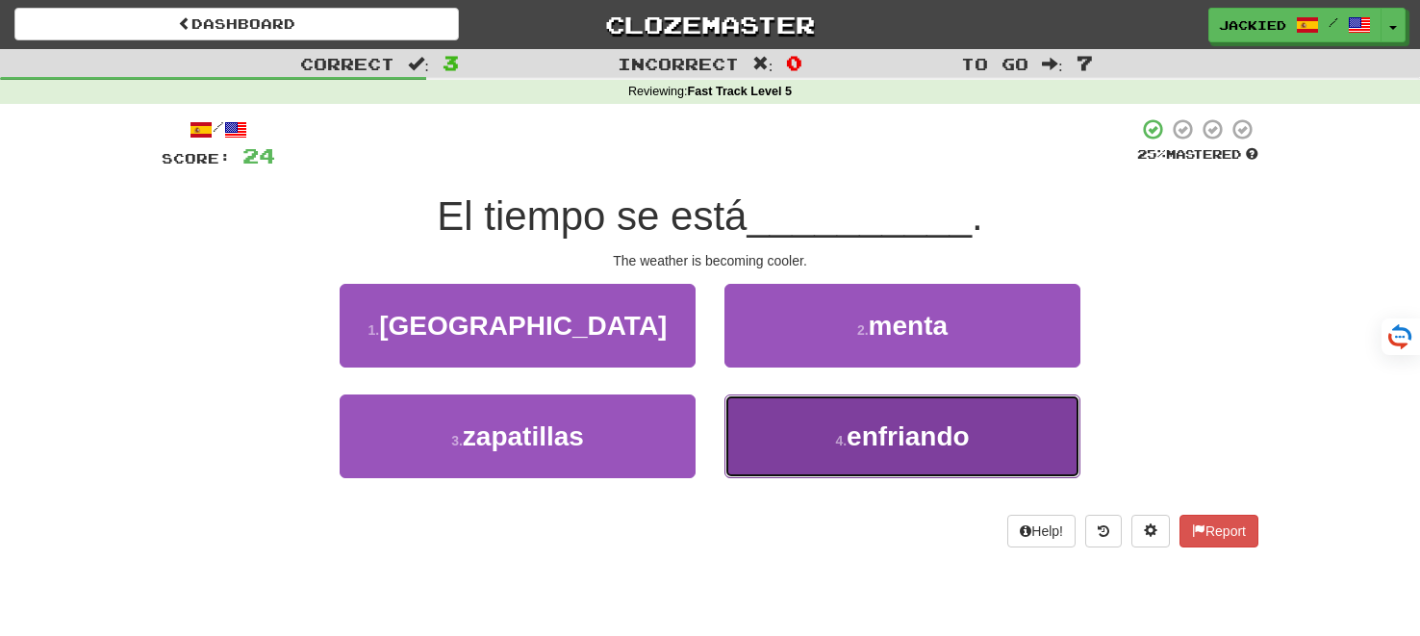
click at [837, 440] on small "4 ." at bounding box center [841, 440] width 12 height 15
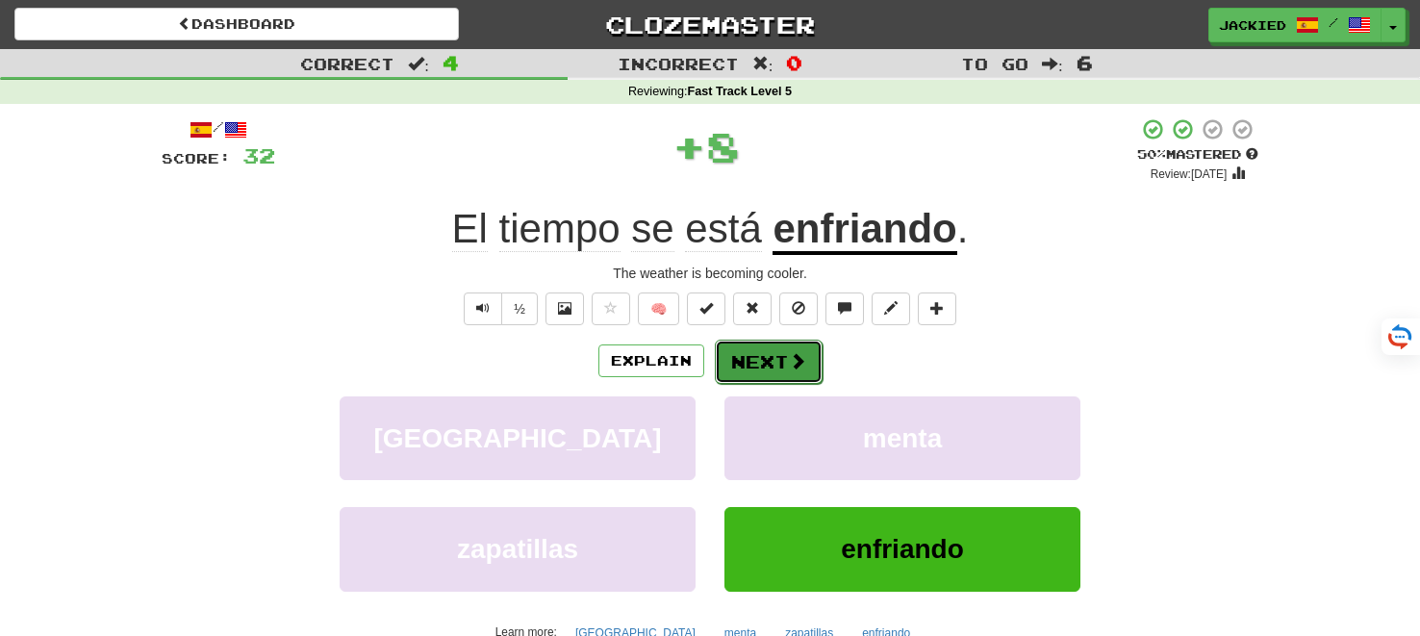
click at [753, 348] on button "Next" at bounding box center [769, 362] width 108 height 44
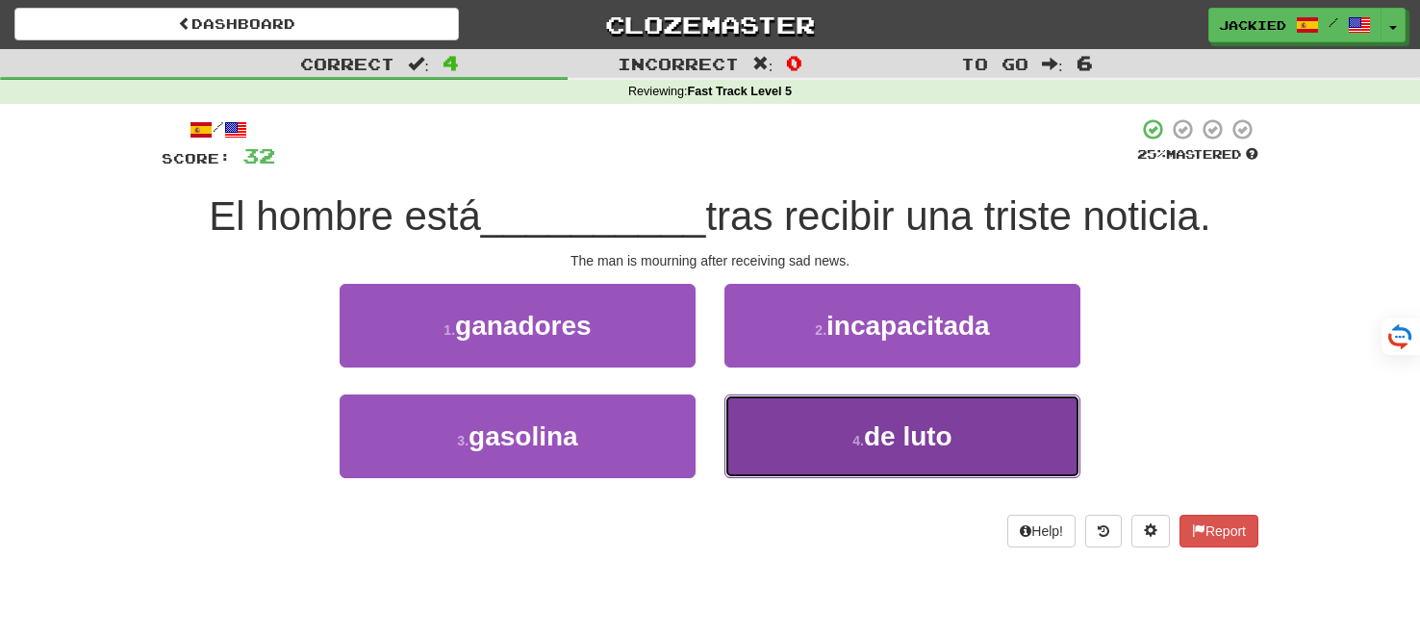
click at [827, 431] on button "4 . de luto" at bounding box center [902, 436] width 356 height 84
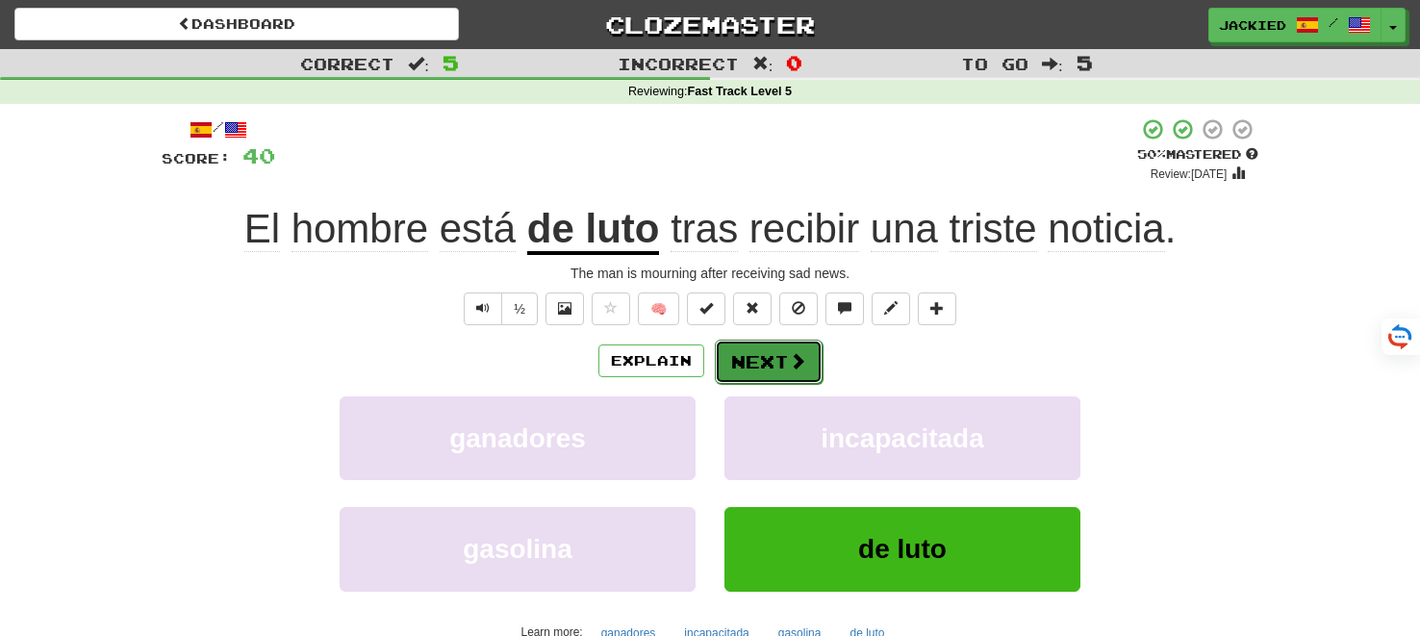
click at [772, 360] on button "Next" at bounding box center [769, 362] width 108 height 44
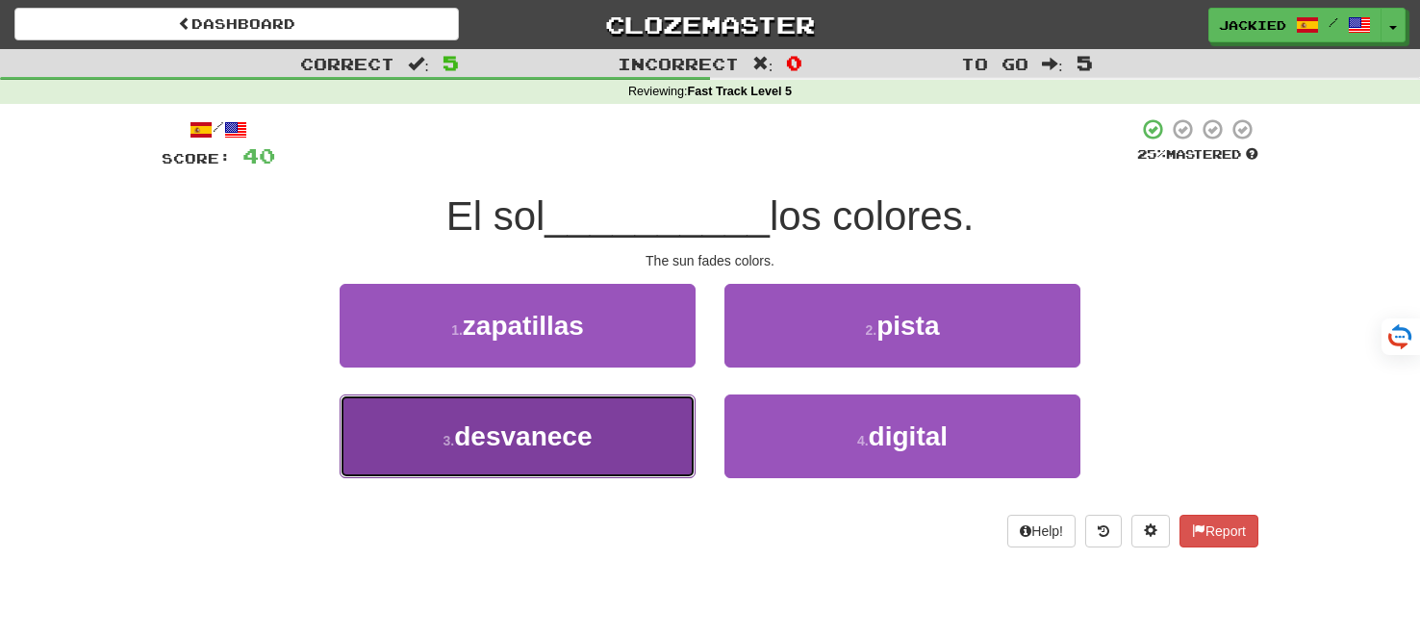
click at [601, 436] on button "3 . desvanece" at bounding box center [518, 436] width 356 height 84
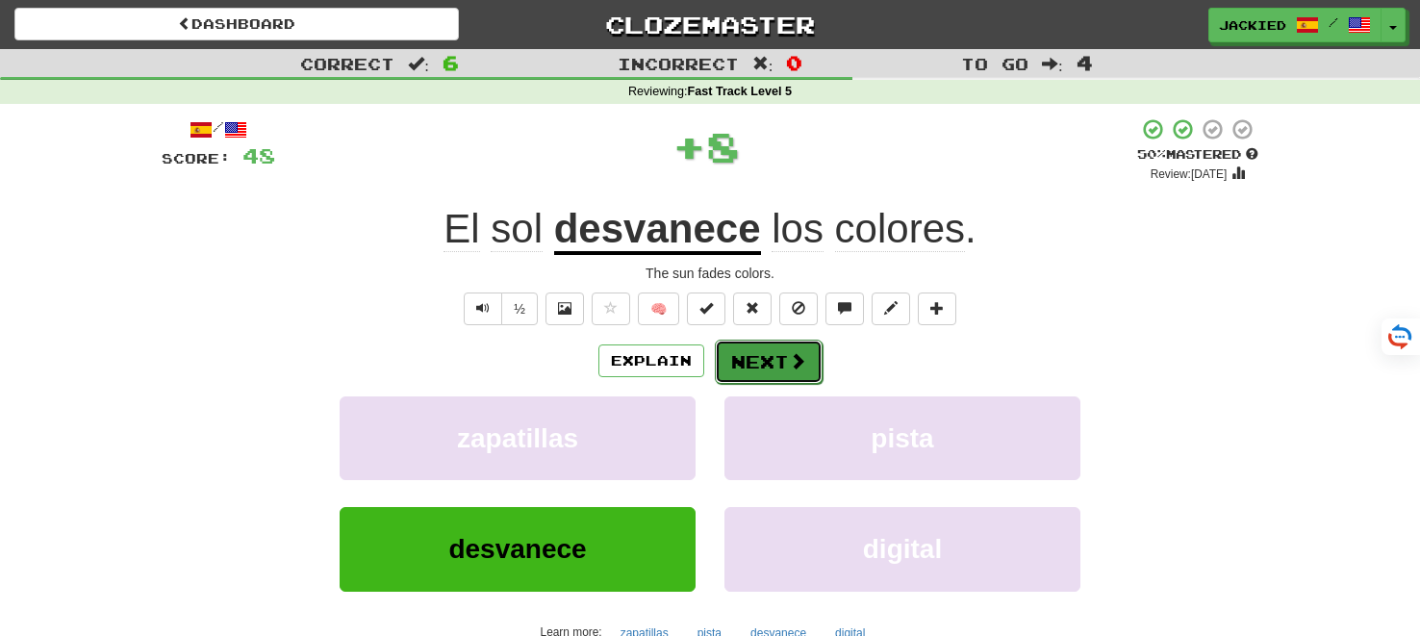
click at [751, 354] on button "Next" at bounding box center [769, 362] width 108 height 44
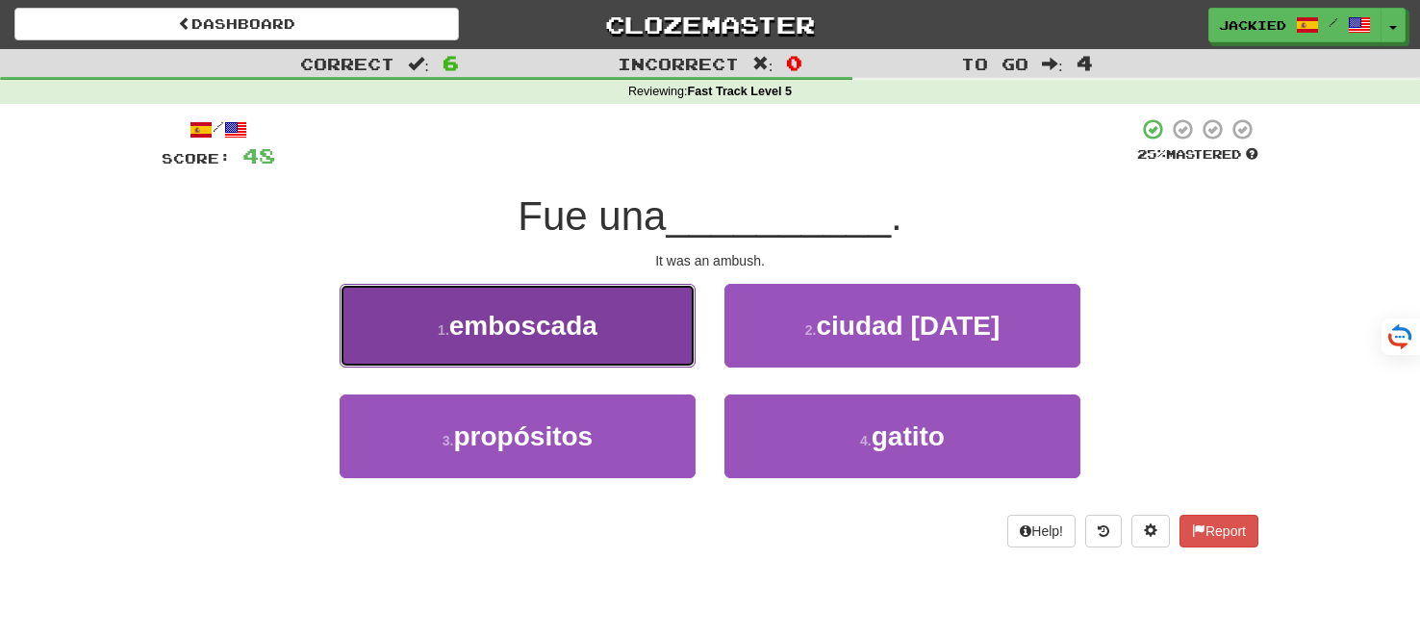
click at [613, 343] on button "1 . emboscada" at bounding box center [518, 326] width 356 height 84
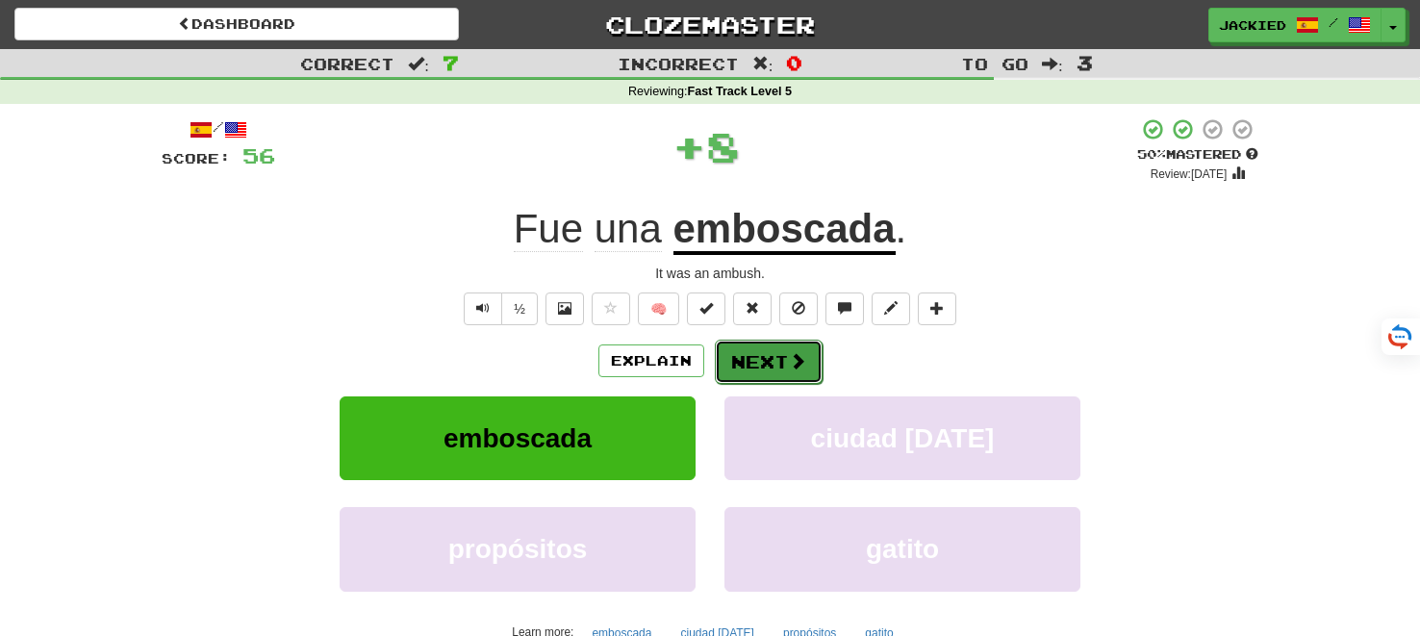
click at [753, 359] on button "Next" at bounding box center [769, 362] width 108 height 44
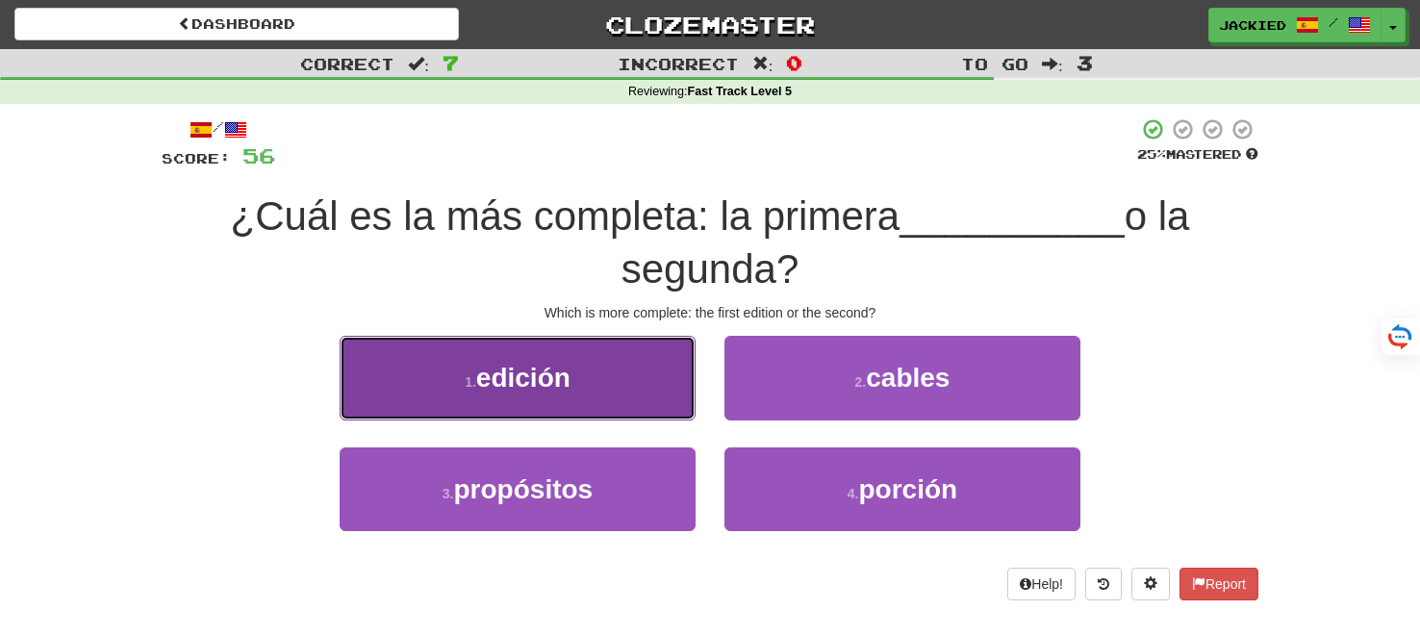
click at [619, 388] on button "1 . edición" at bounding box center [518, 378] width 356 height 84
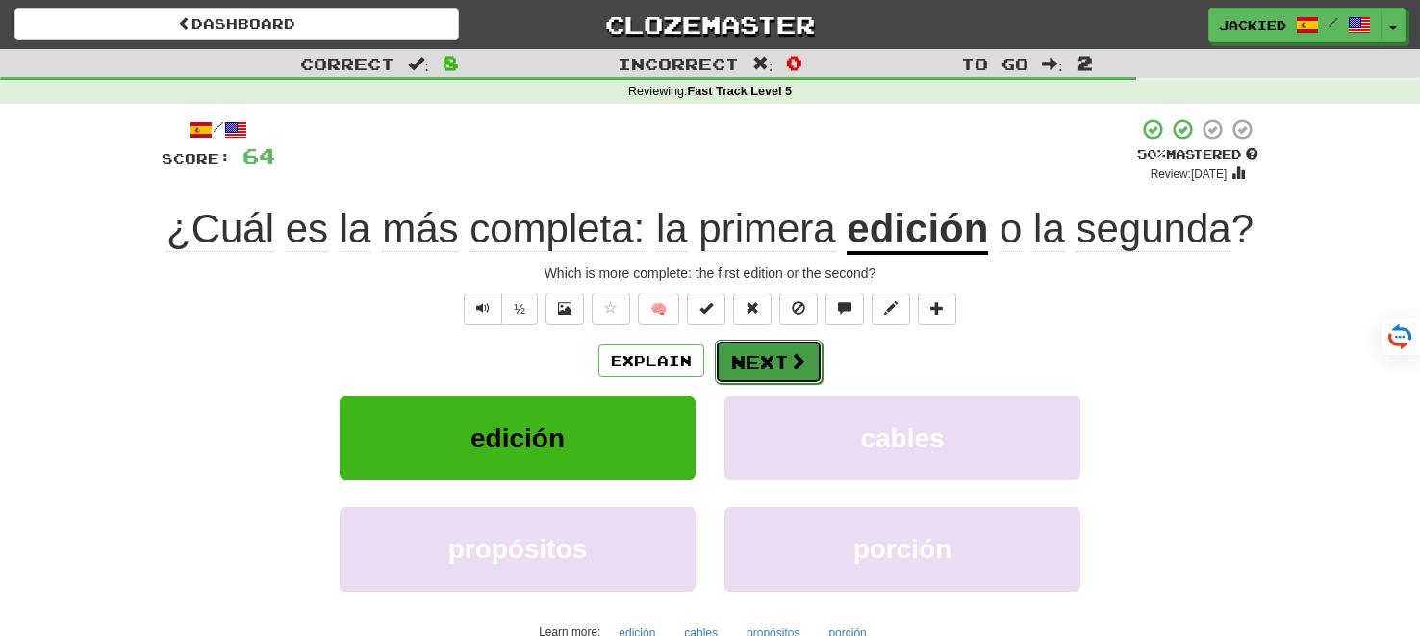
click at [766, 365] on button "Next" at bounding box center [769, 362] width 108 height 44
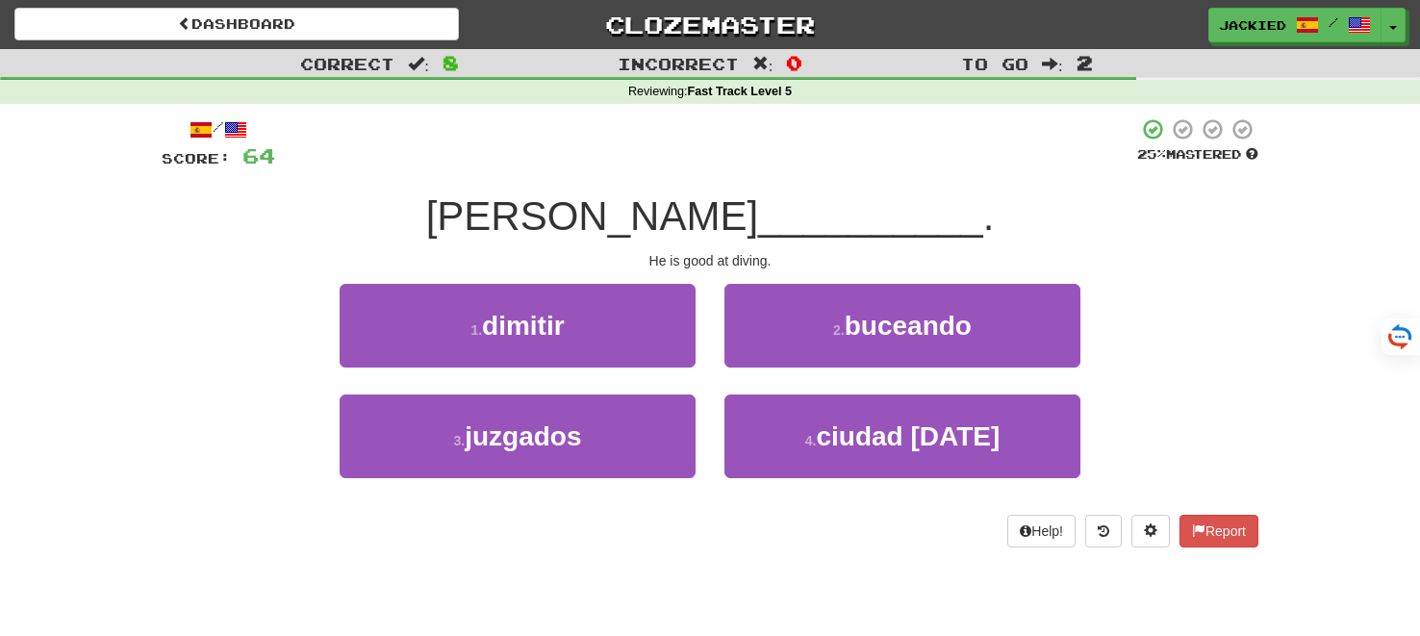
click at [767, 369] on div "2 . buceando" at bounding box center [902, 339] width 385 height 111
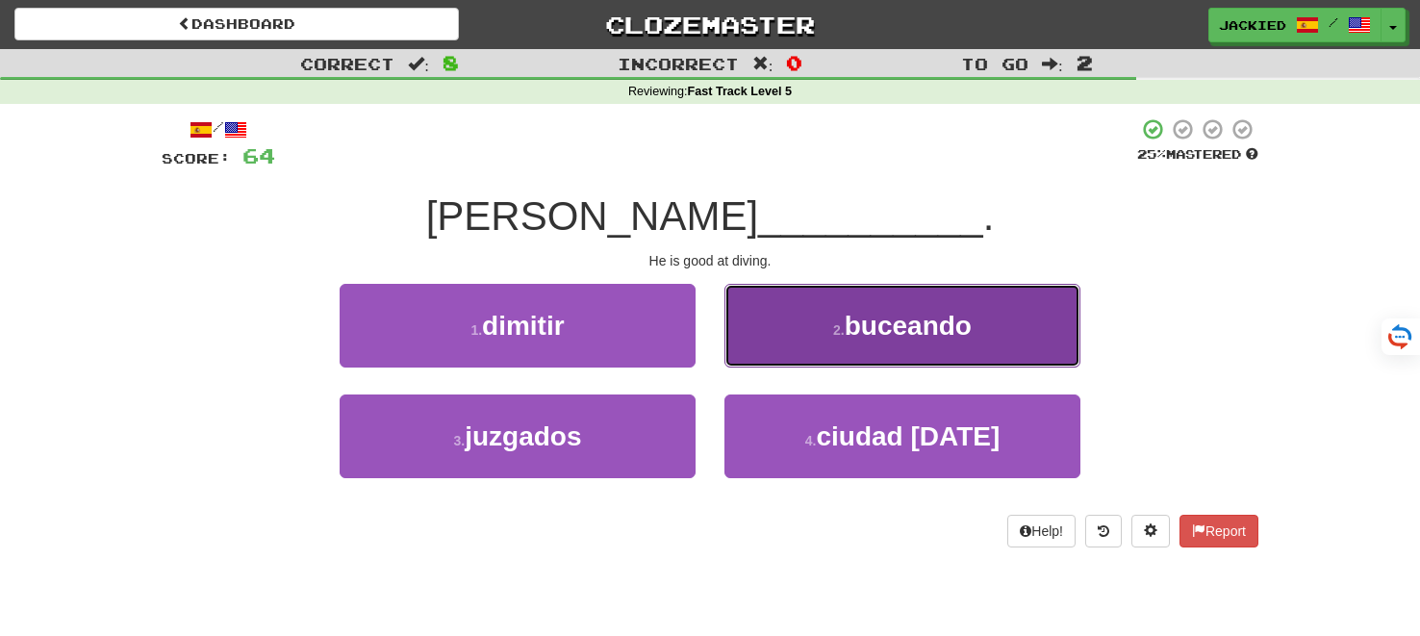
click at [788, 332] on button "2 . buceando" at bounding box center [902, 326] width 356 height 84
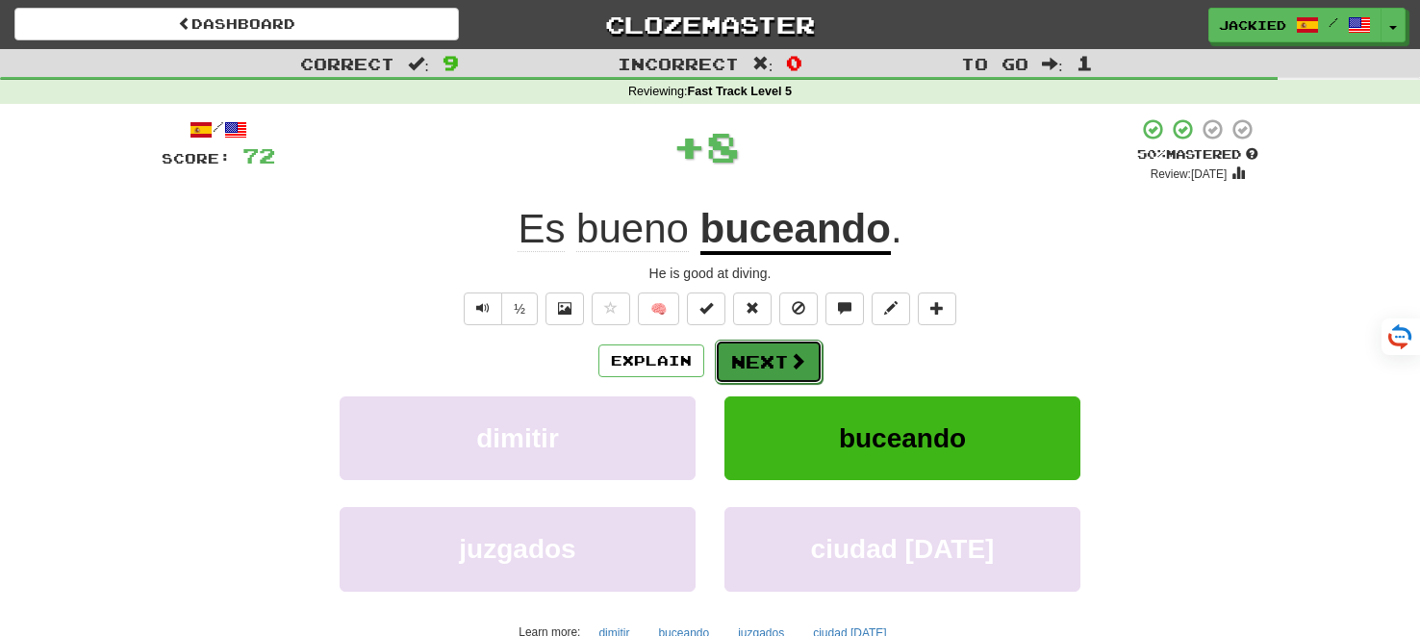
click at [752, 367] on button "Next" at bounding box center [769, 362] width 108 height 44
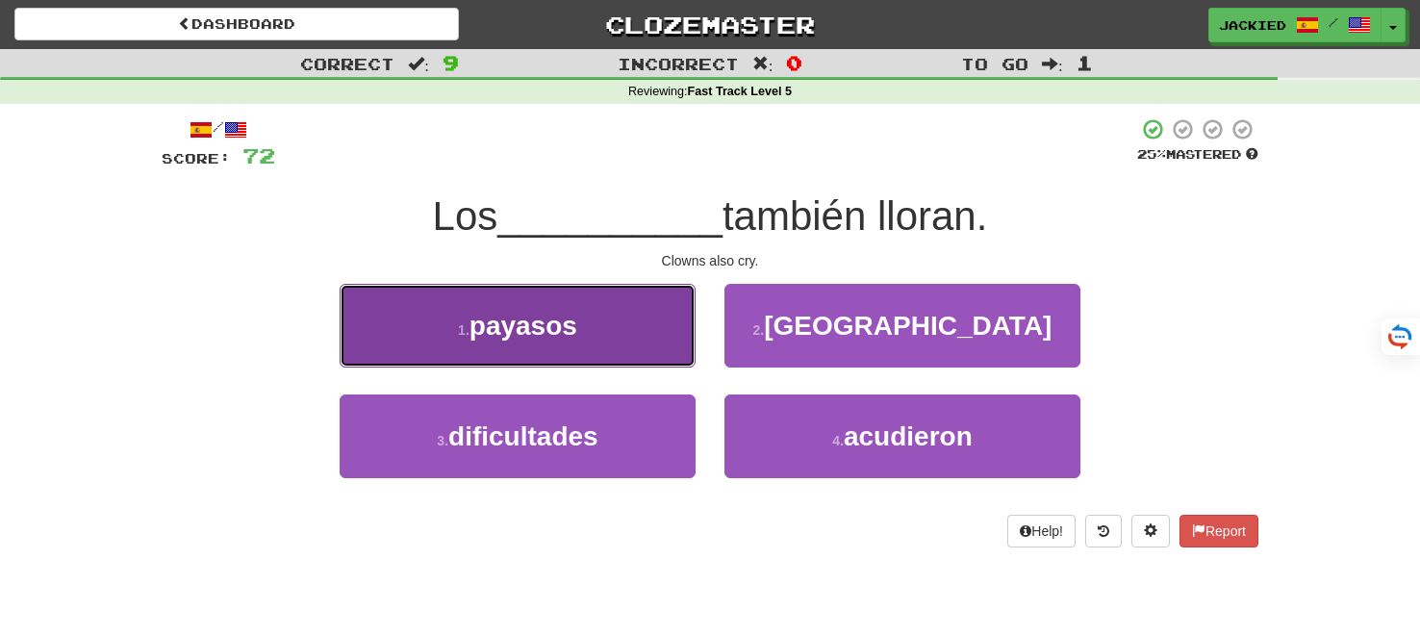
click at [575, 312] on span "payasos" at bounding box center [523, 326] width 108 height 30
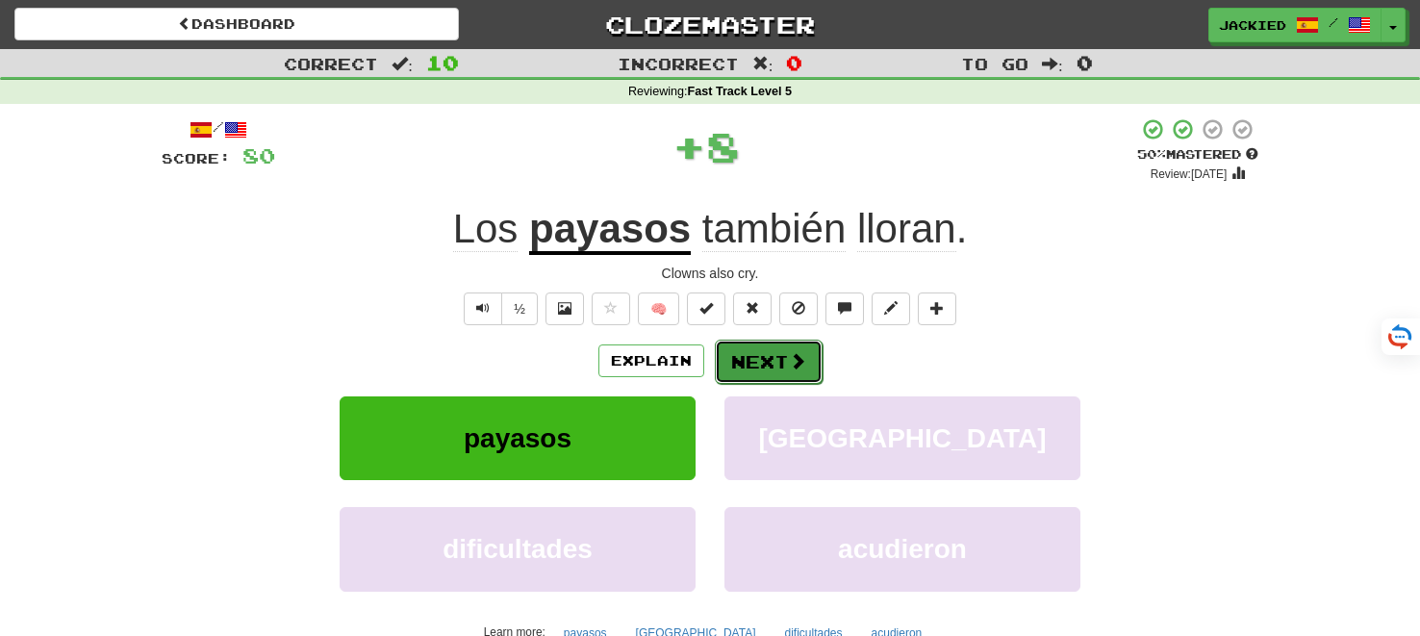
click at [771, 361] on button "Next" at bounding box center [769, 362] width 108 height 44
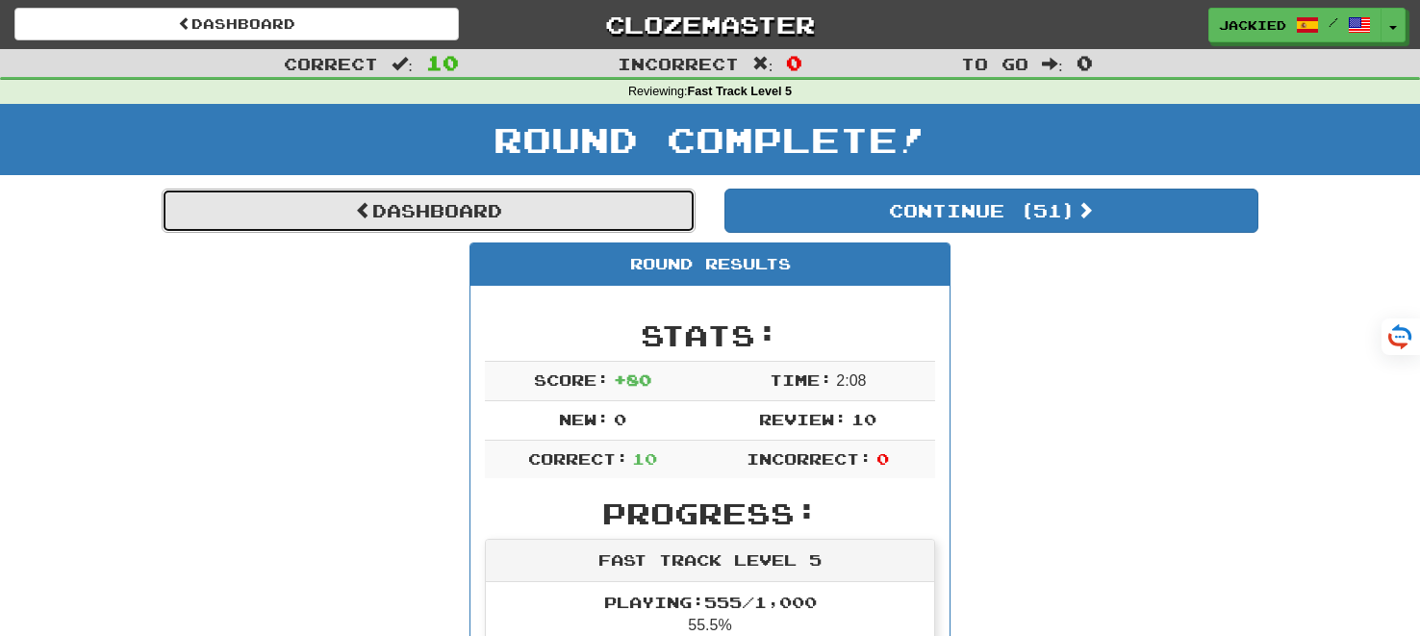
click at [456, 216] on link "Dashboard" at bounding box center [429, 211] width 534 height 44
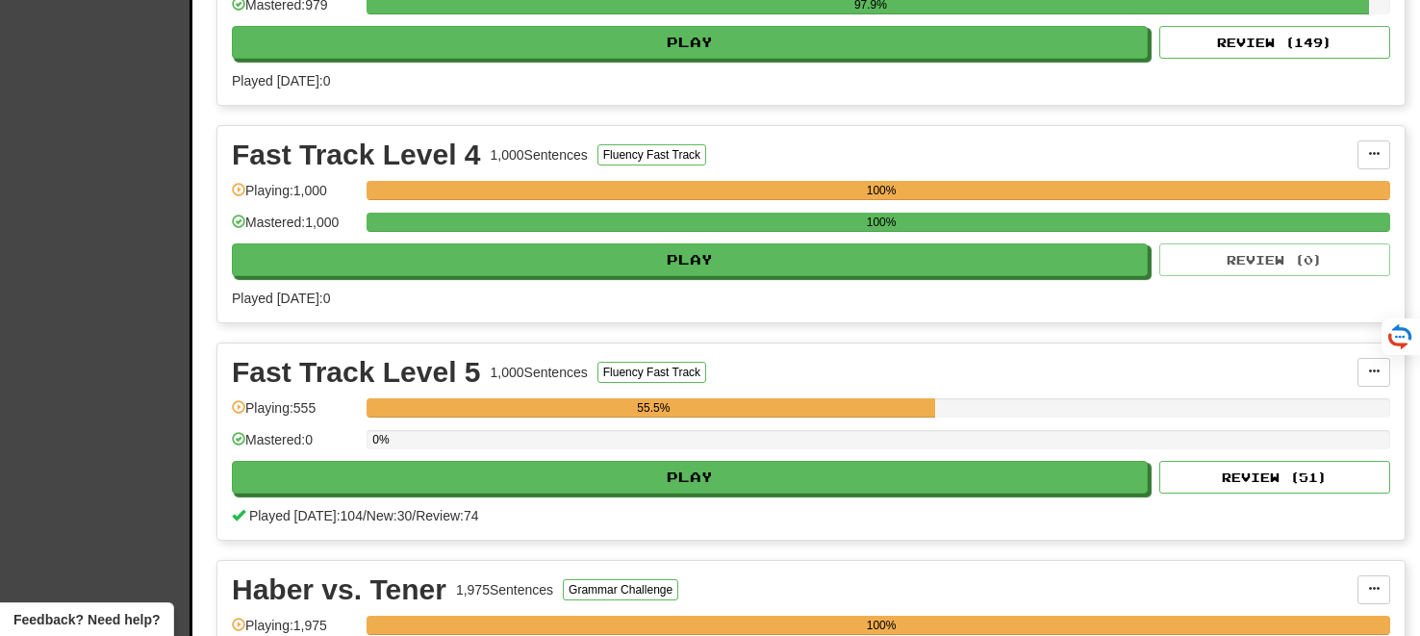
scroll to position [2935, 0]
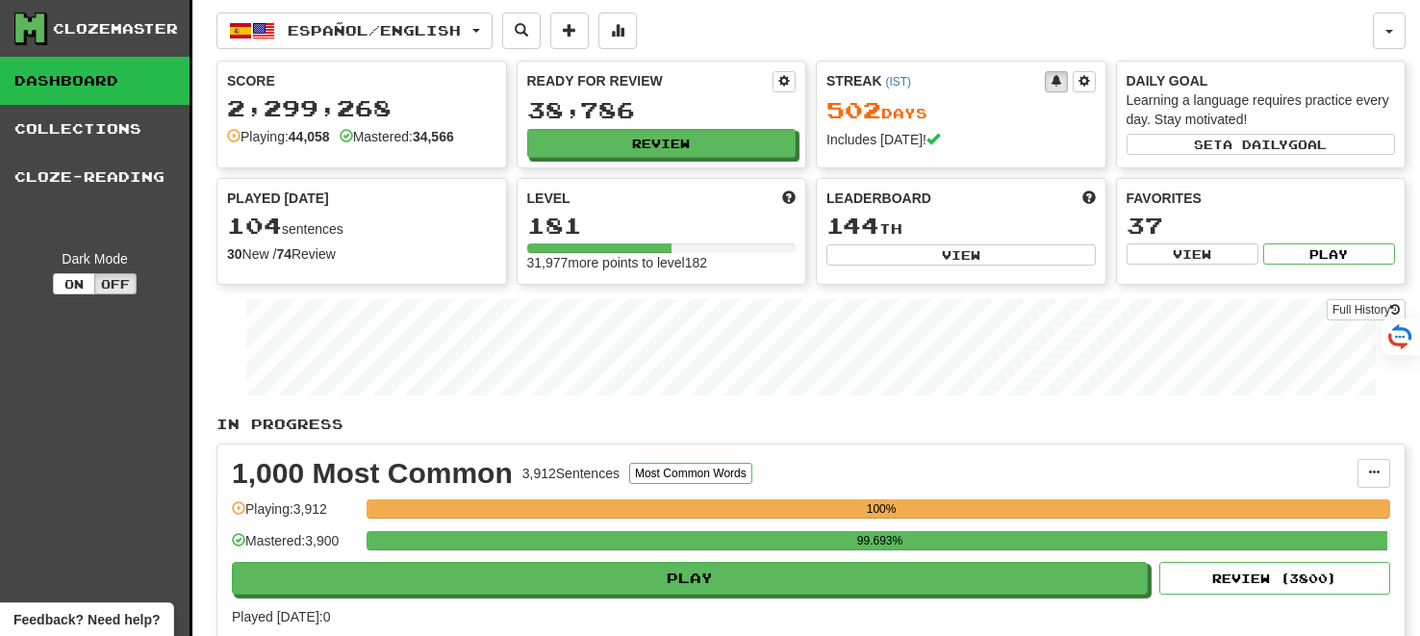
scroll to position [2913, 0]
